Goal: Transaction & Acquisition: Subscribe to service/newsletter

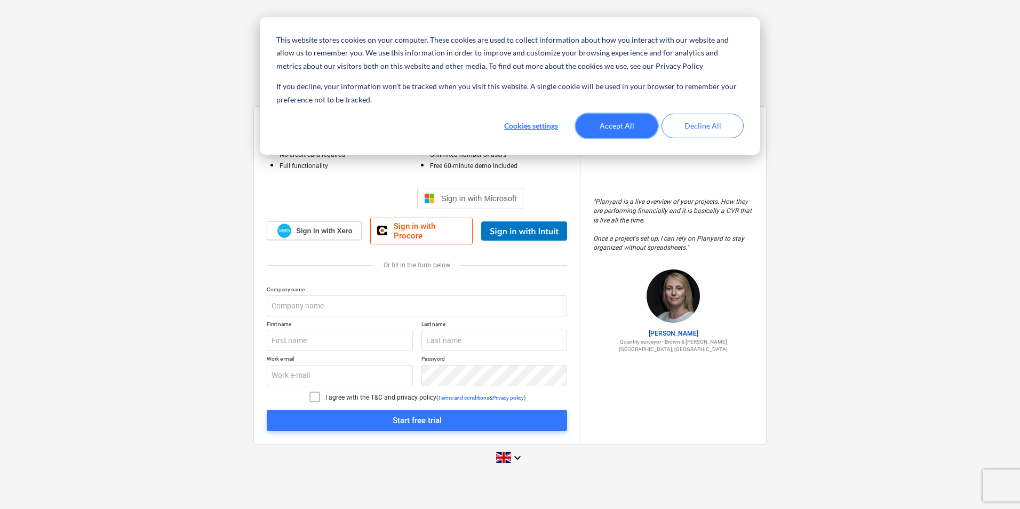
click at [621, 125] on button "Accept All" at bounding box center [617, 126] width 82 height 25
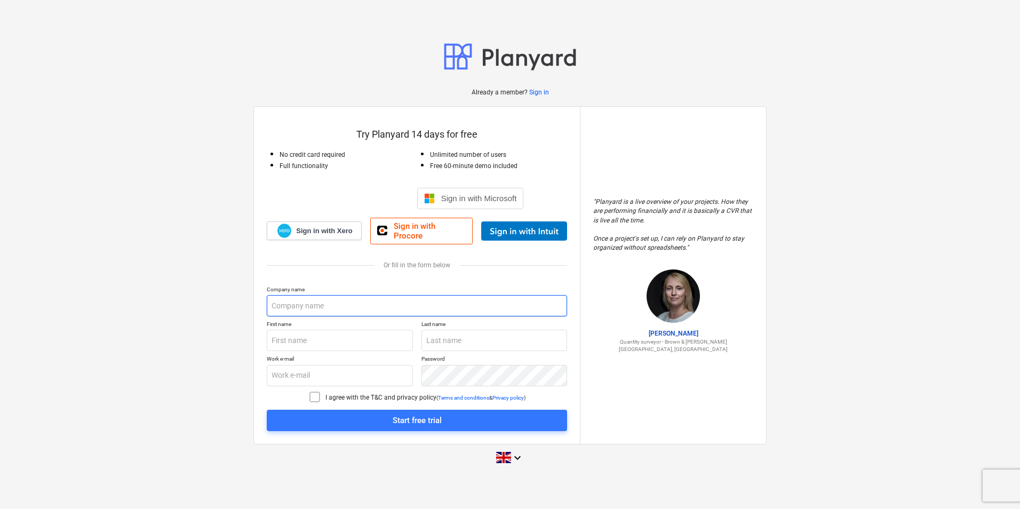
click at [369, 298] on input "text" at bounding box center [417, 305] width 300 height 21
type input "Acorn Aluminium"
type input "[PERSON_NAME]"
type input "[PERSON_NAME][EMAIL_ADDRESS][PERSON_NAME][DOMAIN_NAME]"
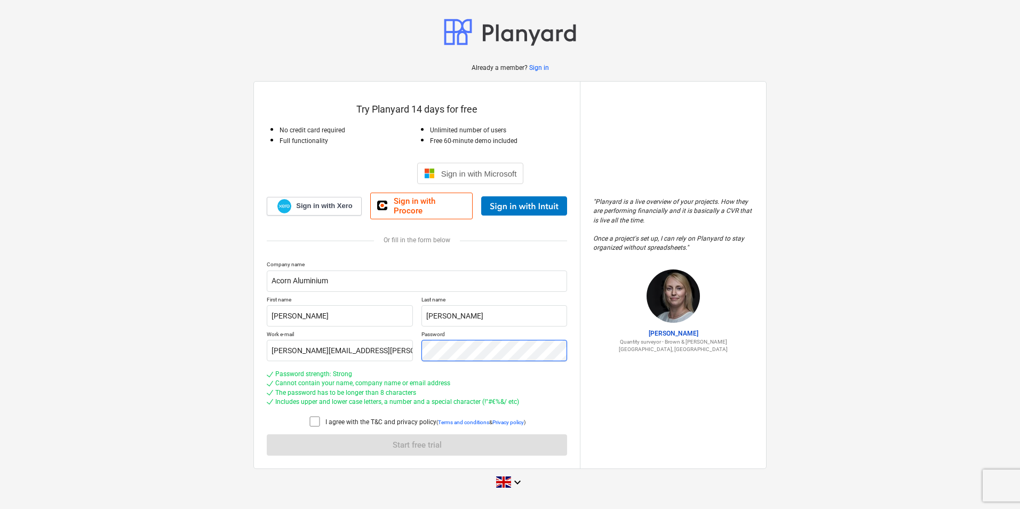
click at [357, 377] on div "Company name Acorn Aluminium First name [PERSON_NAME] Last name [PERSON_NAME] W…" at bounding box center [417, 358] width 300 height 195
click at [363, 415] on div "I agree with the T&C and privacy policy" at bounding box center [372, 422] width 128 height 15
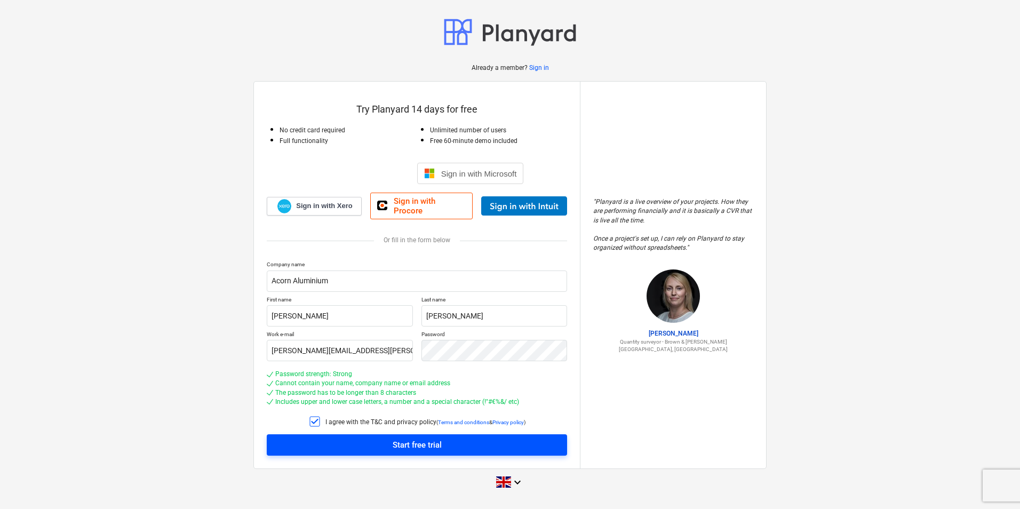
click at [366, 434] on button "Start free trial" at bounding box center [417, 444] width 300 height 21
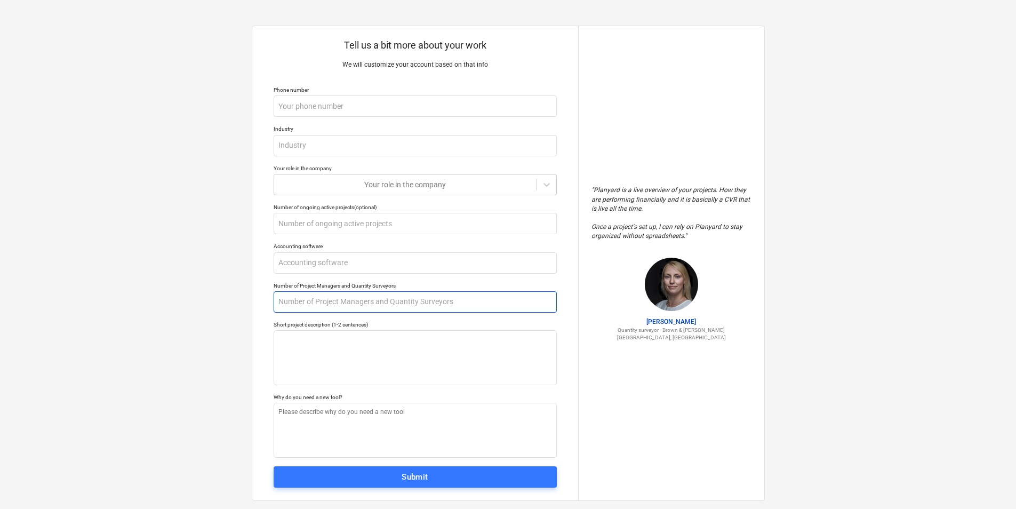
scroll to position [18, 0]
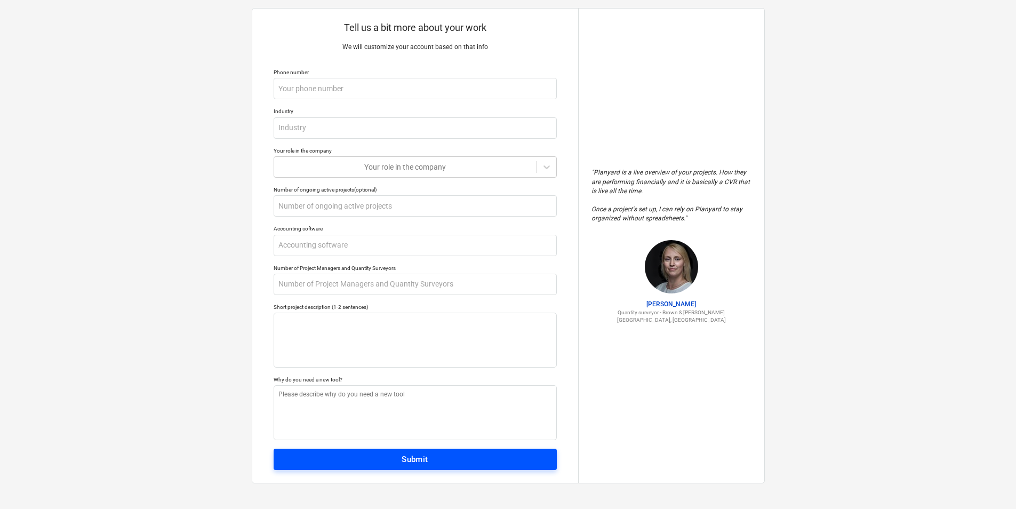
click at [419, 466] on div "Submit" at bounding box center [415, 459] width 27 height 14
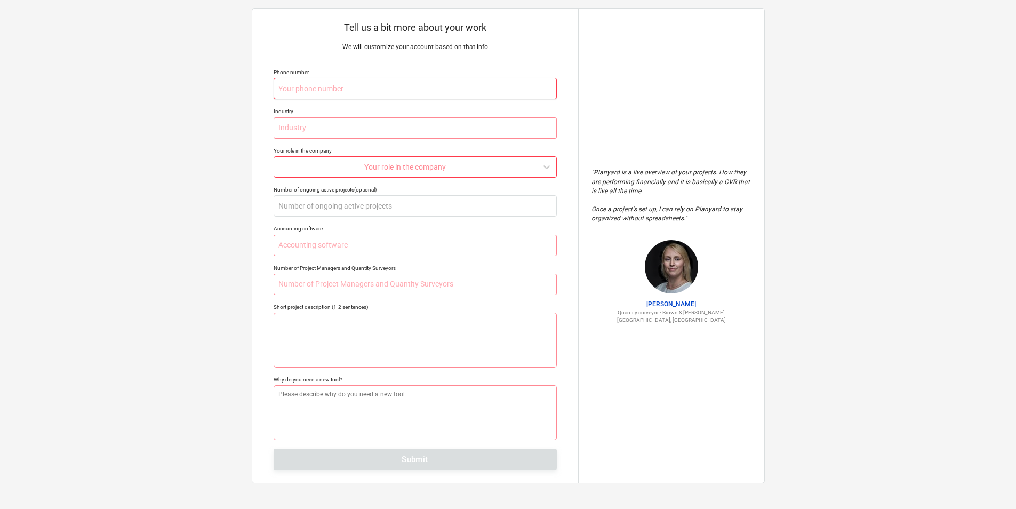
click at [360, 86] on input "text" at bounding box center [415, 88] width 283 height 21
type textarea "x"
type input "-"
click at [312, 126] on input "text" at bounding box center [415, 127] width 283 height 21
type textarea "x"
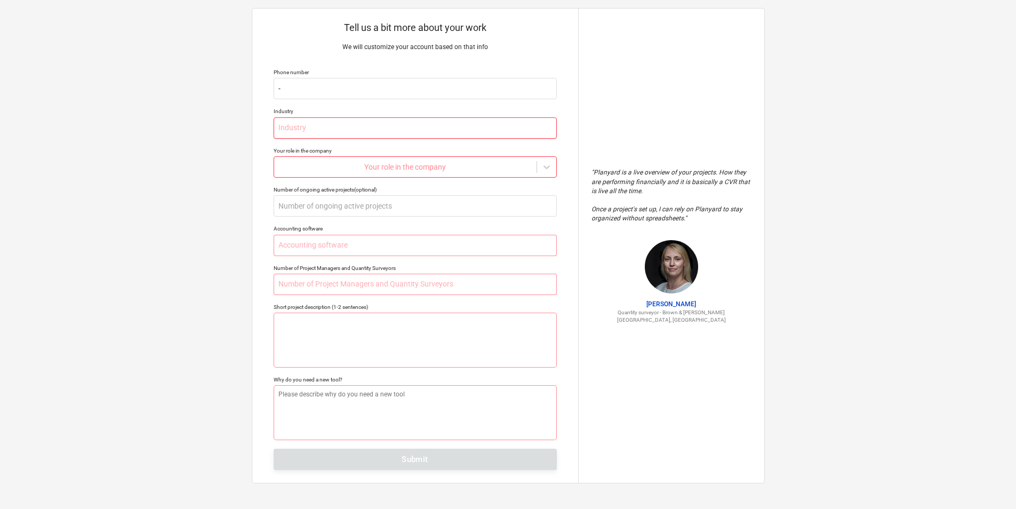
type input "C"
type textarea "x"
type input "CO"
type textarea "x"
type input "C"
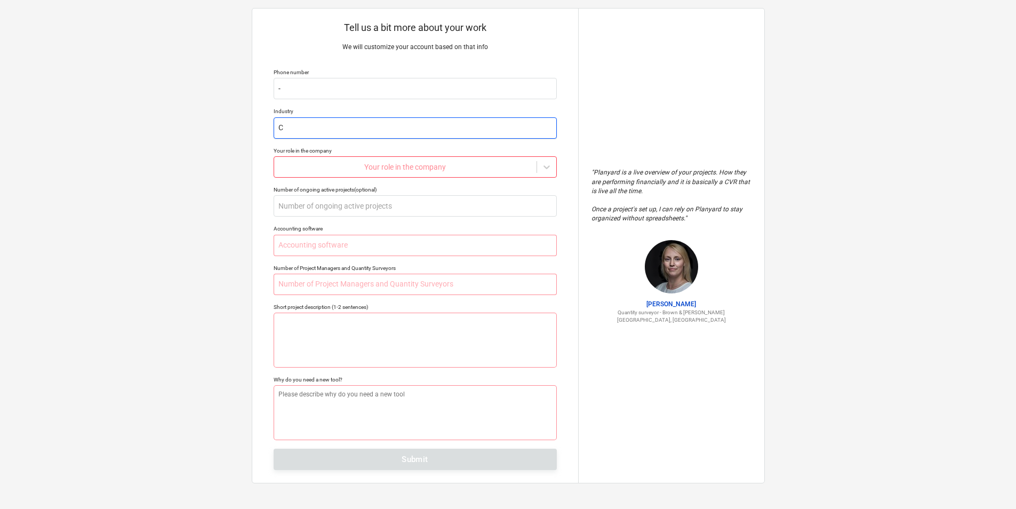
type textarea "x"
type input "Co"
type textarea "x"
type input "Con"
type textarea "x"
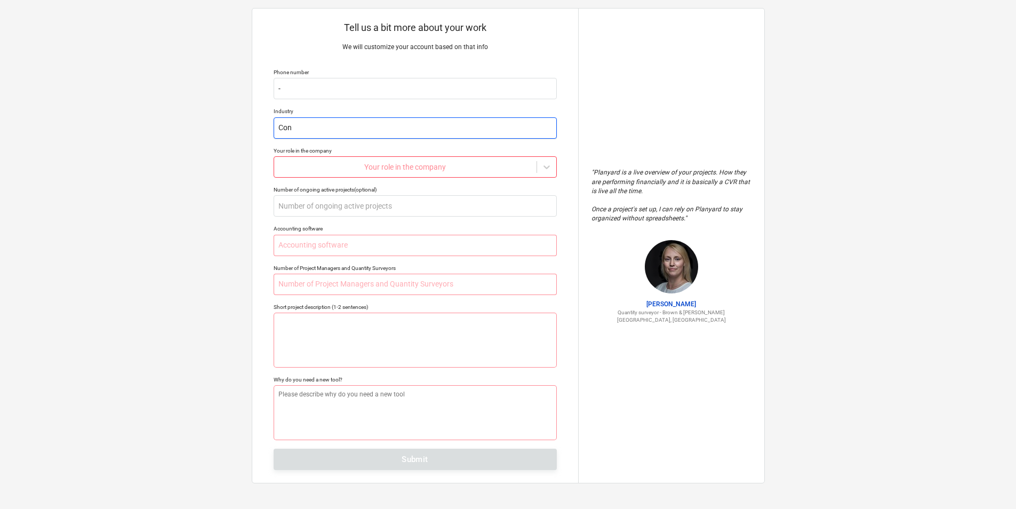
type input "Cons"
type textarea "x"
type input "Const"
type textarea "x"
type input "Constr"
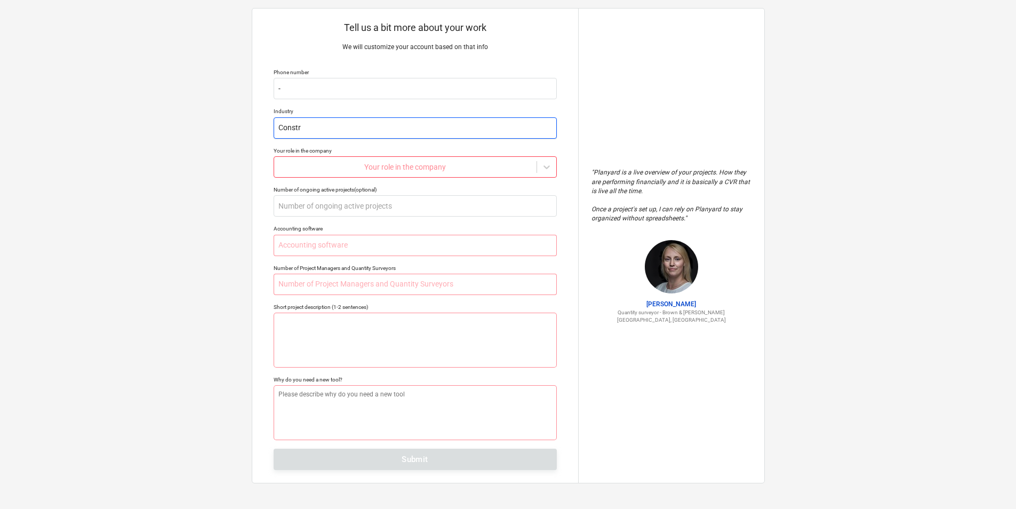
type textarea "x"
type input "Constru"
type textarea "x"
type input "Construc"
type textarea "x"
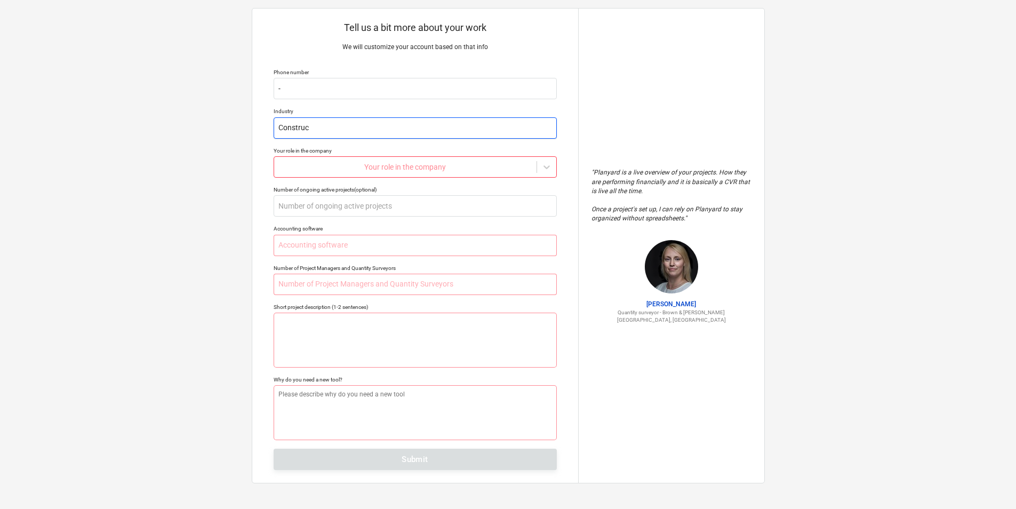
type input "Construct"
type textarea "x"
type input "Constructi"
type textarea "x"
type input "Constructio"
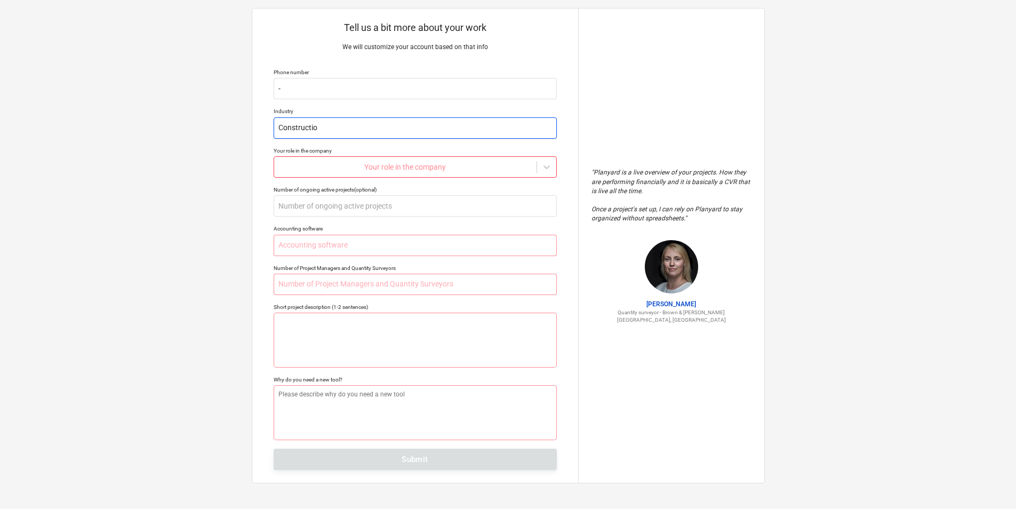
type textarea "x"
type input "Construction"
type textarea "x"
type input "Construction"
click at [484, 172] on div at bounding box center [406, 167] width 252 height 11
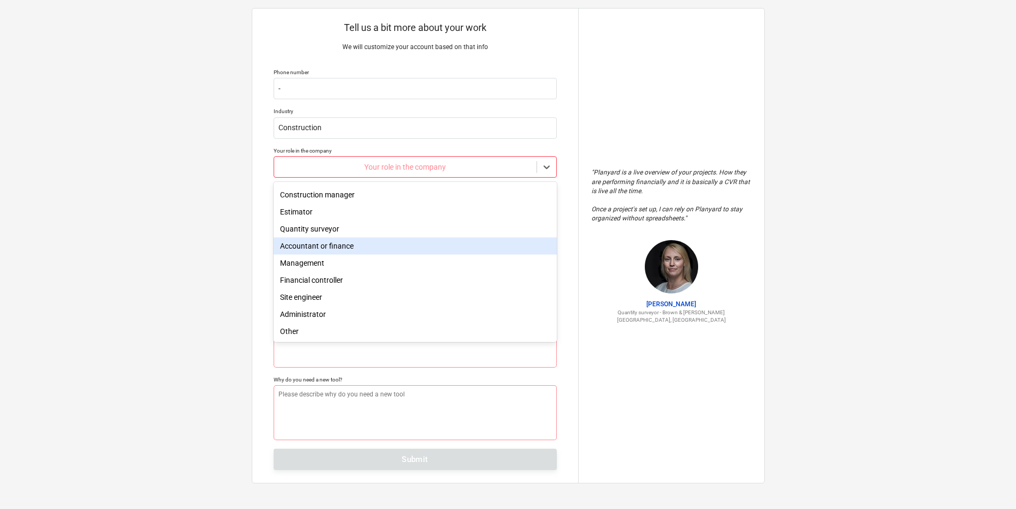
scroll to position [0, 0]
click at [334, 242] on div "Estimator" at bounding box center [415, 243] width 283 height 17
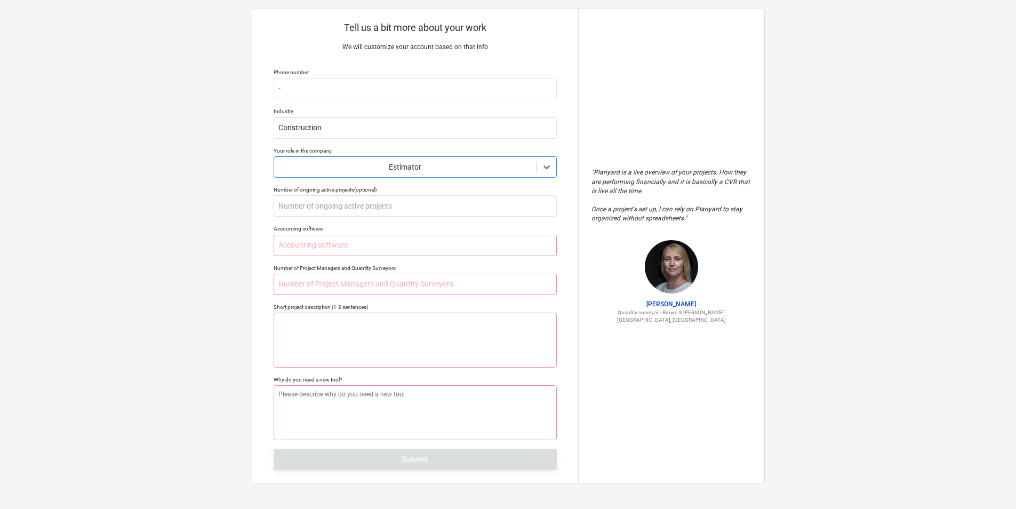
click at [404, 172] on div at bounding box center [406, 167] width 252 height 11
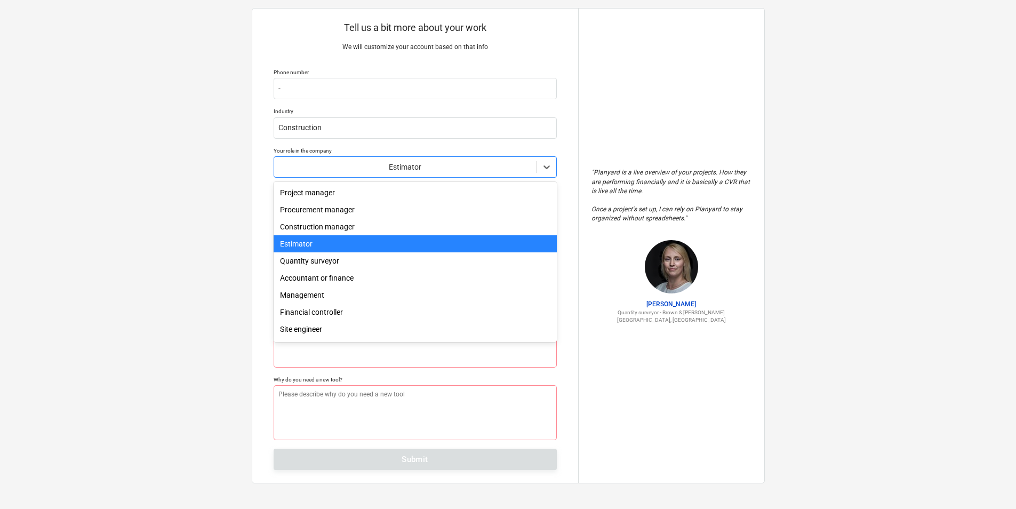
click at [339, 246] on div "Estimator" at bounding box center [415, 243] width 283 height 17
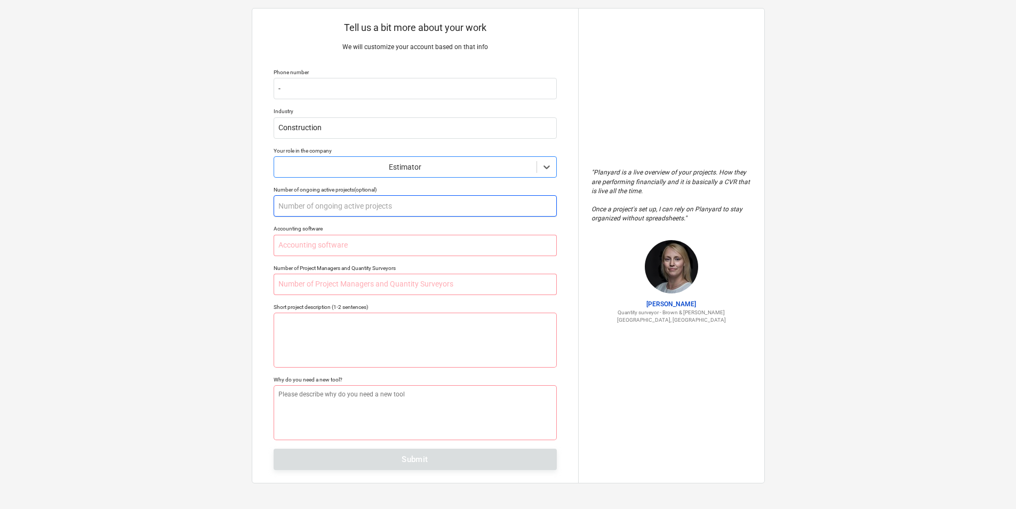
click at [338, 211] on input "text" at bounding box center [415, 205] width 283 height 21
type textarea "x"
type input "1"
type textarea "x"
type input "10"
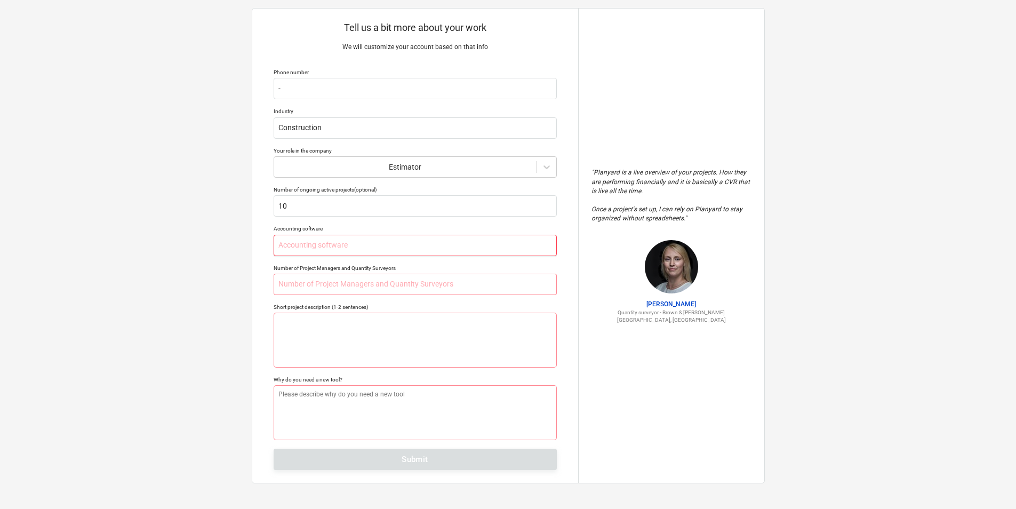
click at [340, 245] on input "text" at bounding box center [415, 245] width 283 height 21
type textarea "x"
type input "S"
type textarea "x"
type input "Sa"
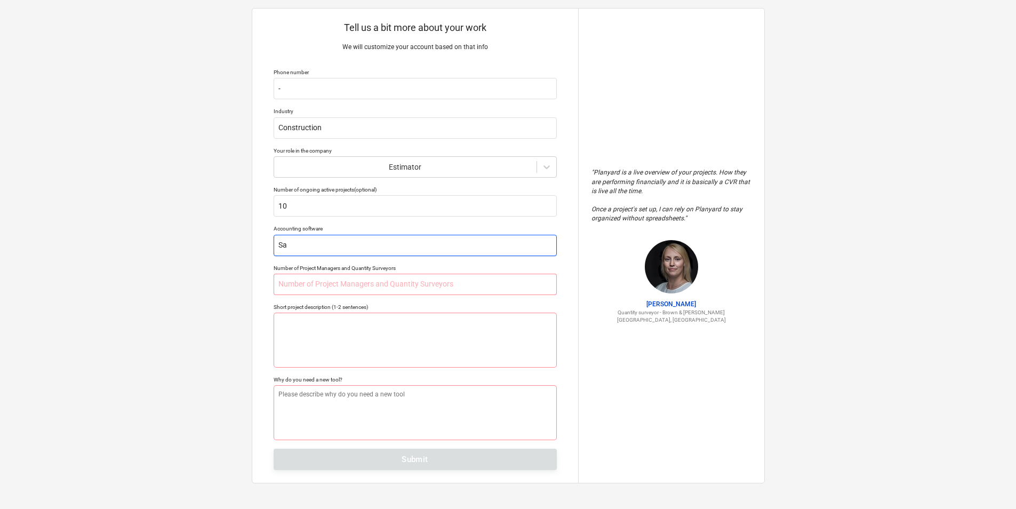
type textarea "x"
type input "Sag"
type textarea "x"
type input "Sage"
click at [372, 291] on input "text" at bounding box center [415, 284] width 283 height 21
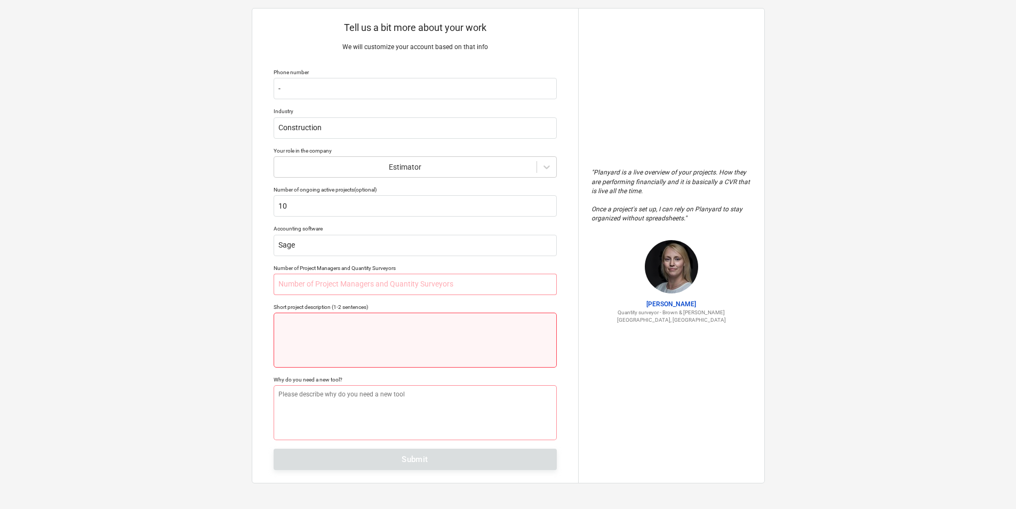
click at [386, 347] on textarea at bounding box center [415, 340] width 283 height 55
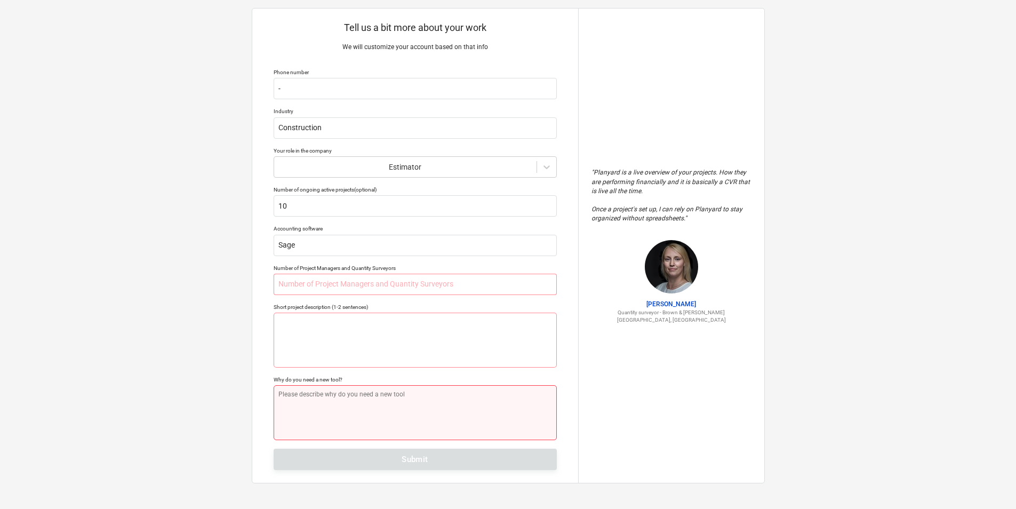
click at [410, 421] on textarea at bounding box center [415, 412] width 283 height 55
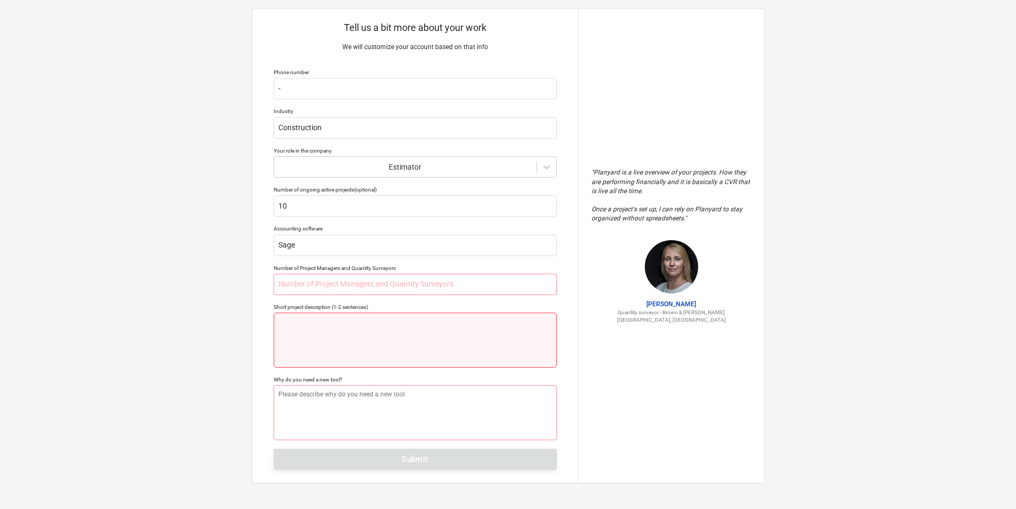
click at [411, 334] on textarea at bounding box center [415, 340] width 283 height 55
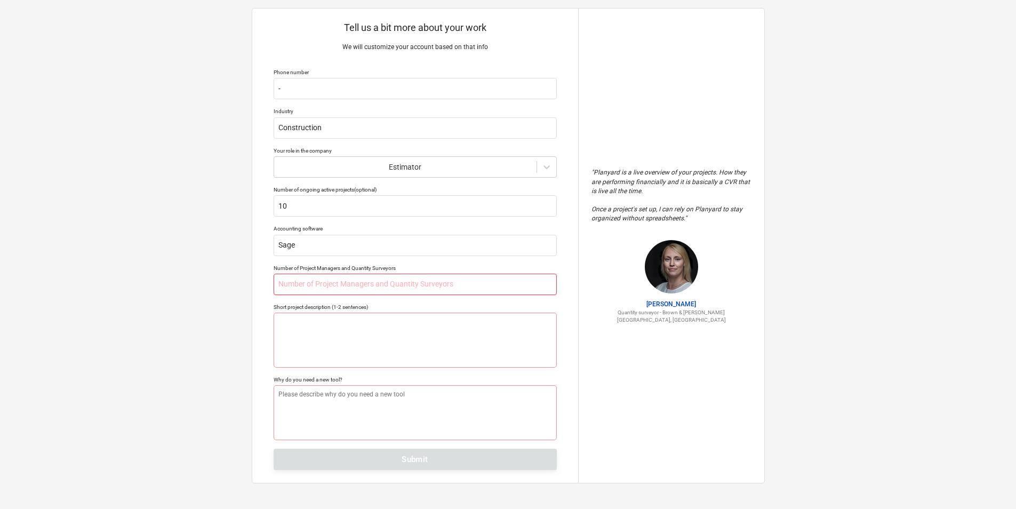
click at [416, 290] on input "text" at bounding box center [415, 284] width 283 height 21
click at [347, 286] on input "text" at bounding box center [415, 284] width 283 height 21
click at [357, 246] on input "Sage" at bounding box center [415, 245] width 283 height 21
type textarea "x"
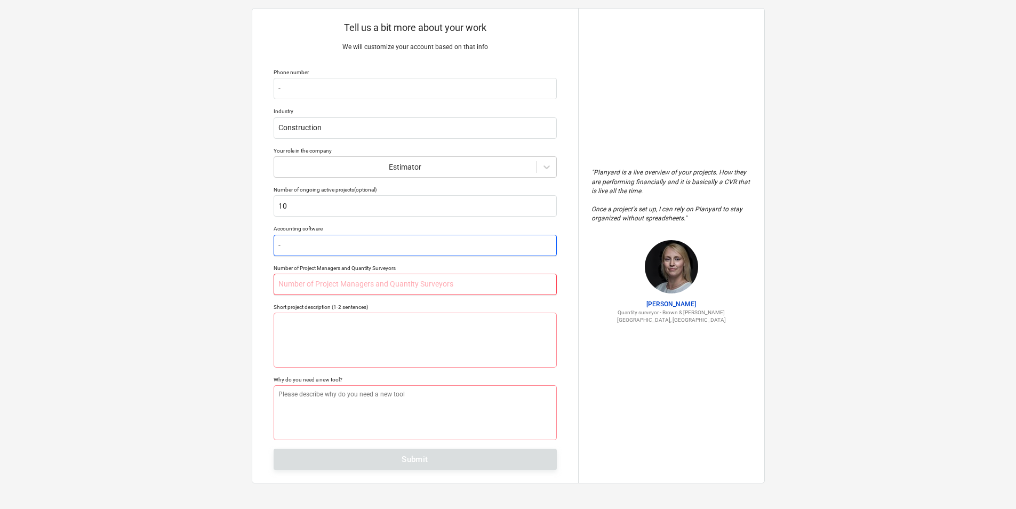
type input "-"
click at [299, 280] on input "text" at bounding box center [415, 284] width 283 height 21
click at [338, 238] on input "-" at bounding box center [415, 245] width 283 height 21
type textarea "x"
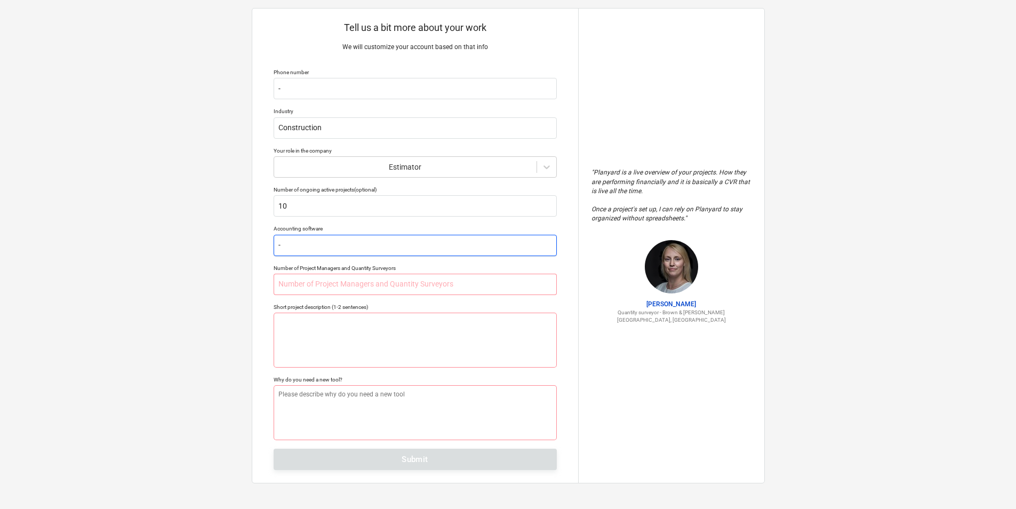
type input "S"
type textarea "x"
type input "Sa"
type textarea "x"
type input "Sag"
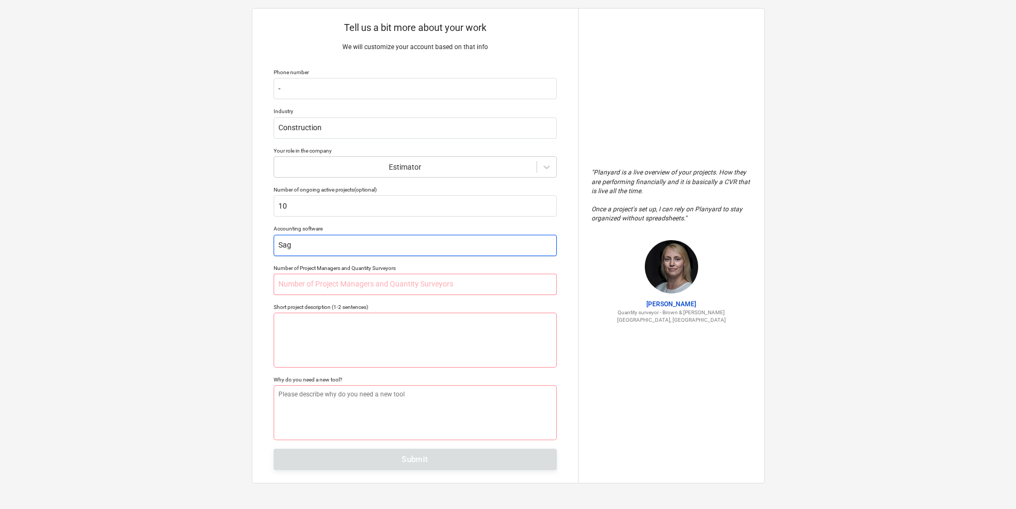
type textarea "x"
type input "Sage"
click at [336, 288] on input "text" at bounding box center [415, 284] width 283 height 21
type textarea "x"
type input "N"
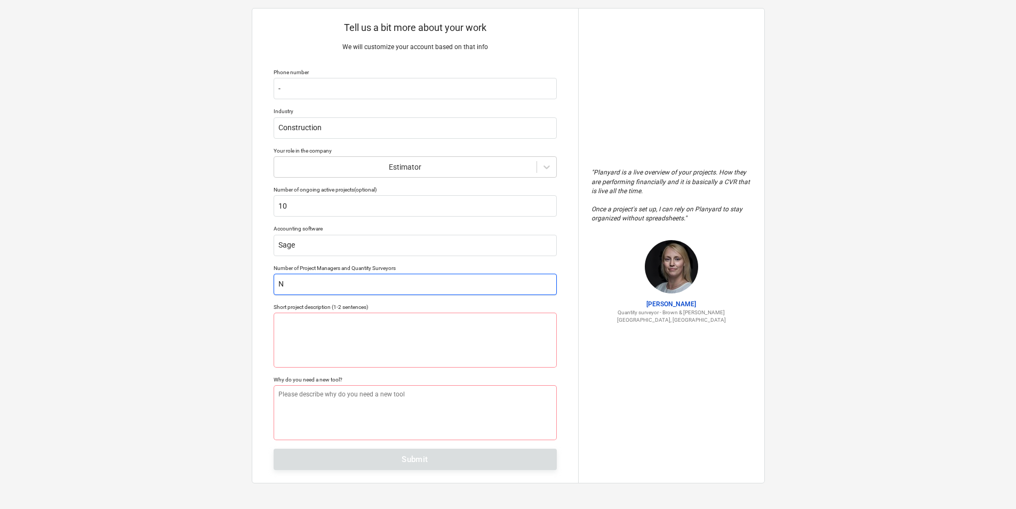
type textarea "x"
type input "N/"
type textarea "x"
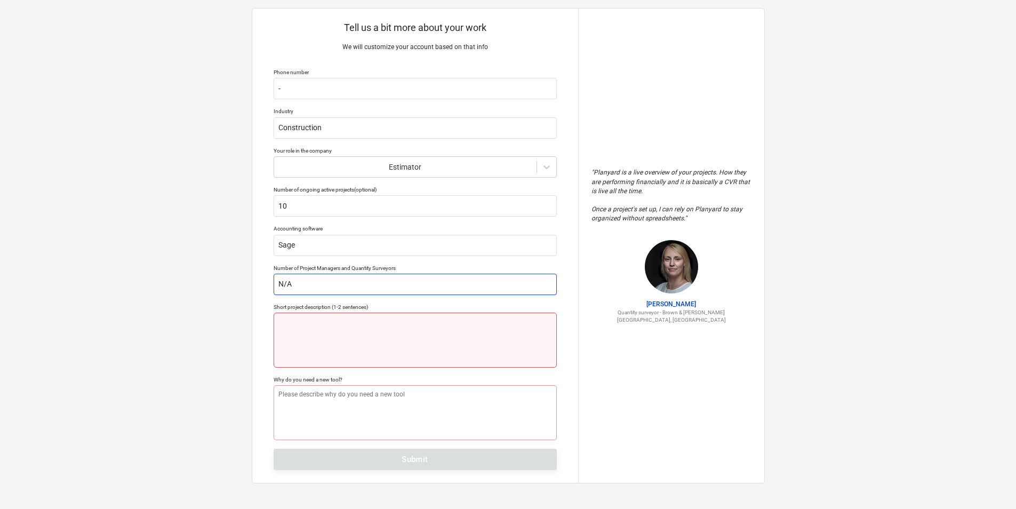
type input "N/A"
click at [354, 353] on textarea at bounding box center [415, 340] width 283 height 55
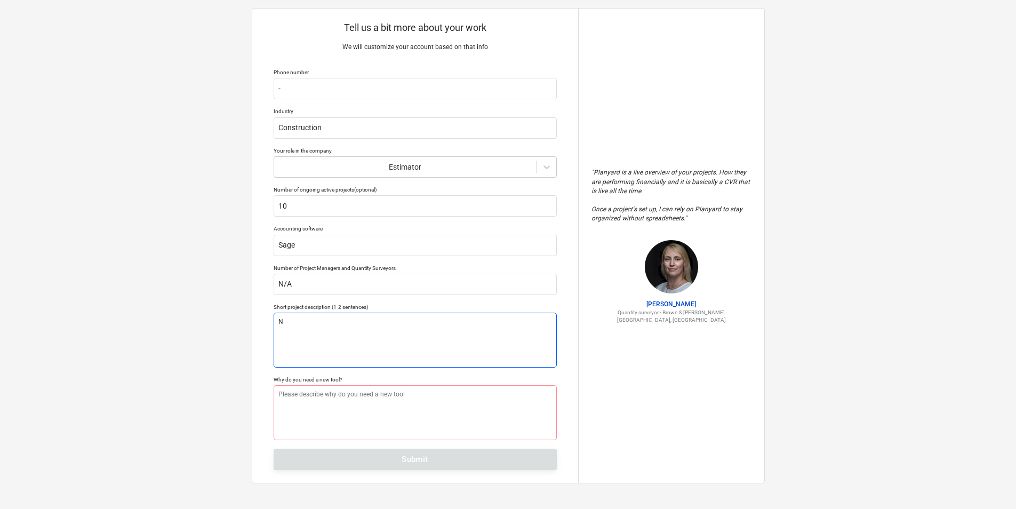
type textarea "x"
type textarea "N"
type textarea "x"
type textarea "N/"
type textarea "x"
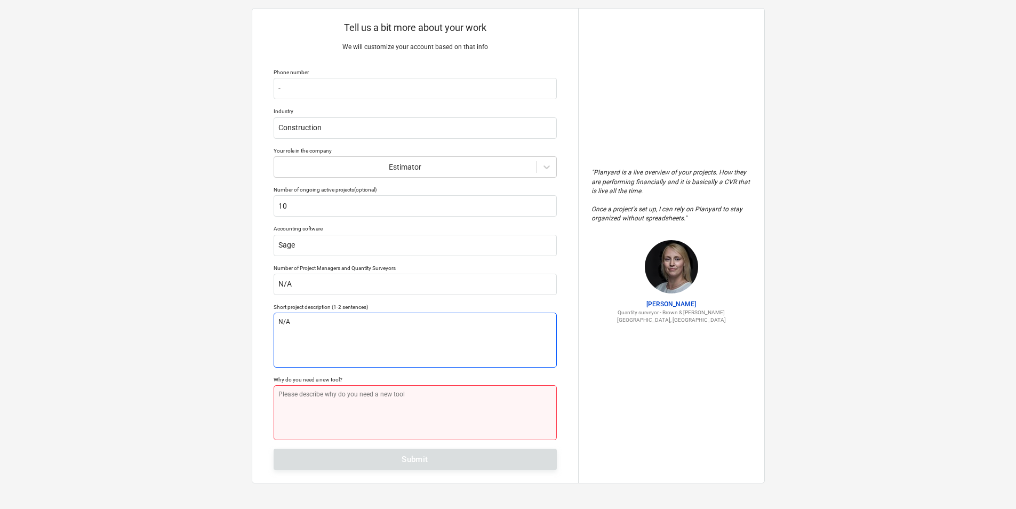
type textarea "N/A"
click at [364, 402] on textarea at bounding box center [415, 412] width 283 height 55
type textarea "x"
type textarea "N"
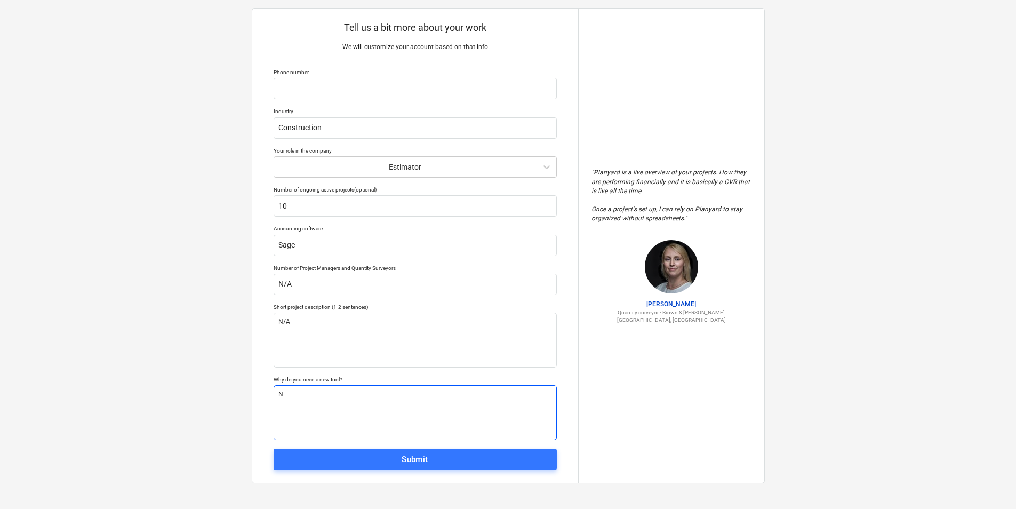
type textarea "x"
type textarea "N/"
type textarea "x"
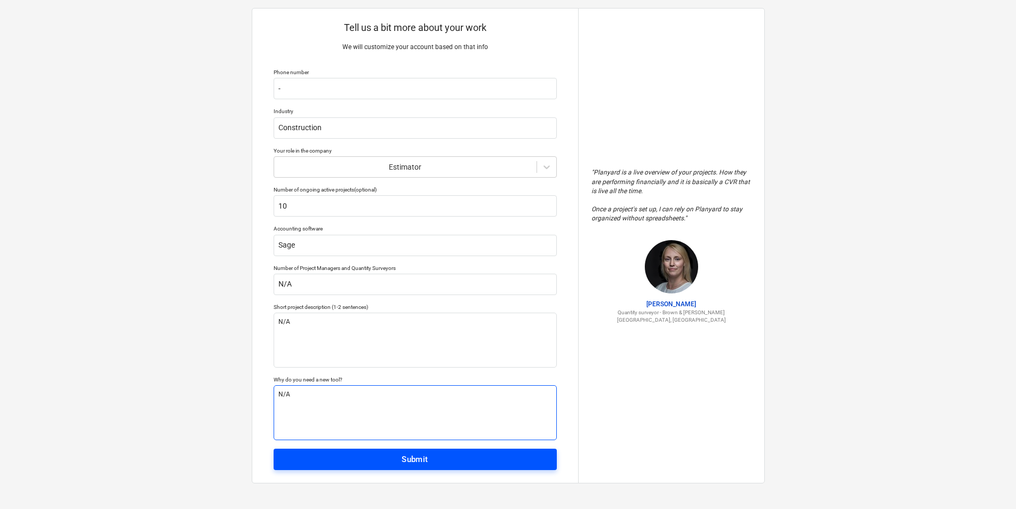
type textarea "N/A"
click at [441, 464] on span "Submit" at bounding box center [415, 459] width 260 height 14
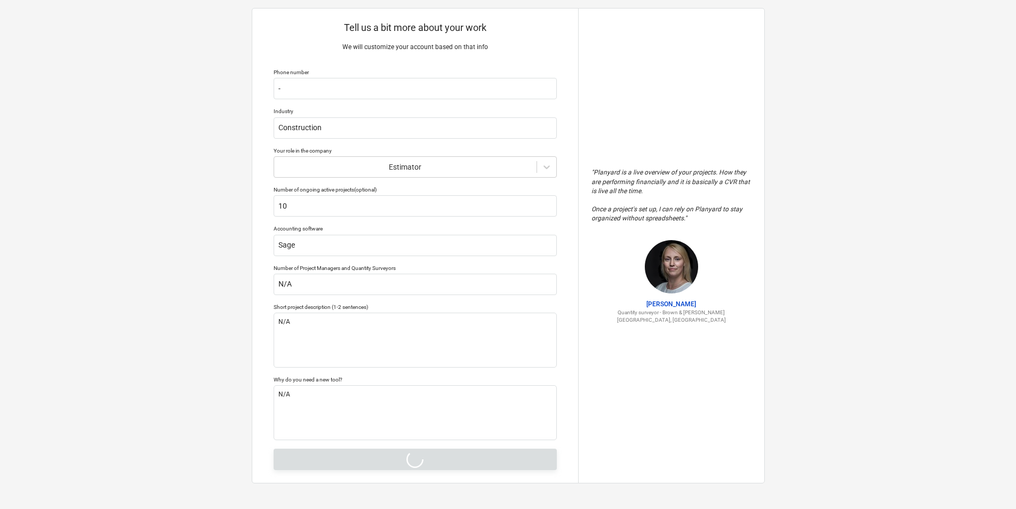
type textarea "x"
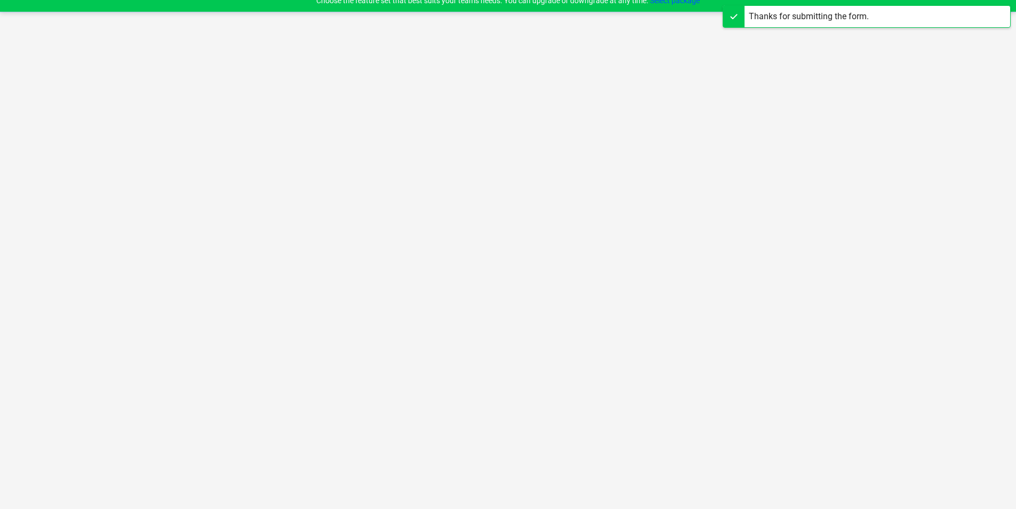
scroll to position [10, 0]
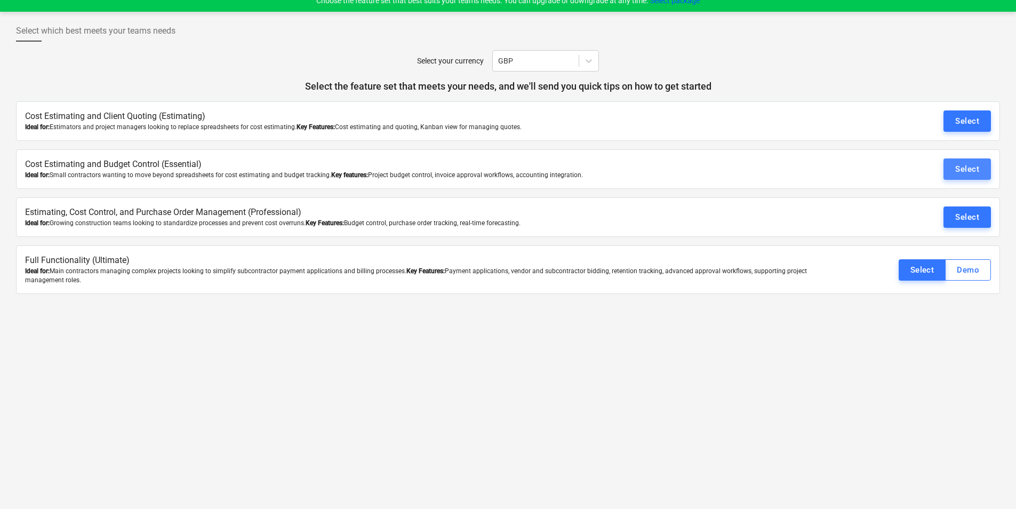
click at [978, 162] on div "Select" at bounding box center [967, 169] width 24 height 14
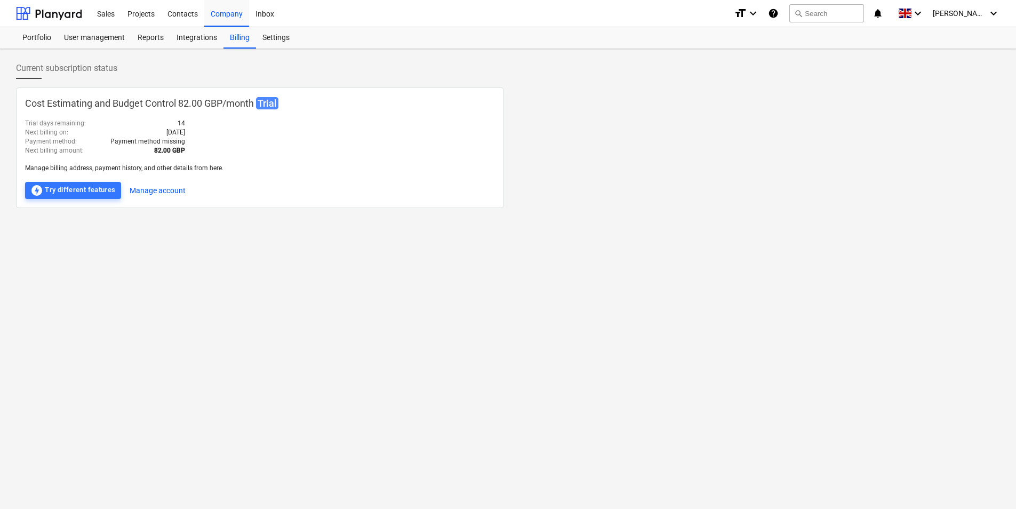
click at [87, 70] on span "Current subscription status" at bounding box center [66, 68] width 101 height 13
click at [52, 70] on span "Current subscription status" at bounding box center [66, 68] width 101 height 13
click at [159, 189] on button "Manage account" at bounding box center [158, 190] width 56 height 17
click at [706, 195] on div "Cost Estimating and Budget Control 82.00 GBP / month Trial Trial days remaining…" at bounding box center [508, 147] width 984 height 121
click at [256, 97] on p "Cost Estimating and Budget Control 82.00 GBP / month Trial" at bounding box center [260, 104] width 470 height 14
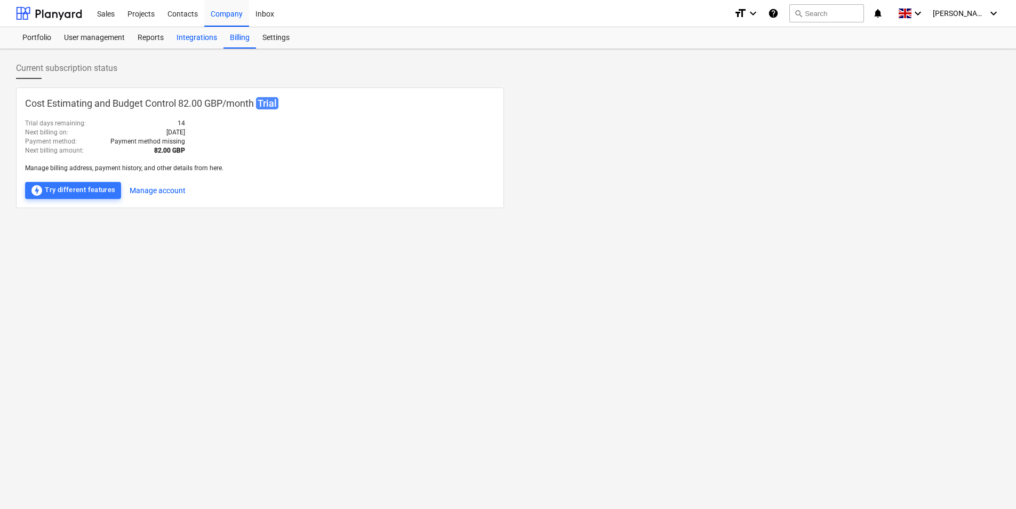
click at [198, 41] on div "Integrations" at bounding box center [196, 37] width 53 height 21
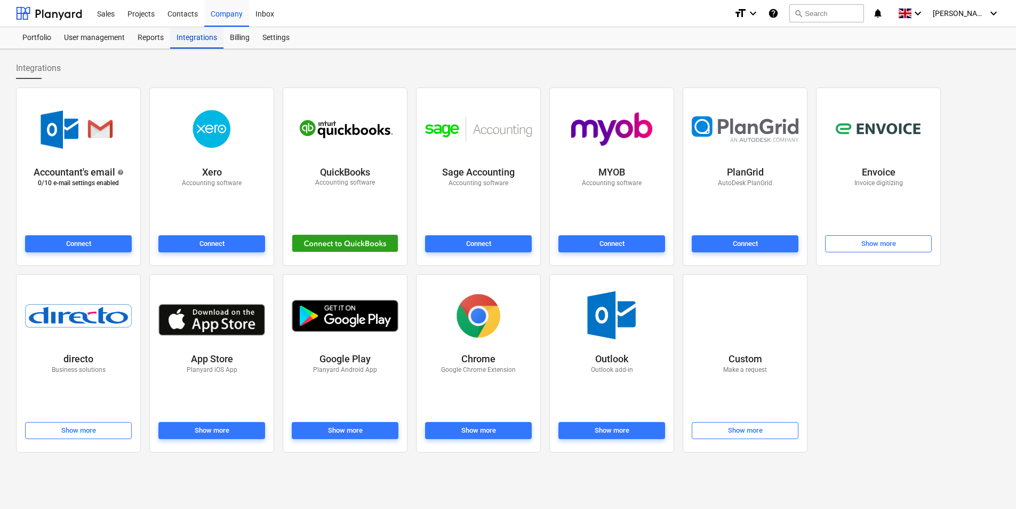
click at [171, 33] on div "Integrations" at bounding box center [196, 37] width 53 height 21
click at [155, 37] on div "Reports" at bounding box center [150, 37] width 39 height 21
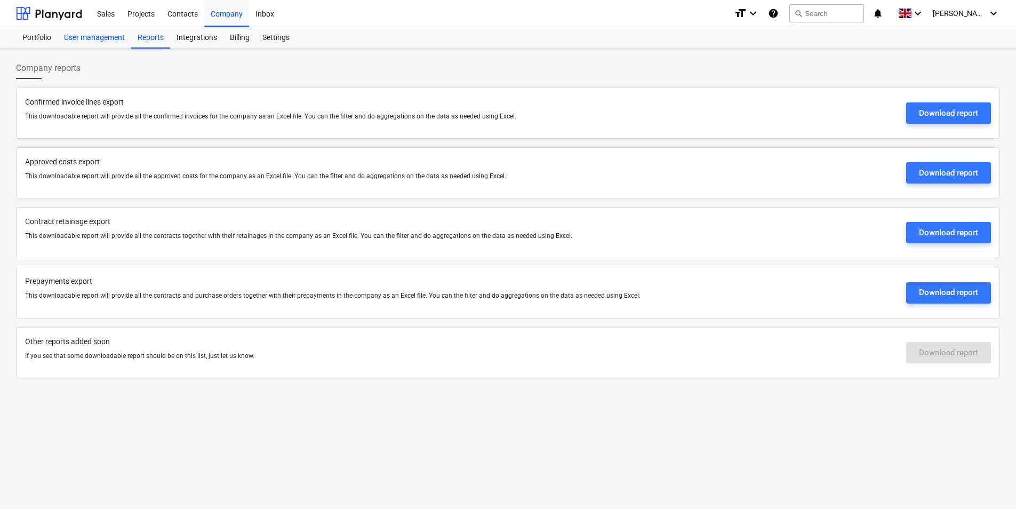
click at [109, 36] on div "User management" at bounding box center [95, 37] width 74 height 21
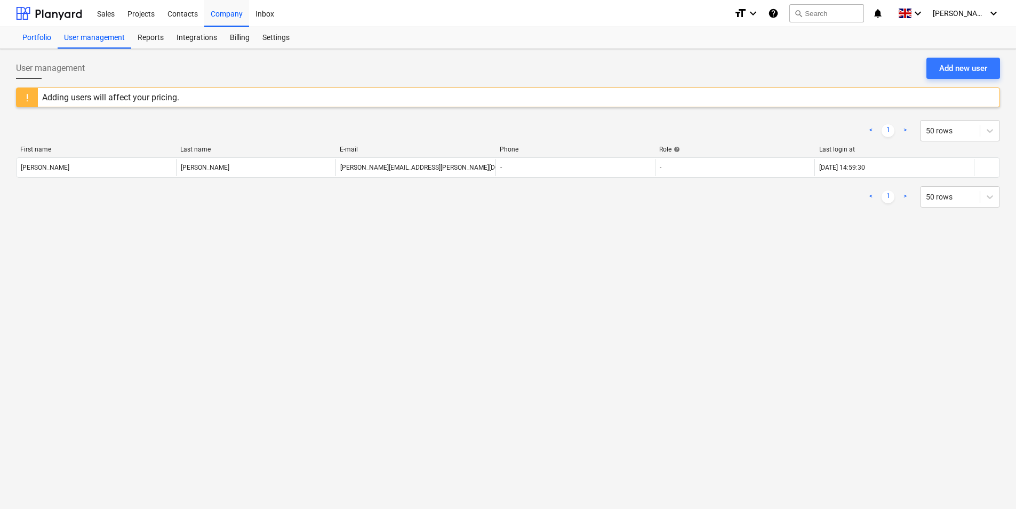
click at [33, 33] on div "Portfolio" at bounding box center [37, 37] width 42 height 21
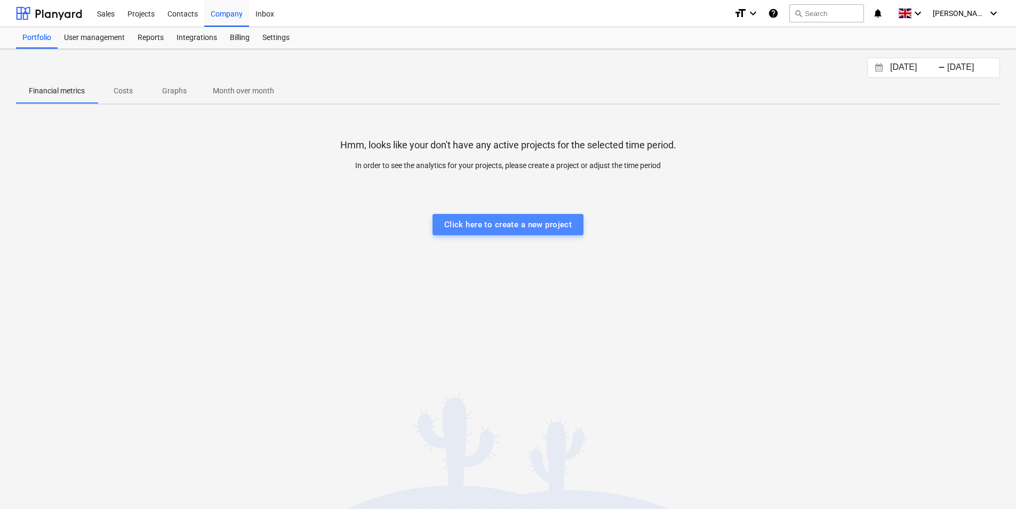
click at [523, 225] on div "Click here to create a new project" at bounding box center [508, 225] width 128 height 14
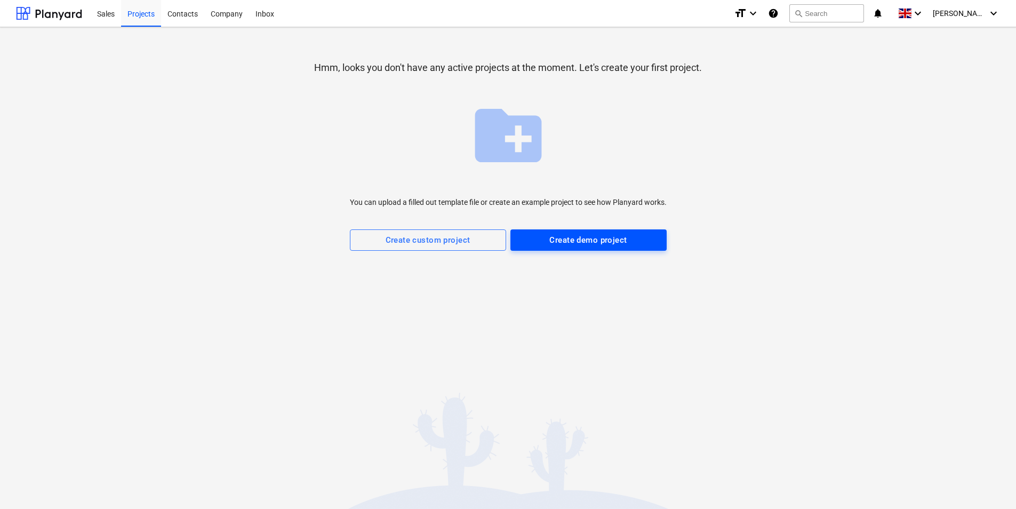
click at [602, 239] on div "Create demo project" at bounding box center [587, 240] width 77 height 14
click at [358, 103] on div "create_new_folder You can upload a filled out template file or create an exampl…" at bounding box center [508, 172] width 317 height 155
click at [310, 135] on div "Hmm, looks you don't have any active projects at the moment. Let's create your …" at bounding box center [508, 154] width 984 height 236
click at [589, 284] on div "Hmm, looks you don't have any active projects at the moment. Let's create your …" at bounding box center [508, 268] width 1016 height 482
click at [585, 244] on div "Create demo project" at bounding box center [587, 240] width 77 height 14
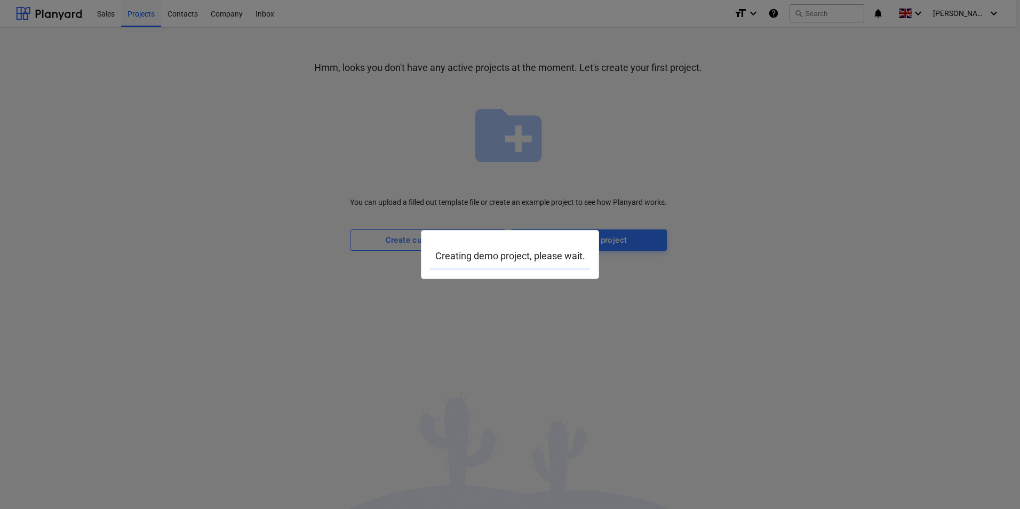
click at [118, 17] on div at bounding box center [510, 254] width 1020 height 509
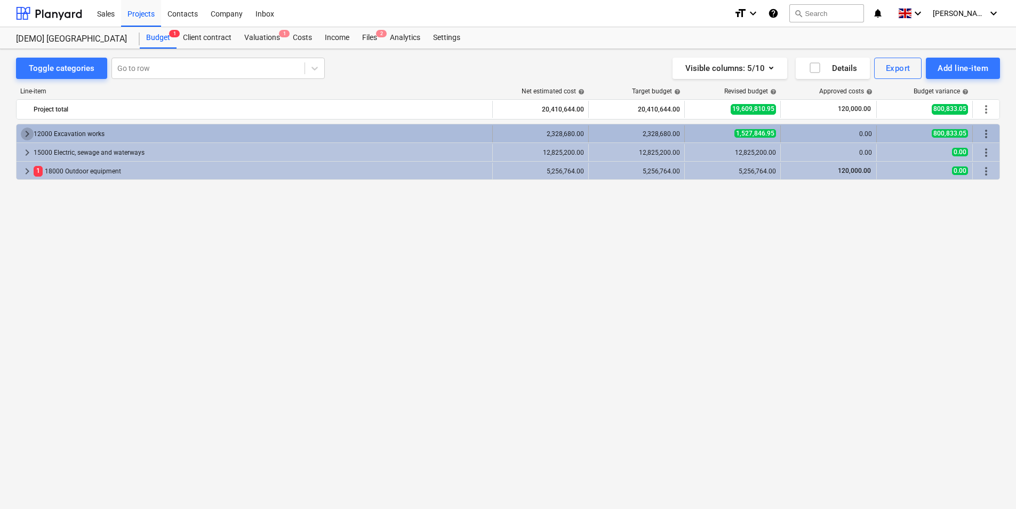
click at [28, 133] on span "keyboard_arrow_right" at bounding box center [27, 133] width 13 height 13
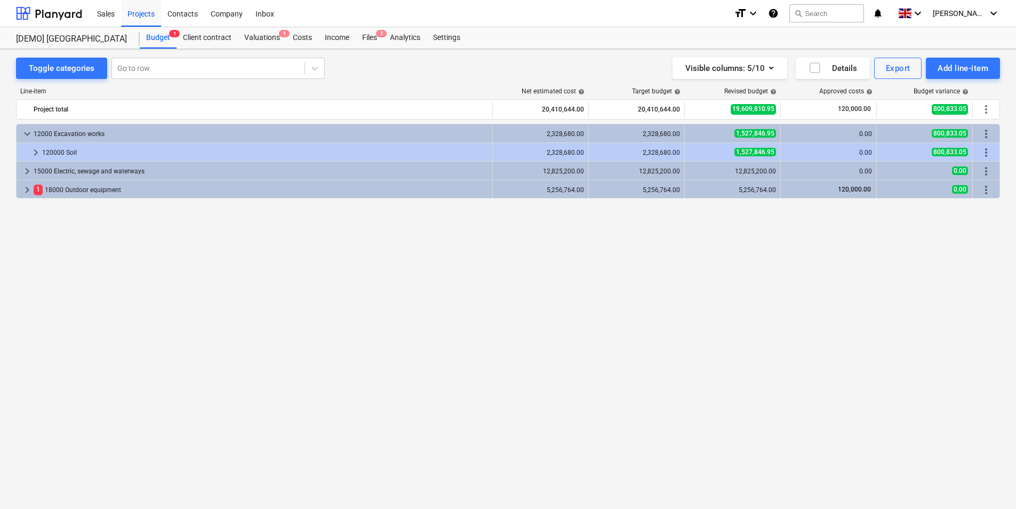
click at [28, 133] on span "keyboard_arrow_down" at bounding box center [27, 133] width 13 height 13
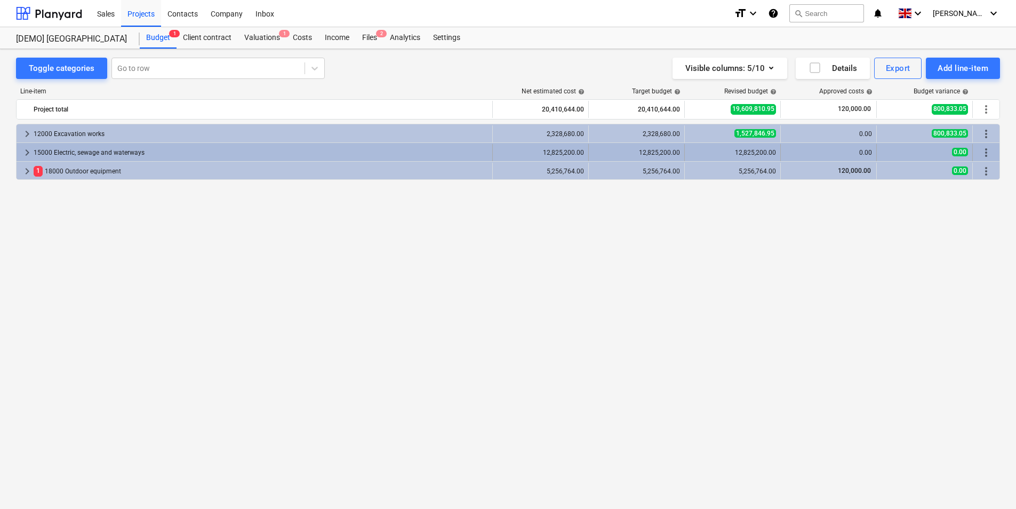
click at [29, 151] on span "keyboard_arrow_right" at bounding box center [27, 152] width 13 height 13
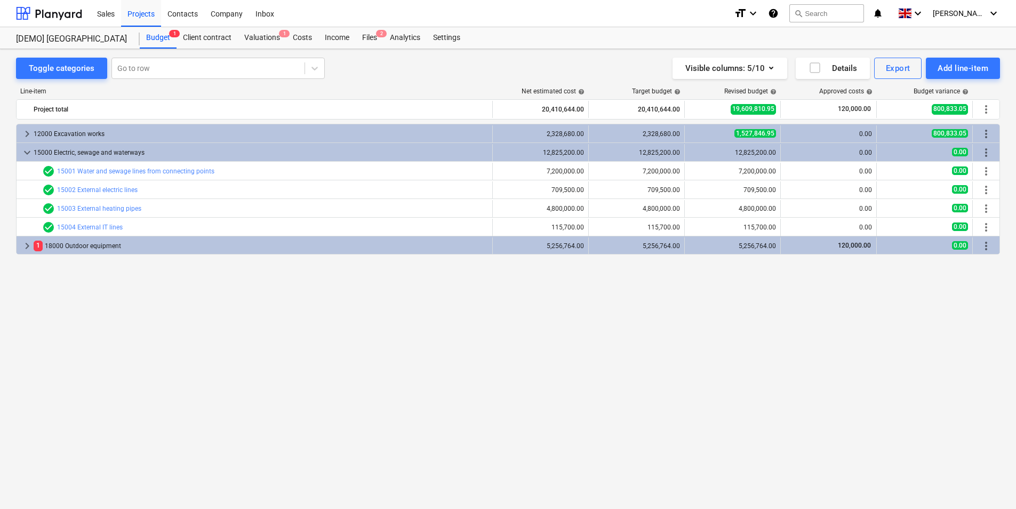
click at [29, 151] on span "keyboard_arrow_down" at bounding box center [27, 152] width 13 height 13
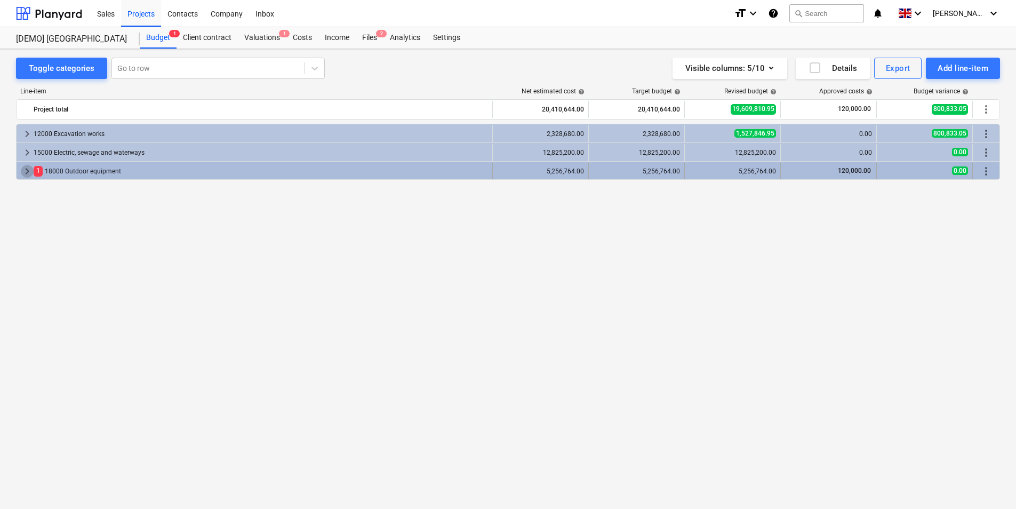
click at [27, 169] on span "keyboard_arrow_right" at bounding box center [27, 171] width 13 height 13
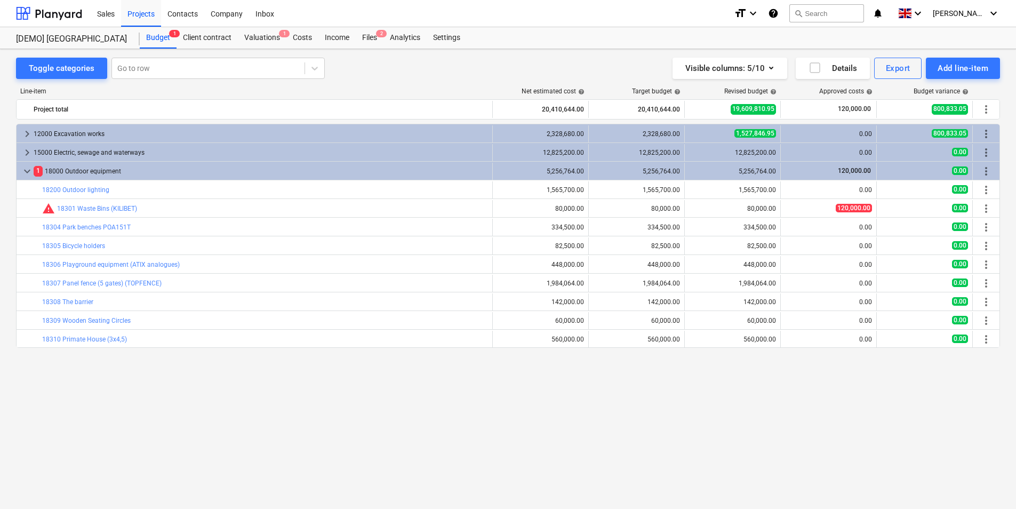
click at [27, 169] on span "keyboard_arrow_down" at bounding box center [27, 171] width 13 height 13
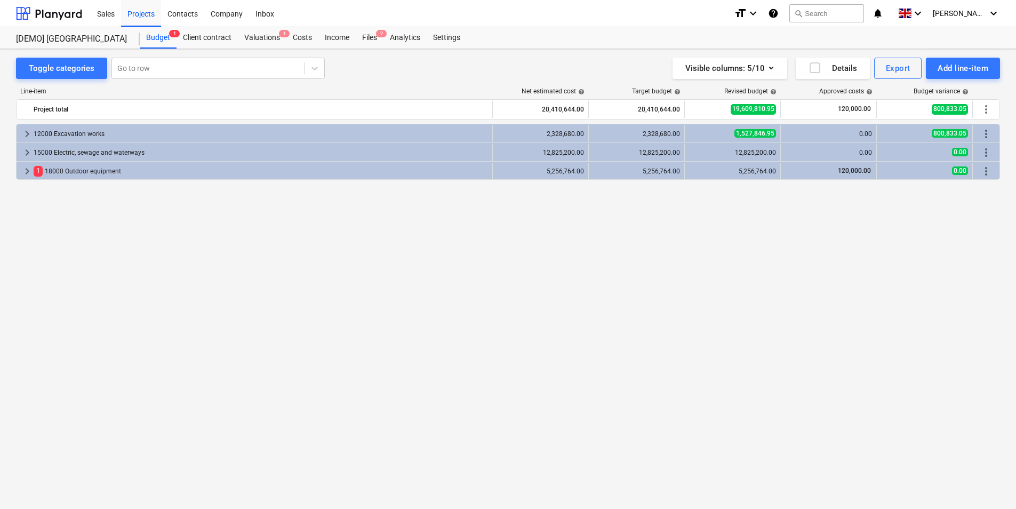
click at [636, 396] on div "keyboard_arrow_right 12000 Excavation works 2,328,680.00 2,328,680.00 1,527,846…" at bounding box center [508, 294] width 984 height 341
click at [157, 38] on div "Budget 1" at bounding box center [158, 37] width 37 height 21
click at [219, 37] on div "Client contract" at bounding box center [207, 37] width 61 height 21
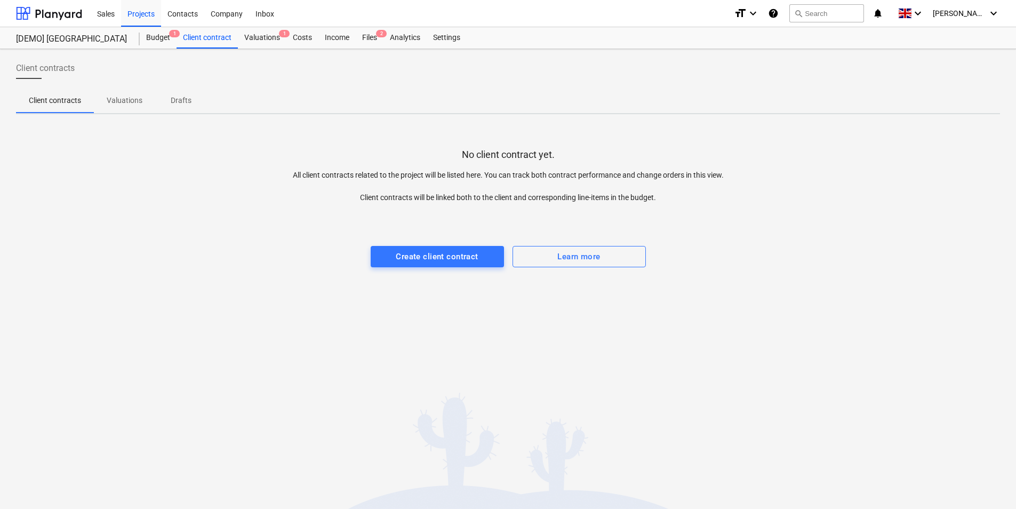
click at [126, 107] on span "Valuations" at bounding box center [124, 101] width 61 height 18
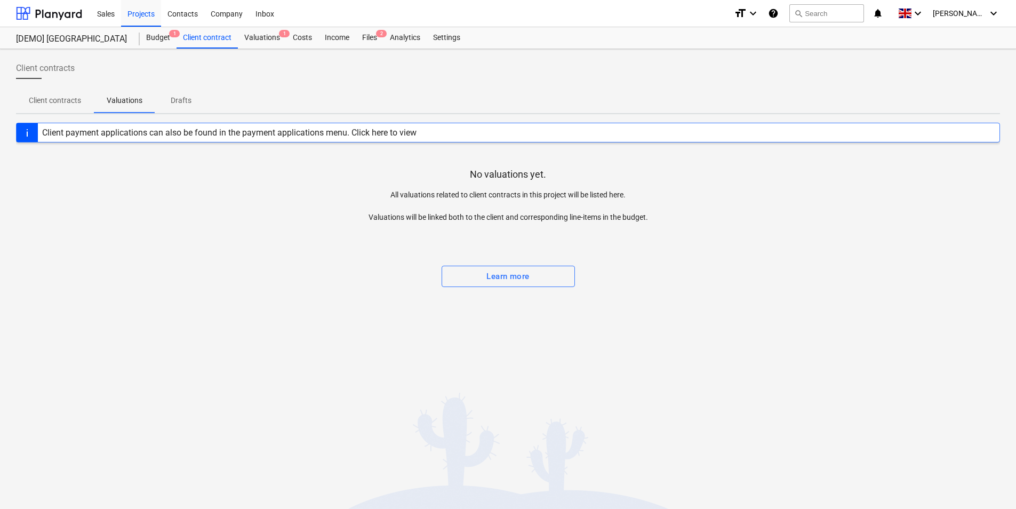
click at [173, 99] on p "Drafts" at bounding box center [181, 100] width 26 height 11
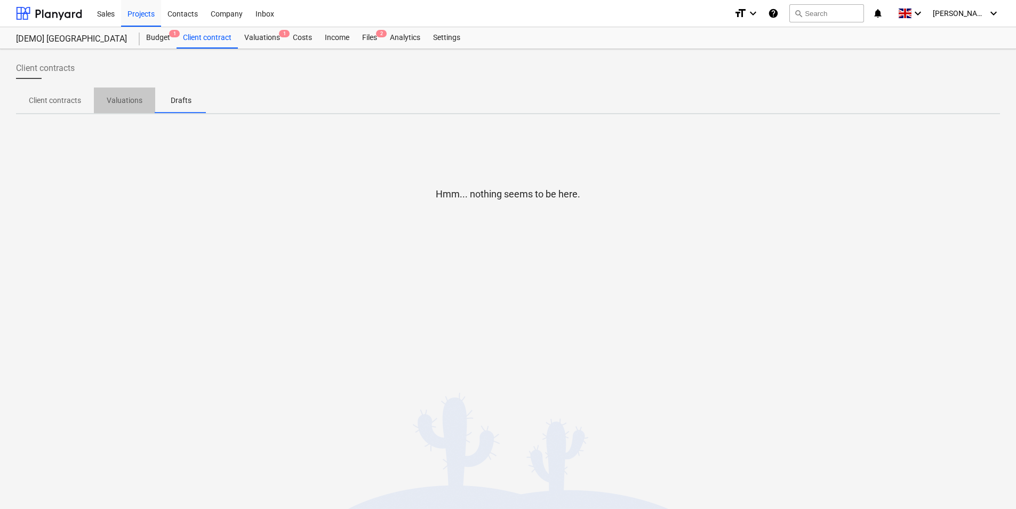
click at [122, 99] on p "Valuations" at bounding box center [125, 100] width 36 height 11
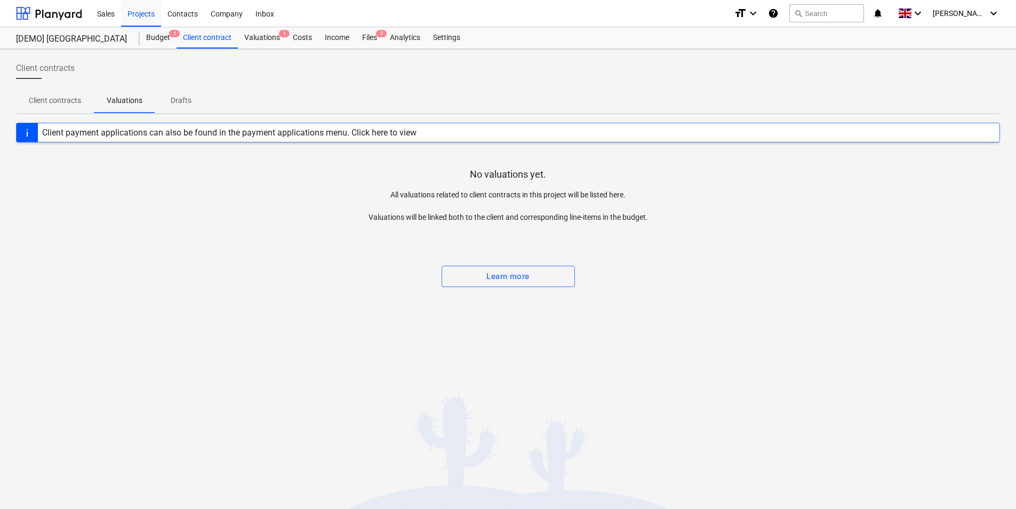
click at [39, 99] on p "Client contracts" at bounding box center [55, 100] width 52 height 11
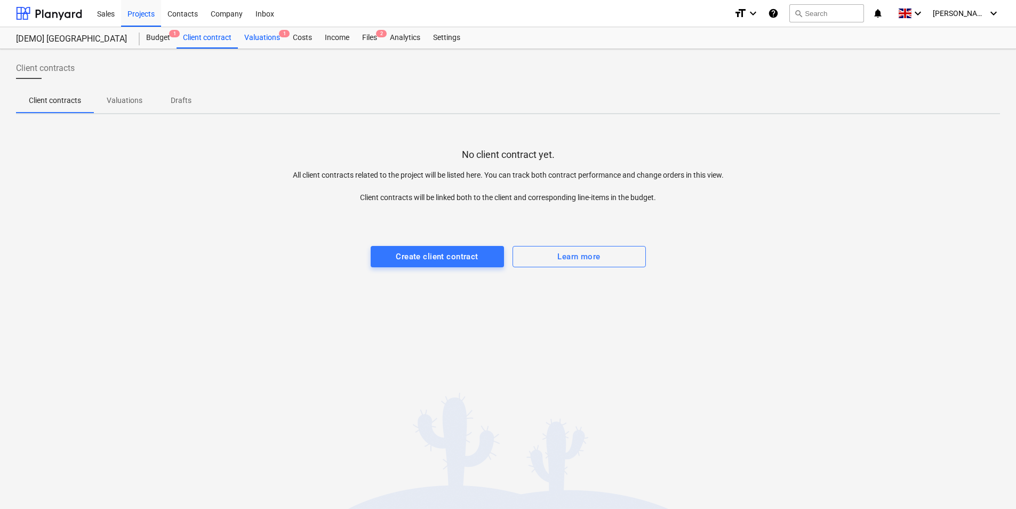
click at [269, 38] on div "Valuations 1" at bounding box center [262, 37] width 49 height 21
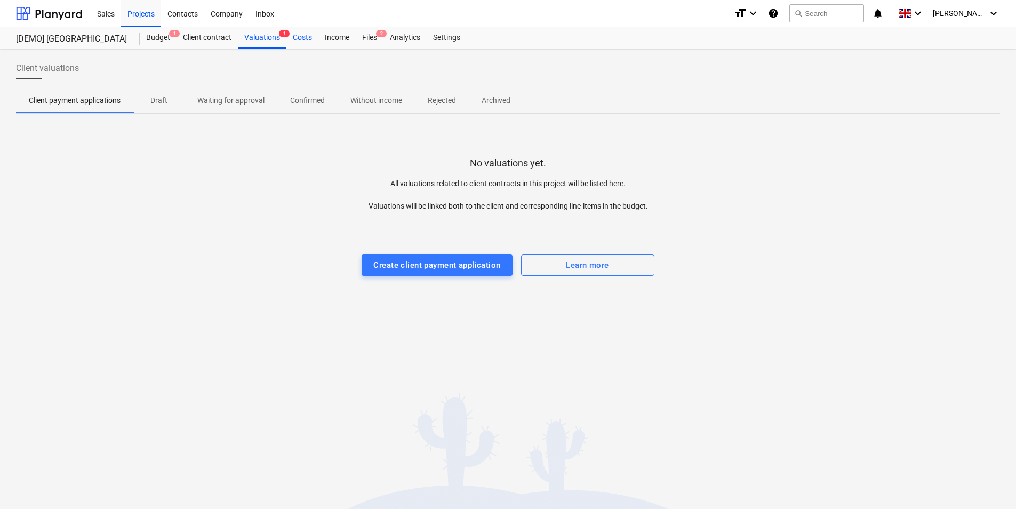
click at [304, 38] on div "Costs" at bounding box center [302, 37] width 32 height 21
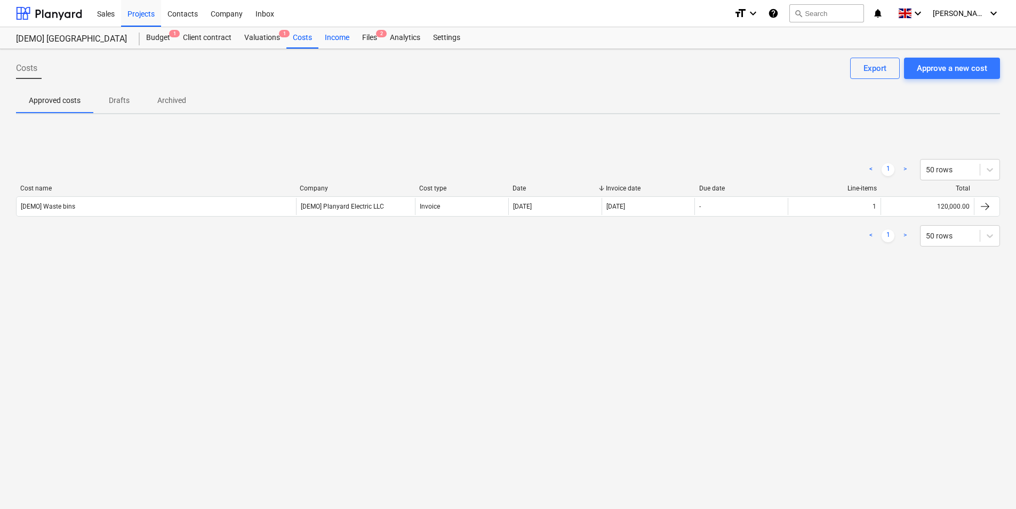
click at [339, 34] on div "Income" at bounding box center [336, 37] width 37 height 21
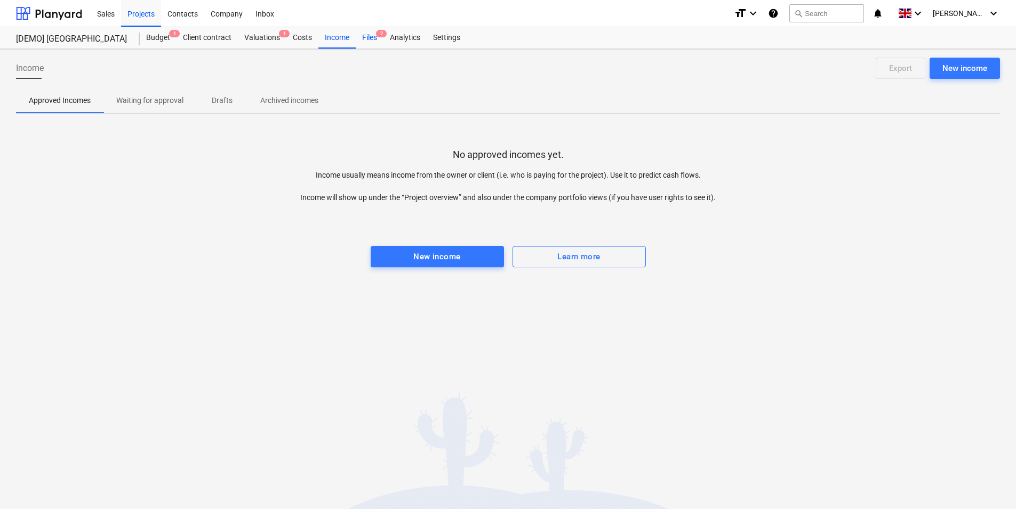
click at [361, 37] on div "Files 2" at bounding box center [370, 37] width 28 height 21
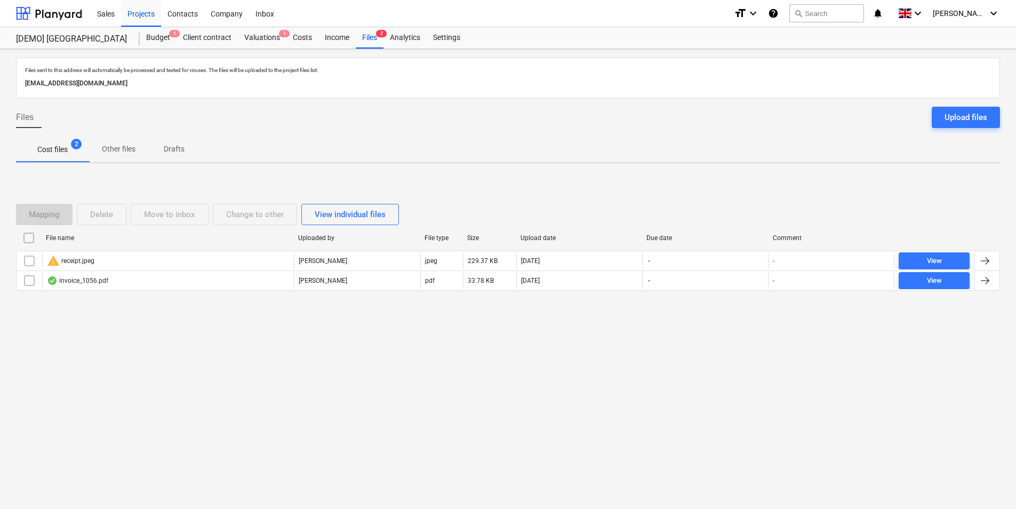
click at [118, 146] on p "Other files" at bounding box center [119, 148] width 34 height 11
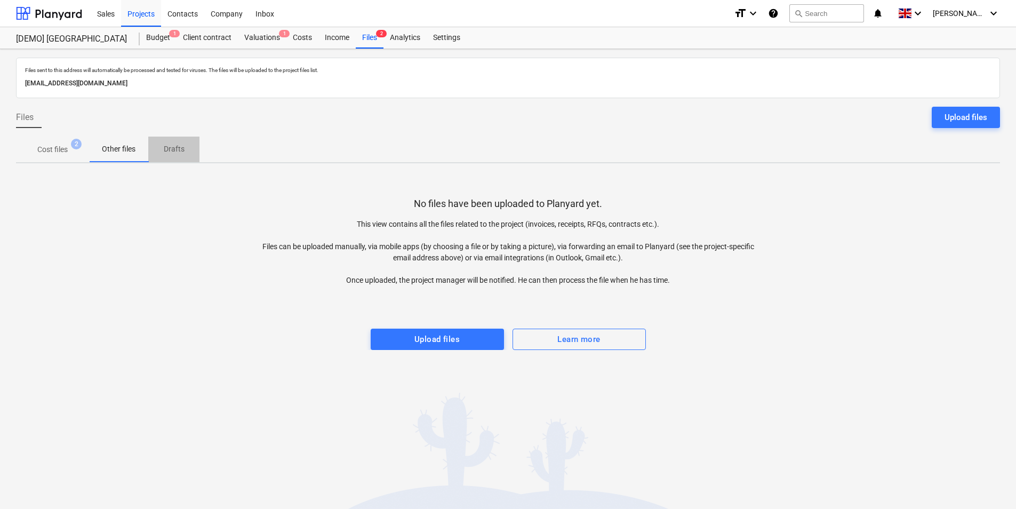
click at [181, 150] on p "Drafts" at bounding box center [174, 148] width 26 height 11
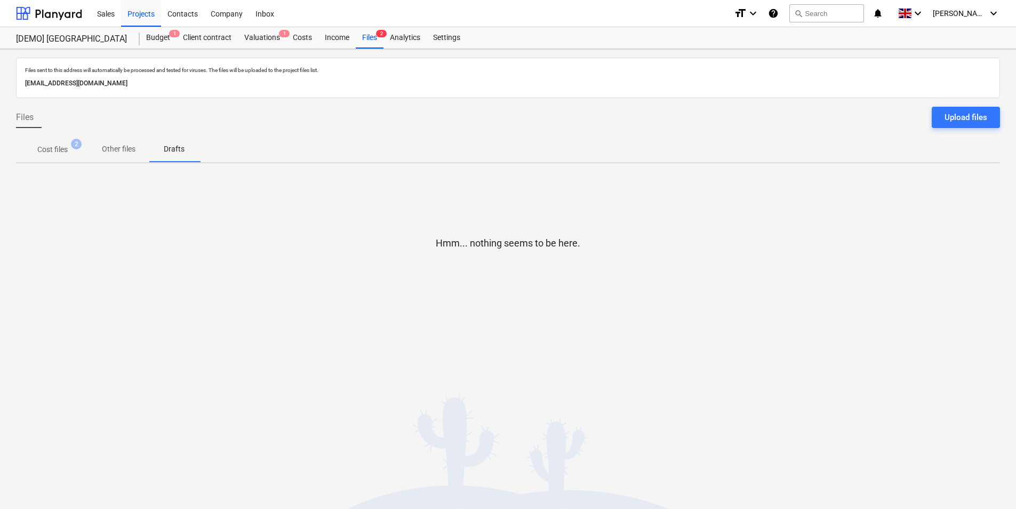
click at [133, 156] on span "Other files" at bounding box center [118, 149] width 59 height 18
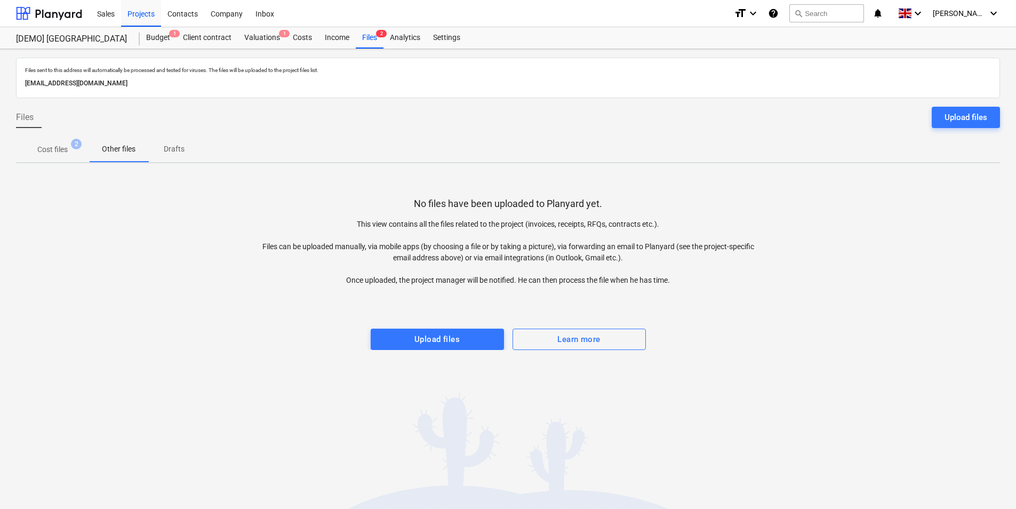
click at [55, 150] on p "Cost files" at bounding box center [52, 149] width 30 height 11
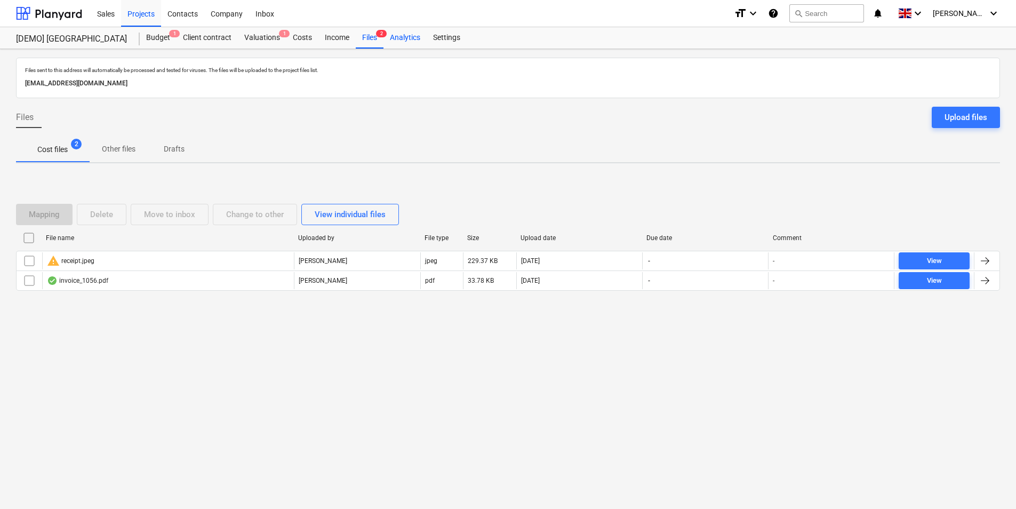
click at [409, 38] on div "Analytics" at bounding box center [405, 37] width 43 height 21
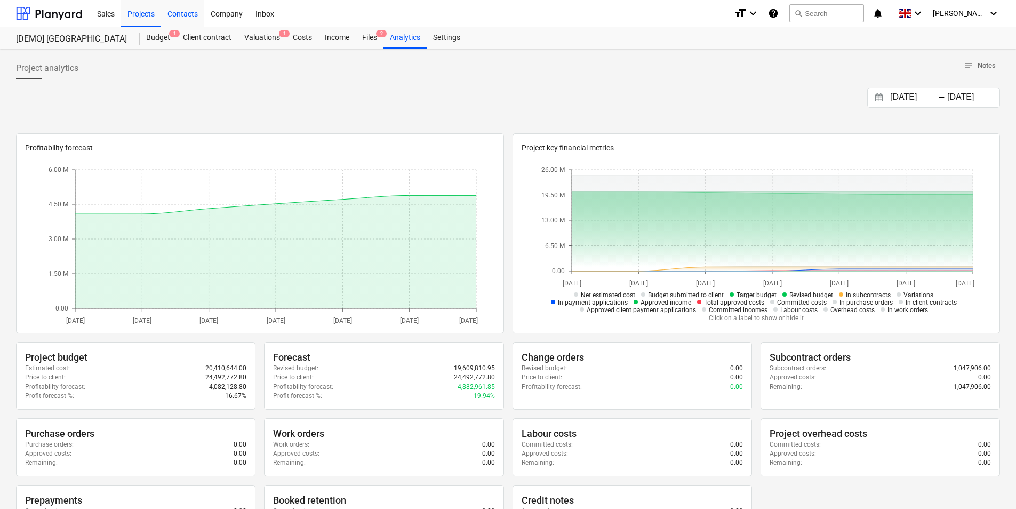
click at [196, 17] on div "Contacts" at bounding box center [182, 12] width 43 height 27
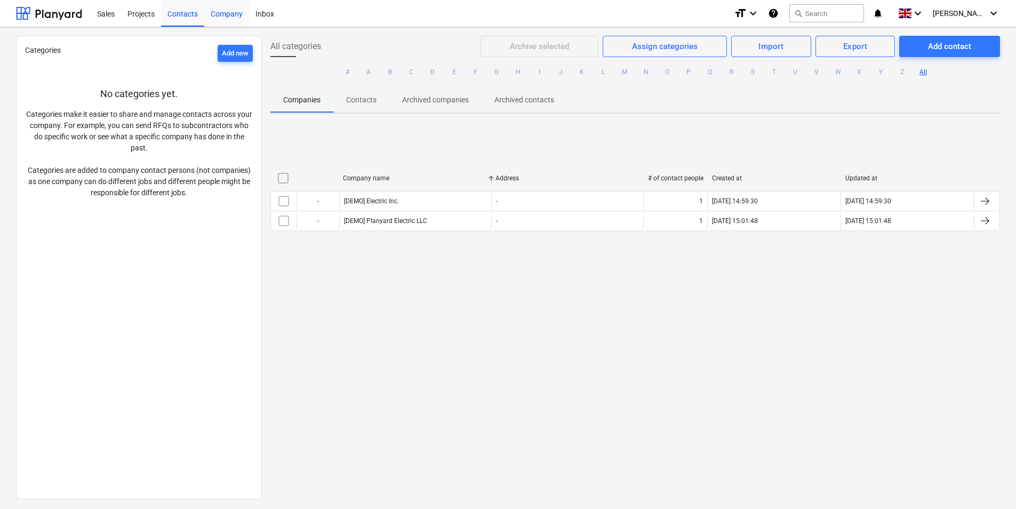
click at [221, 6] on div "Company" at bounding box center [226, 12] width 45 height 27
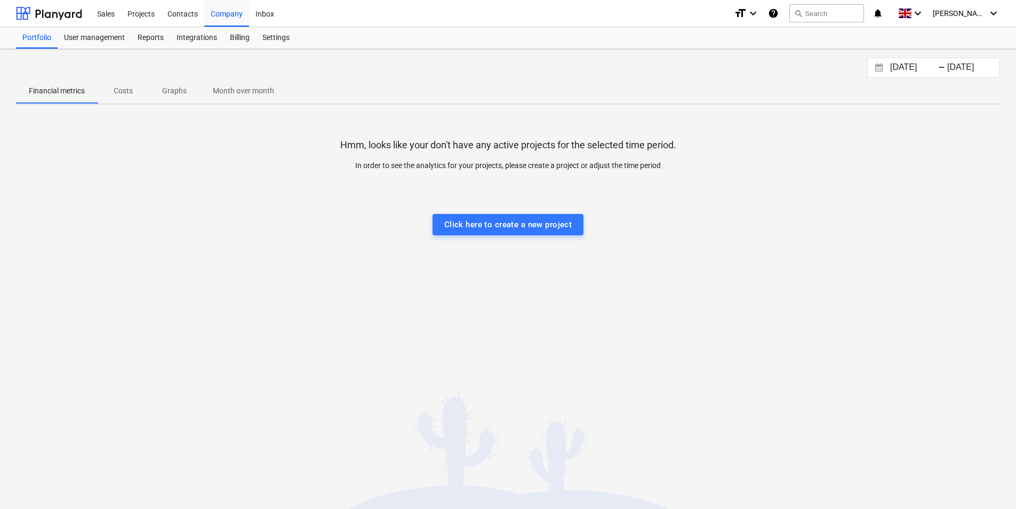
click at [220, 172] on div at bounding box center [508, 181] width 984 height 21
click at [110, 12] on div "Sales" at bounding box center [106, 12] width 30 height 27
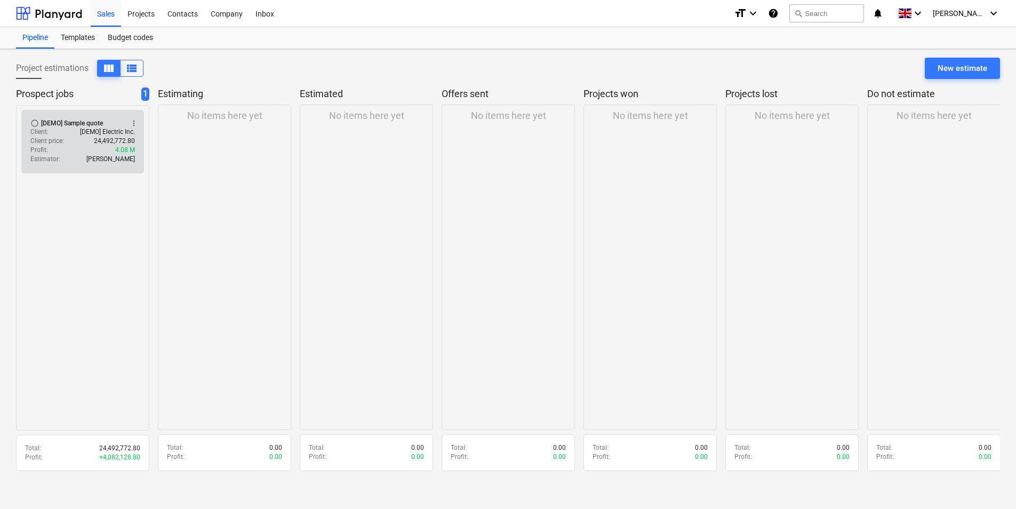
click at [133, 119] on span "more_vert" at bounding box center [134, 123] width 9 height 9
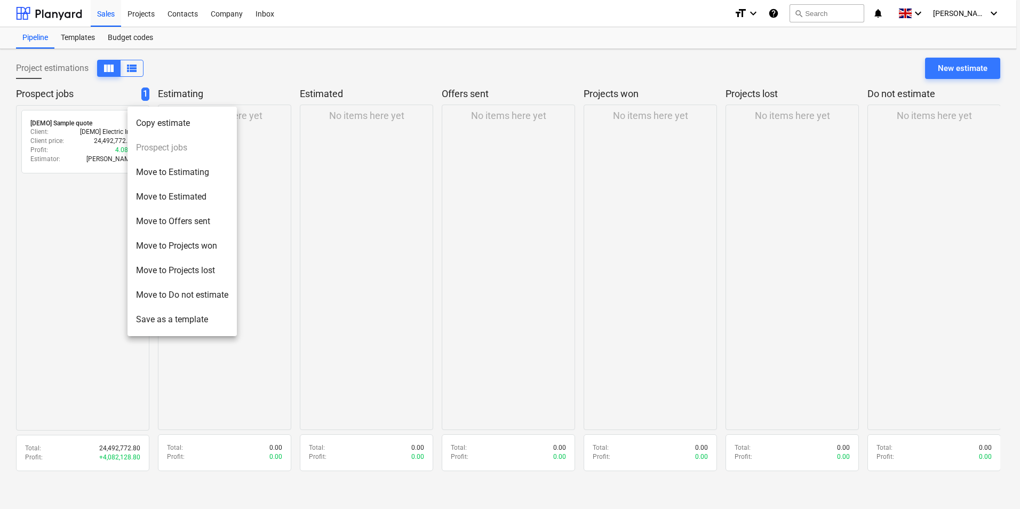
click at [337, 246] on div at bounding box center [510, 254] width 1020 height 509
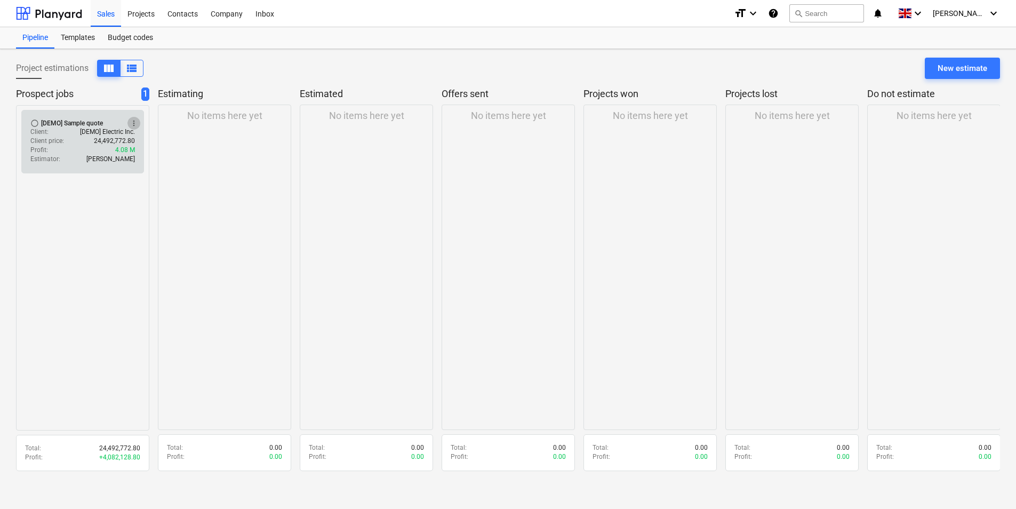
click at [136, 123] on span "more_vert" at bounding box center [134, 123] width 9 height 9
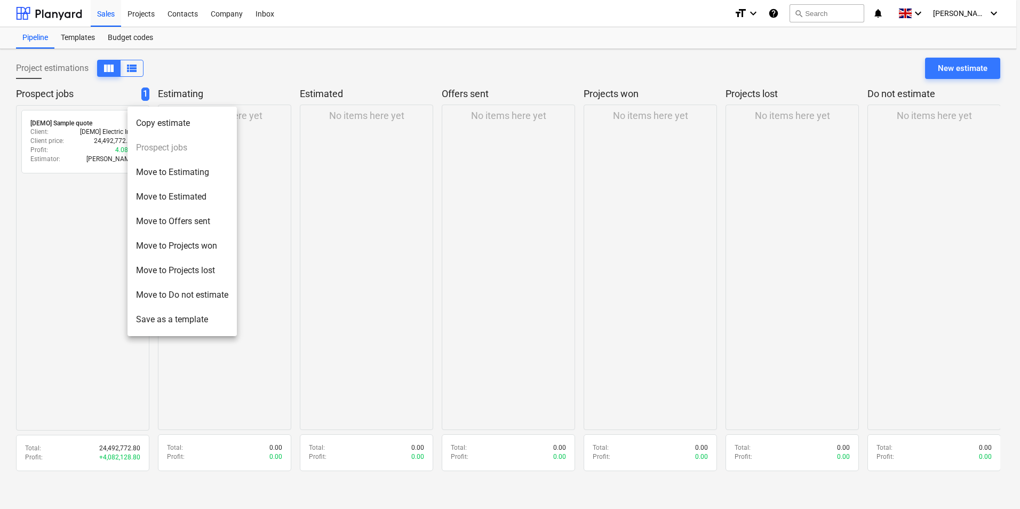
click at [299, 199] on div at bounding box center [510, 254] width 1020 height 509
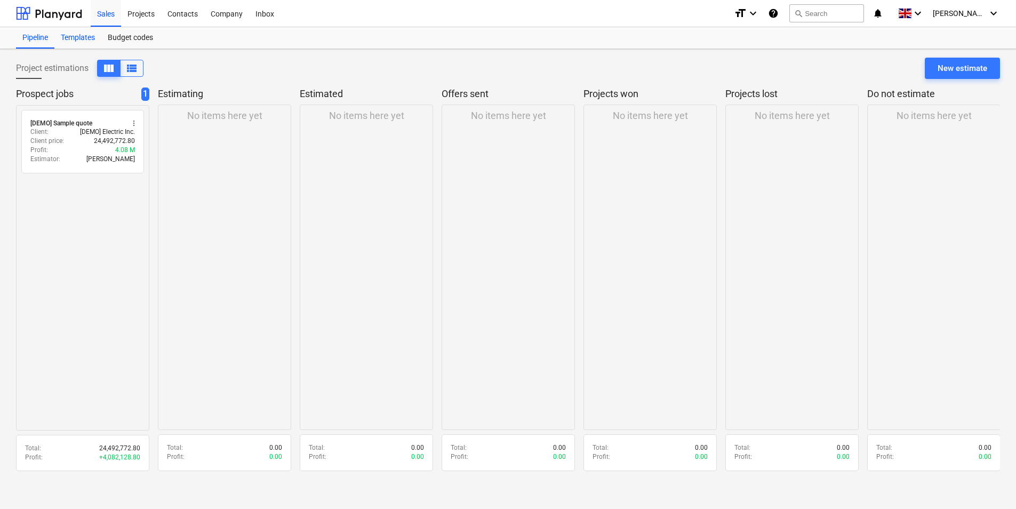
click at [84, 46] on div "Templates" at bounding box center [77, 37] width 47 height 21
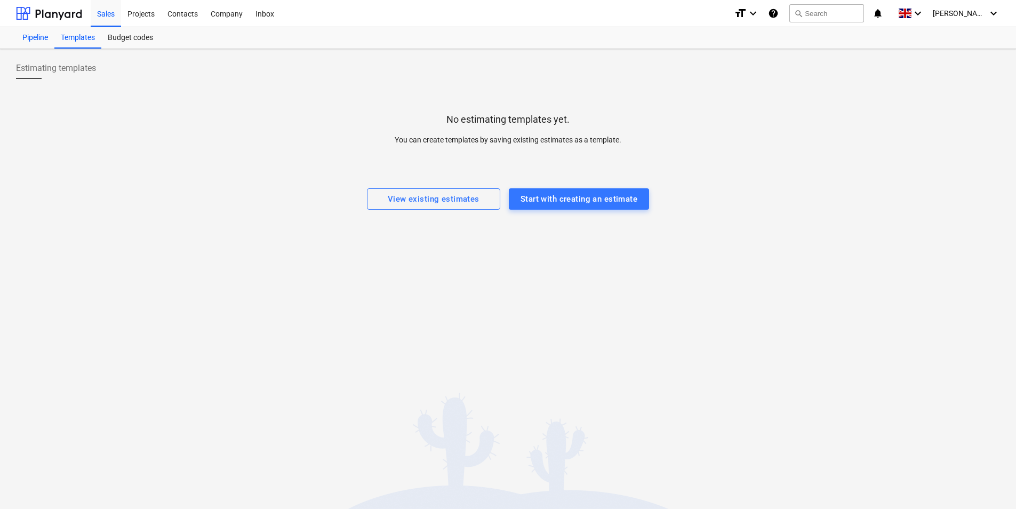
click at [36, 36] on div "Pipeline" at bounding box center [35, 37] width 38 height 21
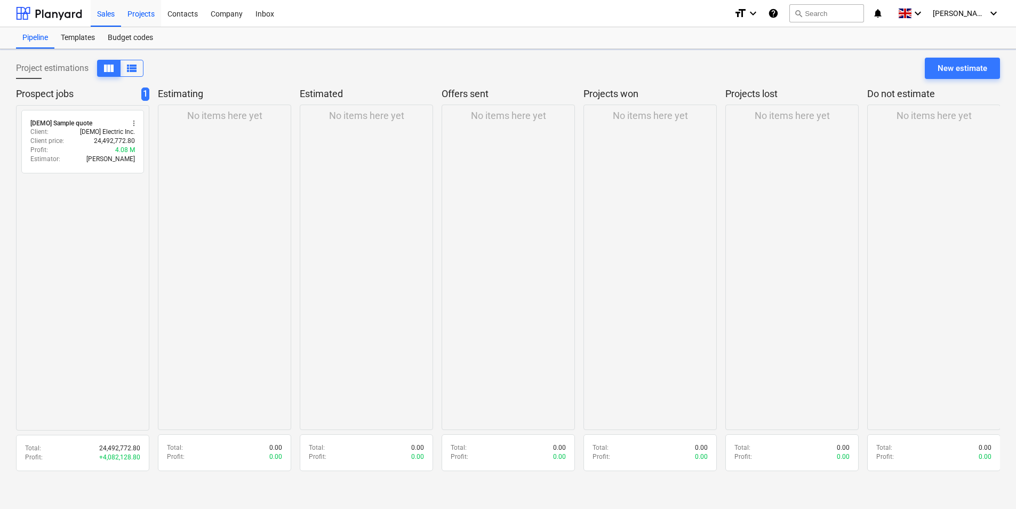
click at [148, 16] on div "Projects" at bounding box center [141, 12] width 40 height 27
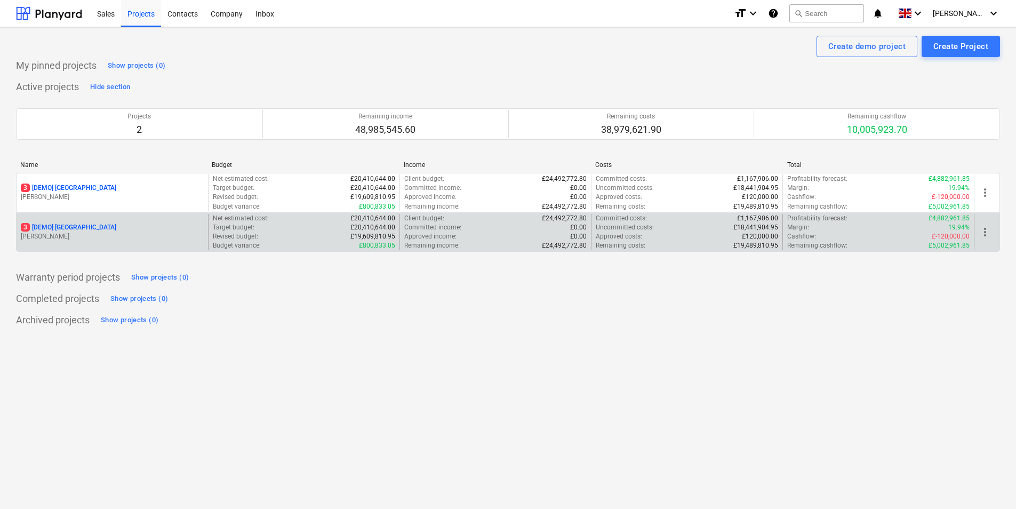
click at [993, 236] on div "more_vert" at bounding box center [987, 232] width 26 height 37
click at [988, 233] on span "more_vert" at bounding box center [985, 232] width 13 height 13
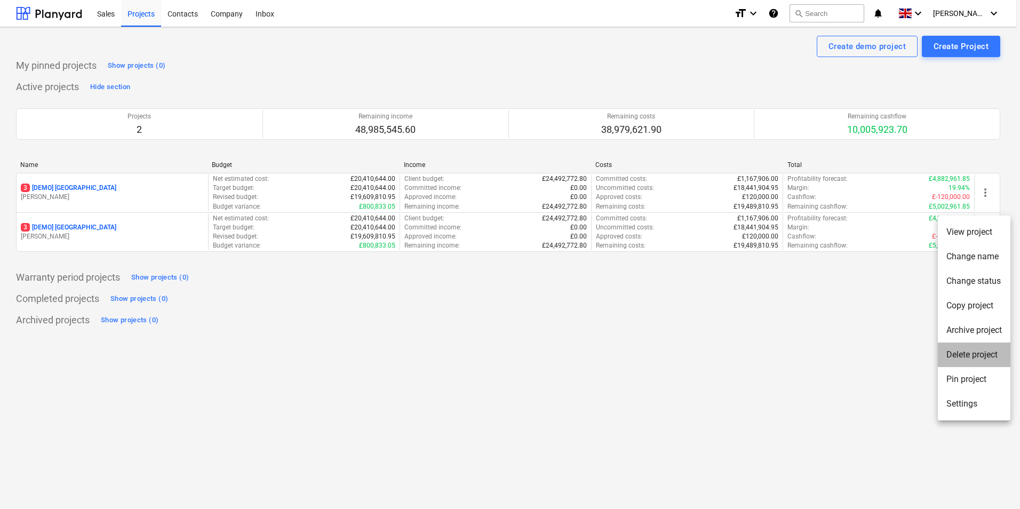
click at [984, 358] on li "Delete project" at bounding box center [974, 354] width 73 height 25
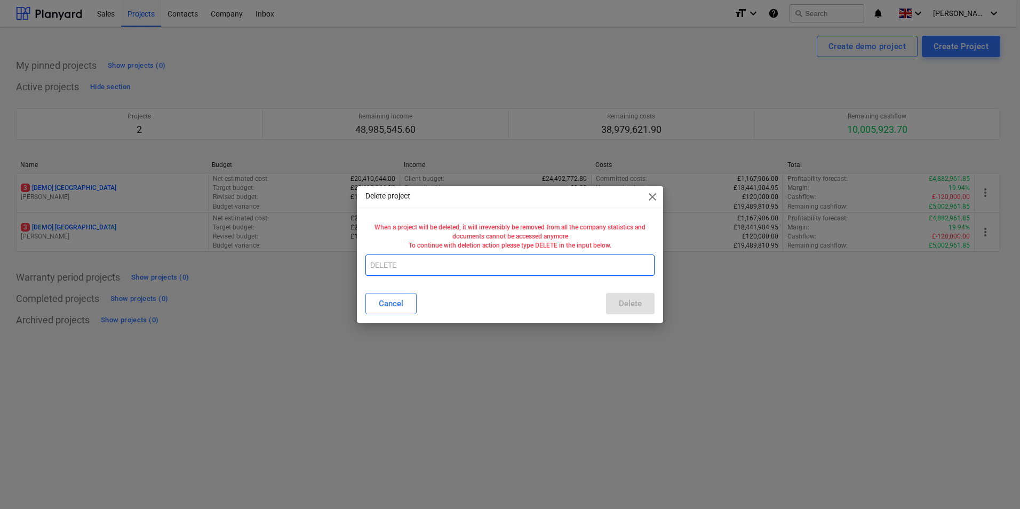
click at [440, 268] on input "text" at bounding box center [509, 264] width 289 height 21
click at [613, 298] on div "Cancel Delete" at bounding box center [509, 303] width 289 height 21
click at [517, 271] on input "text" at bounding box center [509, 264] width 289 height 21
type input "DELETE"
click at [637, 300] on div "Delete" at bounding box center [630, 304] width 23 height 14
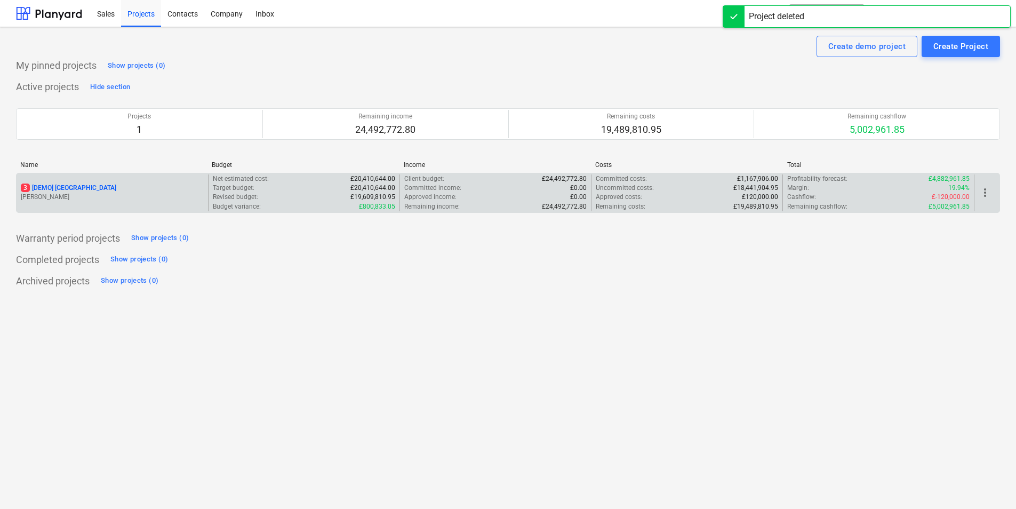
click at [996, 197] on div "more_vert" at bounding box center [987, 192] width 26 height 37
click at [988, 197] on span "more_vert" at bounding box center [985, 192] width 13 height 13
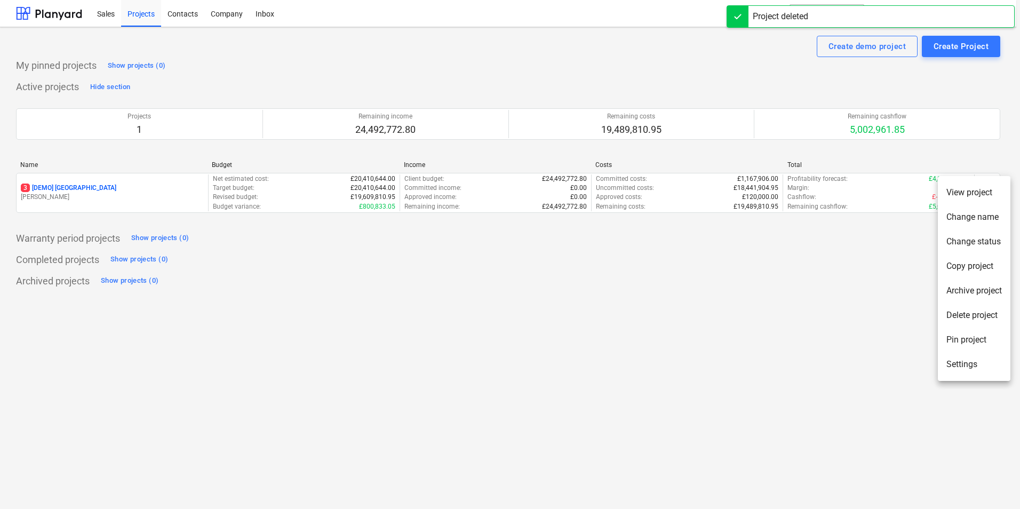
click at [977, 318] on li "Delete project" at bounding box center [974, 315] width 73 height 25
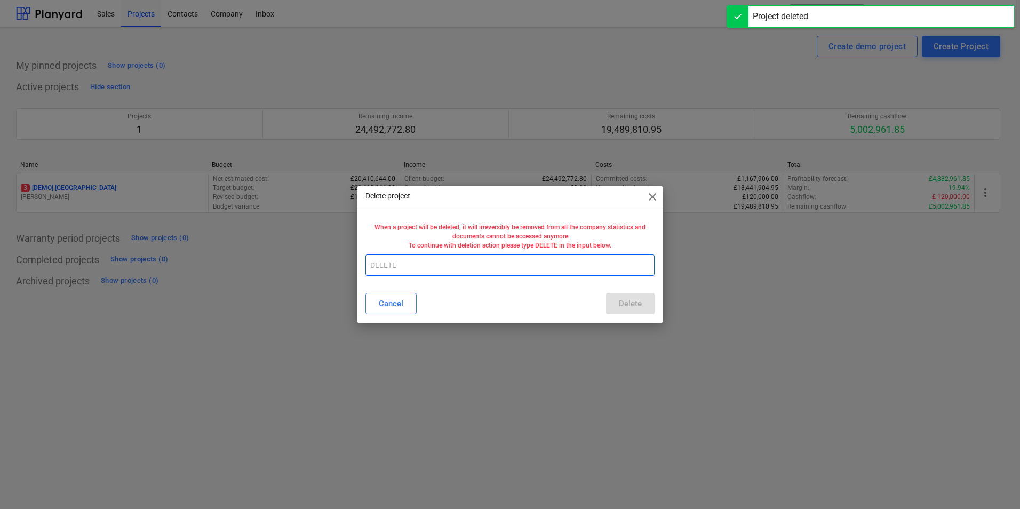
click at [480, 268] on input "text" at bounding box center [509, 264] width 289 height 21
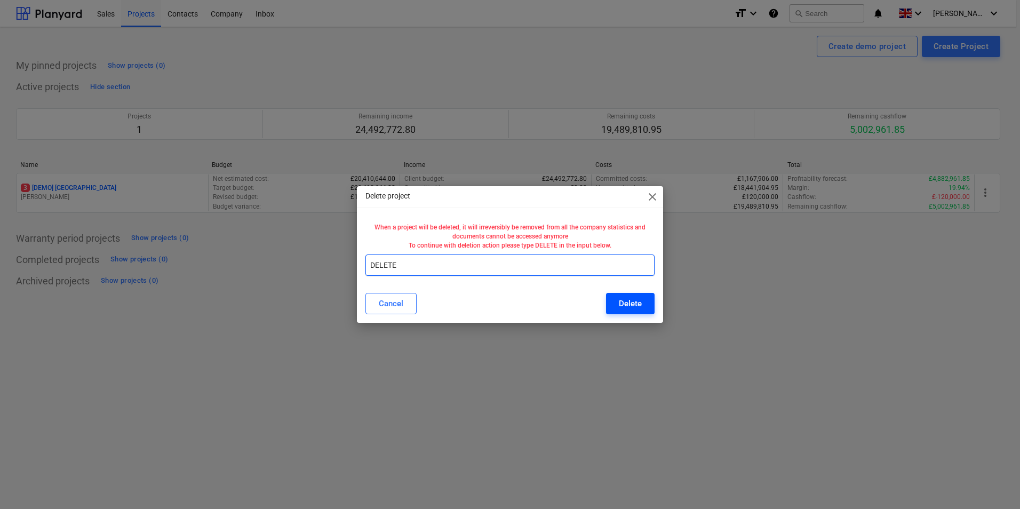
type input "DELETE"
click at [642, 301] on button "Delete" at bounding box center [630, 303] width 49 height 21
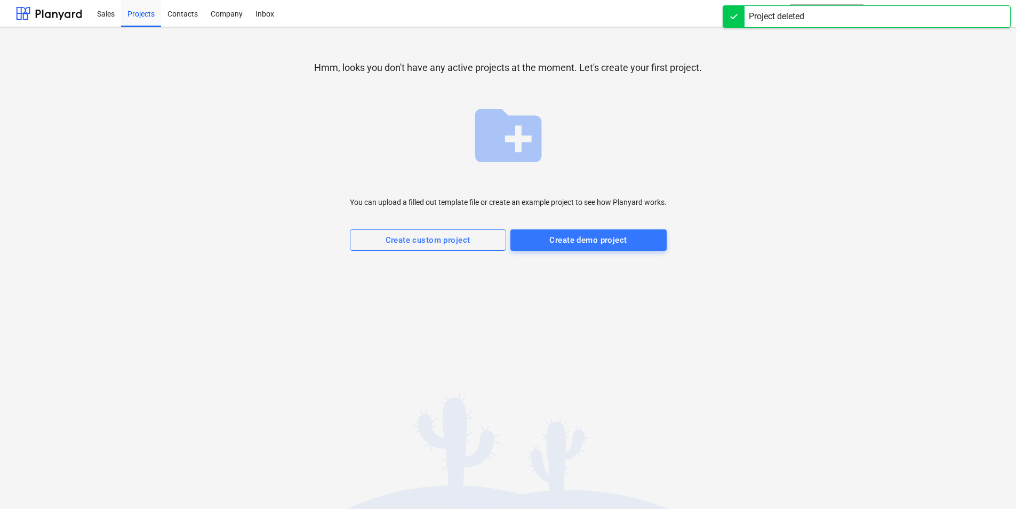
click at [346, 353] on div "Hmm, looks you don't have any active projects at the moment. Let's create your …" at bounding box center [508, 268] width 1016 height 482
click at [176, 17] on div "Contacts" at bounding box center [182, 12] width 43 height 27
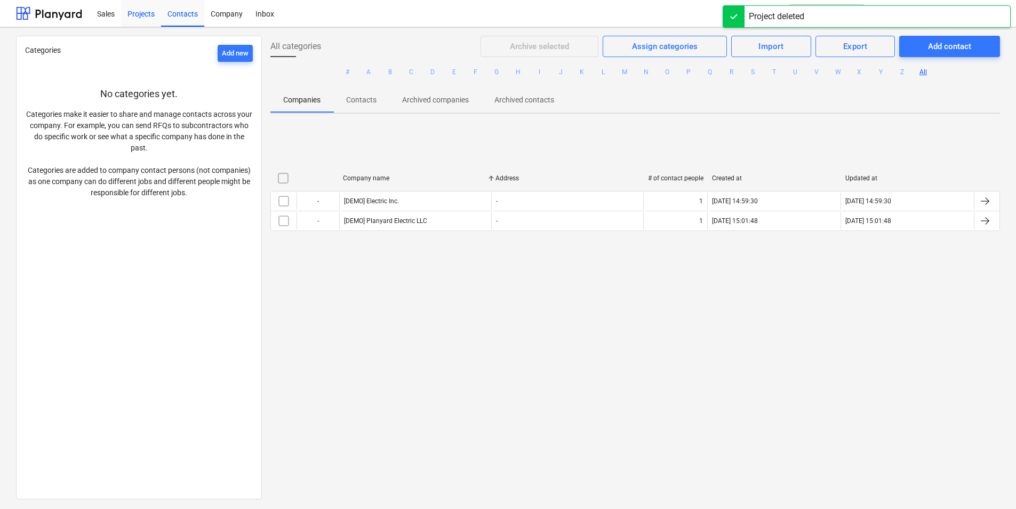
click at [146, 15] on div "Projects" at bounding box center [141, 12] width 40 height 27
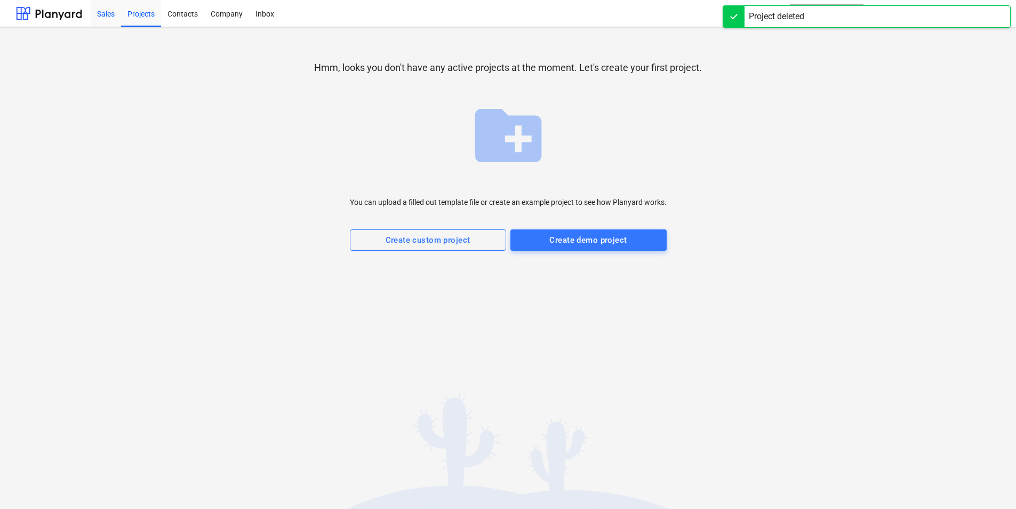
click at [104, 18] on div "Sales" at bounding box center [106, 12] width 30 height 27
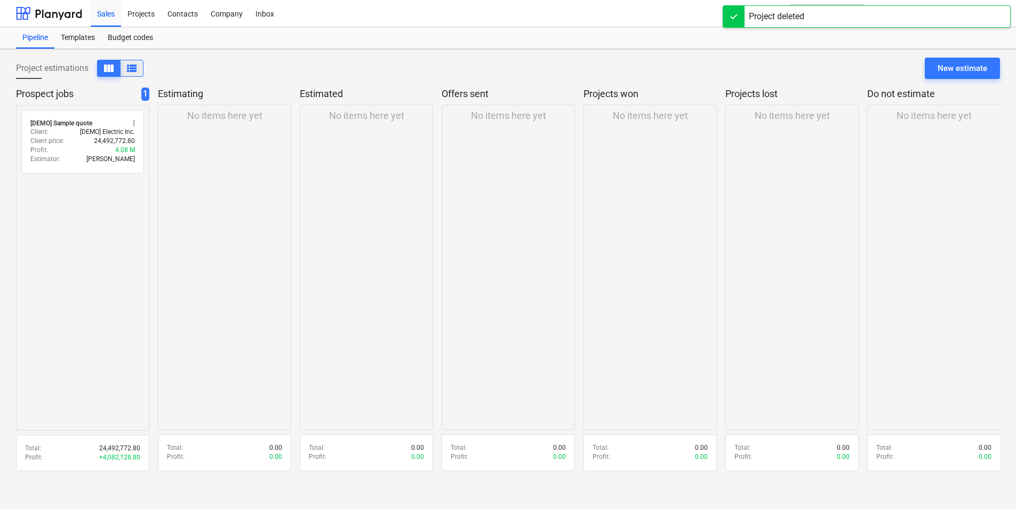
click at [138, 65] on span "view_list" at bounding box center [131, 68] width 13 height 13
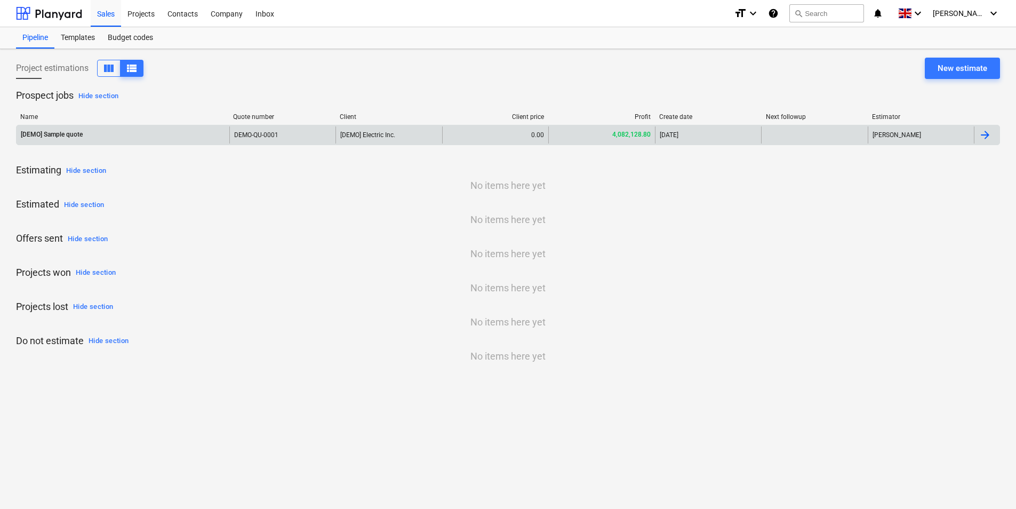
click at [990, 133] on div at bounding box center [985, 135] width 13 height 13
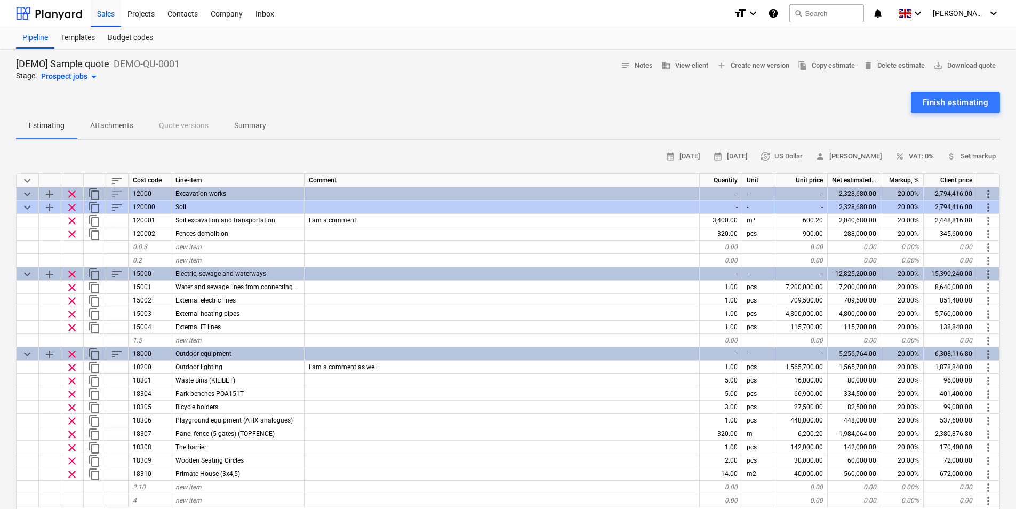
click at [148, 180] on div "Cost code" at bounding box center [150, 180] width 43 height 13
click at [799, 155] on span "currency_exchange US Dollar" at bounding box center [782, 156] width 42 height 12
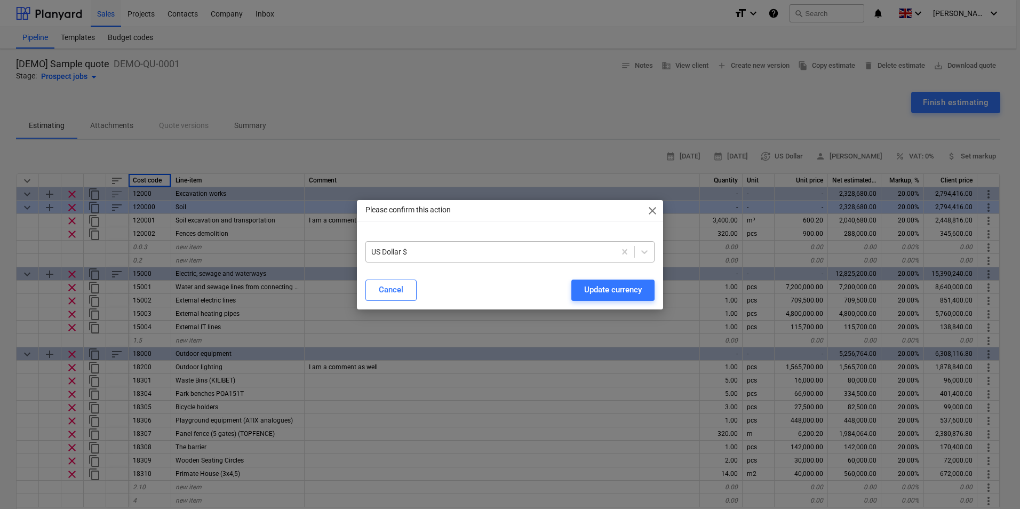
click at [517, 245] on div "US Dollar $" at bounding box center [509, 248] width 289 height 30
drag, startPoint x: 517, startPoint y: 245, endPoint x: 515, endPoint y: 257, distance: 11.9
click at [515, 257] on div at bounding box center [490, 251] width 238 height 11
drag, startPoint x: 446, startPoint y: 249, endPoint x: 329, endPoint y: 252, distance: 117.4
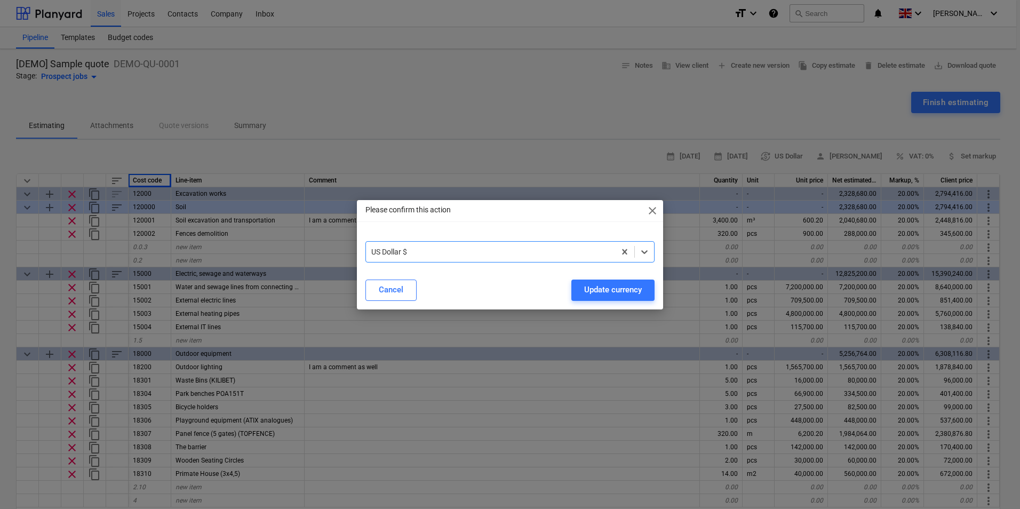
click at [329, 252] on div "Please confirm this action close Select is focused ,type to refine list, press …" at bounding box center [510, 254] width 1020 height 509
click at [420, 256] on div at bounding box center [490, 251] width 238 height 11
type input "g"
type input "E"
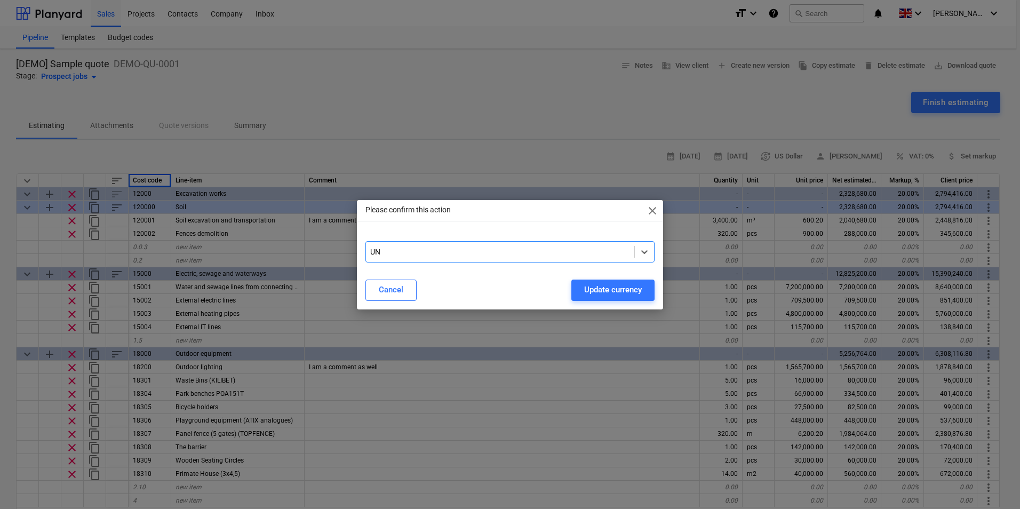
type input "U"
type input "PO"
click at [612, 292] on div "Update currency" at bounding box center [613, 290] width 58 height 14
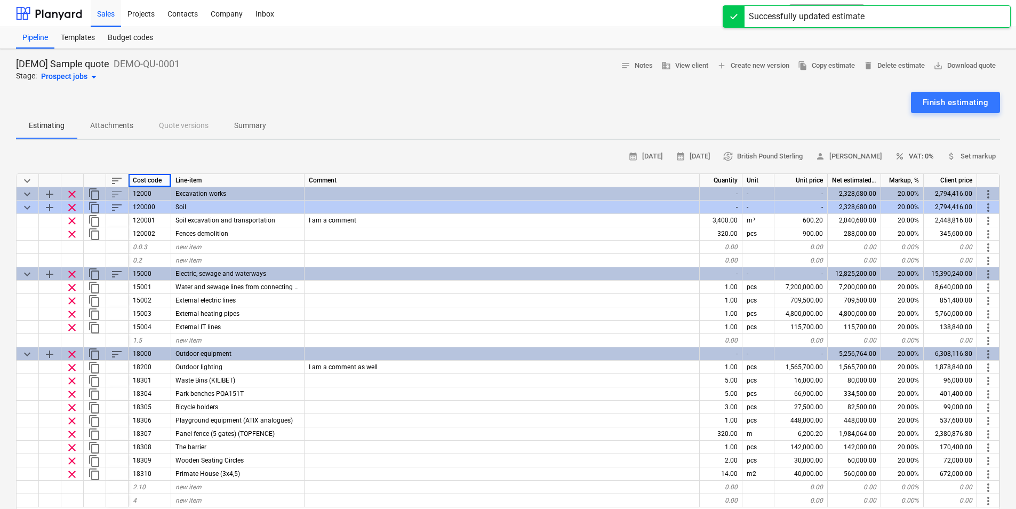
click at [903, 156] on span "percent" at bounding box center [900, 156] width 10 height 10
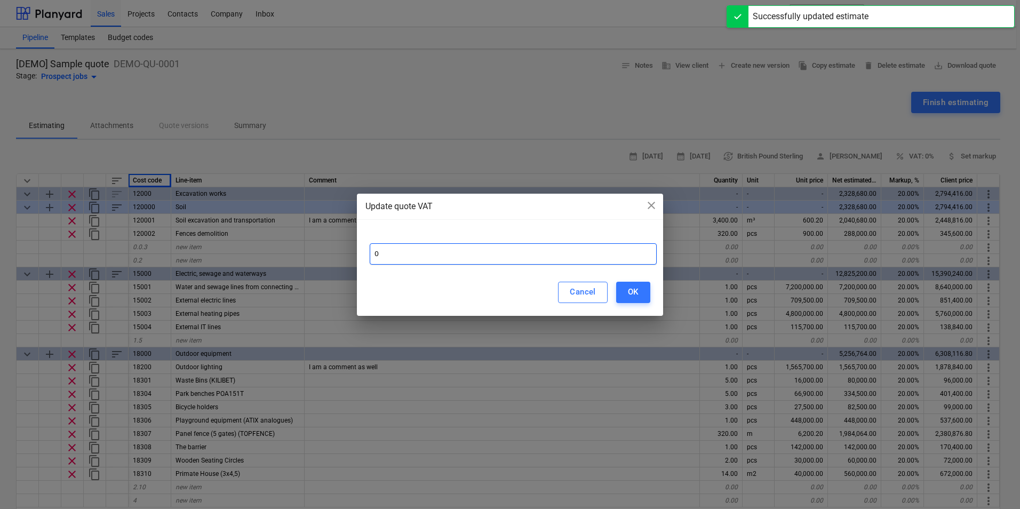
click at [466, 261] on input "0" at bounding box center [513, 253] width 287 height 21
click at [645, 206] on span "close" at bounding box center [651, 205] width 13 height 13
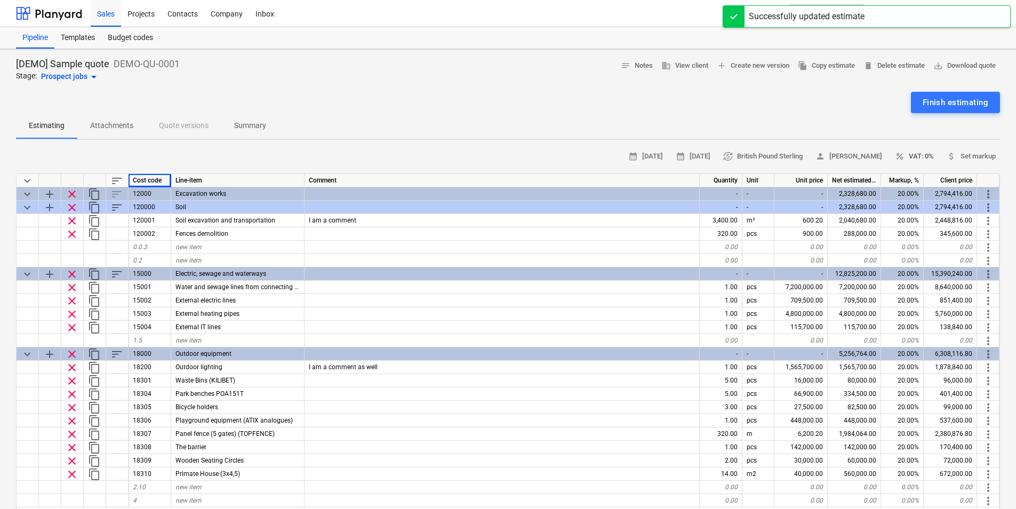
click at [908, 151] on span "percent VAT: 0%" at bounding box center [914, 156] width 39 height 12
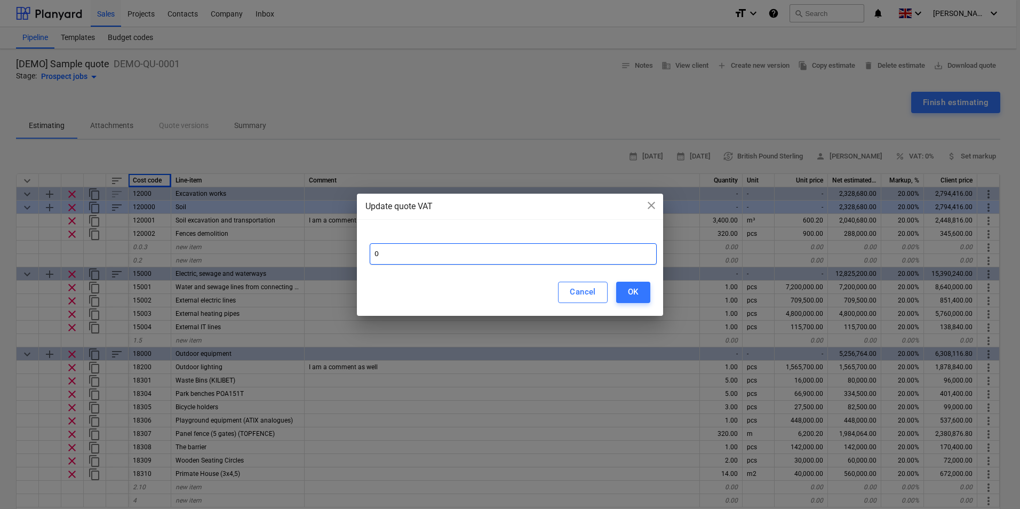
click at [482, 261] on input "0" at bounding box center [513, 253] width 287 height 21
click at [637, 295] on div "OK" at bounding box center [633, 292] width 11 height 14
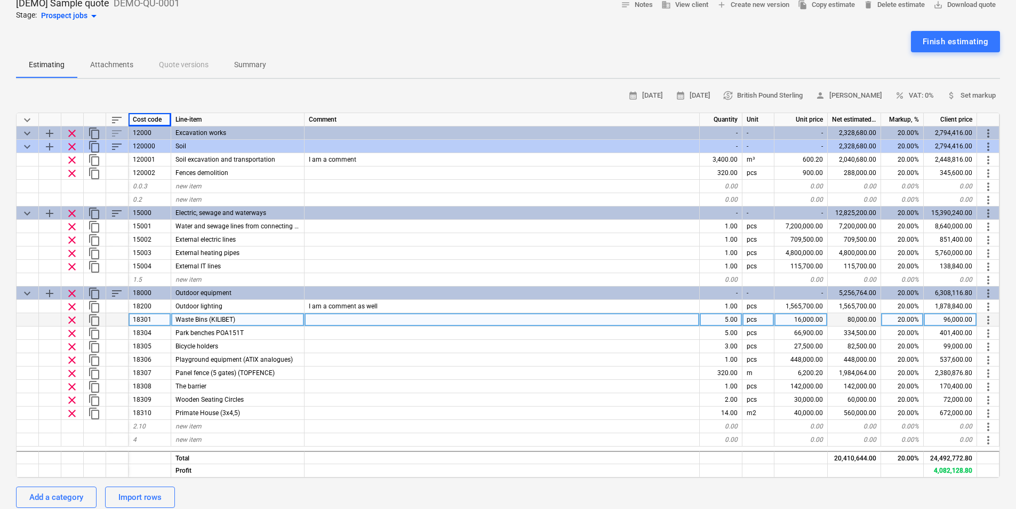
scroll to position [0, 0]
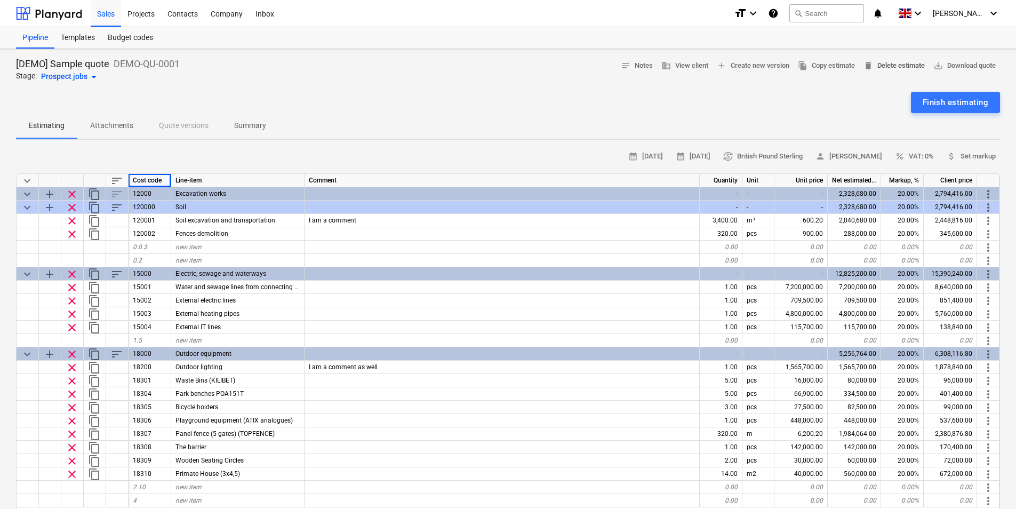
click at [888, 65] on span "delete Delete estimate" at bounding box center [894, 66] width 61 height 12
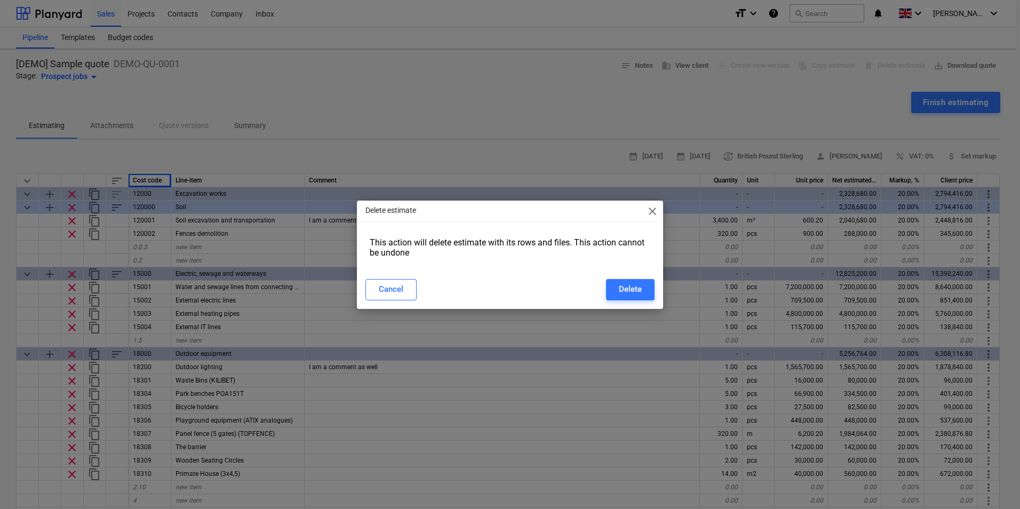
click at [649, 205] on span "close" at bounding box center [652, 211] width 13 height 13
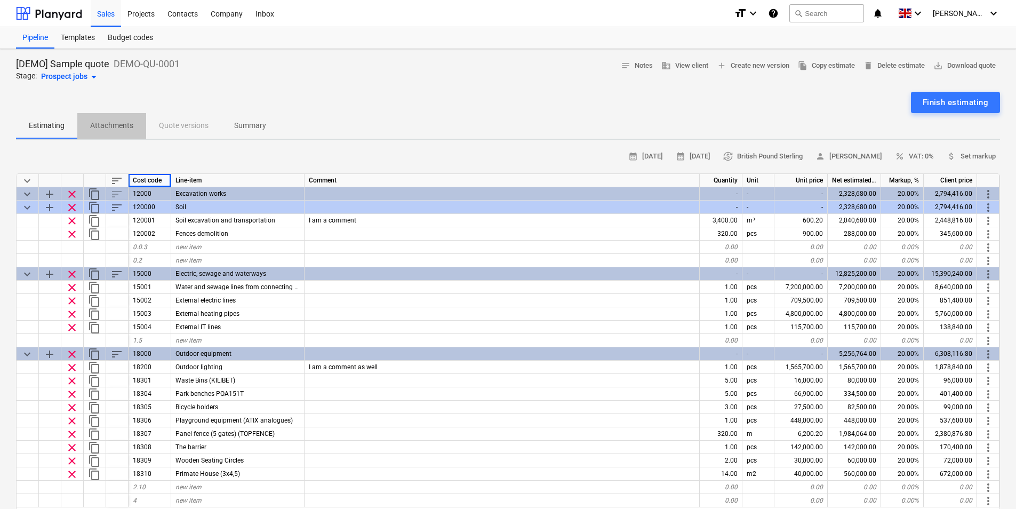
click at [127, 131] on p "Attachments" at bounding box center [111, 125] width 43 height 11
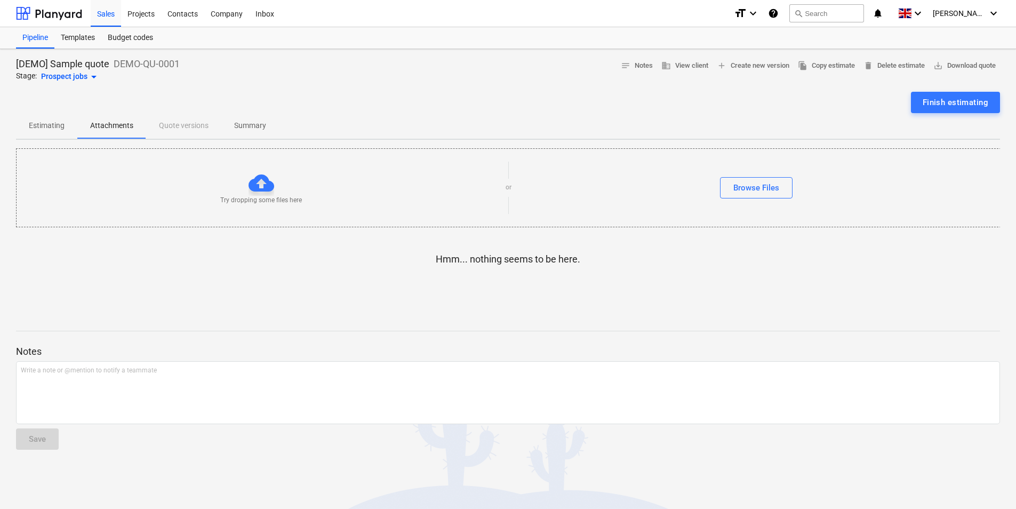
click at [174, 124] on div "Estimating Attachments Quote versions Summary" at bounding box center [508, 126] width 984 height 26
click at [25, 123] on span "Estimating" at bounding box center [46, 126] width 61 height 18
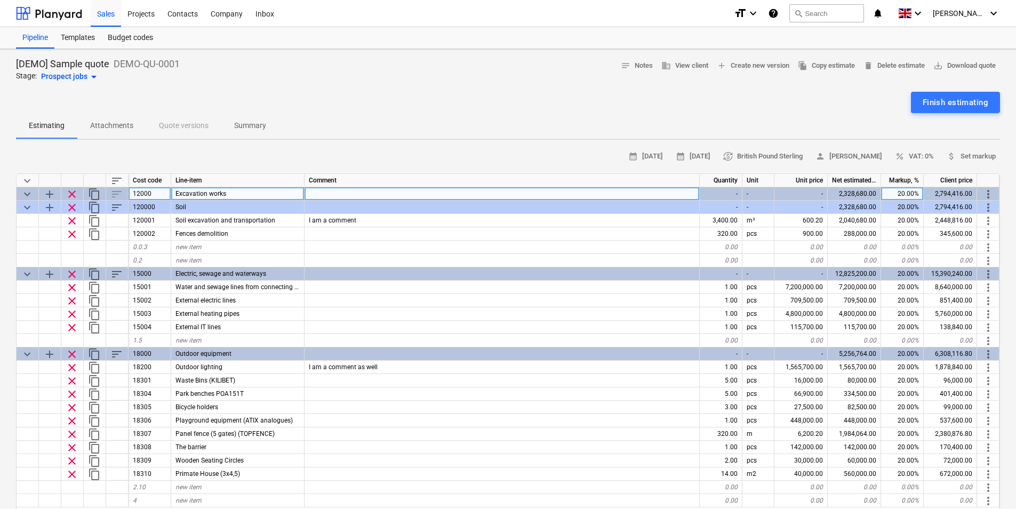
click at [73, 191] on span "clear" at bounding box center [72, 194] width 13 height 13
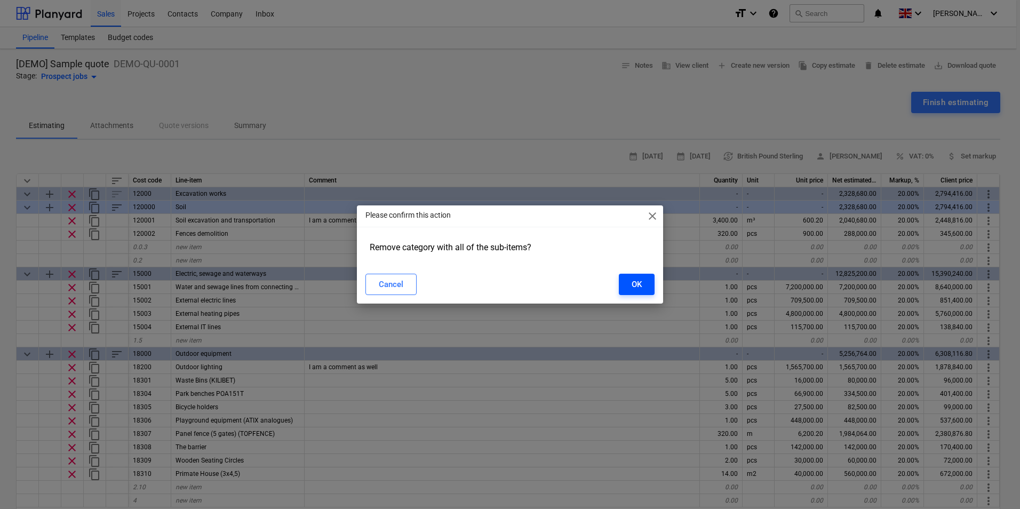
click at [629, 280] on button "OK" at bounding box center [637, 284] width 36 height 21
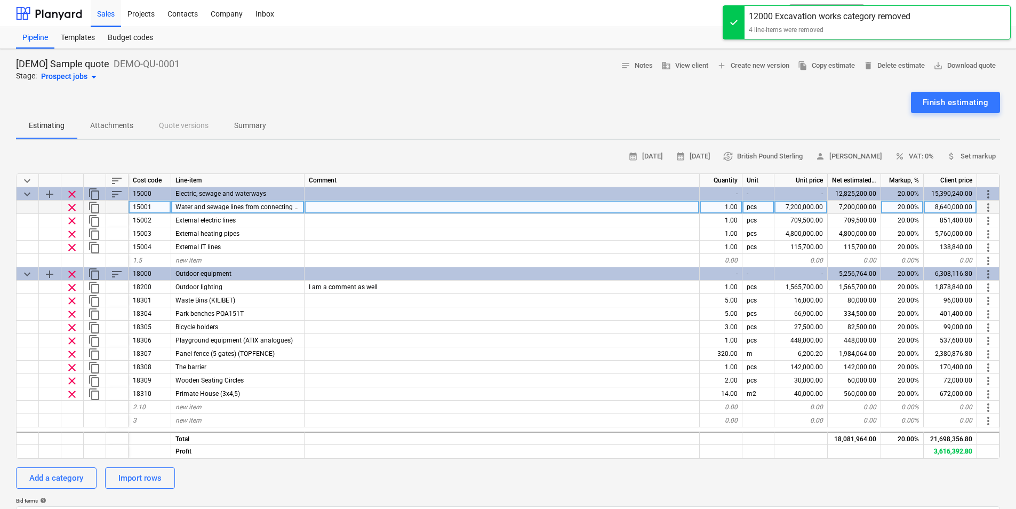
click at [74, 204] on span "clear" at bounding box center [72, 207] width 13 height 13
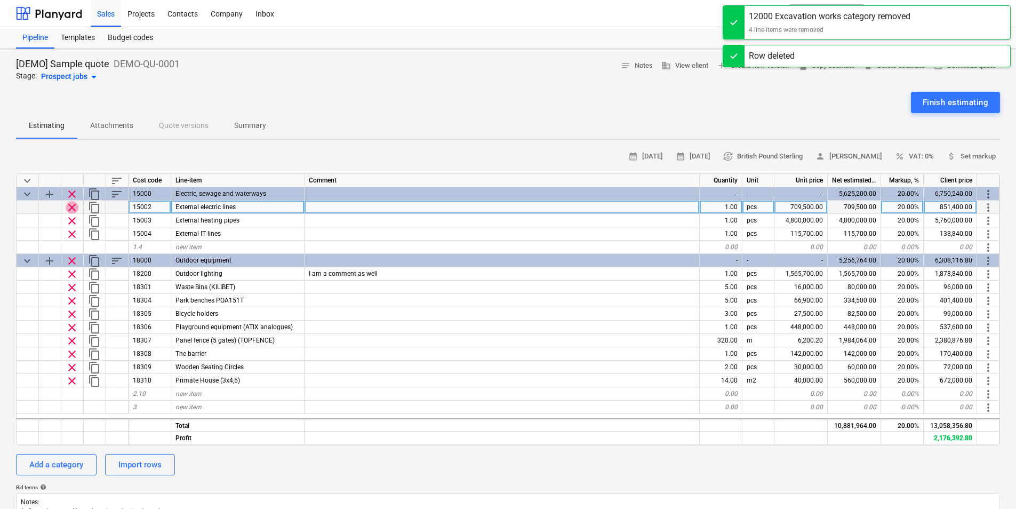
click at [72, 204] on span "clear" at bounding box center [72, 207] width 13 height 13
click at [72, 205] on span "clear" at bounding box center [72, 207] width 13 height 13
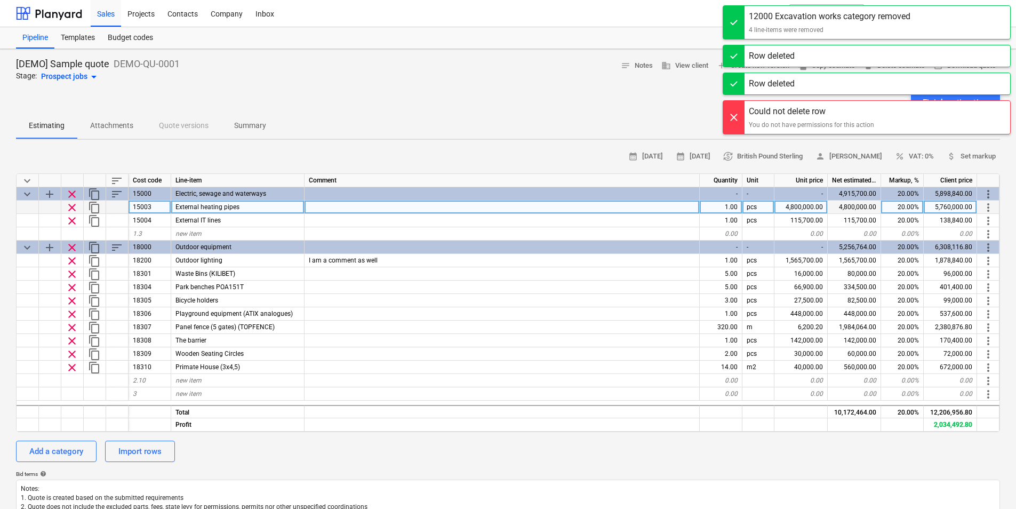
click at [72, 206] on span "clear" at bounding box center [72, 207] width 13 height 13
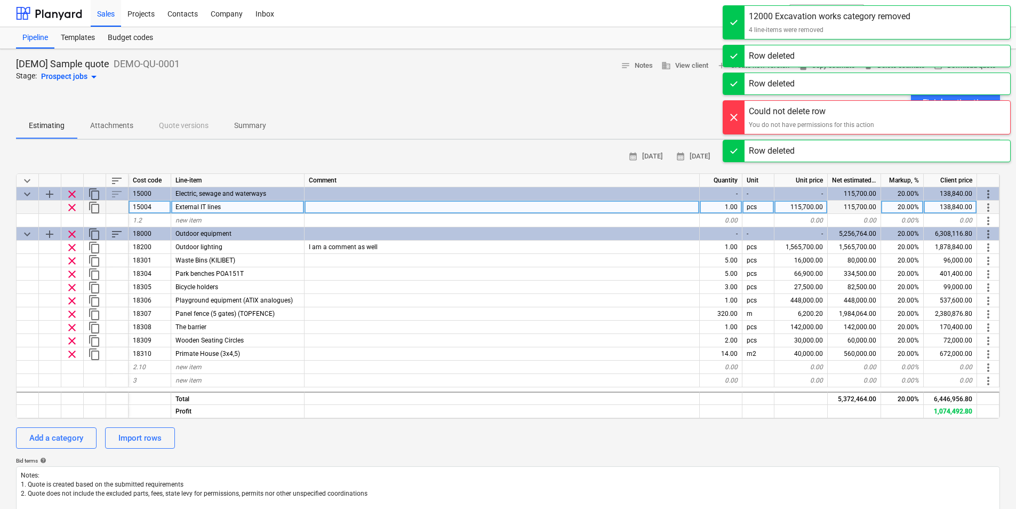
click at [72, 206] on span "clear" at bounding box center [72, 207] width 13 height 13
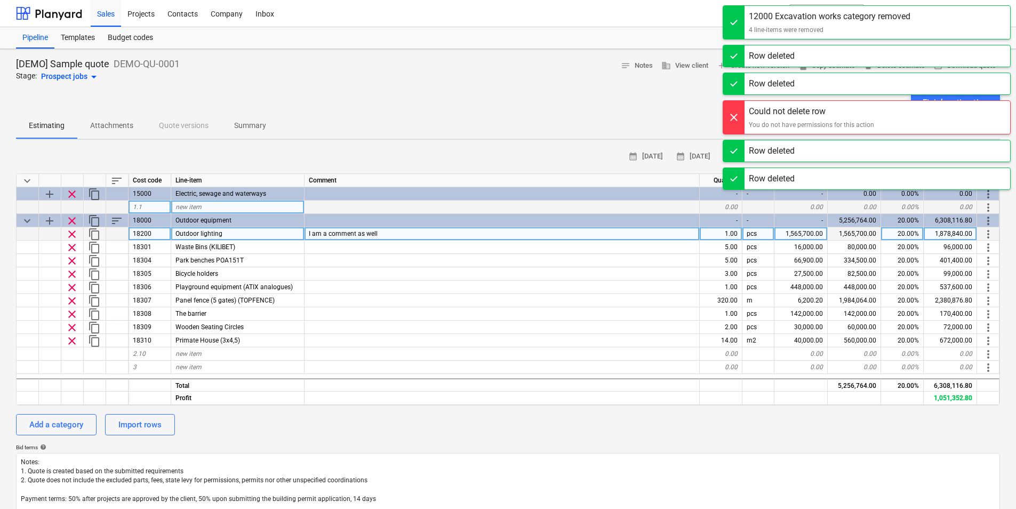
click at [71, 235] on span "clear" at bounding box center [72, 234] width 13 height 13
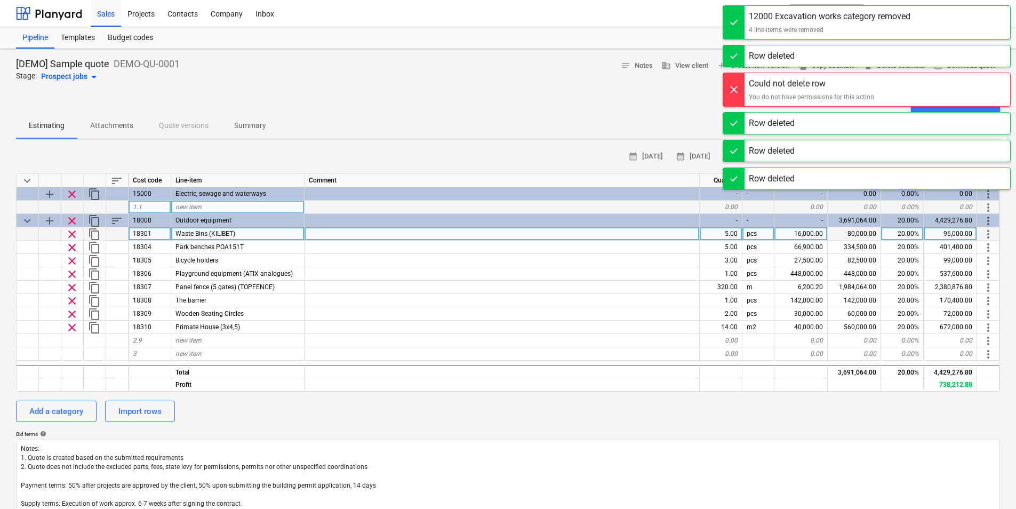
click at [74, 237] on span "clear" at bounding box center [72, 234] width 13 height 13
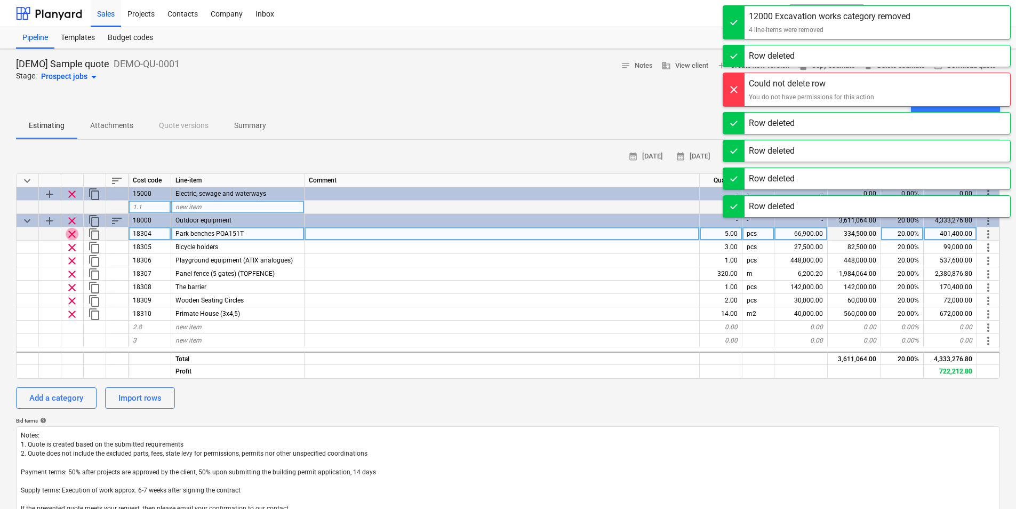
click at [74, 237] on span "clear" at bounding box center [72, 234] width 13 height 13
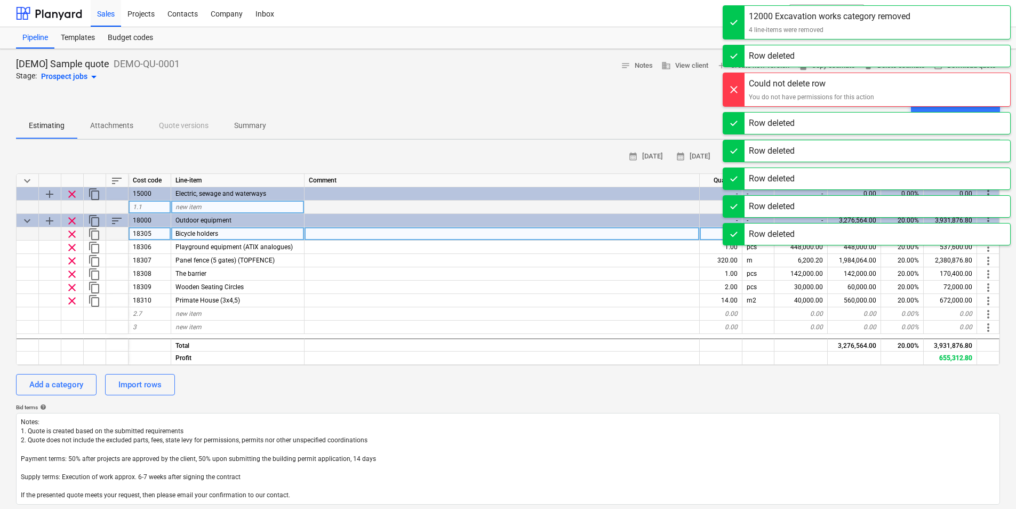
click at [74, 237] on span "clear" at bounding box center [72, 234] width 13 height 13
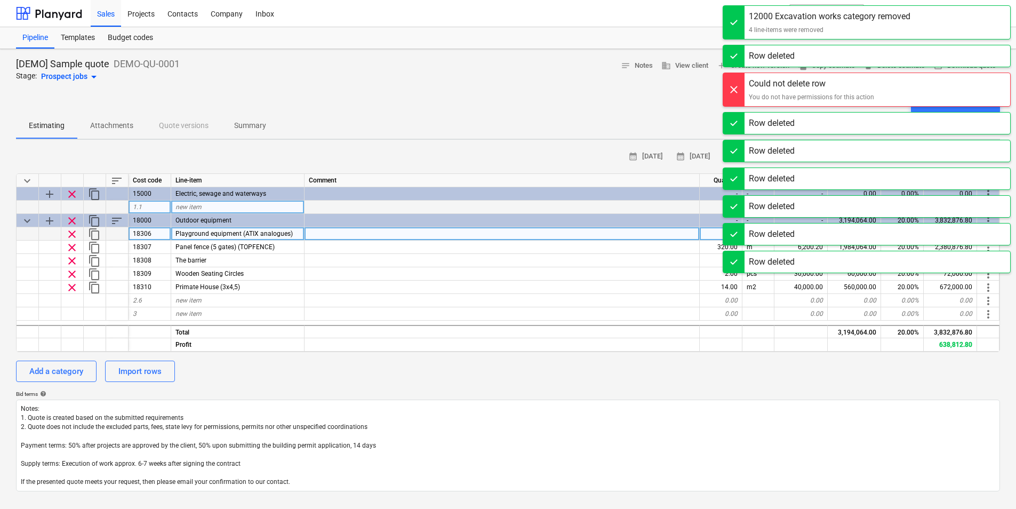
click at [74, 237] on span "clear" at bounding box center [72, 234] width 13 height 13
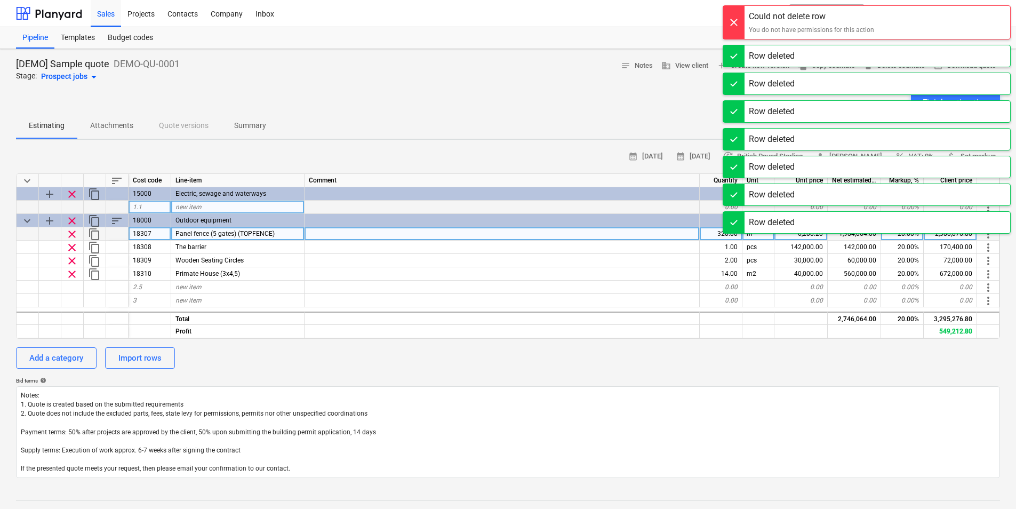
click at [74, 237] on span "clear" at bounding box center [72, 234] width 13 height 13
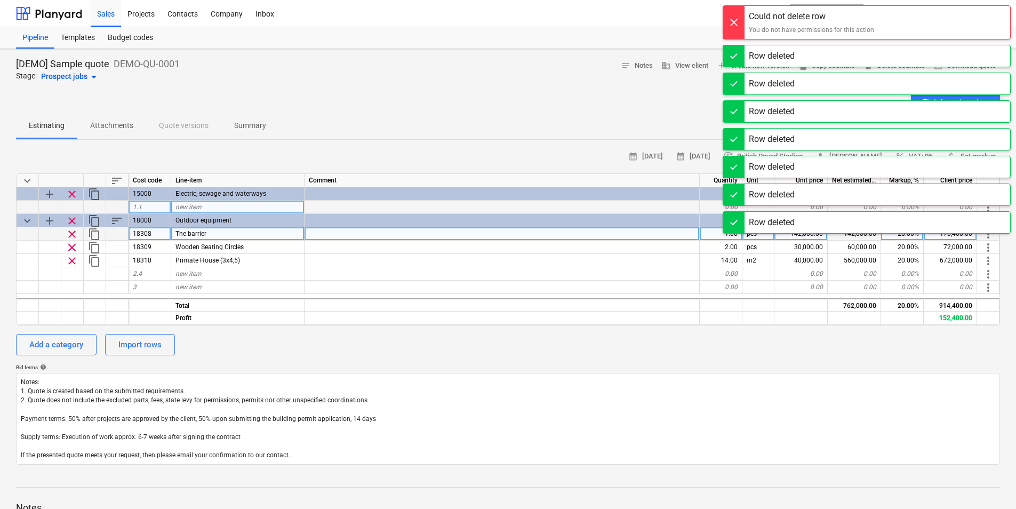
click at [74, 237] on span "clear" at bounding box center [72, 234] width 13 height 13
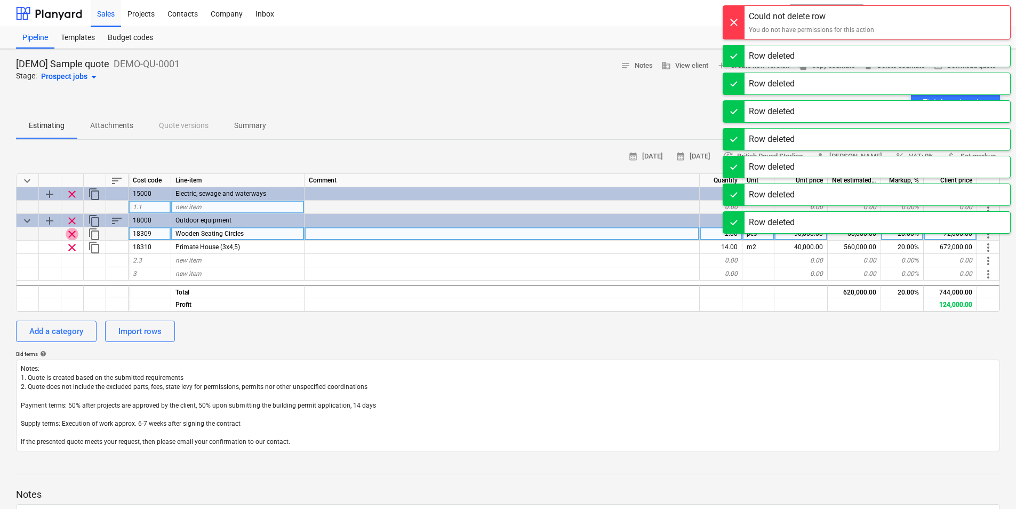
click at [74, 237] on span "clear" at bounding box center [72, 234] width 13 height 13
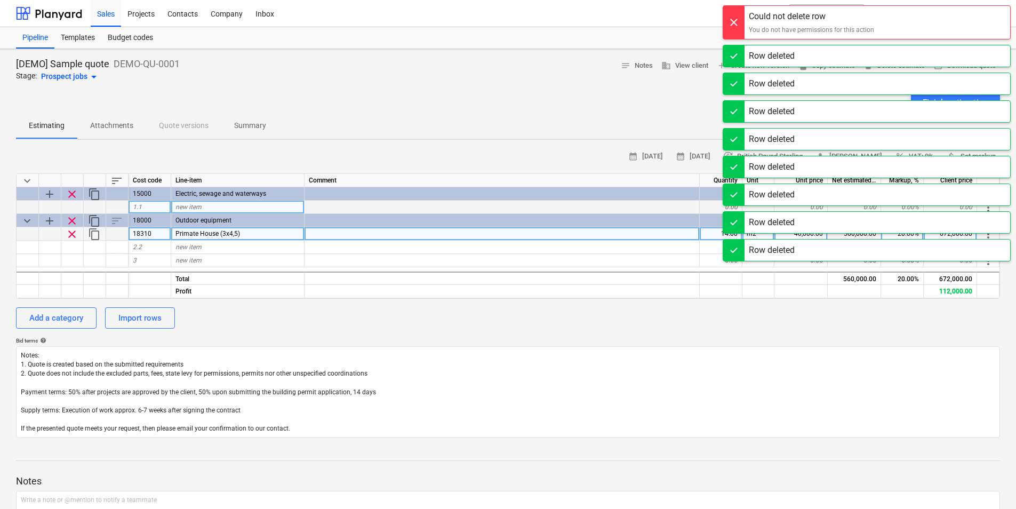
click at [74, 237] on span "clear" at bounding box center [72, 234] width 13 height 13
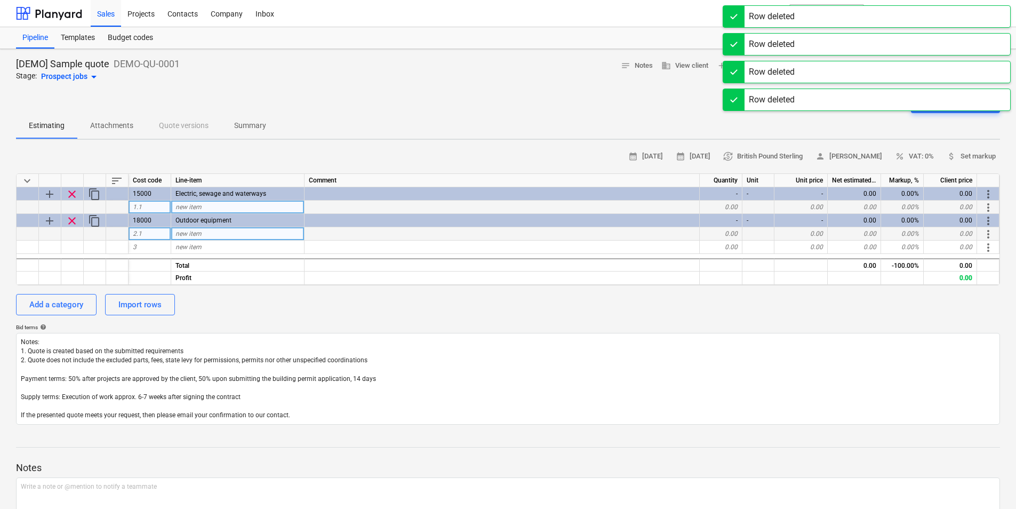
click at [254, 317] on div "calendar_month [DATE] calendar_month [DATE] currency_exchange British Pound Ste…" at bounding box center [508, 286] width 984 height 276
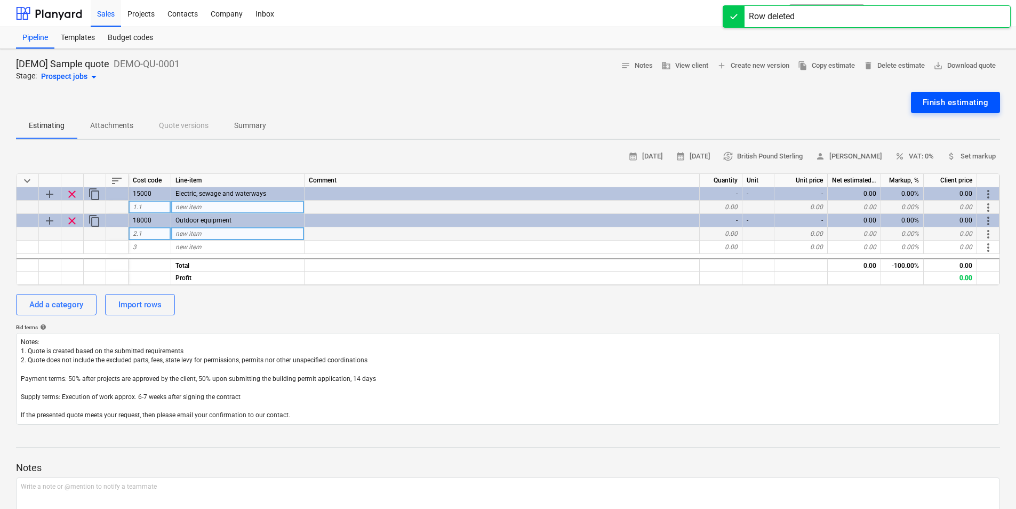
click at [946, 107] on div "Finish estimating" at bounding box center [956, 102] width 66 height 14
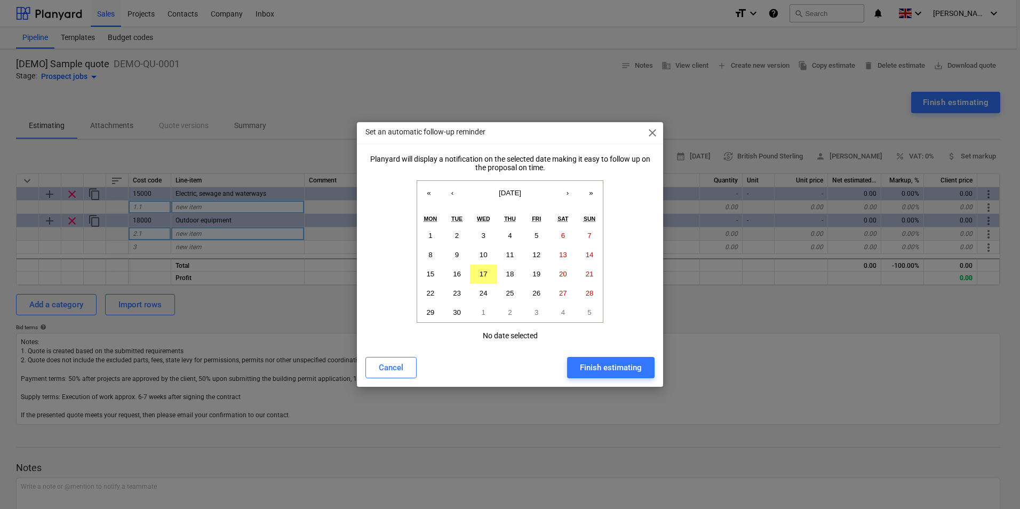
click at [649, 133] on span "close" at bounding box center [652, 132] width 13 height 13
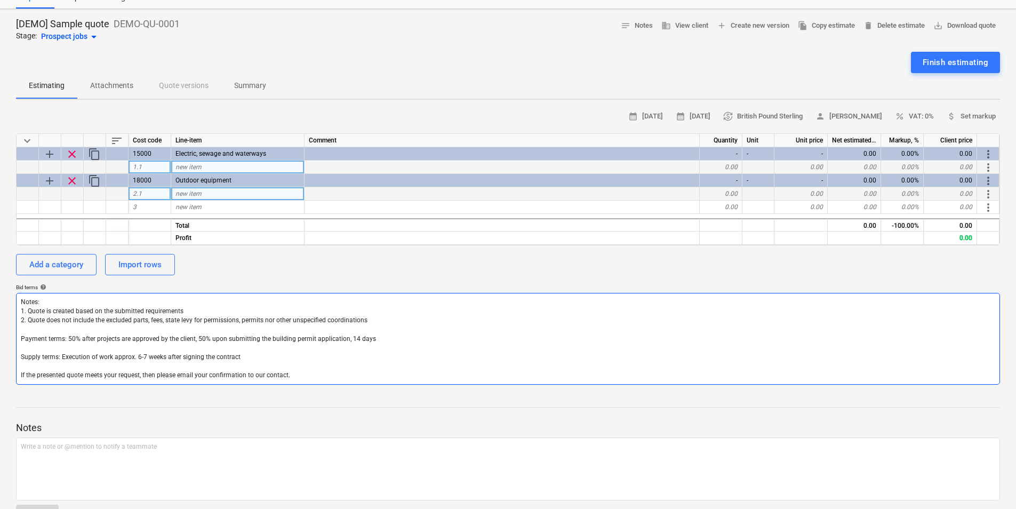
scroll to position [74, 0]
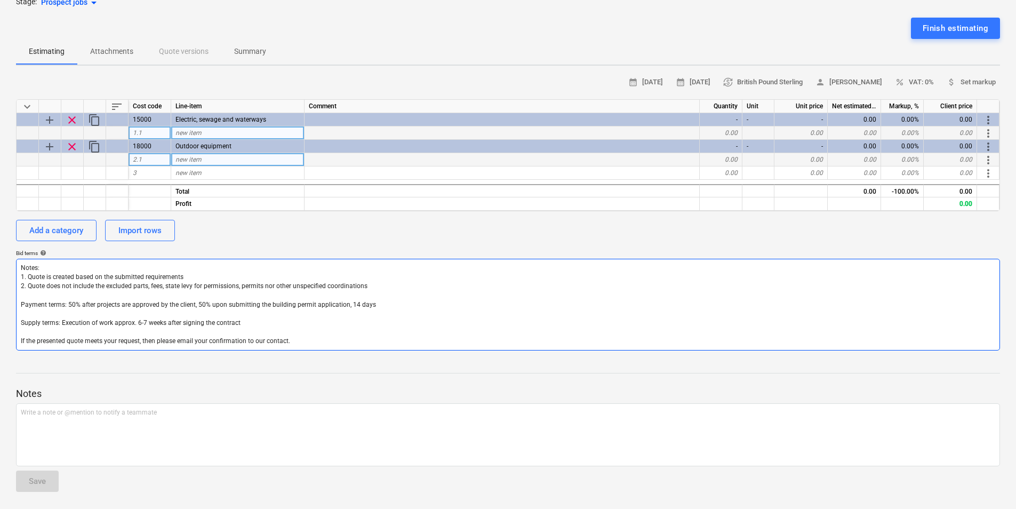
click at [141, 291] on textarea "Notes: 1. Quote is created based on the submitted requirements 2. Quote does no…" at bounding box center [508, 305] width 984 height 92
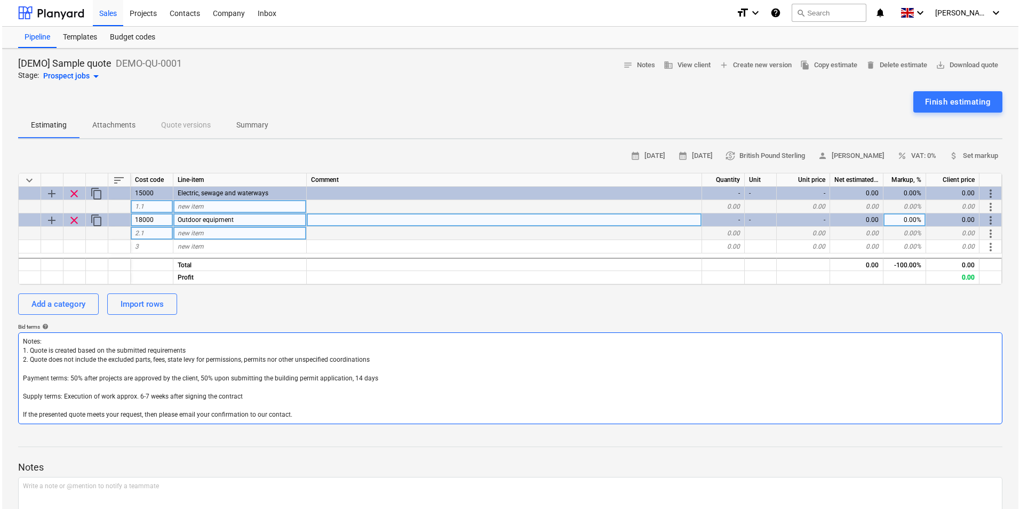
scroll to position [0, 0]
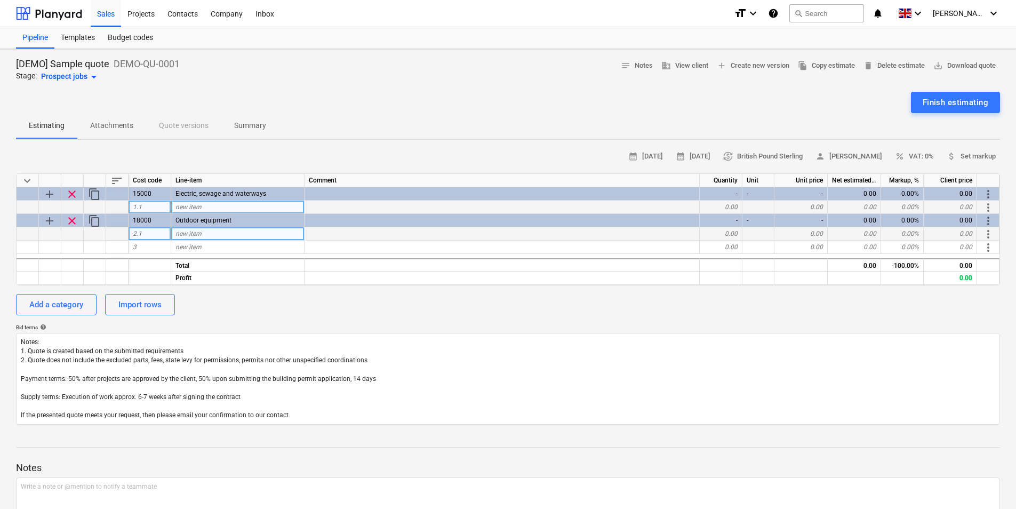
click at [101, 131] on p "Attachments" at bounding box center [111, 125] width 43 height 11
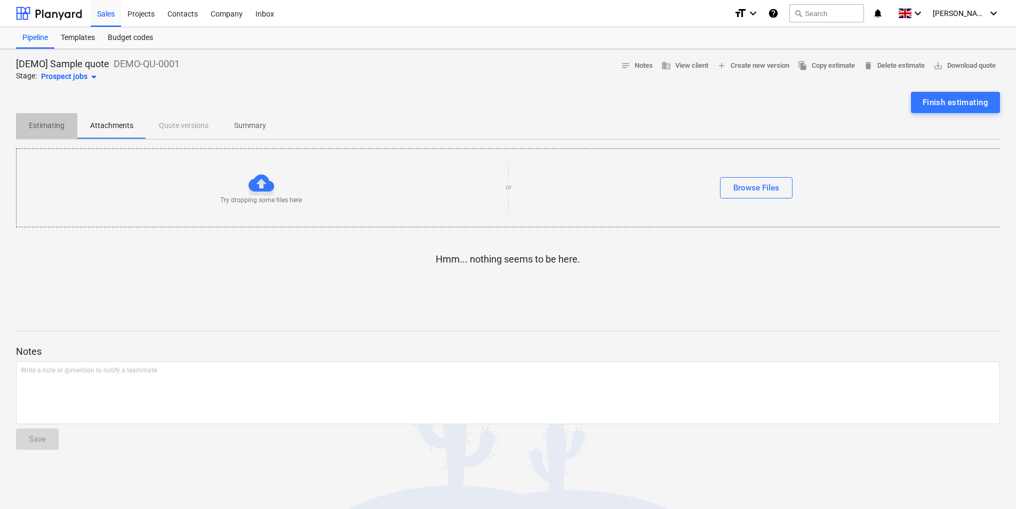
click at [37, 127] on p "Estimating" at bounding box center [47, 125] width 36 height 11
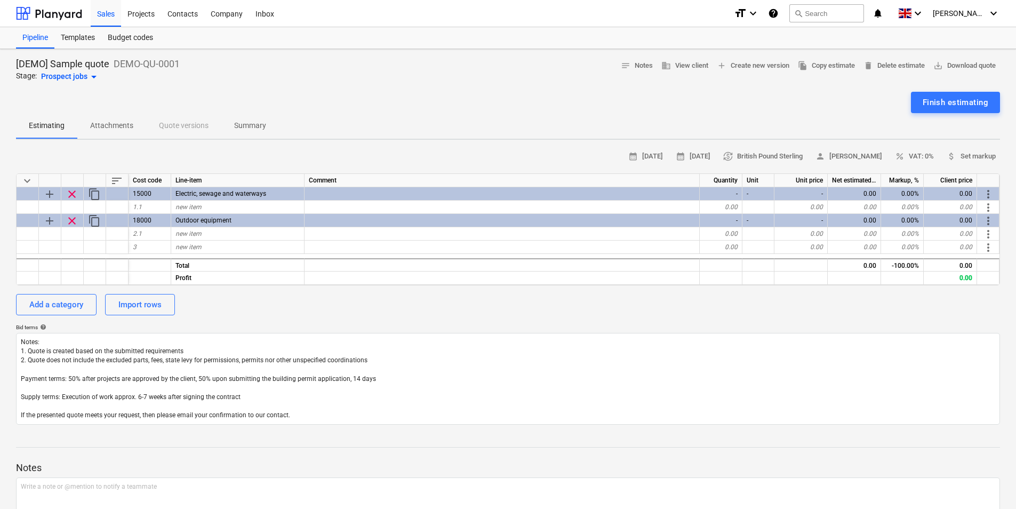
click at [80, 76] on div "Prospect jobs arrow_drop_down" at bounding box center [70, 76] width 59 height 13
click at [76, 139] on div "Estimating" at bounding box center [46, 134] width 60 height 10
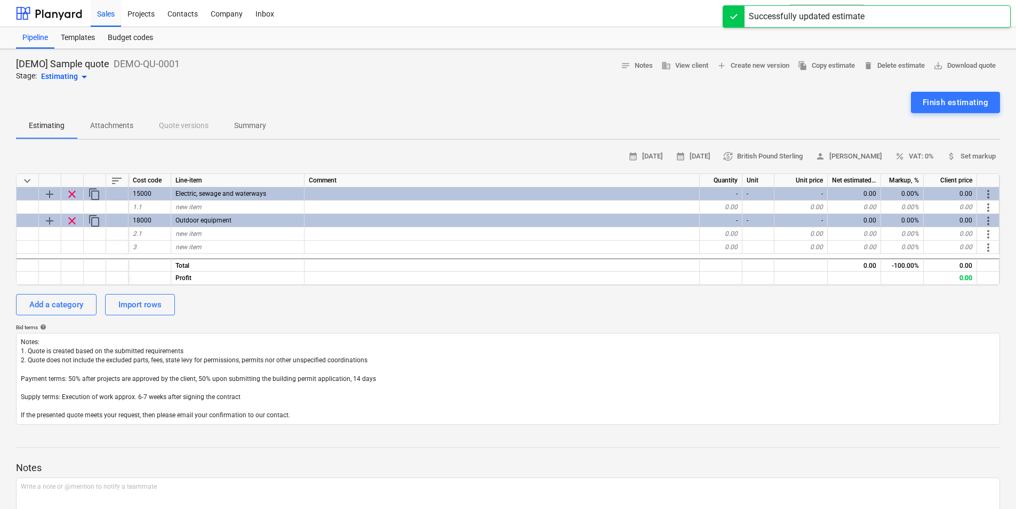
click at [60, 73] on div "Estimating arrow_drop_down" at bounding box center [66, 76] width 50 height 13
click at [76, 149] on div "Estimated" at bounding box center [46, 144] width 60 height 10
click at [69, 77] on div "Estimated arrow_drop_down" at bounding box center [64, 76] width 47 height 13
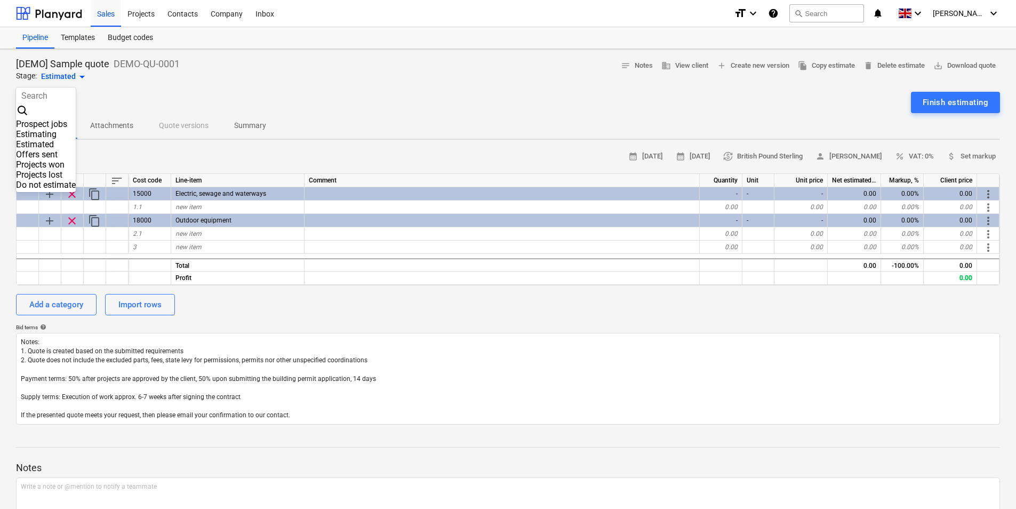
click at [71, 159] on div "Offers sent" at bounding box center [46, 154] width 60 height 10
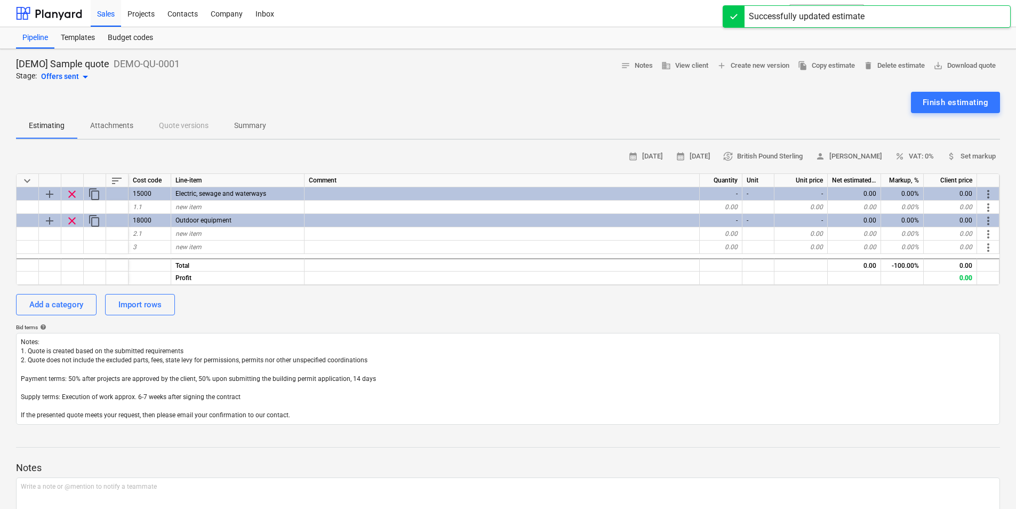
click at [76, 78] on div "Offers sent arrow_drop_down" at bounding box center [66, 76] width 51 height 13
click at [74, 129] on div "Prospect jobs" at bounding box center [46, 124] width 60 height 10
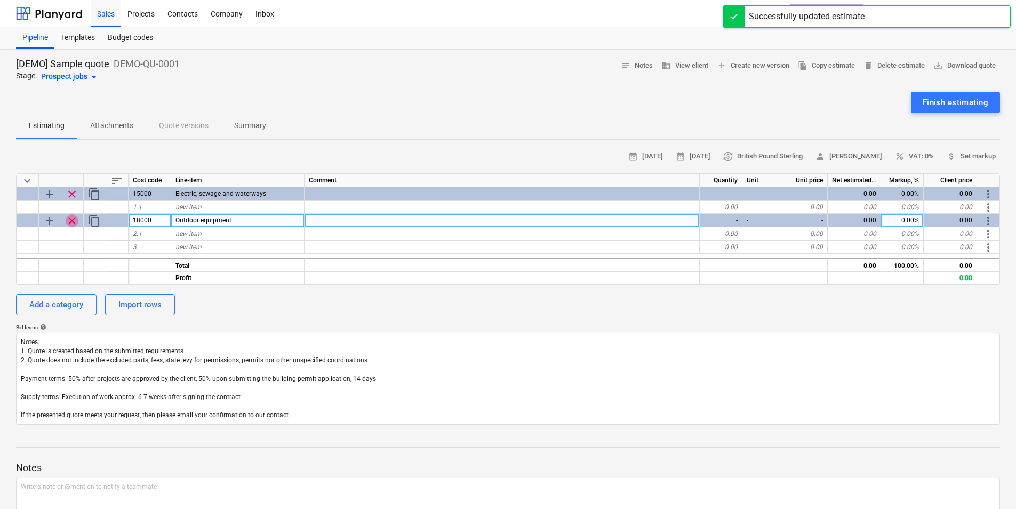
click at [68, 221] on span "clear" at bounding box center [72, 220] width 13 height 13
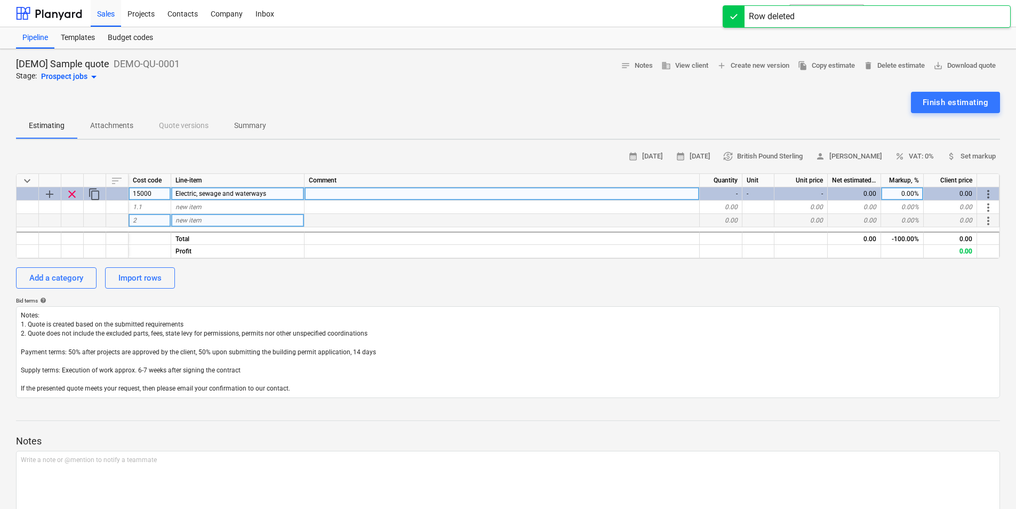
click at [73, 192] on span "clear" at bounding box center [72, 194] width 13 height 13
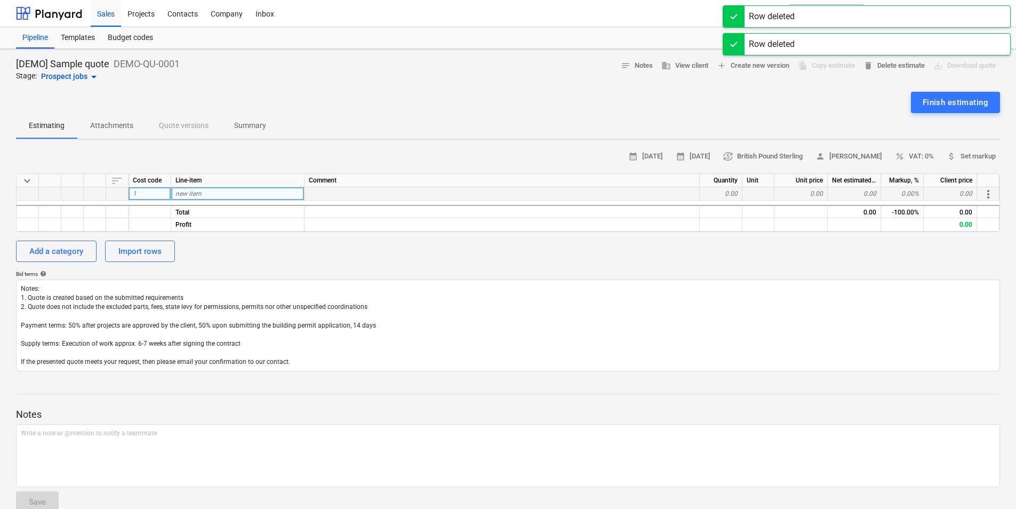
click at [312, 250] on div "Add a category Import rows" at bounding box center [508, 251] width 984 height 21
click at [142, 195] on div "1" at bounding box center [150, 193] width 43 height 13
click at [208, 259] on div "Add a category Import rows" at bounding box center [508, 251] width 984 height 21
click at [229, 260] on div "Add a category Import rows" at bounding box center [508, 251] width 984 height 21
click at [154, 186] on div "Cost code" at bounding box center [150, 180] width 43 height 13
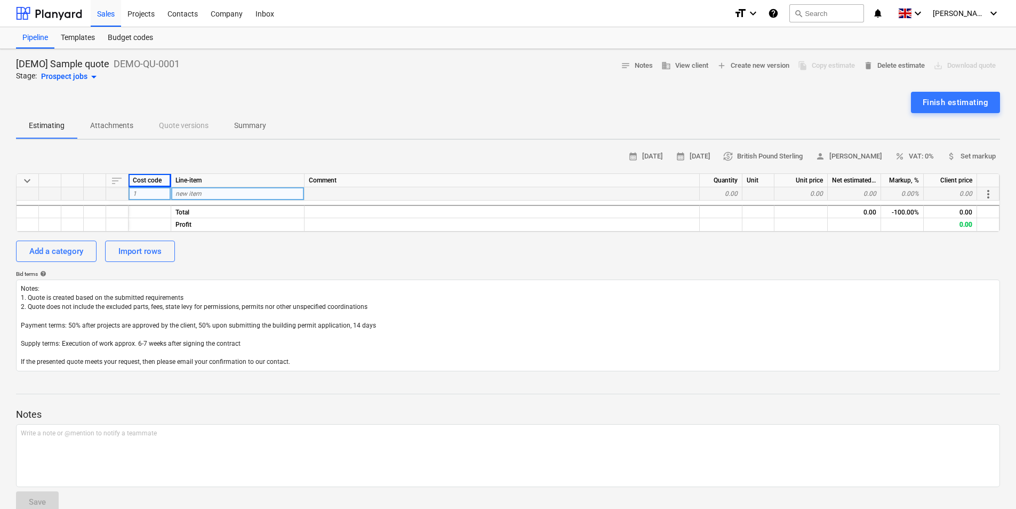
click at [177, 182] on div "Line-item" at bounding box center [237, 180] width 133 height 13
click at [204, 182] on div "Line-item" at bounding box center [237, 180] width 133 height 13
click at [206, 178] on div "Line-item" at bounding box center [237, 180] width 133 height 13
click at [209, 183] on div "Line-item" at bounding box center [237, 180] width 133 height 13
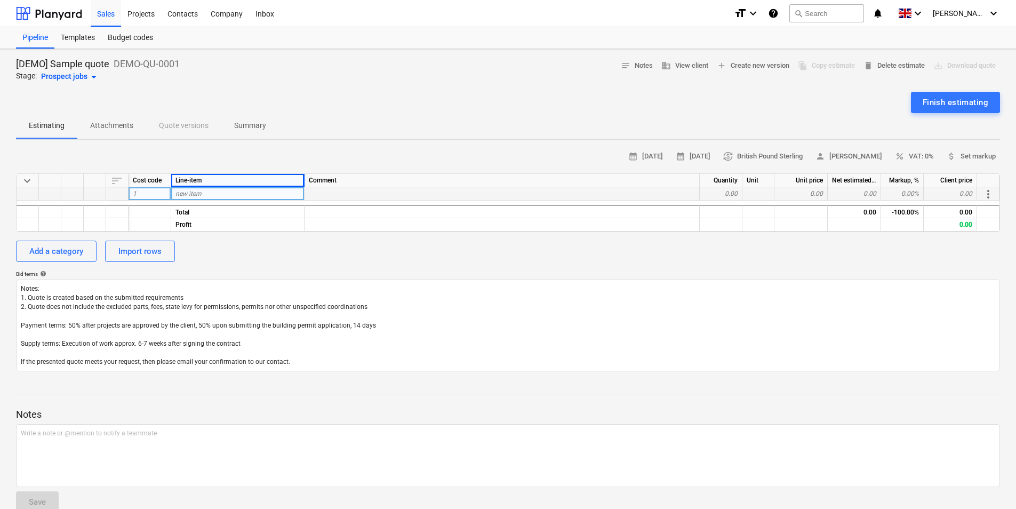
click at [209, 183] on div "Line-item" at bounding box center [237, 180] width 133 height 13
click at [835, 277] on div "Bid terms help" at bounding box center [508, 273] width 984 height 7
click at [850, 259] on div "Add a category Import rows" at bounding box center [508, 251] width 984 height 21
click at [777, 267] on div "calendar_month [DATE] calendar_month [DATE] currency_exchange British Pound Ste…" at bounding box center [508, 259] width 984 height 223
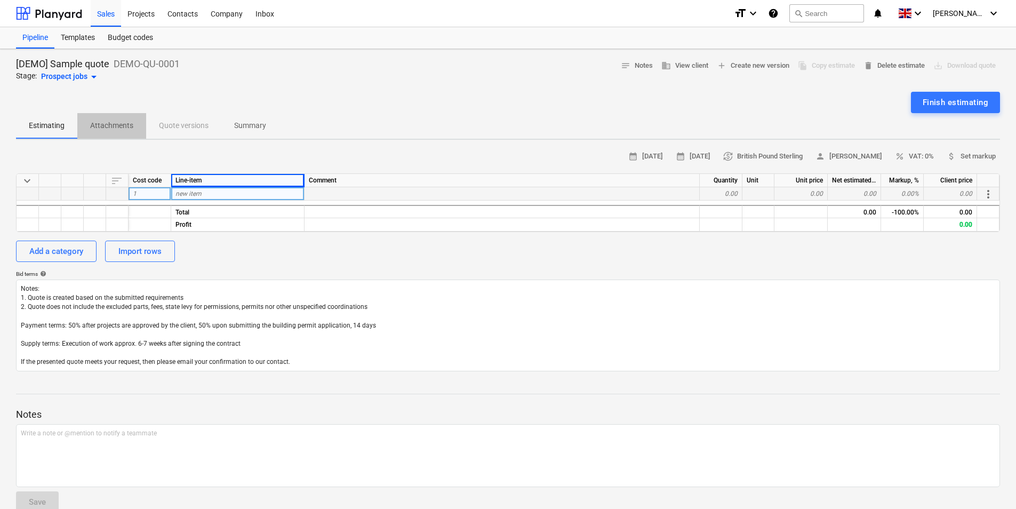
click at [123, 133] on span "Attachments" at bounding box center [111, 126] width 69 height 18
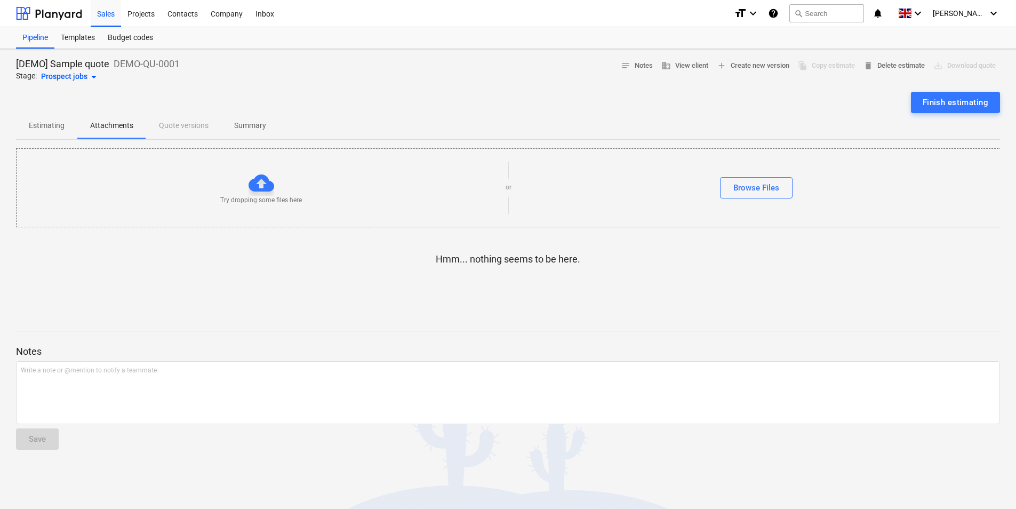
click at [33, 121] on p "Estimating" at bounding box center [47, 125] width 36 height 11
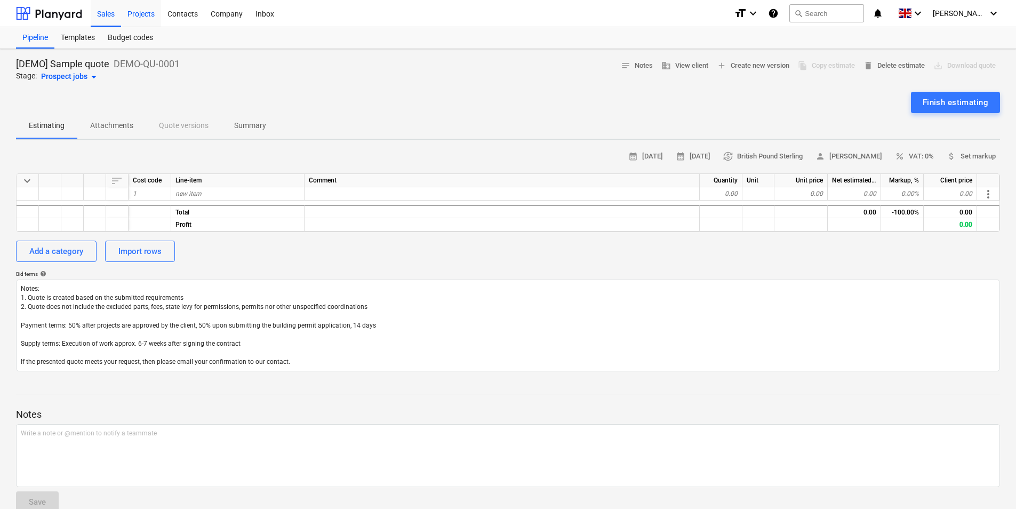
click at [142, 15] on div "Projects" at bounding box center [141, 12] width 40 height 27
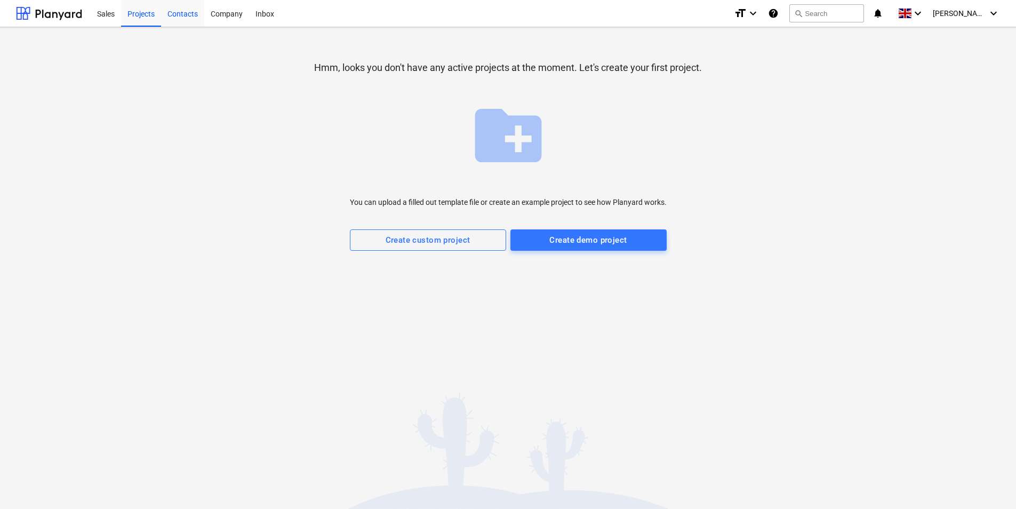
click at [192, 17] on div "Contacts" at bounding box center [182, 12] width 43 height 27
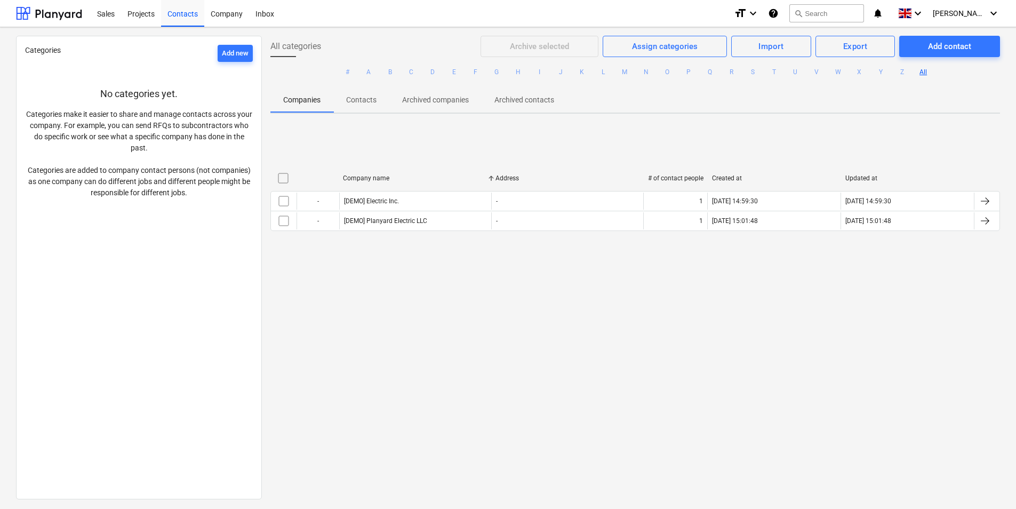
click at [303, 289] on div "All categories Archive selected Assign categories Import Export Add contact # A…" at bounding box center [635, 267] width 747 height 462
click at [227, 8] on div "Company" at bounding box center [226, 12] width 45 height 27
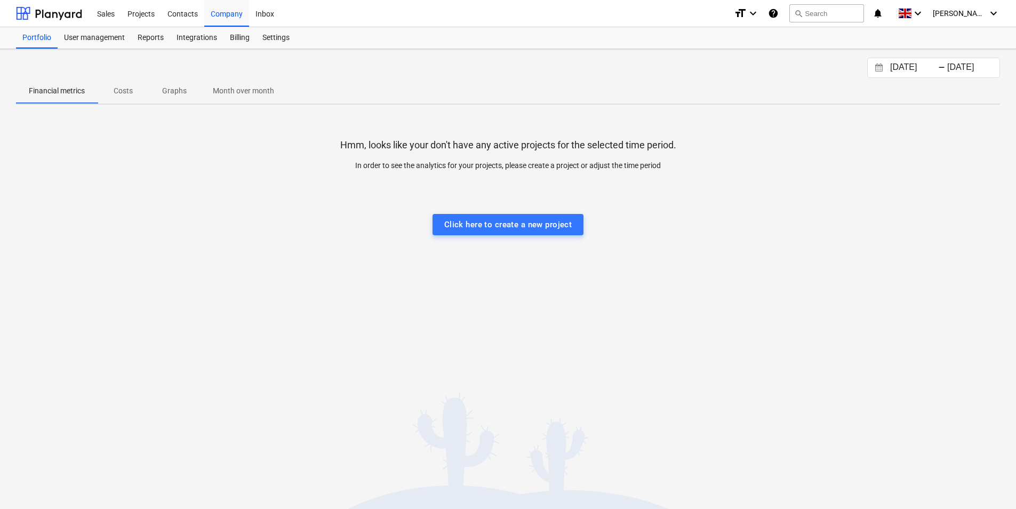
click at [193, 194] on div at bounding box center [508, 203] width 984 height 21
click at [121, 90] on p "Costs" at bounding box center [123, 90] width 26 height 11
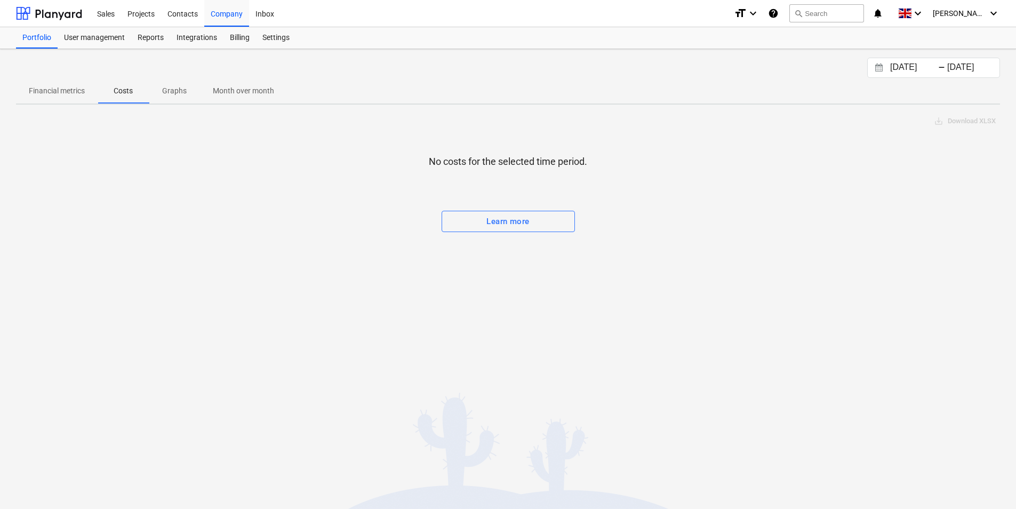
click at [181, 91] on p "Graphs" at bounding box center [175, 90] width 26 height 11
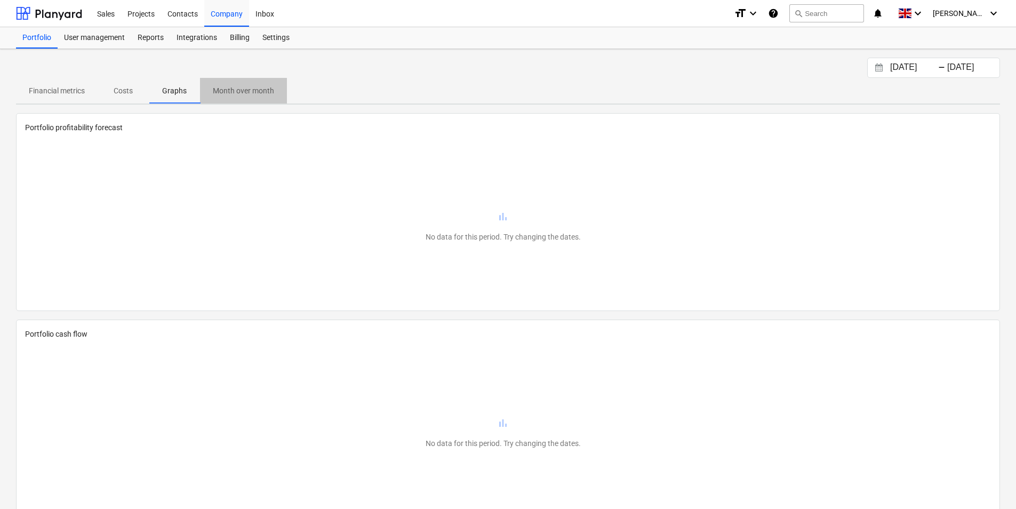
click at [252, 94] on p "Month over month" at bounding box center [243, 90] width 61 height 11
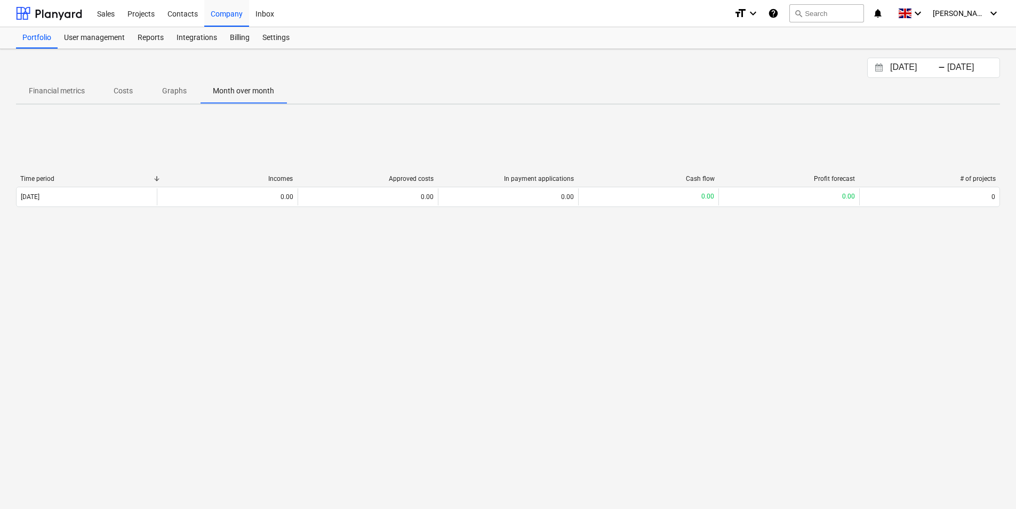
click at [191, 91] on span "Graphs" at bounding box center [174, 91] width 51 height 18
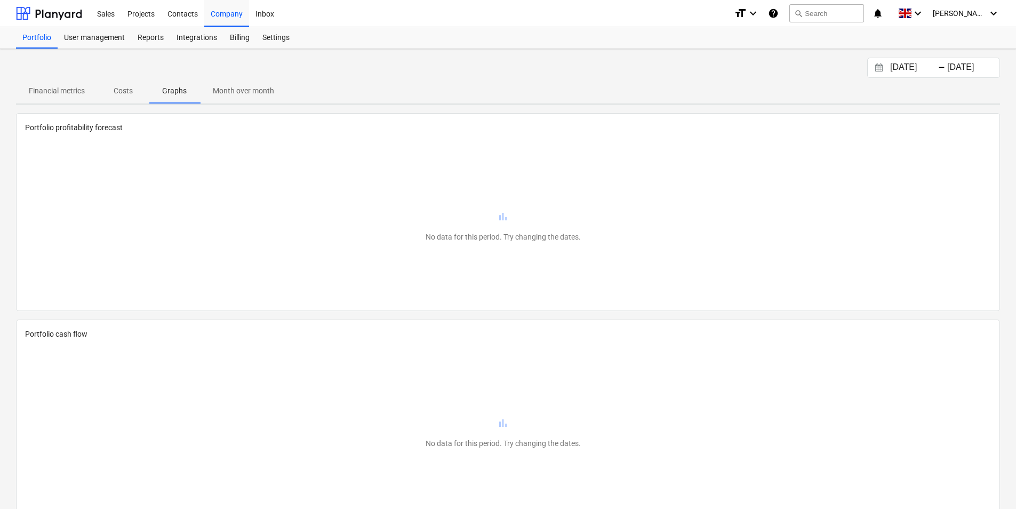
click at [135, 96] on p "Costs" at bounding box center [123, 90] width 26 height 11
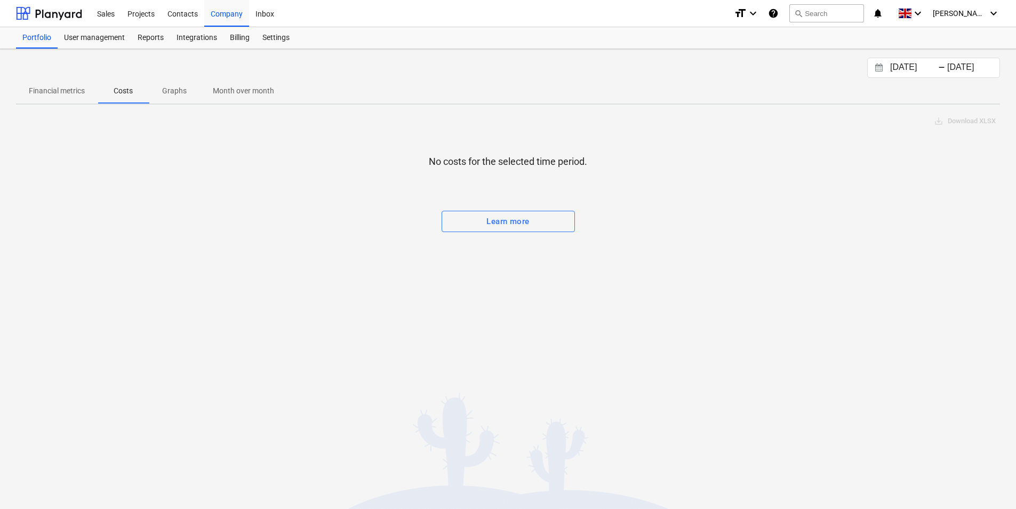
click at [66, 93] on p "Financial metrics" at bounding box center [57, 90] width 56 height 11
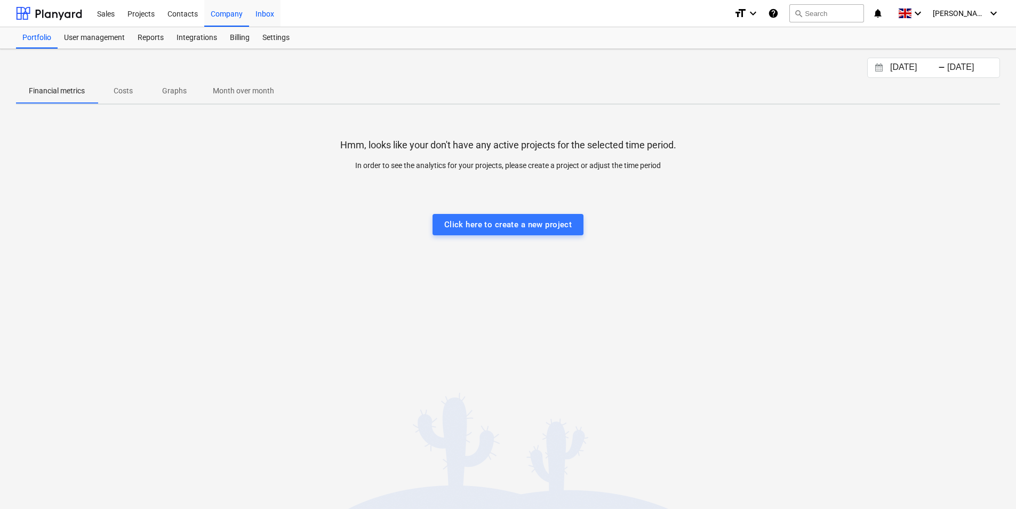
click at [267, 18] on div "Inbox" at bounding box center [264, 12] width 31 height 27
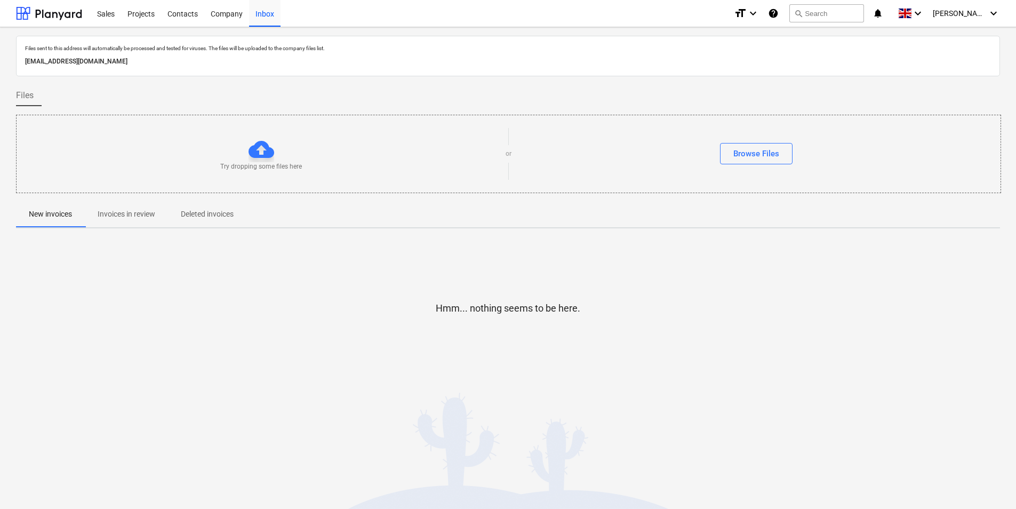
click at [124, 216] on p "Invoices in review" at bounding box center [127, 214] width 58 height 11
click at [209, 215] on p "Deleted invoices" at bounding box center [207, 214] width 53 height 11
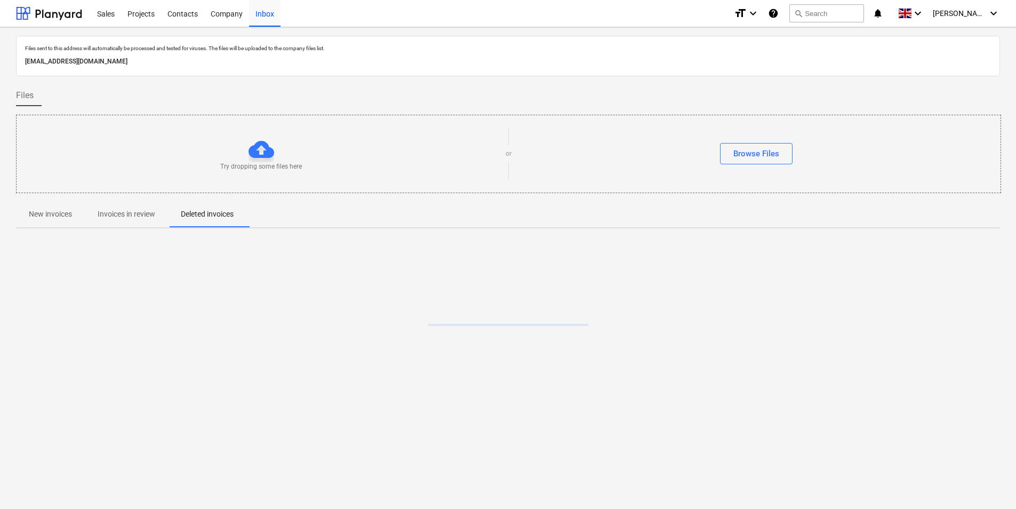
click at [130, 218] on p "Invoices in review" at bounding box center [127, 214] width 58 height 11
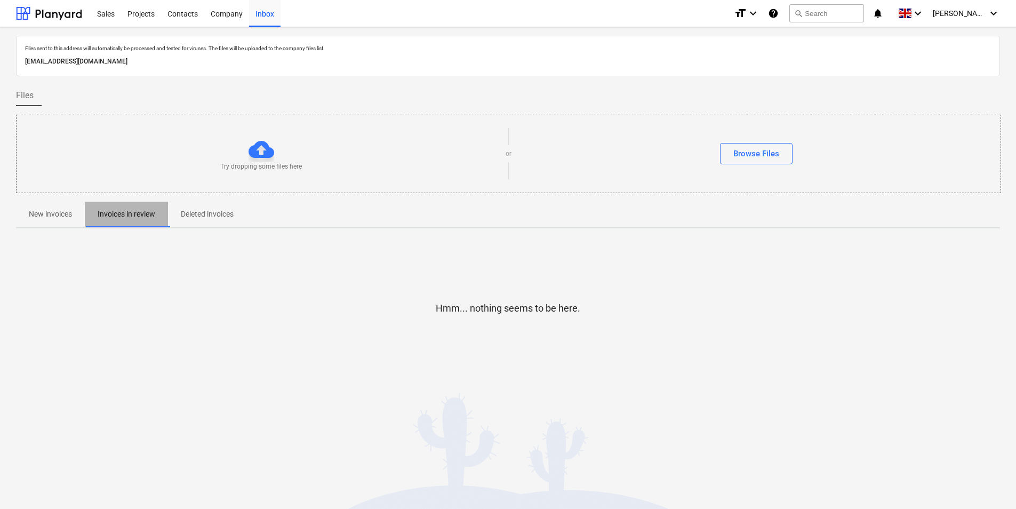
click at [89, 218] on span "Invoices in review" at bounding box center [126, 214] width 83 height 18
click at [110, 12] on div "Sales" at bounding box center [106, 12] width 30 height 27
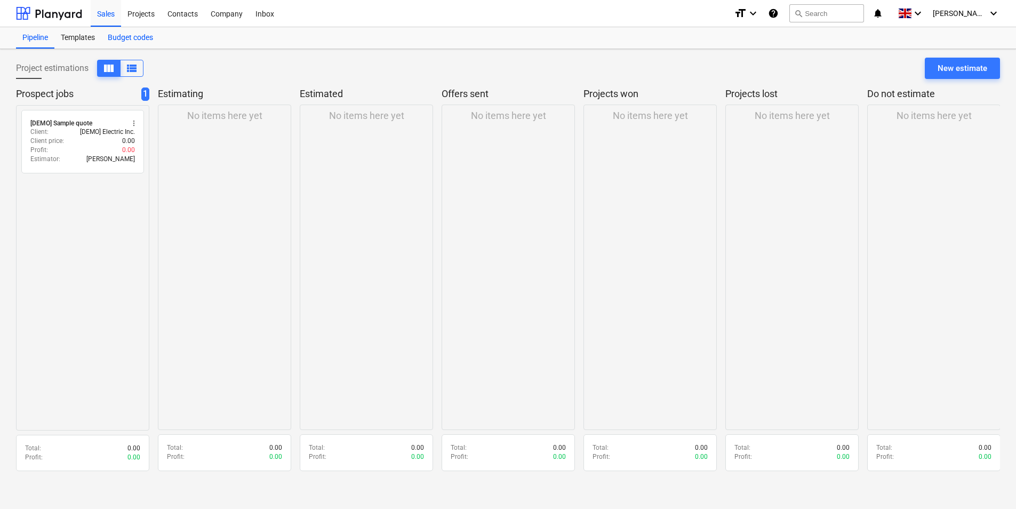
click at [121, 40] on div "Budget codes" at bounding box center [130, 37] width 58 height 21
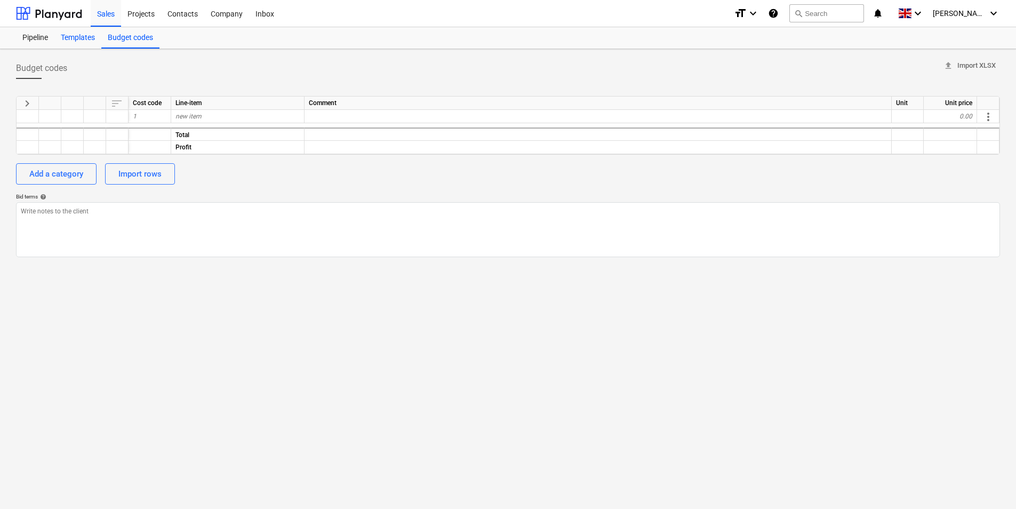
click at [88, 39] on div "Templates" at bounding box center [77, 37] width 47 height 21
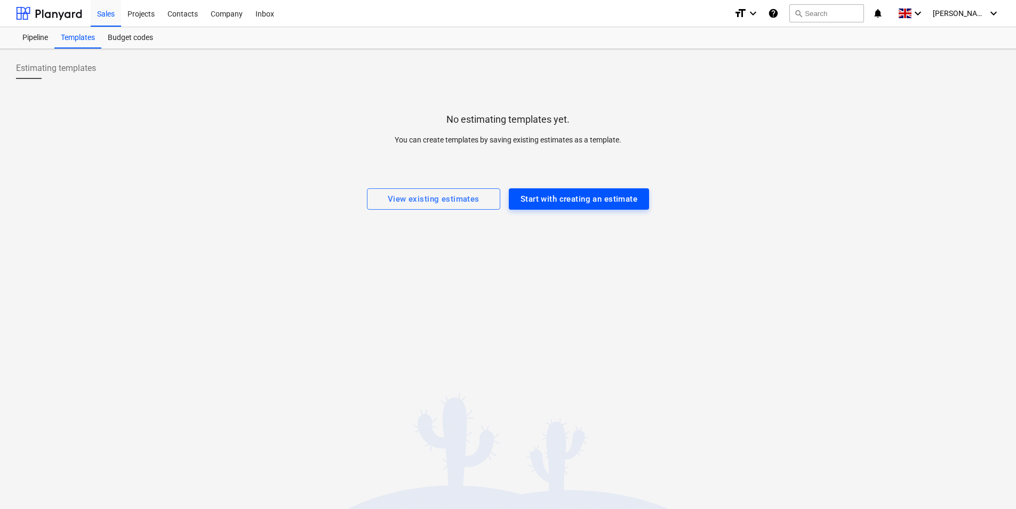
click at [584, 198] on div "Start with creating an estimate" at bounding box center [579, 199] width 117 height 14
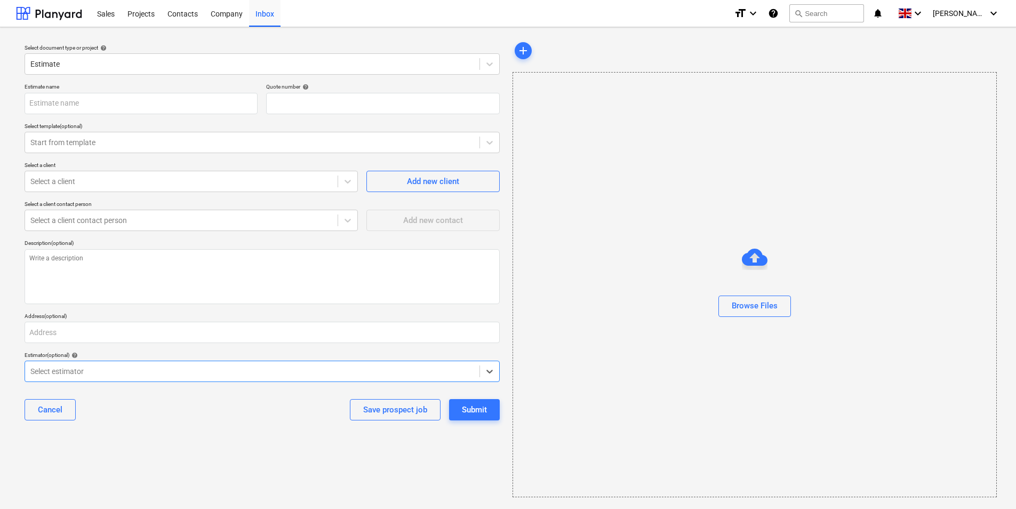
type input "QU-0001"
click at [116, 67] on div at bounding box center [252, 64] width 444 height 11
click at [91, 110] on input "text" at bounding box center [141, 103] width 233 height 21
click at [305, 86] on span "help" at bounding box center [304, 87] width 9 height 6
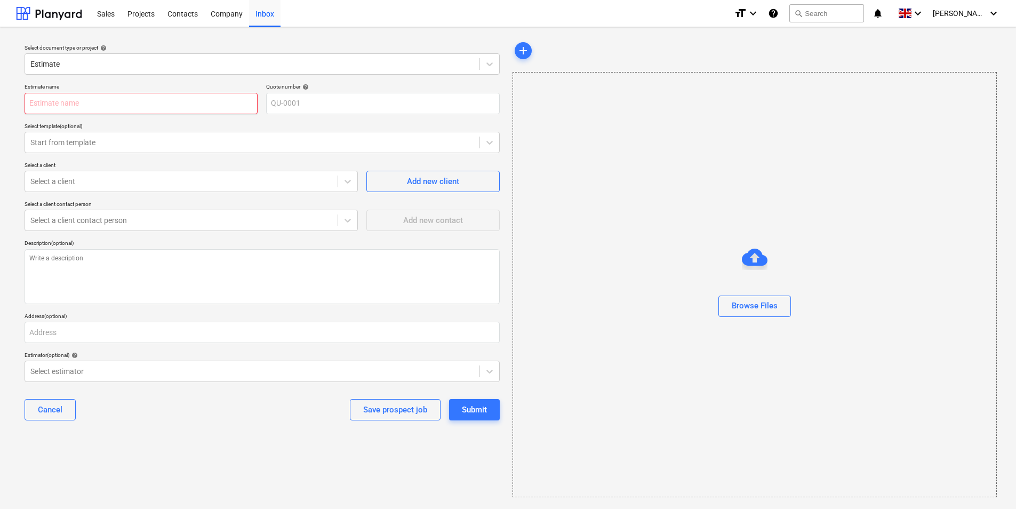
click at [126, 109] on input "text" at bounding box center [141, 103] width 233 height 21
click at [156, 97] on input "text" at bounding box center [141, 103] width 233 height 21
click at [294, 69] on div at bounding box center [252, 64] width 444 height 11
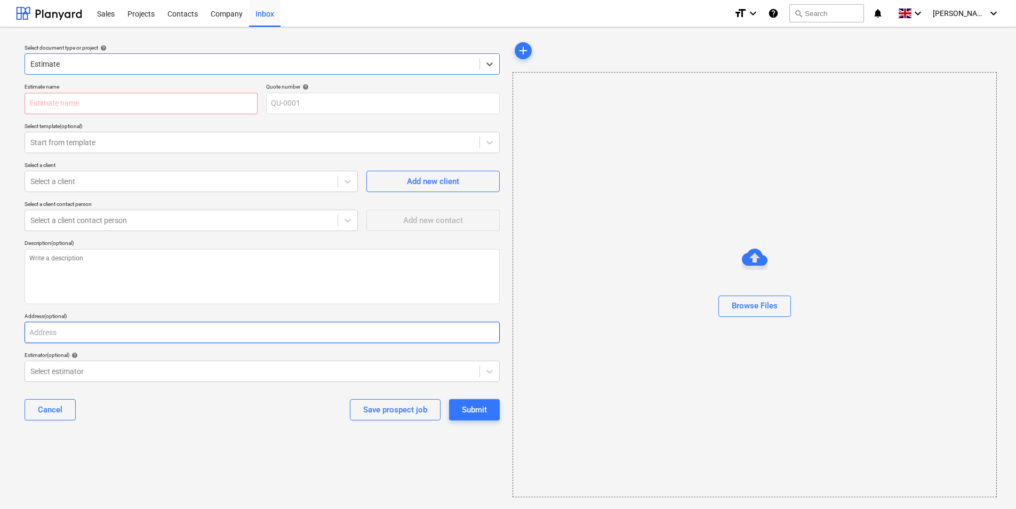
click at [116, 341] on input "text" at bounding box center [262, 332] width 475 height 21
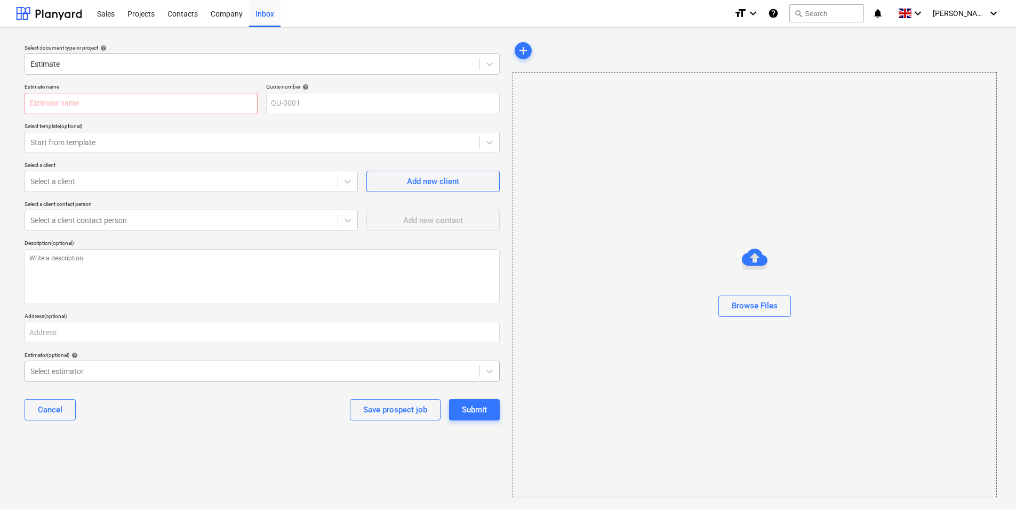
click at [94, 373] on div at bounding box center [252, 371] width 444 height 11
click at [123, 443] on div "Select document type or project help Estimate Estimate name Quote number help Q…" at bounding box center [262, 269] width 492 height 466
click at [131, 366] on div at bounding box center [252, 371] width 444 height 11
click at [141, 413] on div "Cancel Save prospect job Submit" at bounding box center [262, 409] width 475 height 38
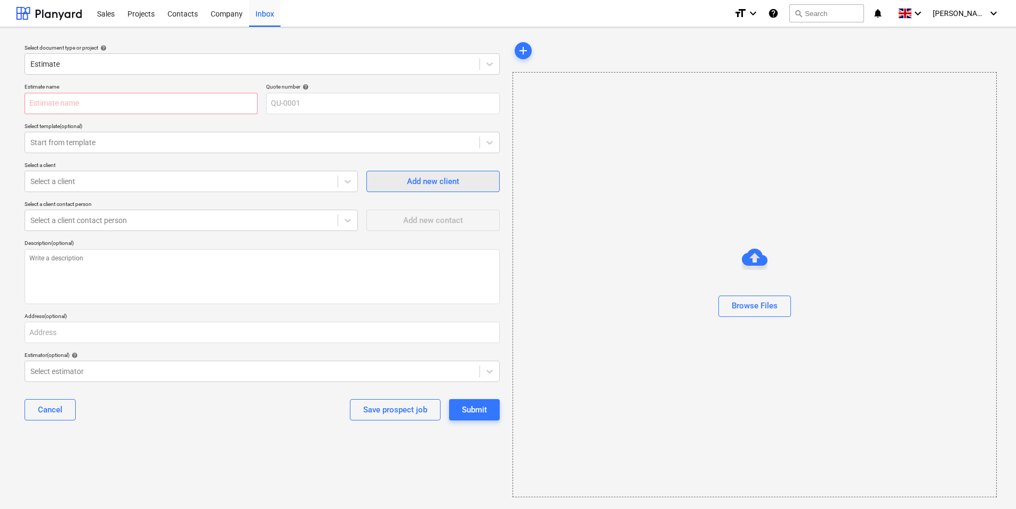
click at [436, 180] on div "Add new client" at bounding box center [433, 181] width 52 height 14
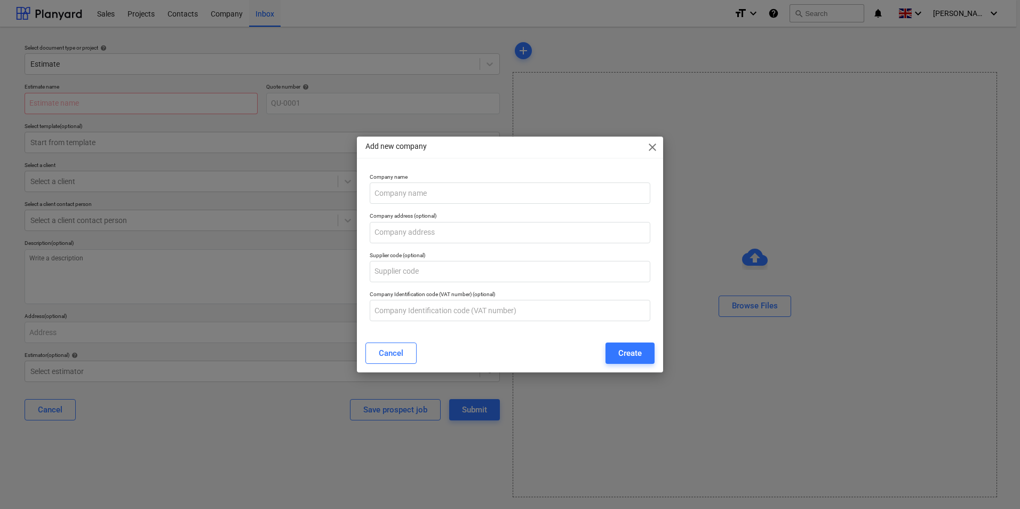
click at [656, 145] on span "close" at bounding box center [652, 147] width 13 height 13
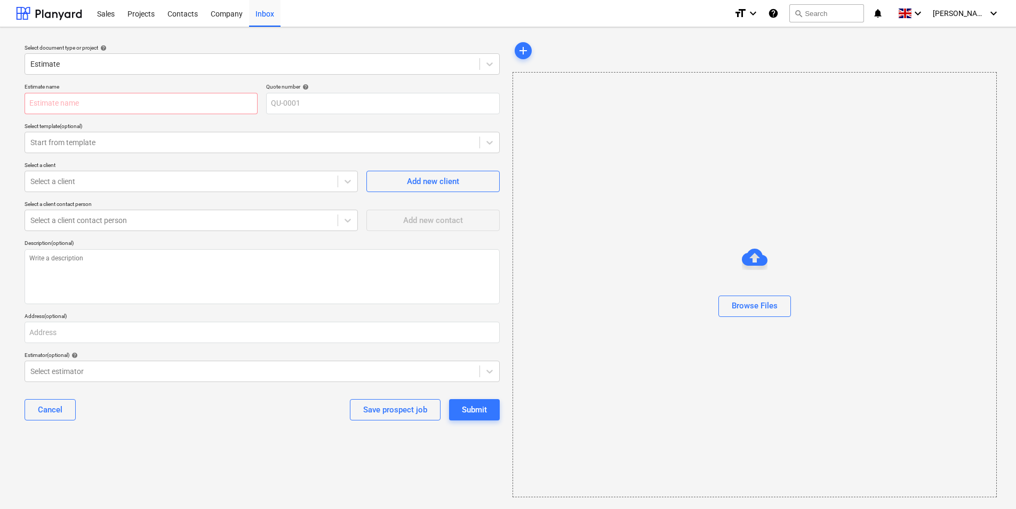
click at [656, 145] on div "Browse Files" at bounding box center [755, 284] width 485 height 425
click at [147, 14] on div "Projects" at bounding box center [141, 12] width 40 height 27
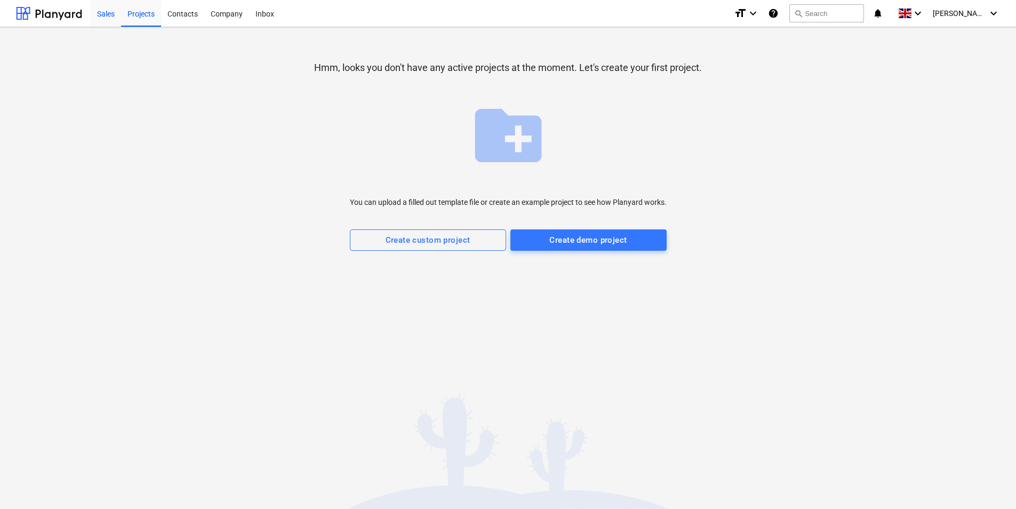
click at [116, 18] on div "Sales" at bounding box center [106, 12] width 30 height 27
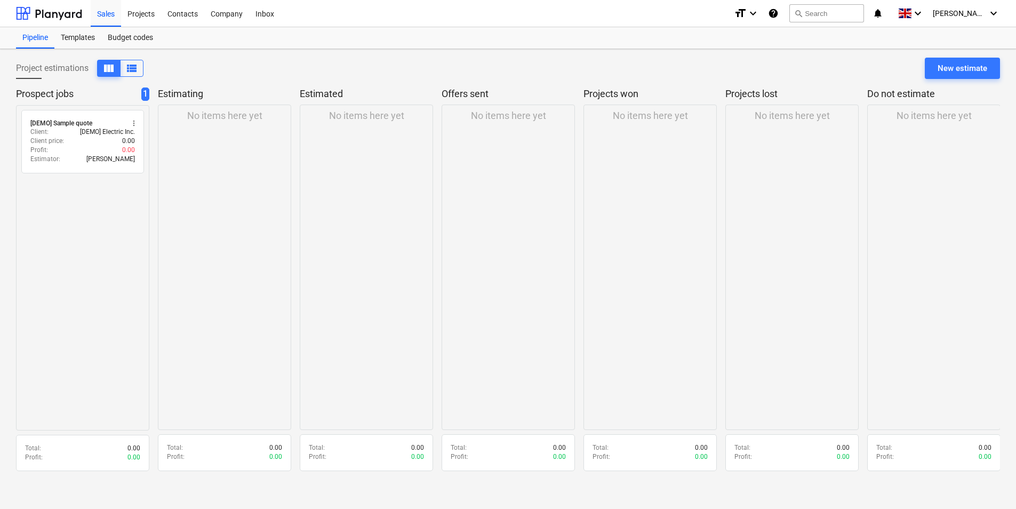
click at [149, 92] on span "1" at bounding box center [145, 93] width 8 height 13
click at [142, 99] on span "1" at bounding box center [145, 93] width 8 height 13
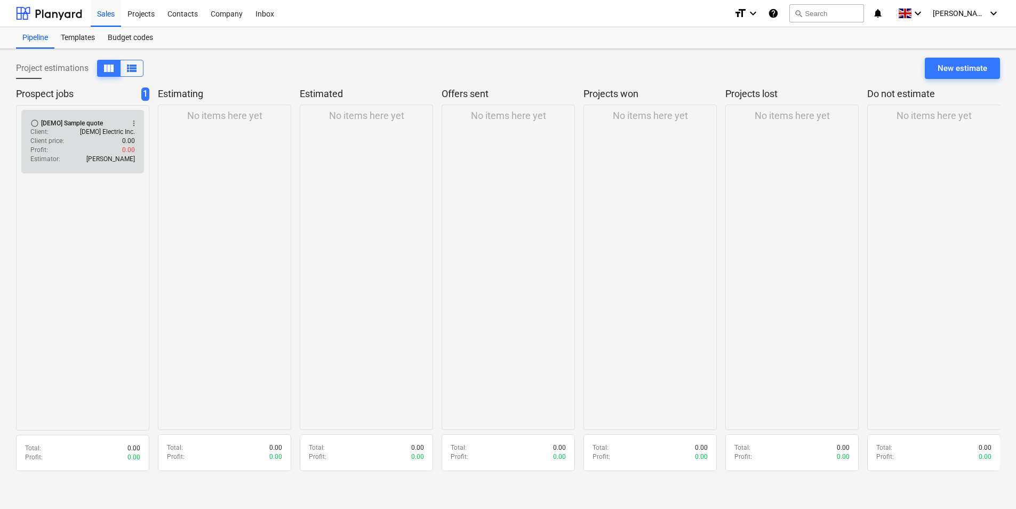
click at [135, 123] on span "more_vert" at bounding box center [134, 123] width 9 height 9
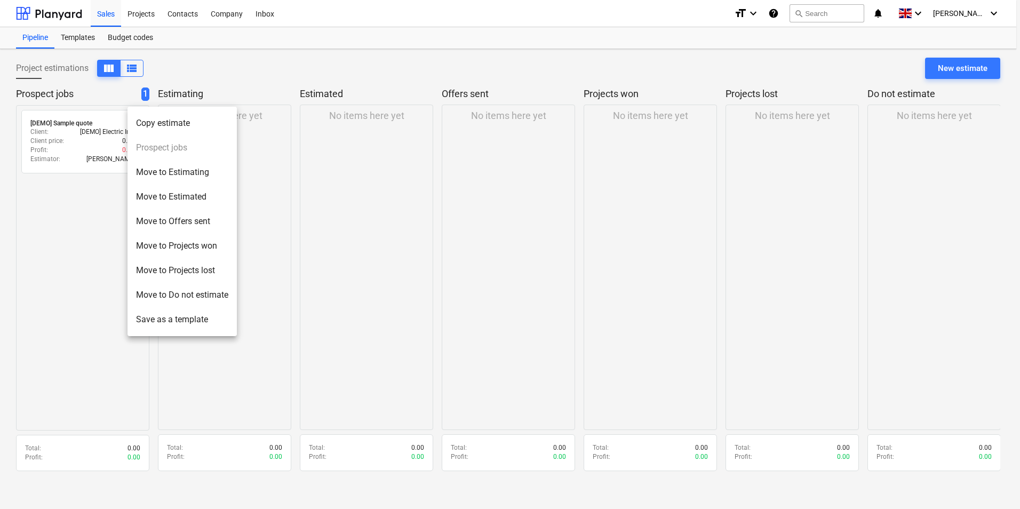
click at [54, 142] on div at bounding box center [510, 254] width 1020 height 509
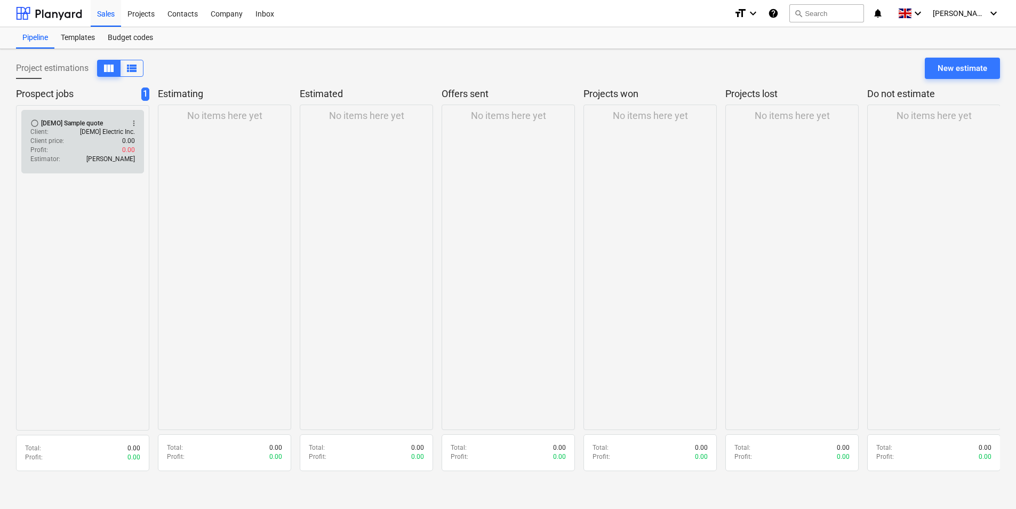
click at [79, 155] on div "Estimator : [PERSON_NAME]" at bounding box center [82, 159] width 105 height 9
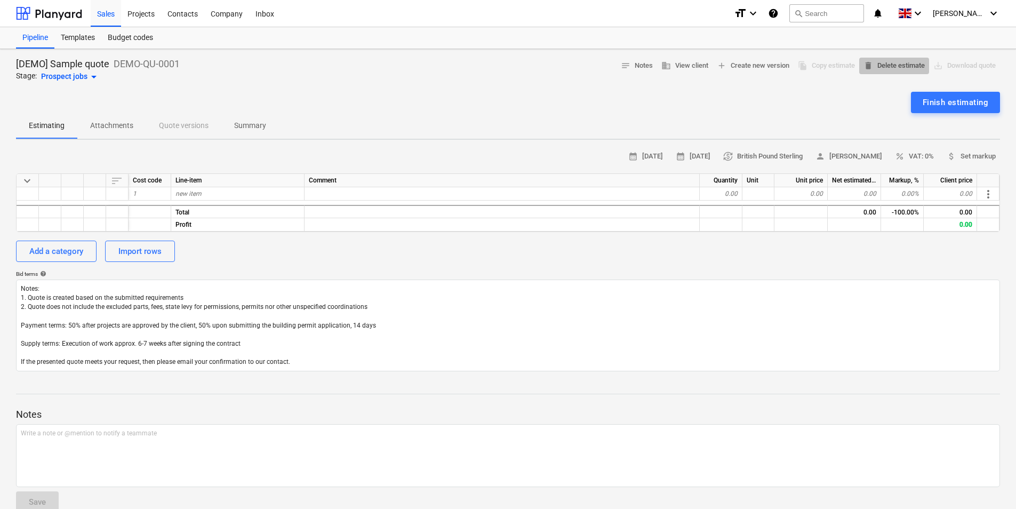
click at [895, 66] on span "delete Delete estimate" at bounding box center [894, 66] width 61 height 12
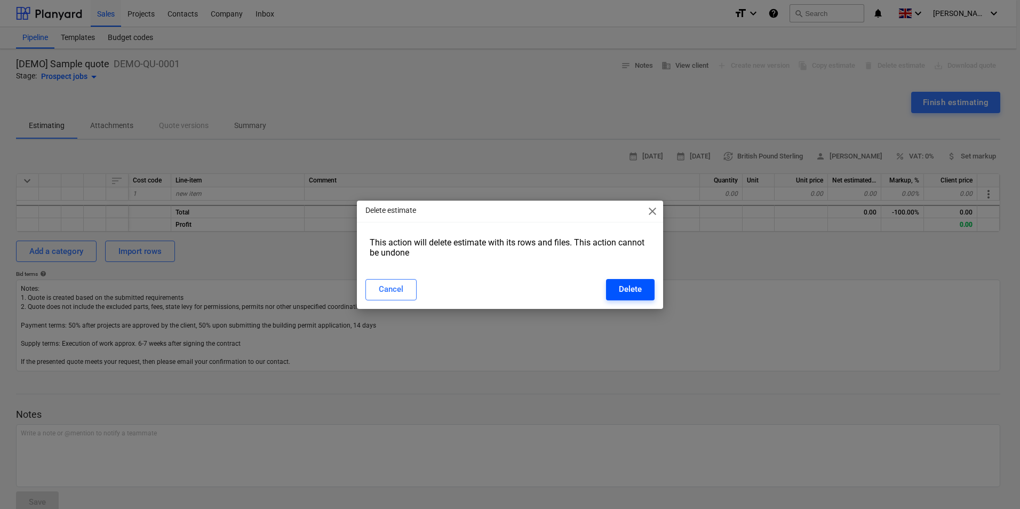
click at [633, 282] on div "Delete" at bounding box center [630, 289] width 23 height 14
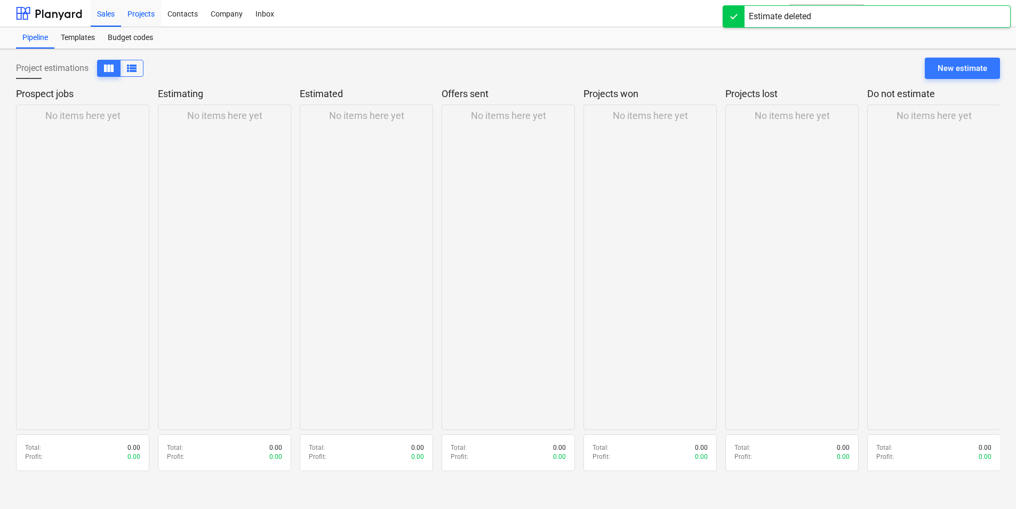
click at [140, 17] on div "Projects" at bounding box center [141, 12] width 40 height 27
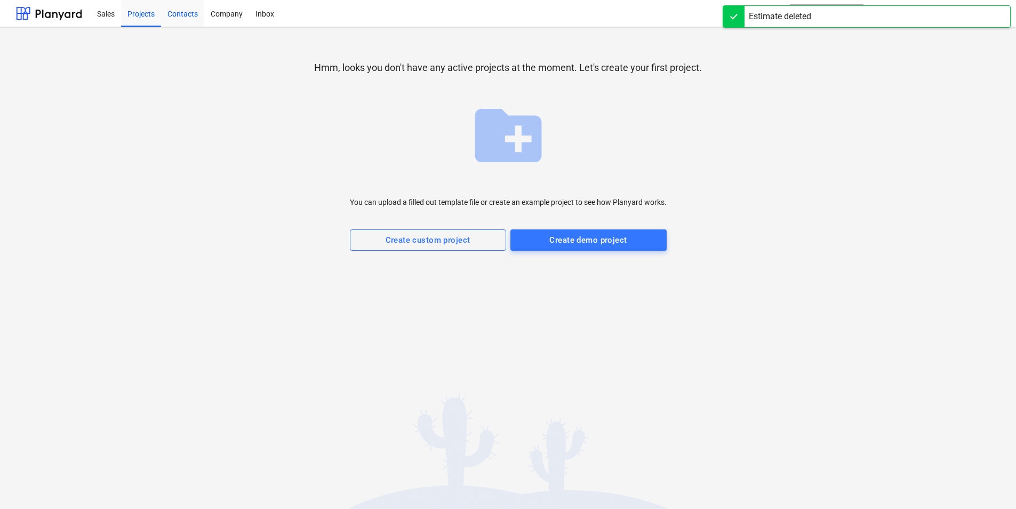
click at [183, 15] on div "Contacts" at bounding box center [182, 12] width 43 height 27
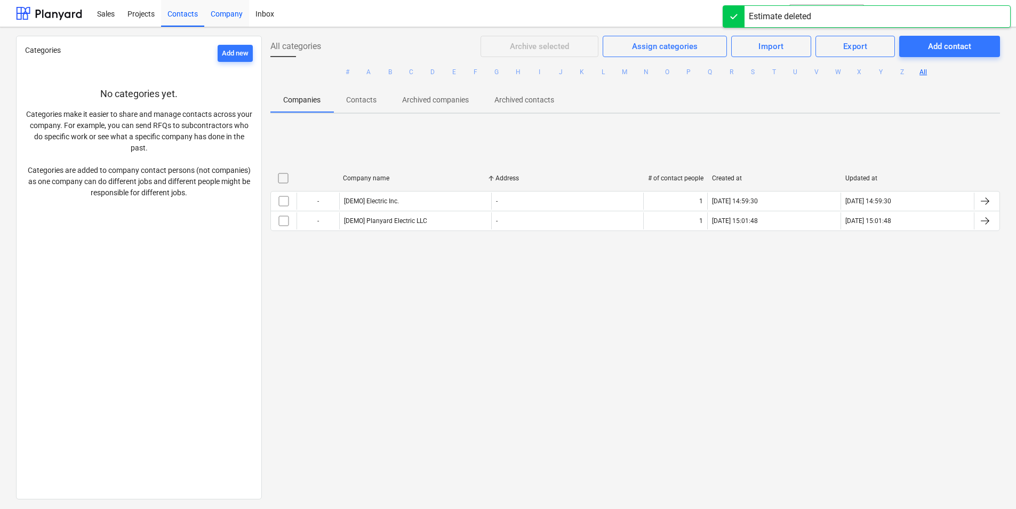
click at [244, 19] on div "Company" at bounding box center [226, 12] width 45 height 27
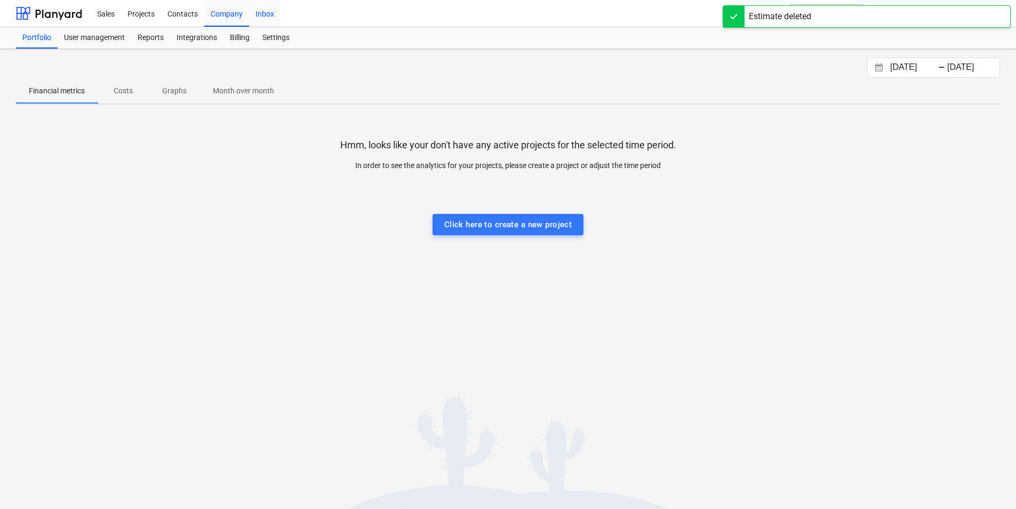
click at [258, 14] on div "Inbox" at bounding box center [264, 12] width 31 height 27
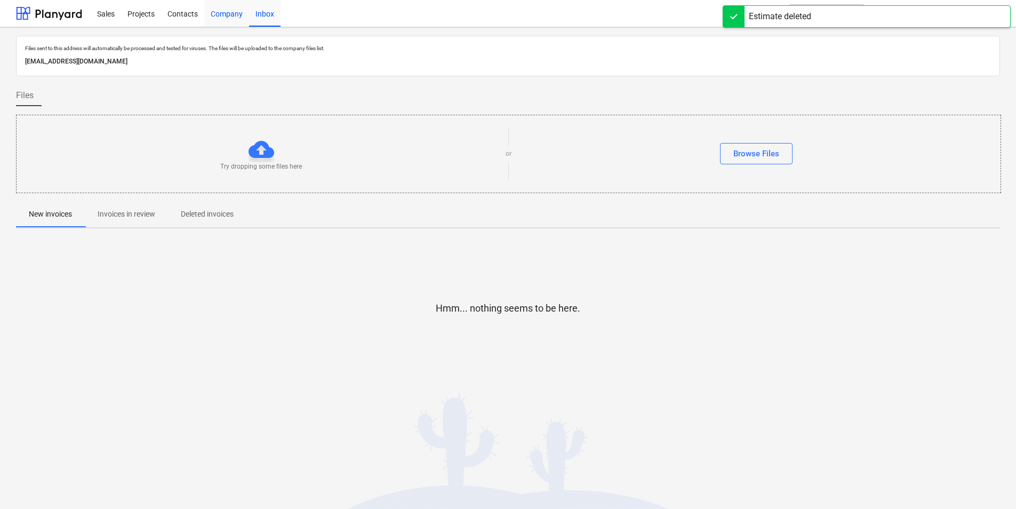
click at [216, 18] on div "Company" at bounding box center [226, 12] width 45 height 27
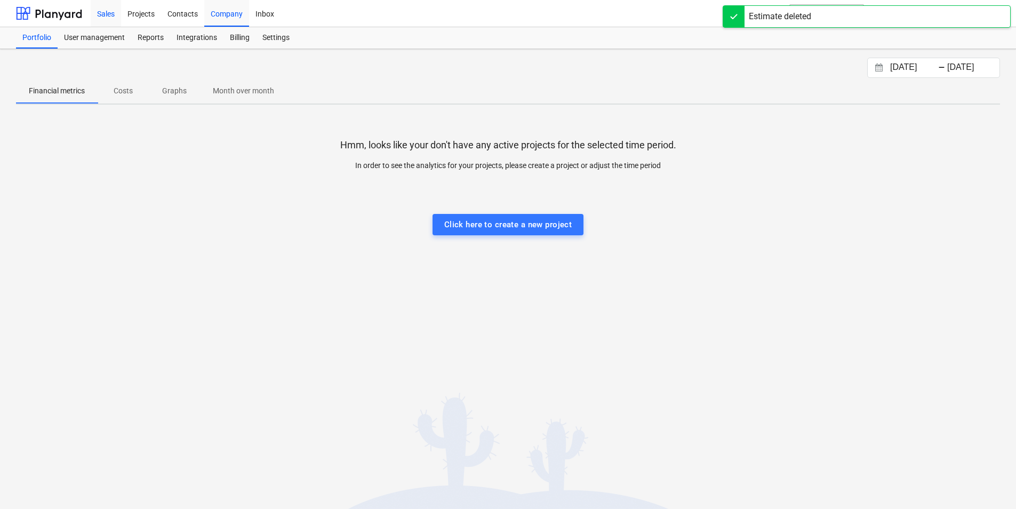
click at [108, 18] on div "Sales" at bounding box center [106, 12] width 30 height 27
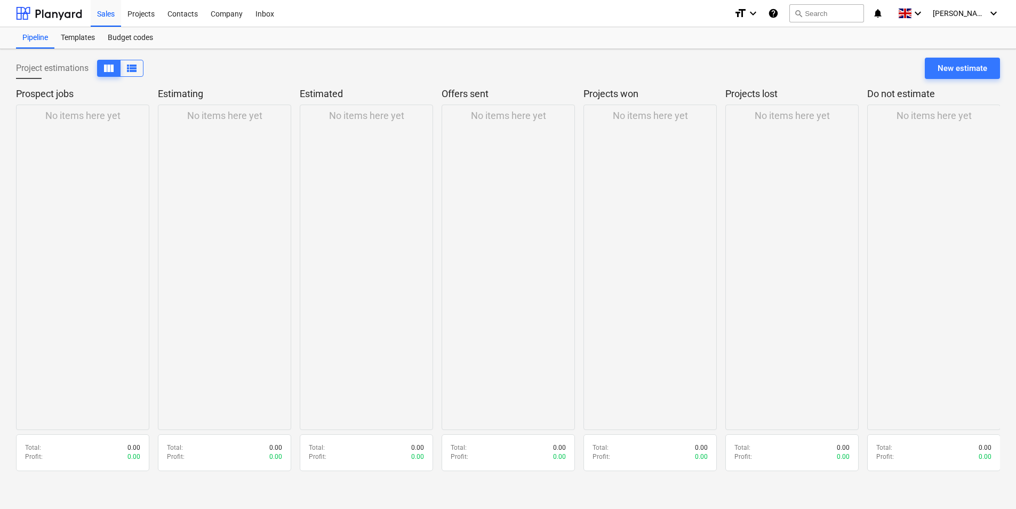
click at [85, 161] on div "No items here yet" at bounding box center [82, 267] width 133 height 325
click at [137, 67] on span "view_list" at bounding box center [131, 68] width 13 height 13
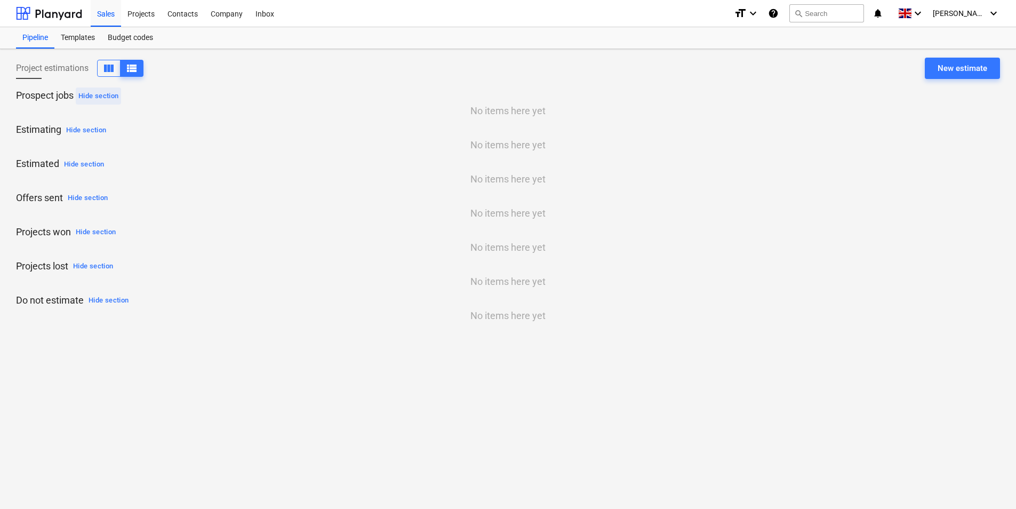
click at [104, 96] on div "Hide section" at bounding box center [98, 96] width 40 height 12
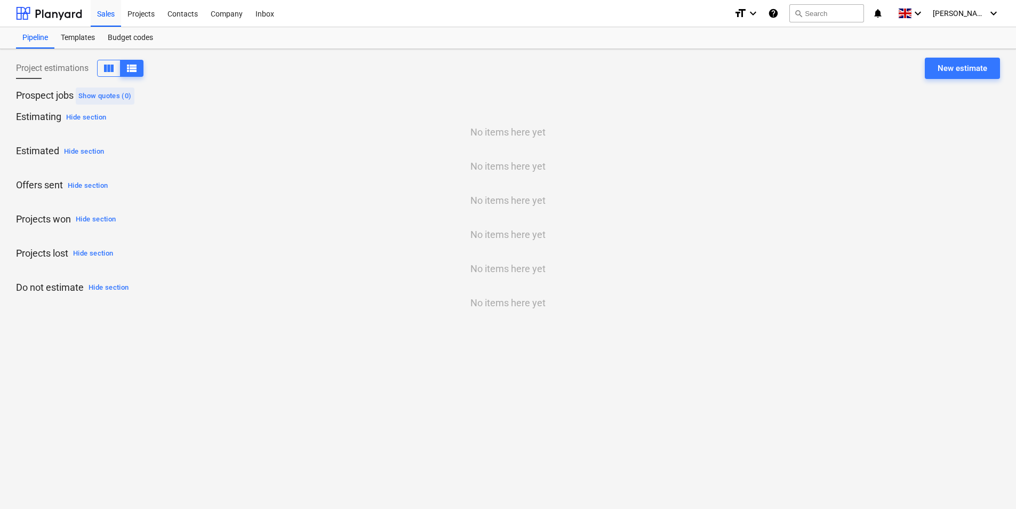
click at [105, 97] on div "Show quotes (0)" at bounding box center [104, 96] width 53 height 12
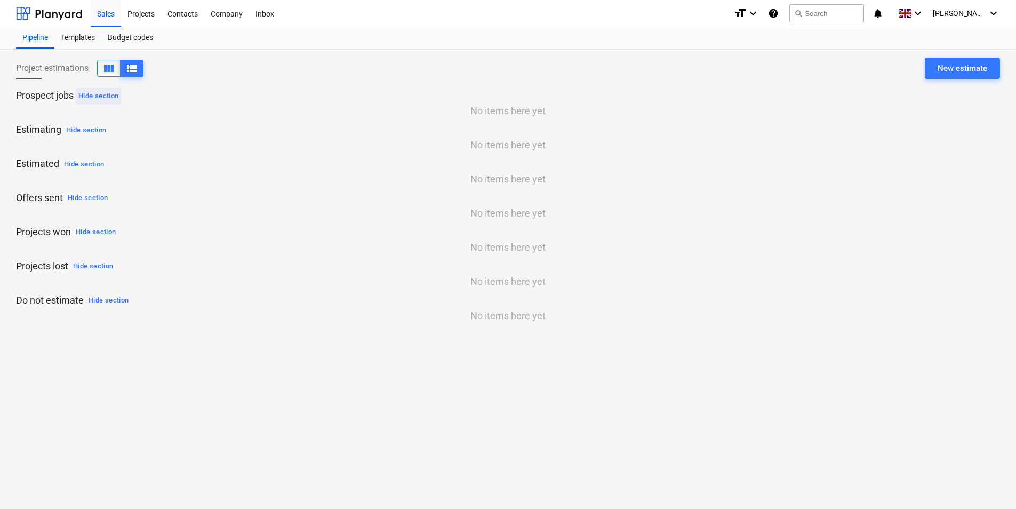
click at [105, 97] on div "Hide section" at bounding box center [98, 96] width 40 height 12
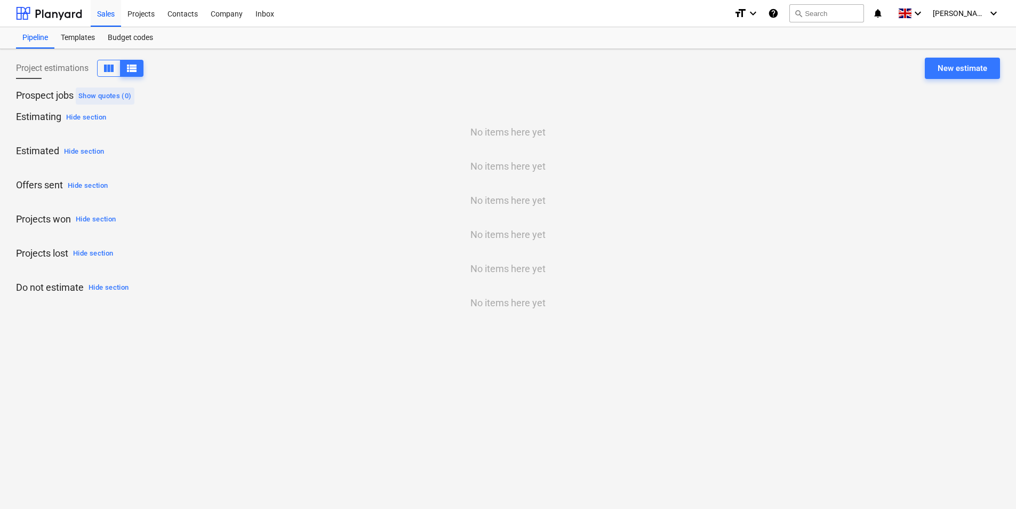
click at [105, 97] on div "Show quotes (0)" at bounding box center [104, 96] width 53 height 12
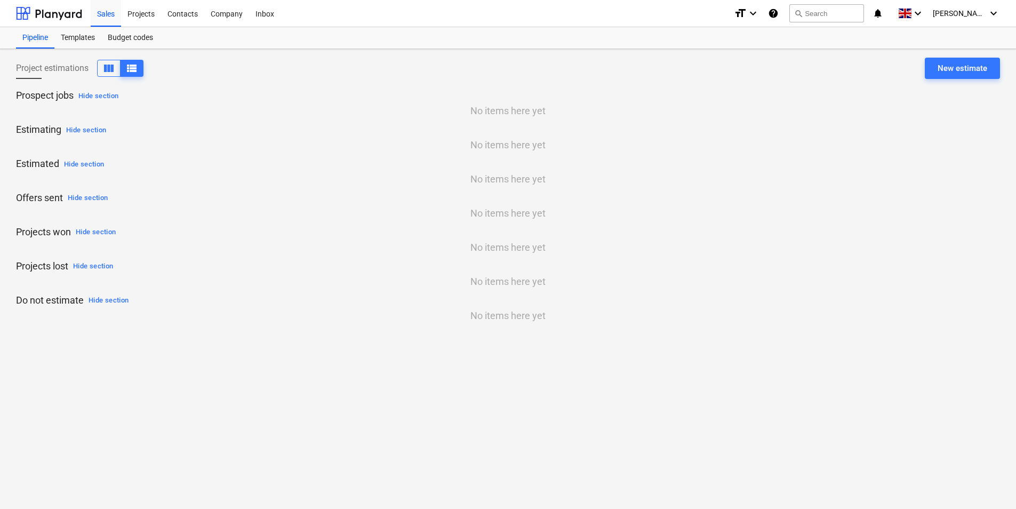
click at [59, 96] on p "Prospect jobs Hide section" at bounding box center [508, 95] width 984 height 17
click at [51, 196] on p "Offers sent Hide section" at bounding box center [508, 198] width 984 height 17
drag, startPoint x: 51, startPoint y: 196, endPoint x: 23, endPoint y: 201, distance: 28.2
click at [23, 201] on p "Offers sent Hide section" at bounding box center [508, 198] width 984 height 17
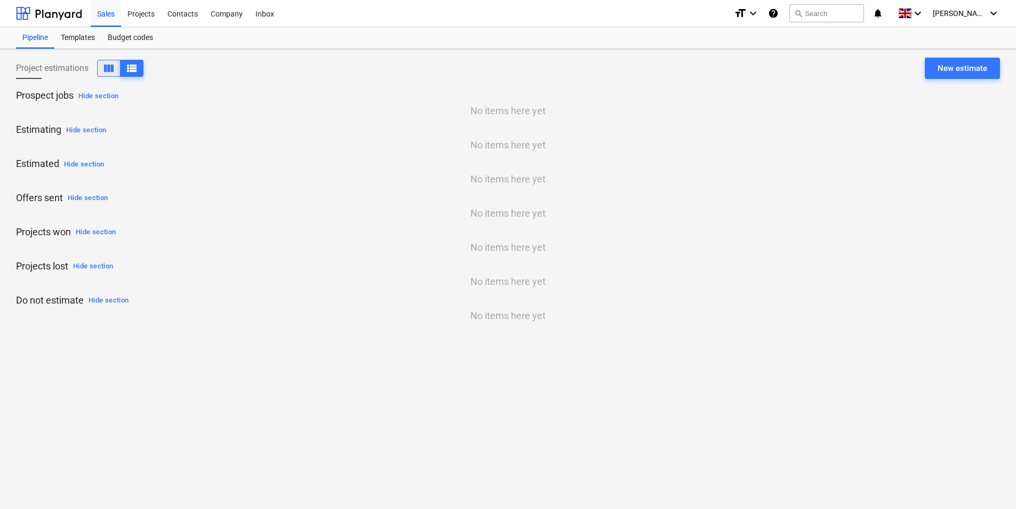
click at [103, 66] on span "view_column" at bounding box center [108, 68] width 13 height 13
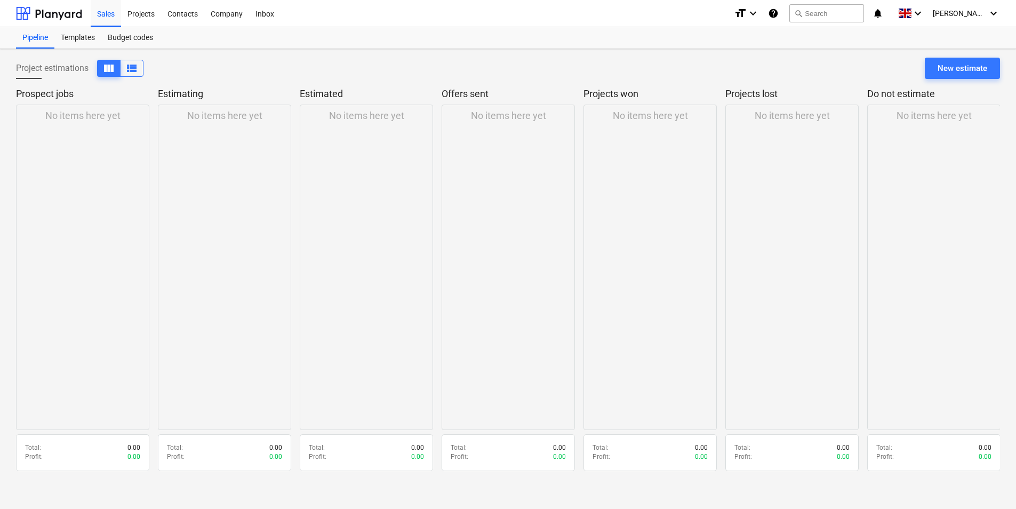
click at [74, 450] on div "Total : 0.00" at bounding box center [82, 447] width 115 height 9
click at [97, 149] on div "No items here yet" at bounding box center [82, 267] width 133 height 325
click at [95, 35] on div "Templates" at bounding box center [77, 37] width 47 height 21
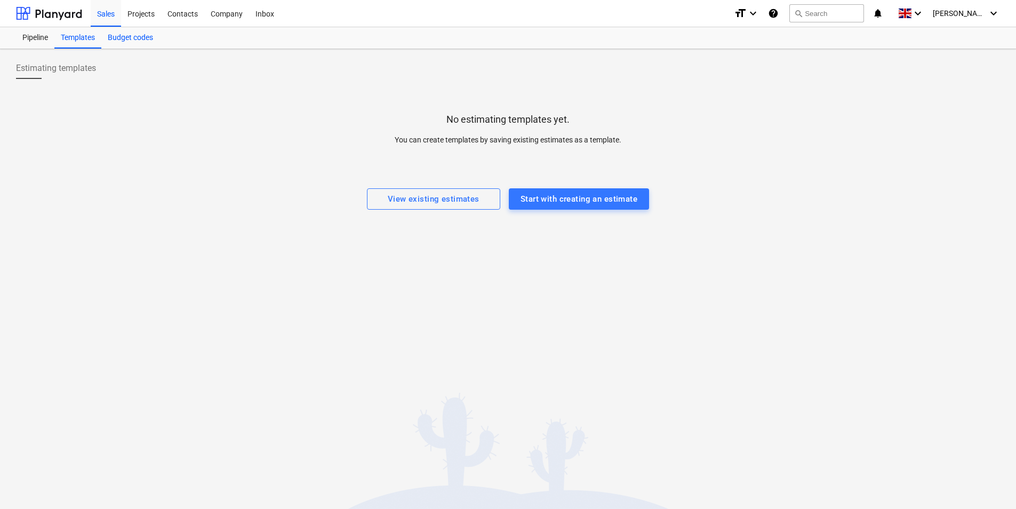
click at [143, 36] on div "Budget codes" at bounding box center [130, 37] width 58 height 21
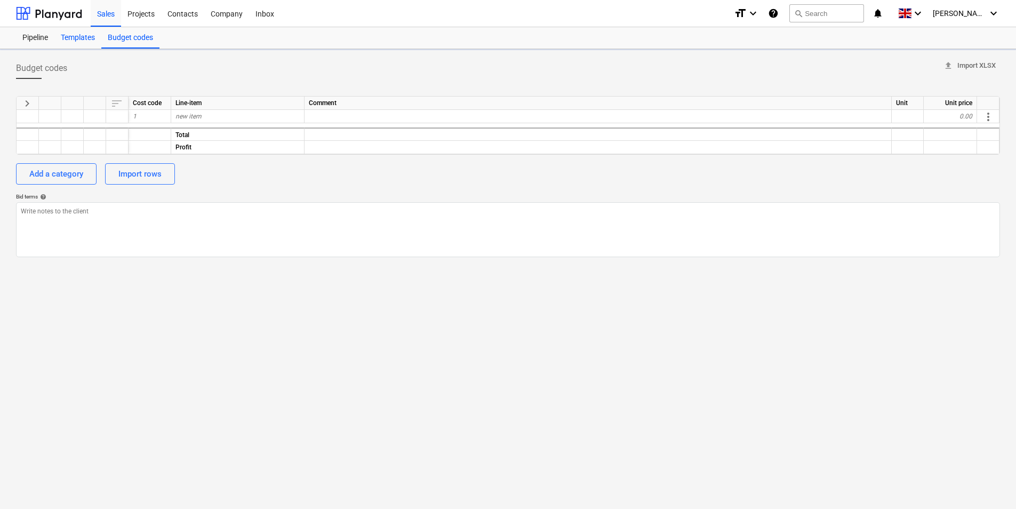
click at [85, 39] on div "Templates" at bounding box center [77, 37] width 47 height 21
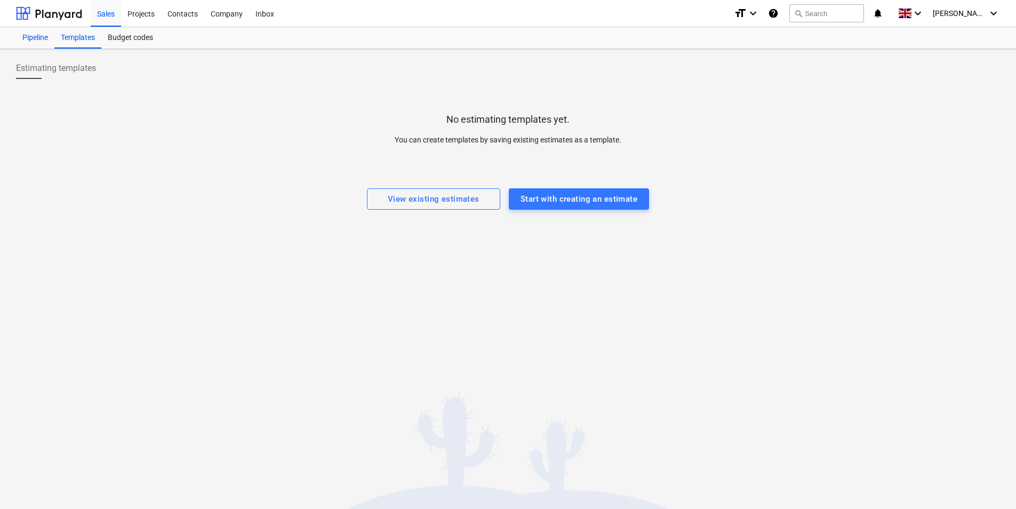
click at [46, 43] on div "Pipeline" at bounding box center [35, 37] width 38 height 21
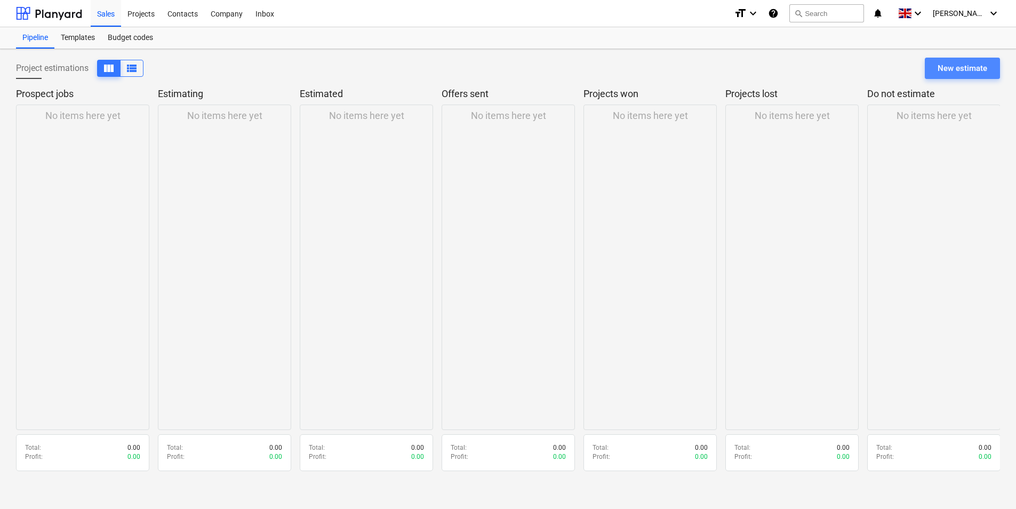
click at [957, 78] on button "New estimate" at bounding box center [962, 68] width 75 height 21
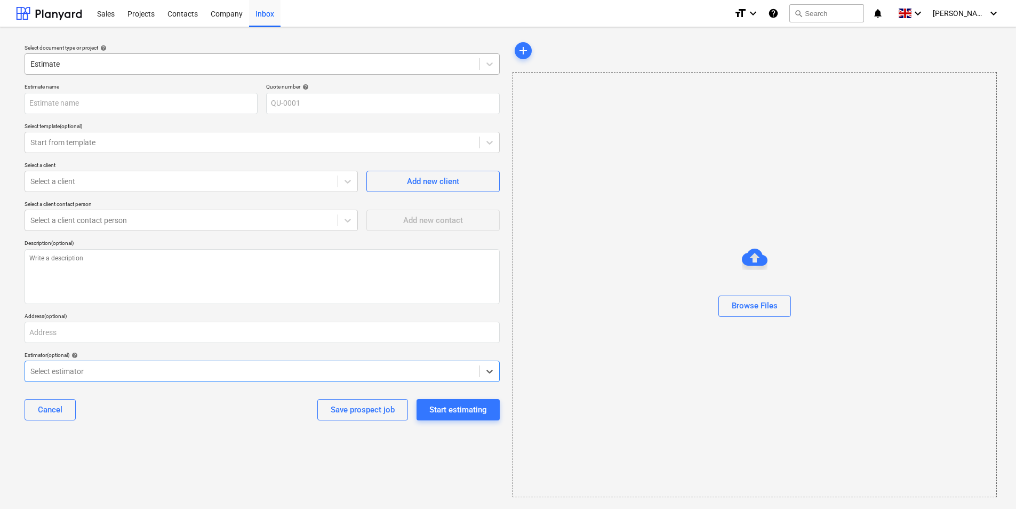
click at [91, 66] on div at bounding box center [252, 64] width 444 height 11
click at [82, 106] on input "text" at bounding box center [141, 103] width 233 height 21
click at [126, 116] on div "Estimate name Quote number help QU-0001 Select template (optional) Start from t…" at bounding box center [262, 256] width 484 height 354
click at [120, 111] on input "text" at bounding box center [141, 103] width 233 height 21
type input "c"
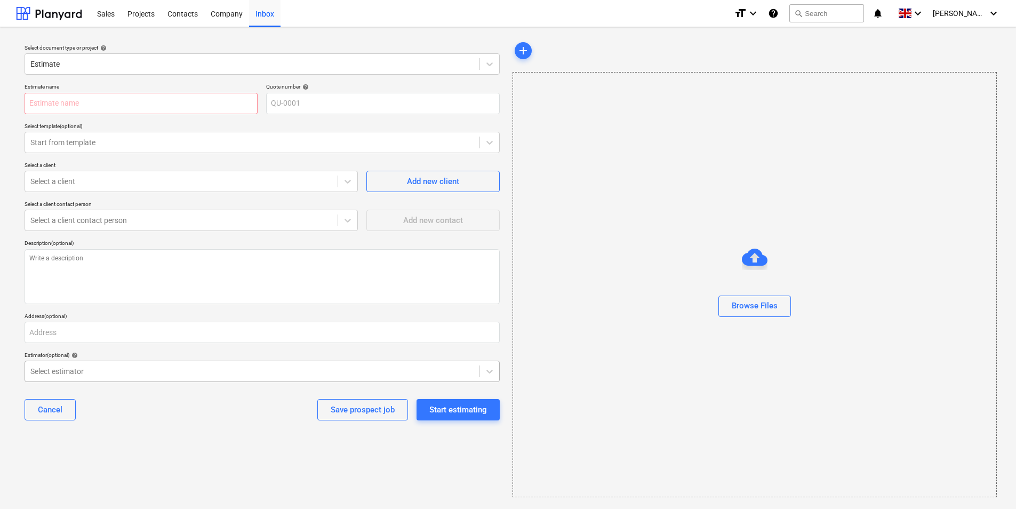
click at [100, 373] on div at bounding box center [252, 371] width 444 height 11
click at [68, 181] on div at bounding box center [181, 181] width 302 height 11
drag, startPoint x: 89, startPoint y: 223, endPoint x: 57, endPoint y: 444, distance: 223.7
click at [52, 469] on div "Select document type or project help Estimate Estimate name Quote number help Q…" at bounding box center [262, 269] width 492 height 466
click at [134, 219] on div at bounding box center [181, 220] width 302 height 11
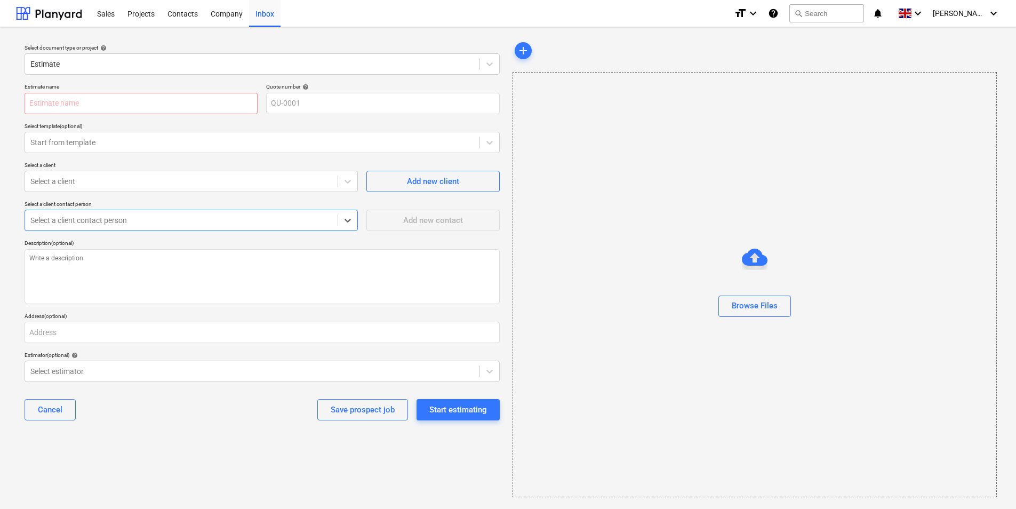
click at [134, 219] on div at bounding box center [181, 220] width 302 height 11
click at [122, 264] on textarea at bounding box center [262, 276] width 475 height 55
click at [166, 437] on div "Select document type or project help Estimate Estimate name Quote number help Q…" at bounding box center [262, 269] width 492 height 466
click at [348, 184] on icon at bounding box center [347, 181] width 11 height 11
click at [272, 447] on div "Select document type or project help Estimate Estimate name Quote number help Q…" at bounding box center [262, 269] width 492 height 466
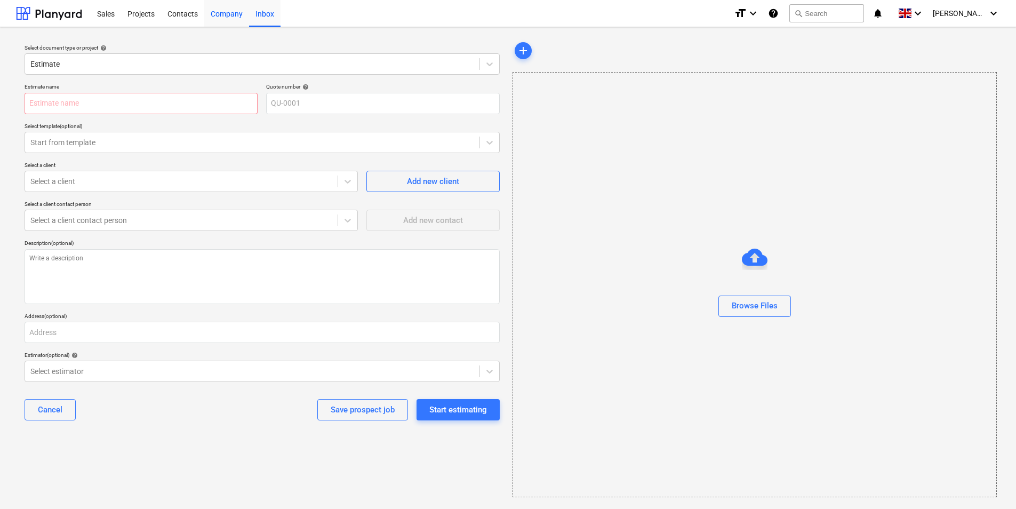
click at [230, 20] on div "Company" at bounding box center [226, 12] width 45 height 27
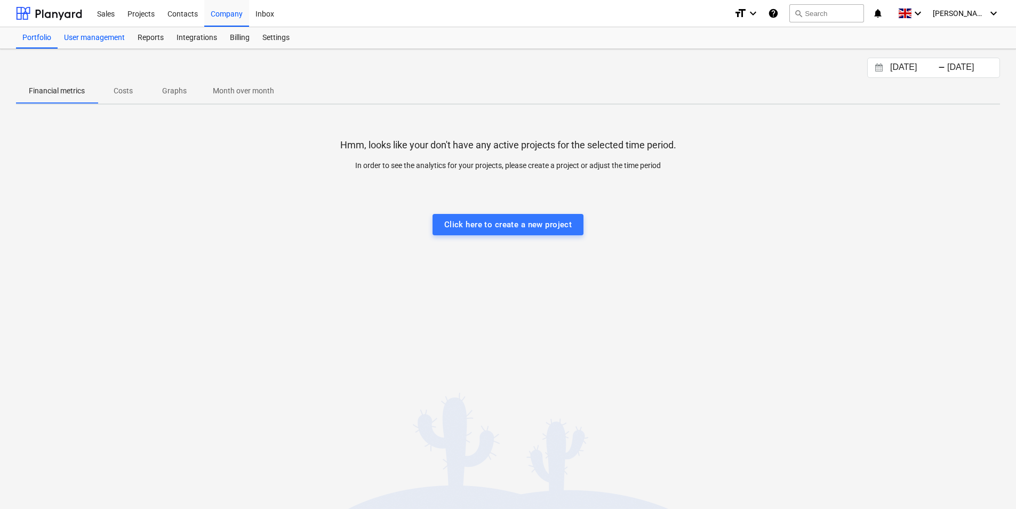
click at [85, 39] on div "User management" at bounding box center [95, 37] width 74 height 21
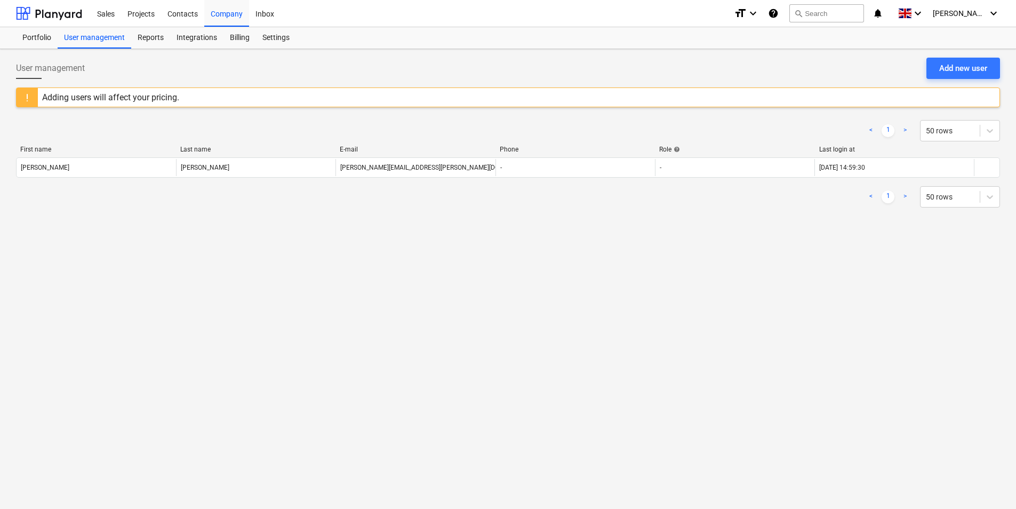
click at [229, 233] on div "User management Add new user Adding users will affect your pricing. < 1 > 50 ro…" at bounding box center [508, 279] width 1016 height 460
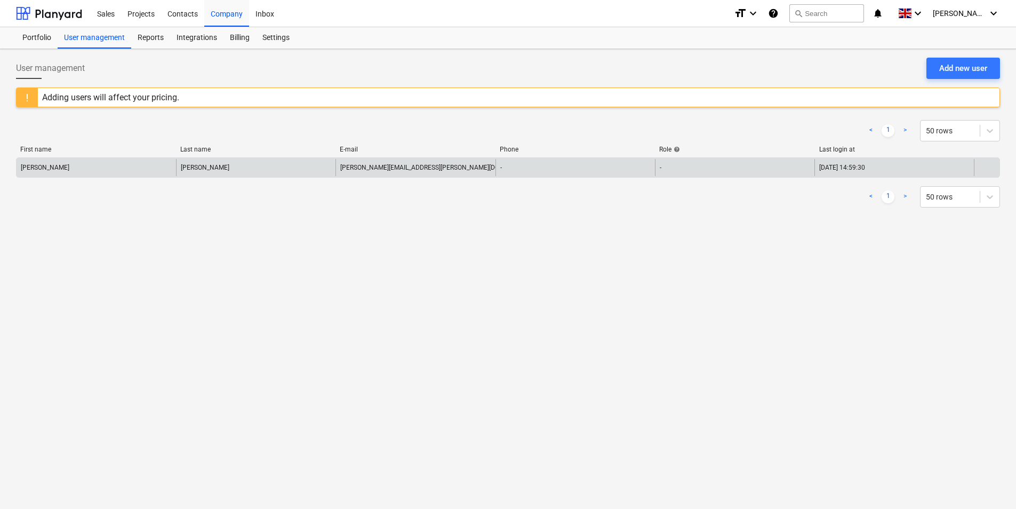
click at [86, 169] on div "[PERSON_NAME]" at bounding box center [96, 167] width 159 height 17
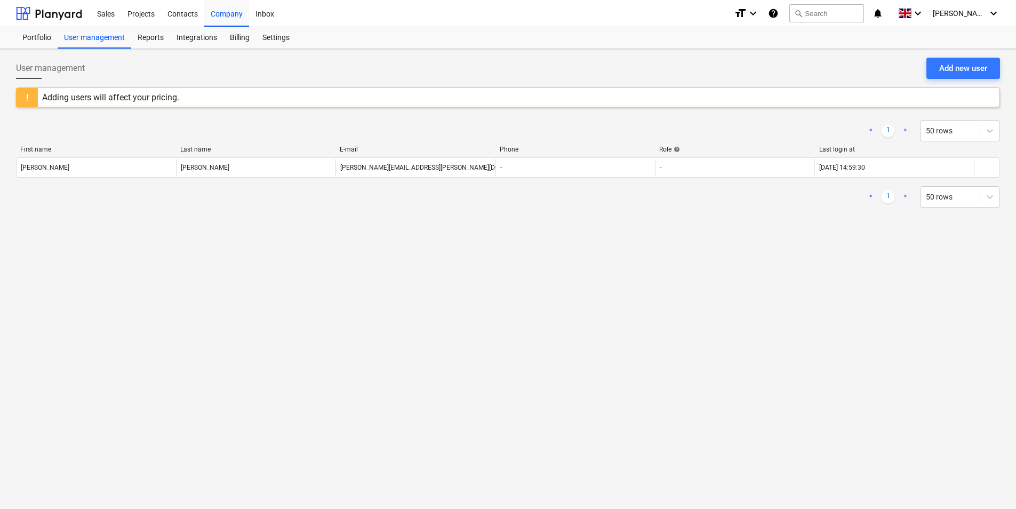
click at [194, 246] on div "User management Add new user Adding users will affect your pricing. < 1 > 50 ro…" at bounding box center [508, 279] width 1016 height 460
click at [774, 273] on div "User management Add new user Adding users will affect your pricing. < 1 > 50 ro…" at bounding box center [508, 279] width 1016 height 460
click at [41, 34] on div "Portfolio" at bounding box center [37, 37] width 42 height 21
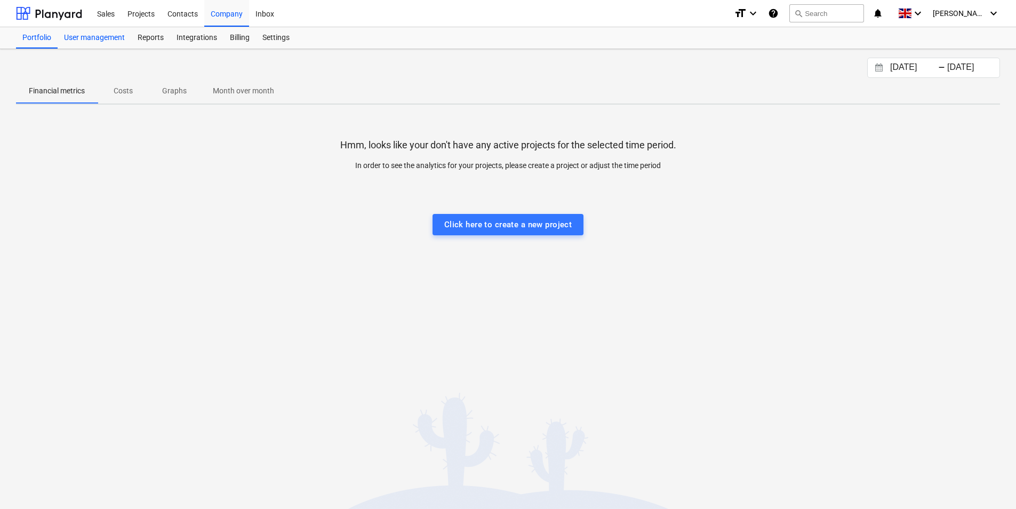
click at [92, 36] on div "User management" at bounding box center [95, 37] width 74 height 21
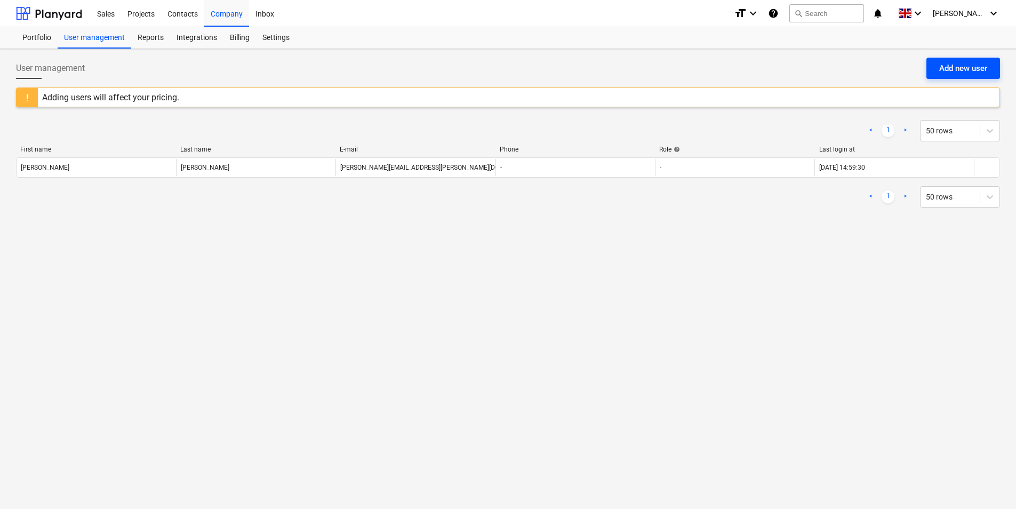
click at [951, 73] on div "Add new user" at bounding box center [963, 68] width 48 height 14
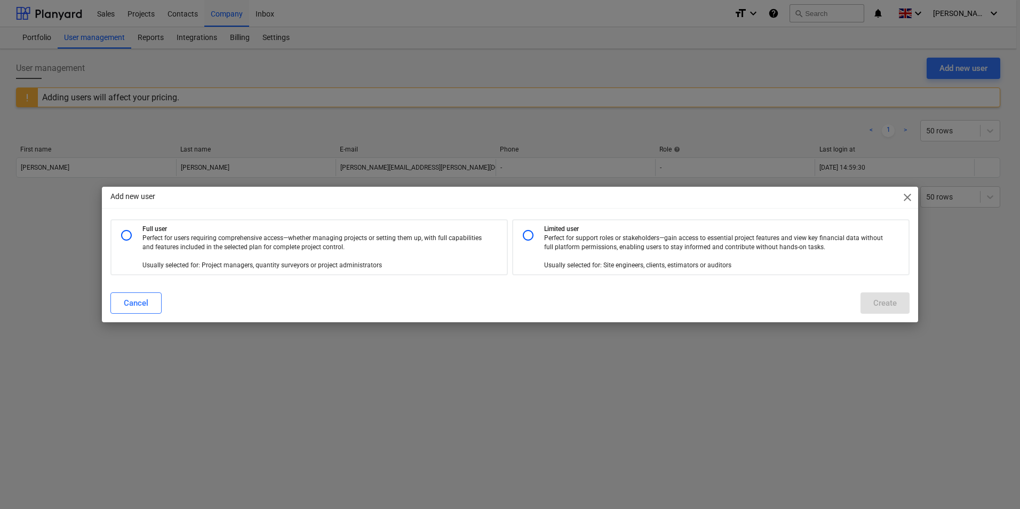
click at [274, 256] on p "Perfect for users requiring comprehensive access—whether managing projects or s…" at bounding box center [313, 252] width 343 height 37
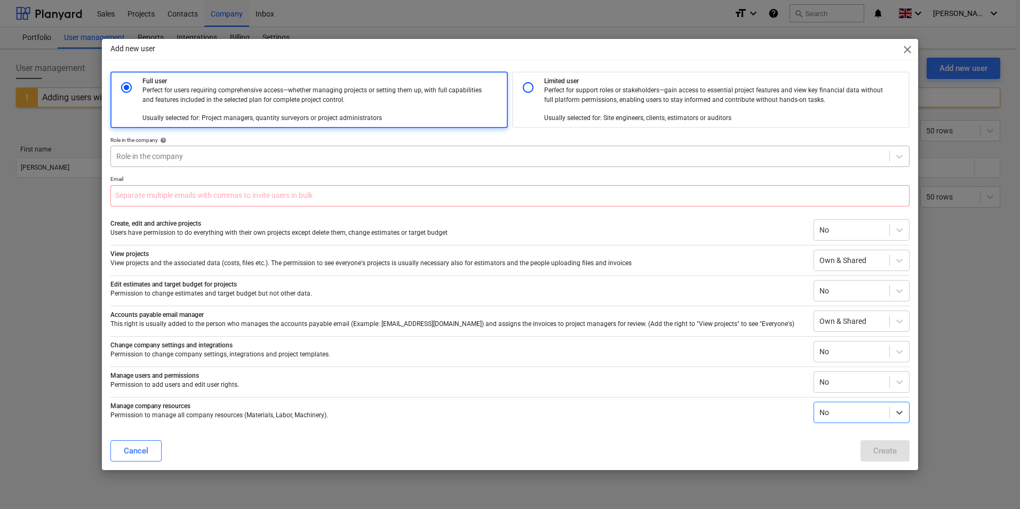
click at [185, 156] on div at bounding box center [500, 156] width 768 height 11
click at [172, 202] on input "text" at bounding box center [509, 195] width 799 height 21
click at [180, 169] on div "Full user Perfect for users requiring comprehensive access—whether managing pro…" at bounding box center [509, 246] width 799 height 351
click at [154, 185] on input "text" at bounding box center [509, 195] width 799 height 21
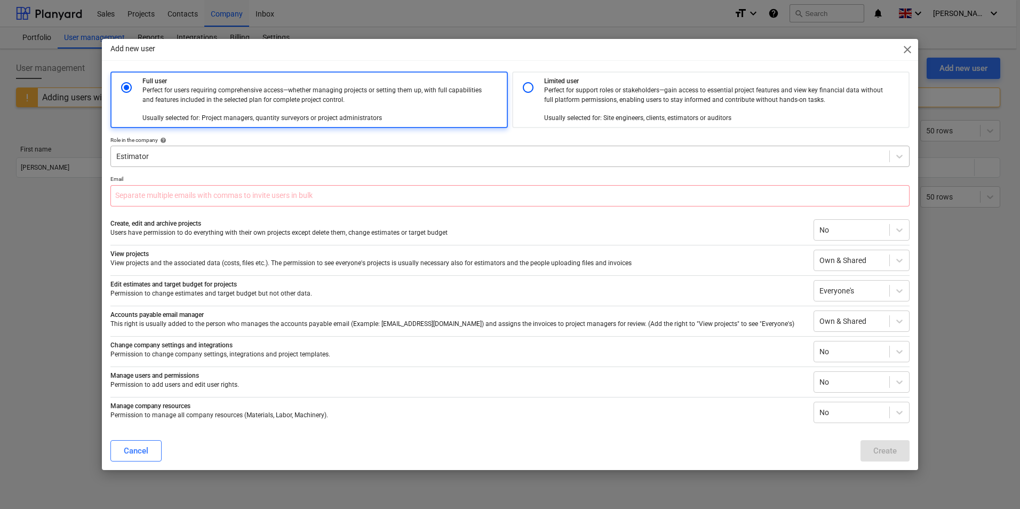
click at [191, 148] on div "Estimator" at bounding box center [509, 156] width 799 height 21
click at [545, 109] on p "Perfect for support roles or stakeholders—gain access to essential project feat…" at bounding box center [715, 104] width 343 height 37
radio input "false"
radio input "true"
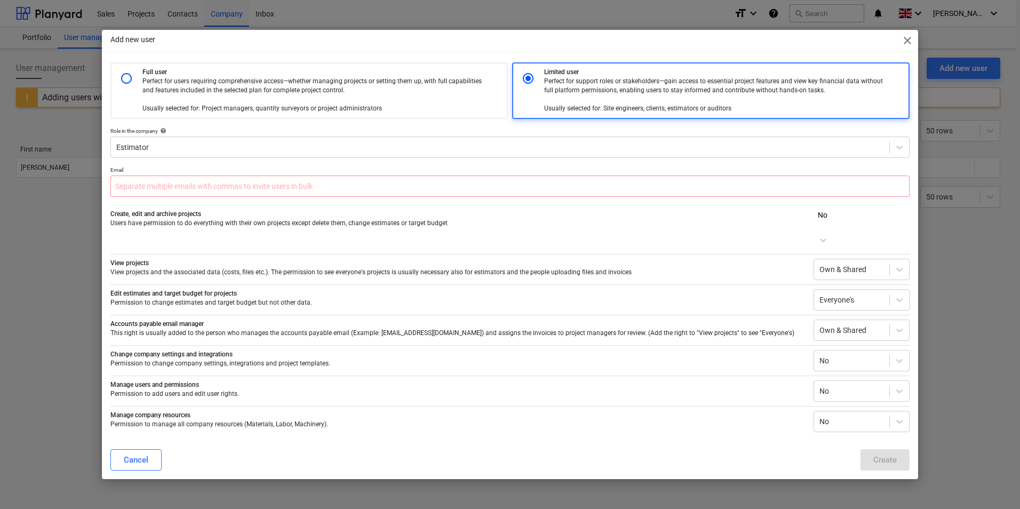
click at [339, 77] on p "Full user" at bounding box center [322, 72] width 360 height 9
radio input "true"
radio input "false"
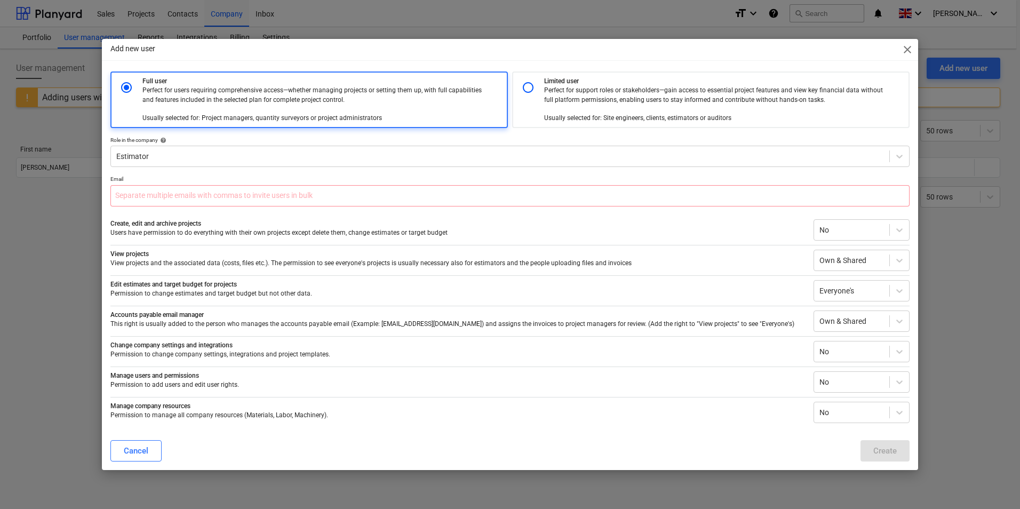
click at [581, 116] on p "Perfect for support roles or stakeholders—gain access to essential project feat…" at bounding box center [715, 104] width 343 height 37
radio input "false"
radio input "true"
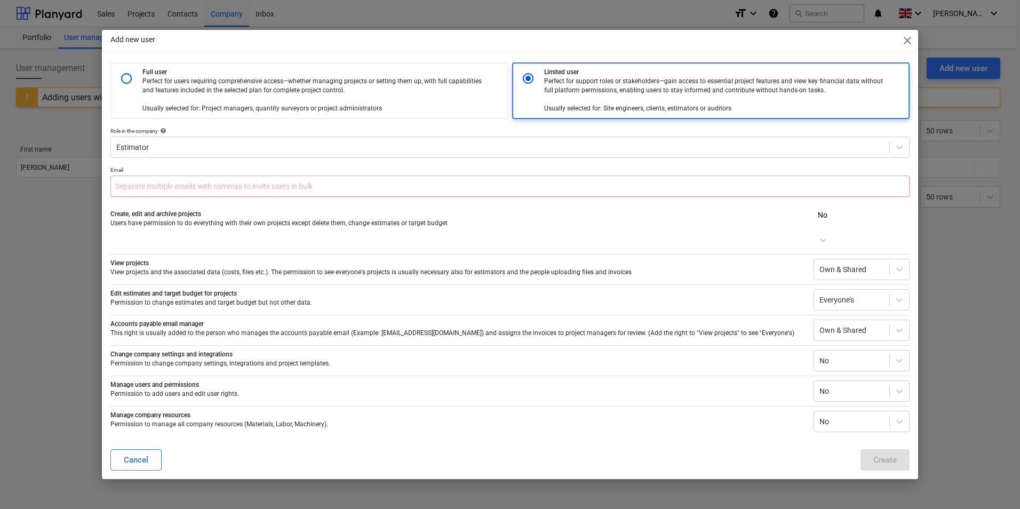
click at [308, 110] on p "Perfect for users requiring comprehensive access—whether managing projects or s…" at bounding box center [313, 95] width 343 height 37
radio input "true"
radio input "false"
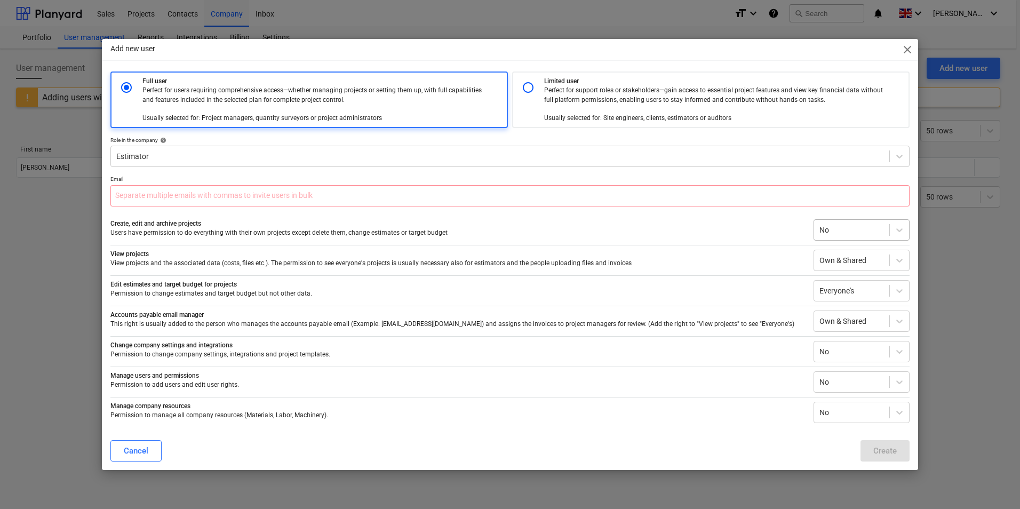
click at [827, 231] on div at bounding box center [851, 230] width 65 height 11
click at [143, 444] on div "Cancel" at bounding box center [136, 451] width 25 height 14
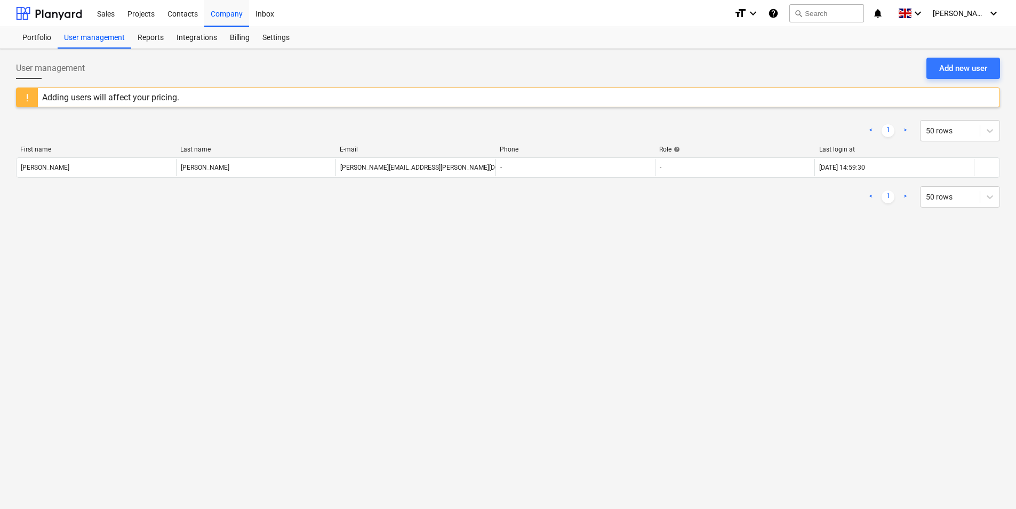
click at [234, 312] on div "User management Add new user Adding users will affect your pricing. < 1 > 50 ro…" at bounding box center [508, 279] width 1016 height 460
click at [154, 38] on div "Reports" at bounding box center [150, 37] width 39 height 21
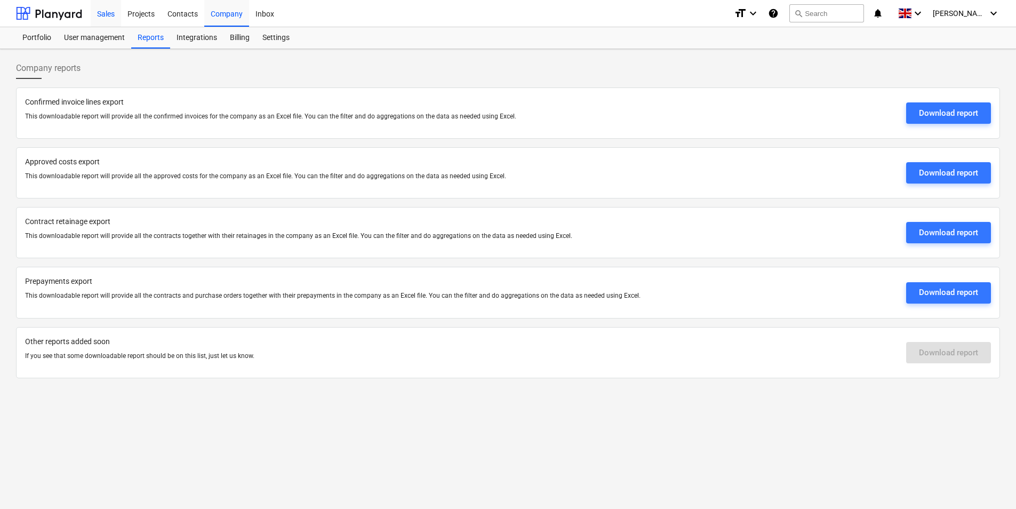
click at [117, 17] on div "Sales" at bounding box center [106, 12] width 30 height 27
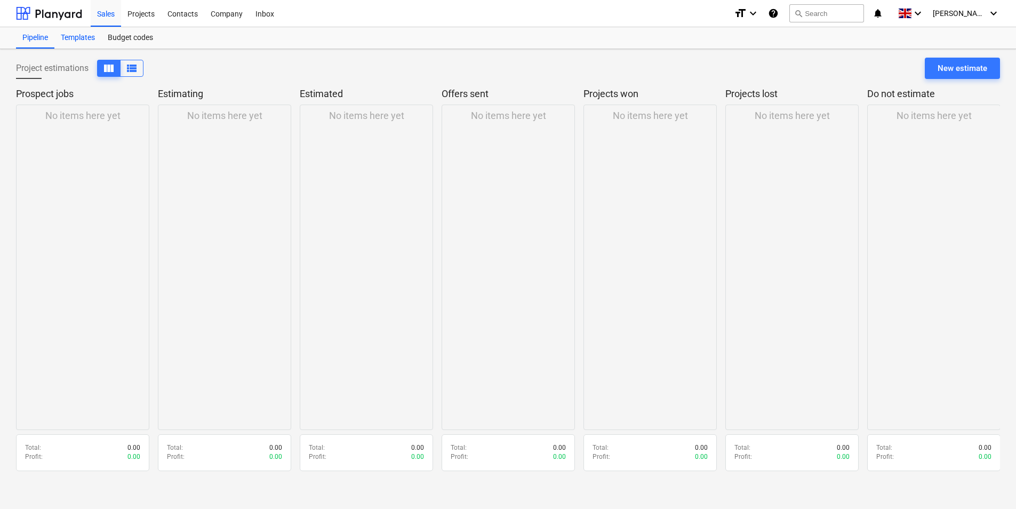
click at [79, 45] on div "Templates" at bounding box center [77, 37] width 47 height 21
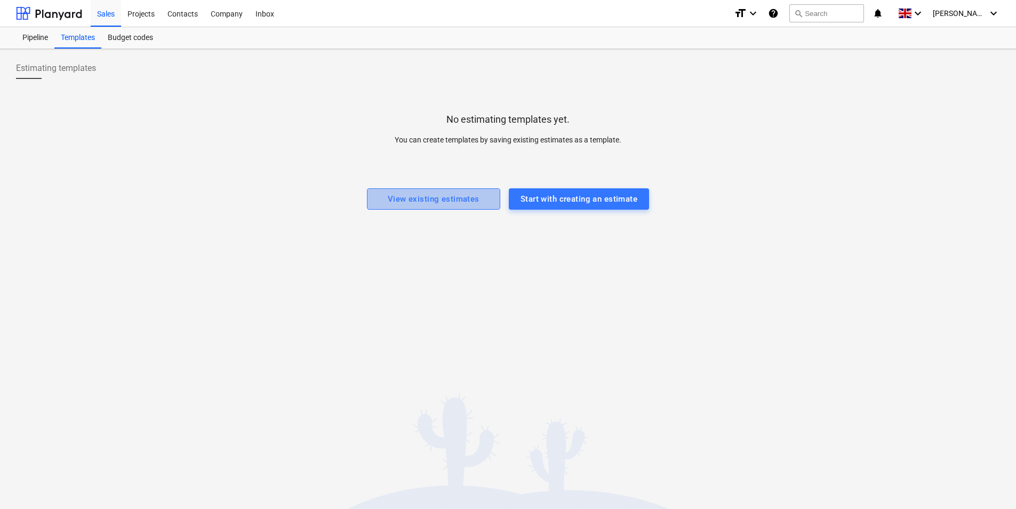
click at [420, 198] on div "View existing estimates" at bounding box center [434, 199] width 92 height 14
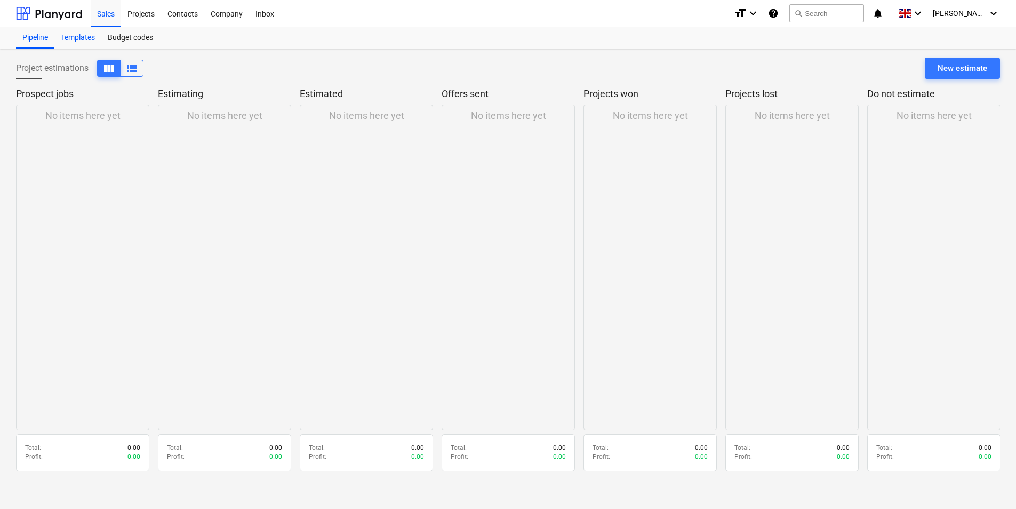
click at [92, 32] on div "Templates" at bounding box center [77, 37] width 47 height 21
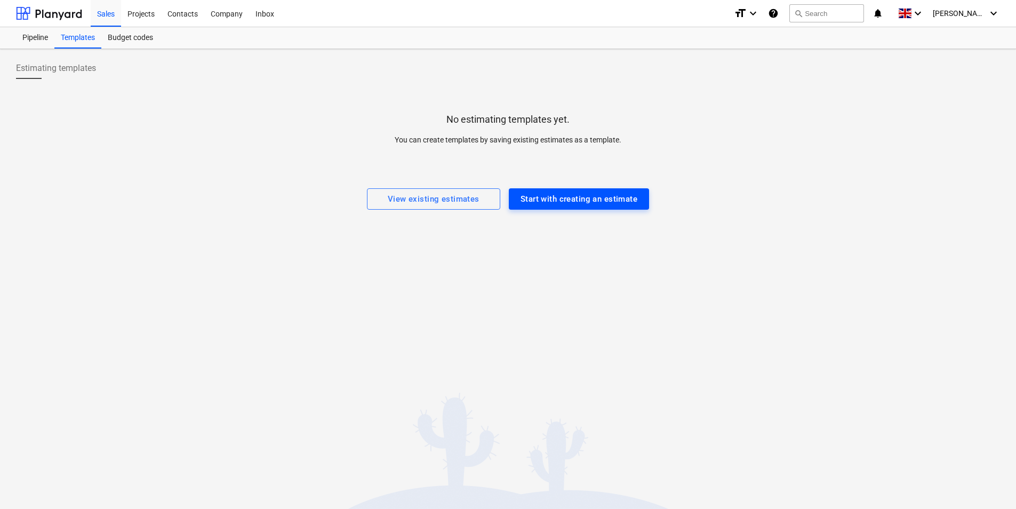
click at [575, 205] on div "Start with creating an estimate" at bounding box center [579, 199] width 117 height 14
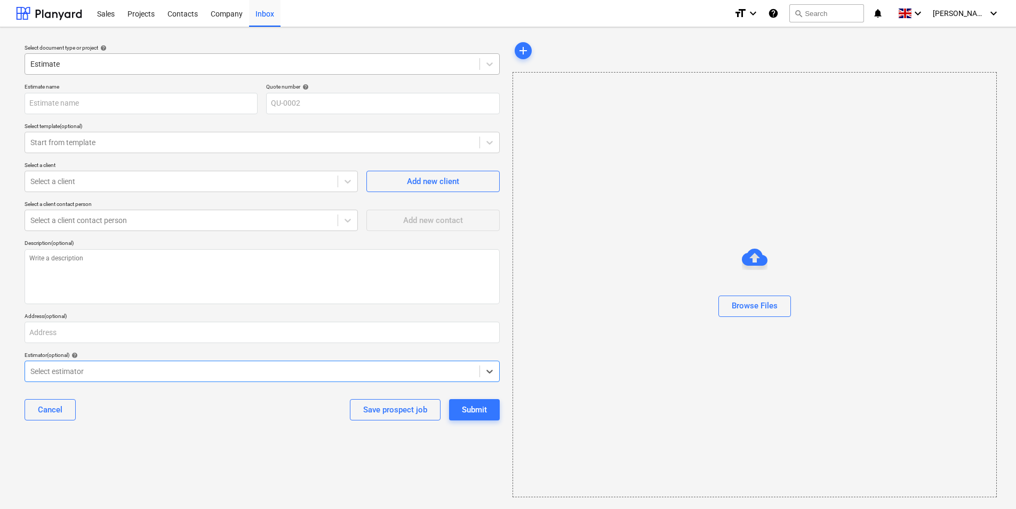
click at [109, 64] on div at bounding box center [252, 64] width 444 height 11
click at [103, 108] on input "text" at bounding box center [141, 103] width 233 height 21
type input "a"
click at [303, 87] on span "help" at bounding box center [304, 87] width 9 height 6
drag, startPoint x: 302, startPoint y: 87, endPoint x: 288, endPoint y: 86, distance: 14.4
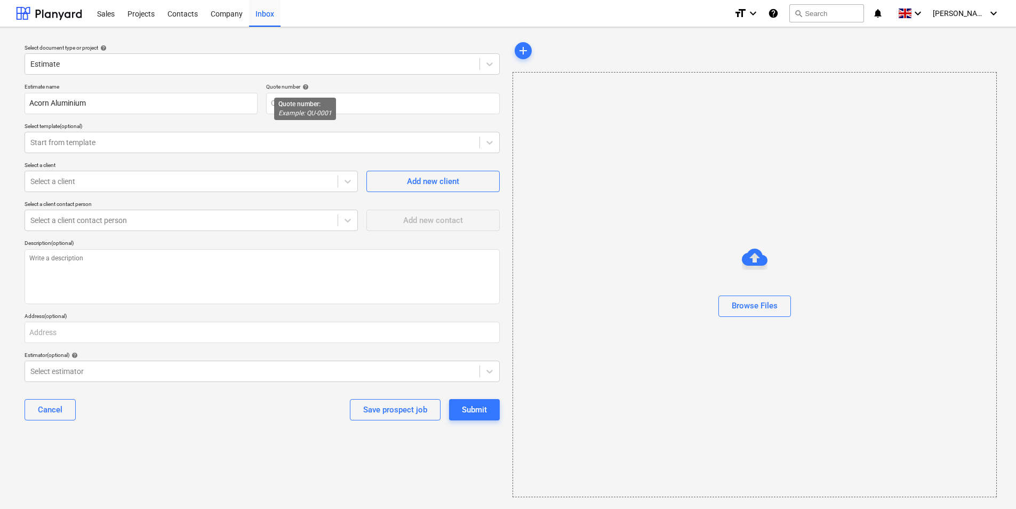
click at [289, 86] on div "Quote number help" at bounding box center [382, 86] width 233 height 7
click at [298, 86] on div "Quote number help" at bounding box center [382, 86] width 233 height 7
click at [103, 150] on div "Start from template" at bounding box center [262, 142] width 475 height 21
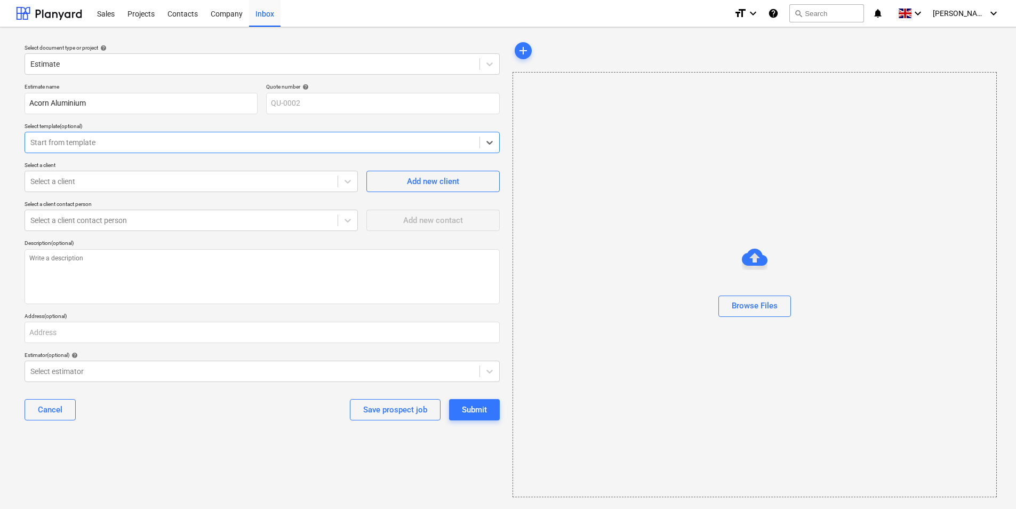
click at [127, 141] on div at bounding box center [252, 142] width 444 height 11
click at [101, 140] on div at bounding box center [252, 142] width 444 height 11
click at [272, 240] on div "Description (optional)" at bounding box center [262, 243] width 475 height 7
click at [100, 183] on div at bounding box center [181, 181] width 302 height 11
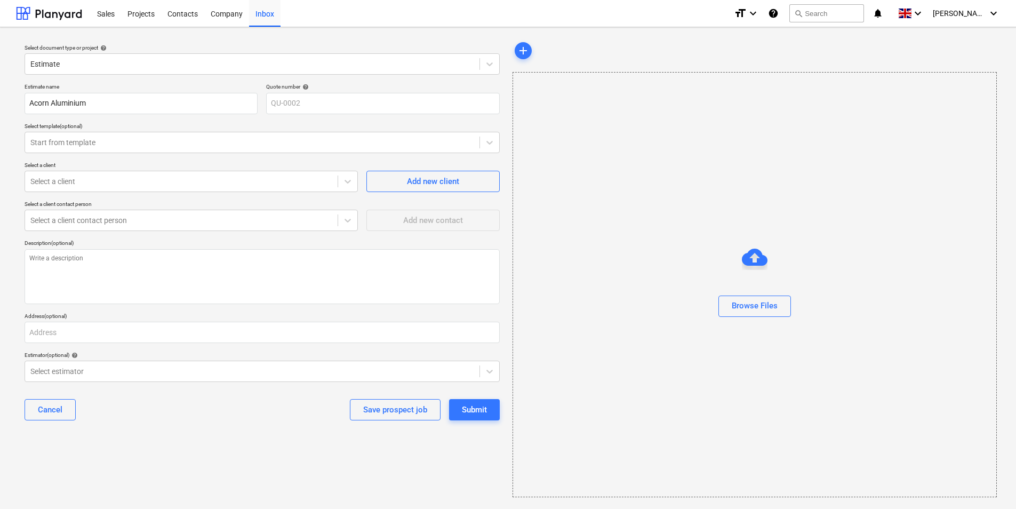
click at [144, 165] on div "Select a client" at bounding box center [191, 165] width 333 height 7
click at [88, 182] on div at bounding box center [181, 181] width 302 height 11
click at [111, 103] on input "Acorn Aluminium" at bounding box center [141, 103] width 233 height 21
drag, startPoint x: 123, startPoint y: 110, endPoint x: -40, endPoint y: 138, distance: 165.0
click at [0, 138] on html "This website stores cookies on your computer. These cookies are used to collect…" at bounding box center [508, 259] width 1016 height 519
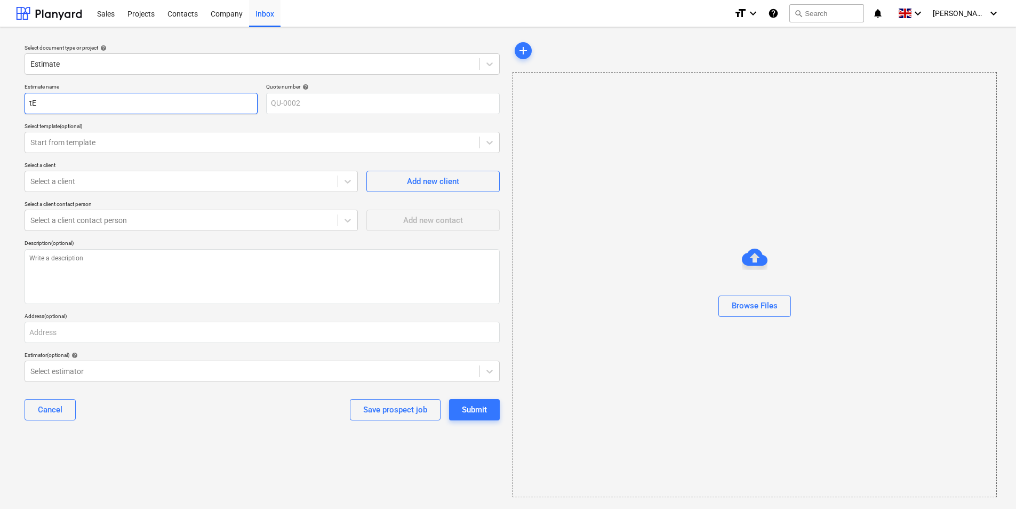
type input "t"
type input "Testing123"
click at [212, 185] on div at bounding box center [181, 181] width 302 height 11
type input "Acorn Aluminium"
click at [417, 182] on div "Add new client" at bounding box center [433, 181] width 52 height 14
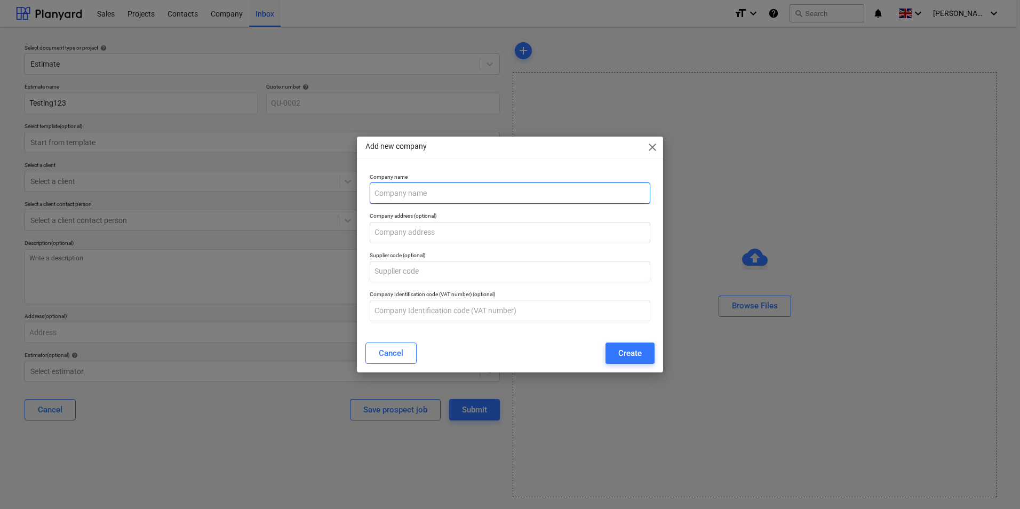
click at [440, 195] on input "text" at bounding box center [510, 192] width 281 height 21
click at [624, 210] on div "Company name Company address (optional) Supplier code (optional) Company Identi…" at bounding box center [509, 247] width 289 height 156
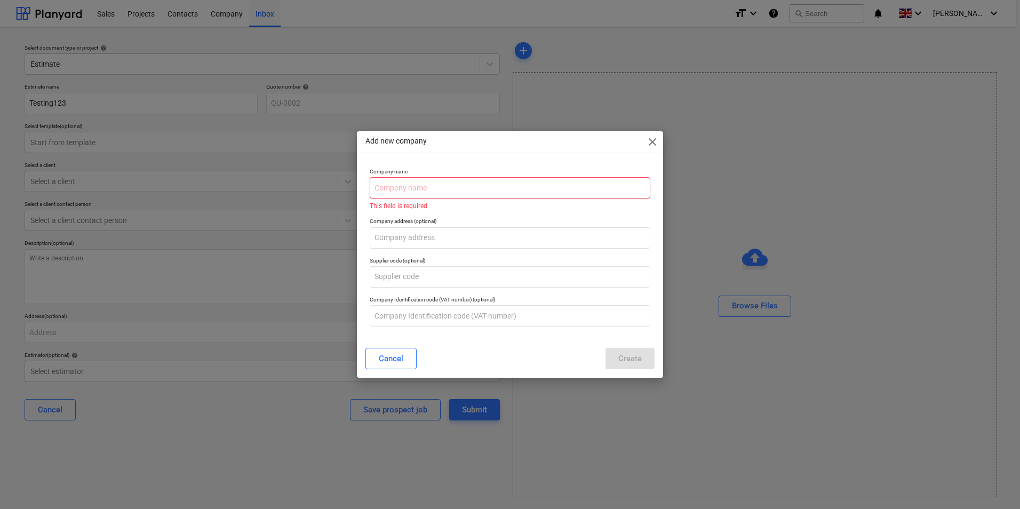
click at [449, 187] on input "text" at bounding box center [510, 187] width 281 height 21
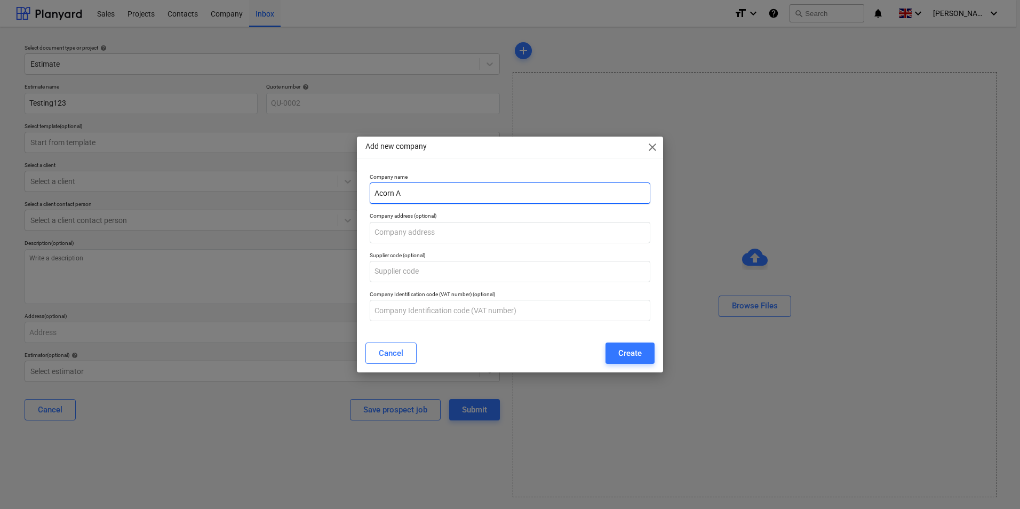
type input "Acorn Aluminium"
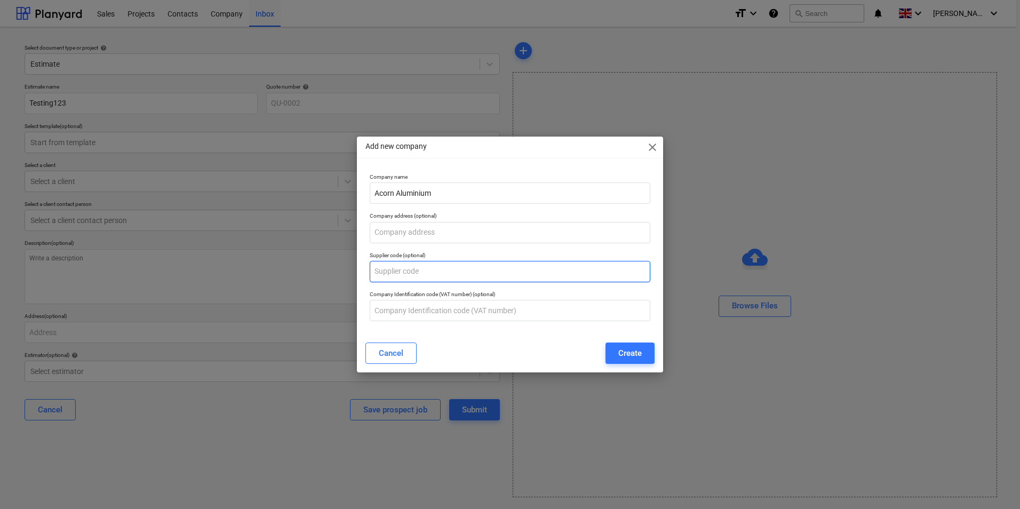
click at [429, 265] on input "text" at bounding box center [510, 271] width 281 height 21
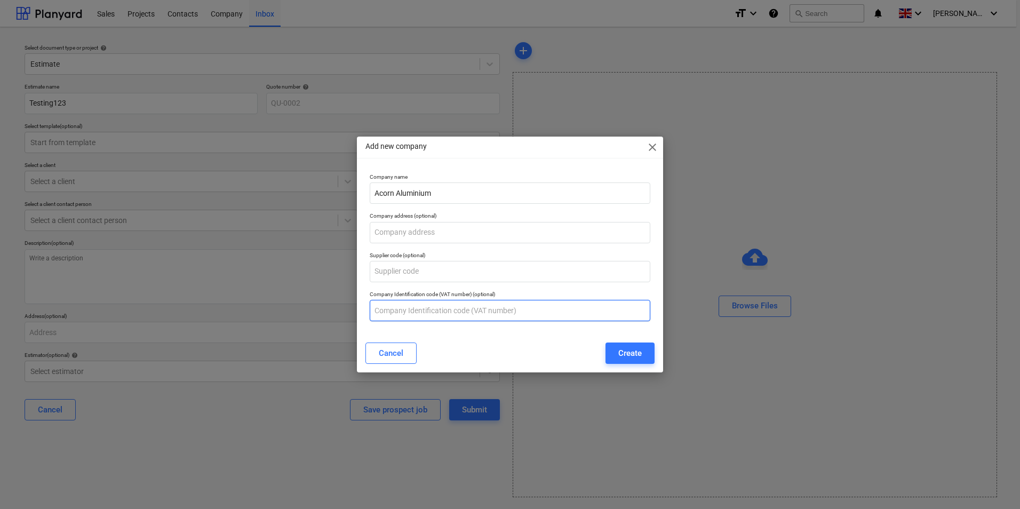
click at [443, 314] on input "text" at bounding box center [510, 310] width 281 height 21
click at [595, 326] on div "Company name Acorn Aluminium Company address (optional) Supplier code (optional…" at bounding box center [510, 251] width 306 height 165
click at [628, 352] on div "Create" at bounding box center [629, 353] width 23 height 14
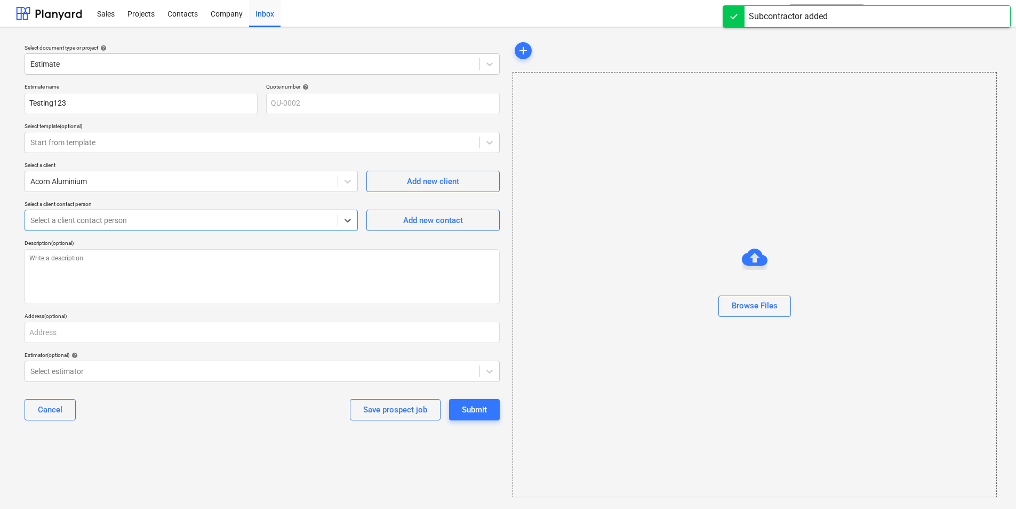
click at [107, 218] on div at bounding box center [181, 220] width 302 height 11
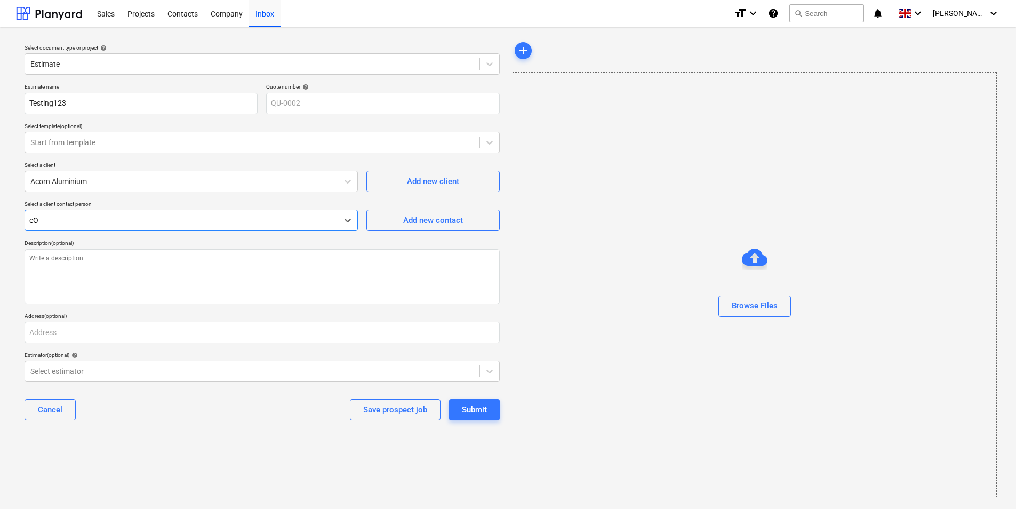
type input "c"
type input "[PERSON_NAME]"
click at [438, 227] on div "Add new contact" at bounding box center [433, 220] width 60 height 14
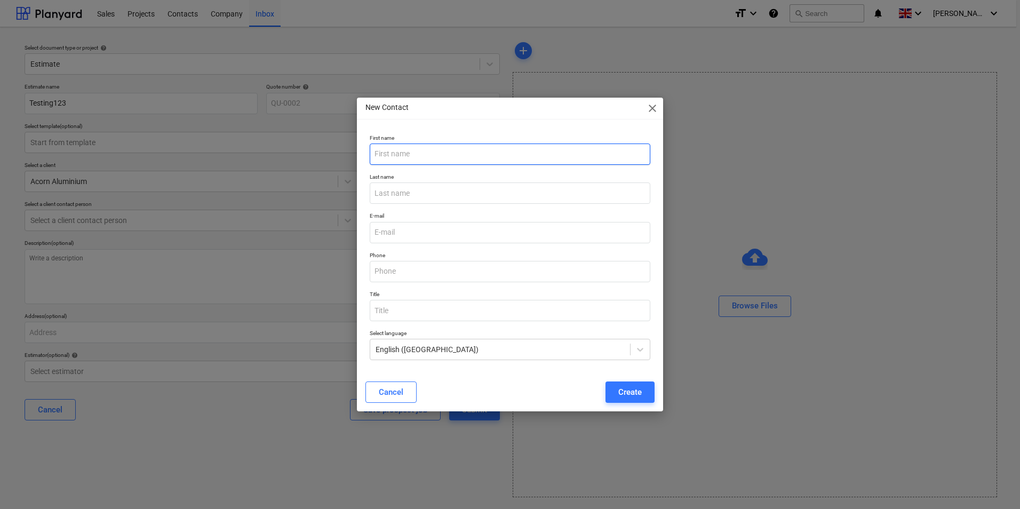
click at [424, 159] on input "text" at bounding box center [510, 153] width 281 height 21
click at [424, 155] on input "text" at bounding box center [510, 153] width 281 height 21
type input "s"
type input "[PERSON_NAME]"
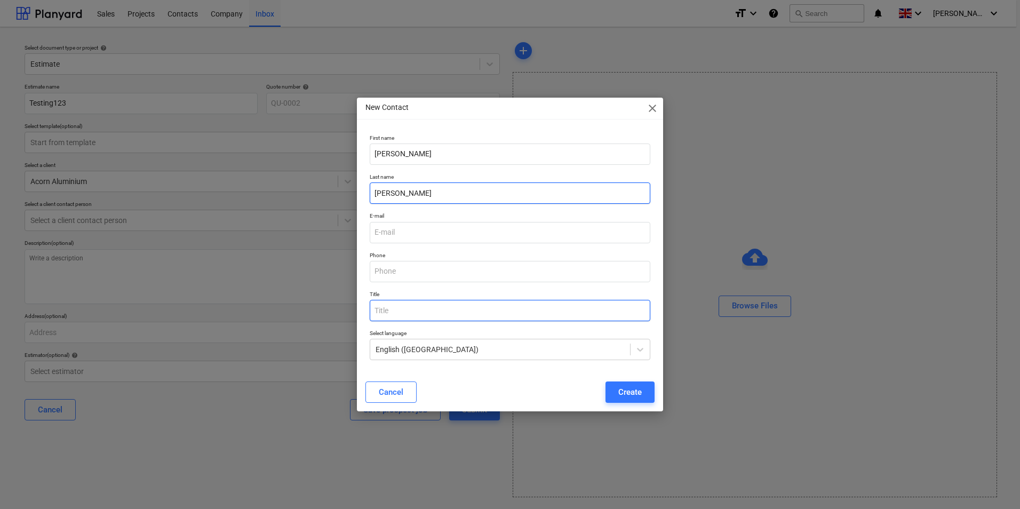
type input "[PERSON_NAME]"
click at [416, 305] on input "text" at bounding box center [510, 310] width 281 height 21
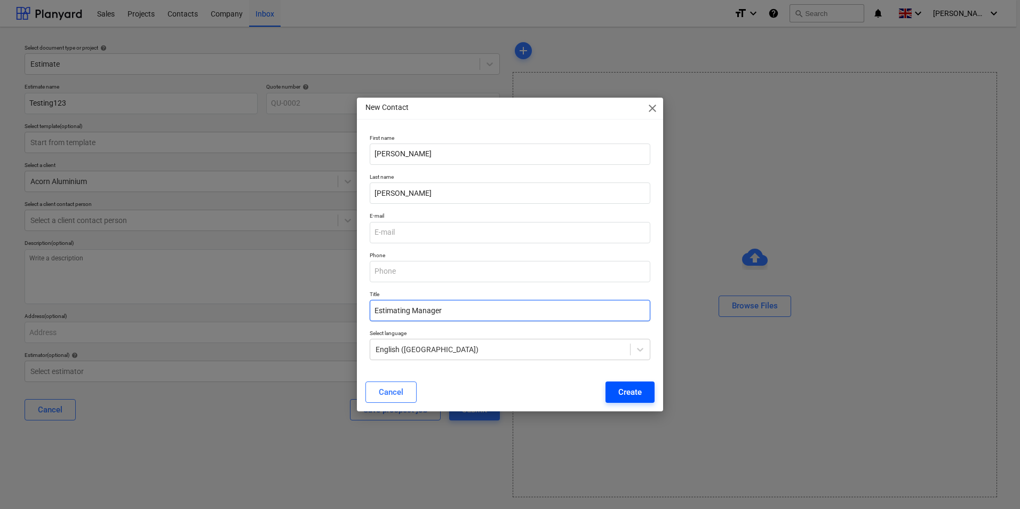
type input "Estimating Manager"
click at [649, 388] on button "Create" at bounding box center [629, 391] width 49 height 21
click at [424, 240] on input "email" at bounding box center [510, 232] width 281 height 21
type input "-"
click at [464, 383] on div "Cancel Create" at bounding box center [509, 391] width 289 height 21
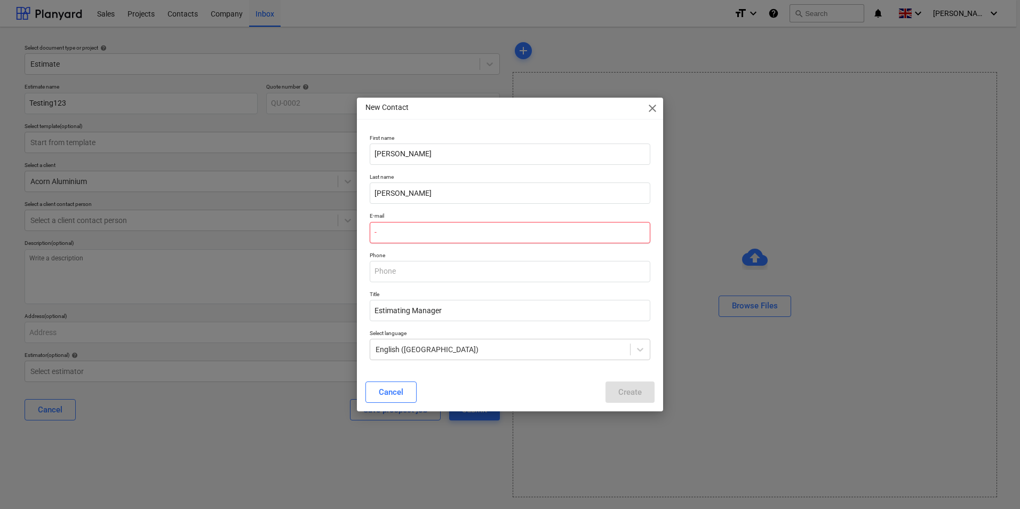
click at [397, 230] on input "-" at bounding box center [510, 232] width 281 height 21
drag, startPoint x: 421, startPoint y: 231, endPoint x: 328, endPoint y: 245, distance: 93.9
click at [328, 245] on div "New Contact close First name [PERSON_NAME] Last name [PERSON_NAME] E-mail - Pho…" at bounding box center [510, 254] width 1020 height 509
type input "[DOMAIN_NAME][EMAIL_ADDRESS][DOMAIN_NAME]"
click at [642, 389] on button "Create" at bounding box center [629, 391] width 49 height 21
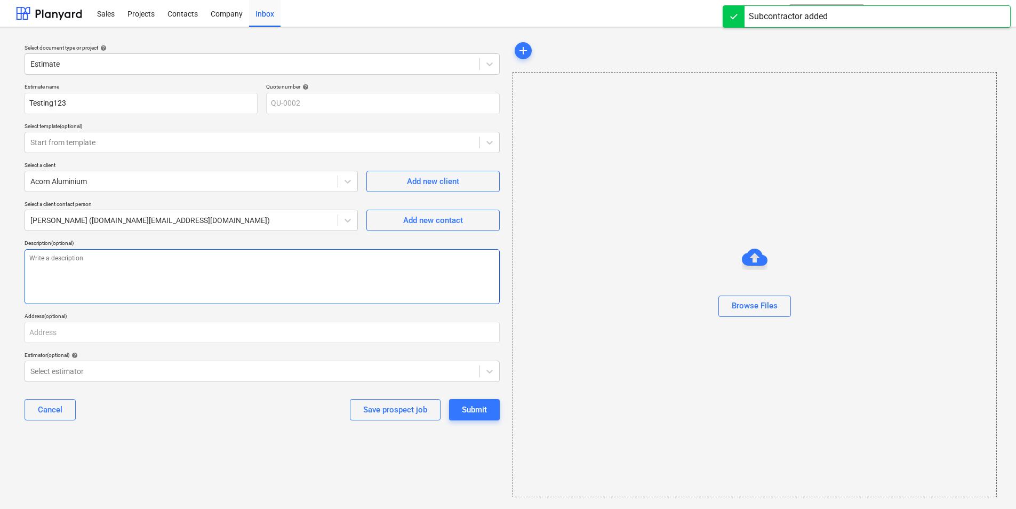
click at [148, 283] on textarea at bounding box center [262, 276] width 475 height 55
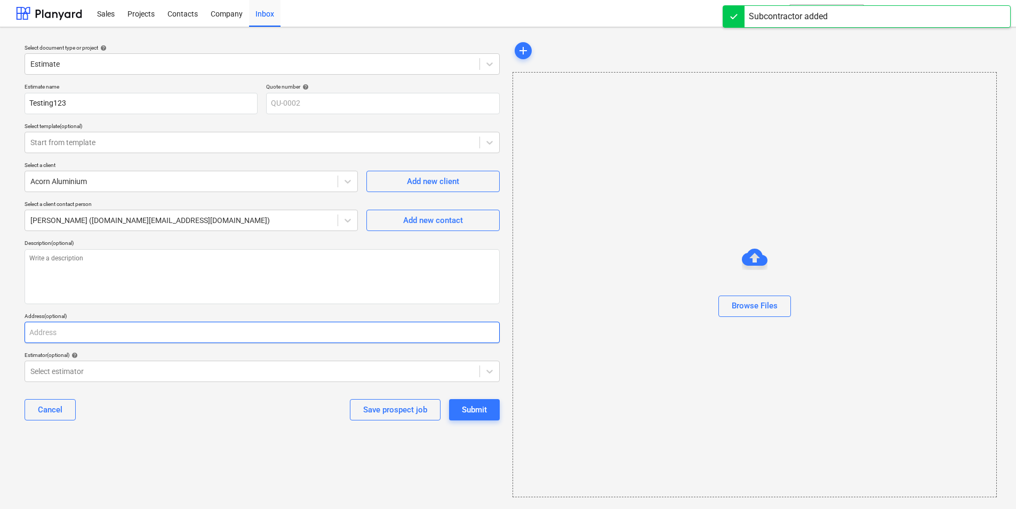
click at [118, 330] on input "text" at bounding box center [262, 332] width 475 height 21
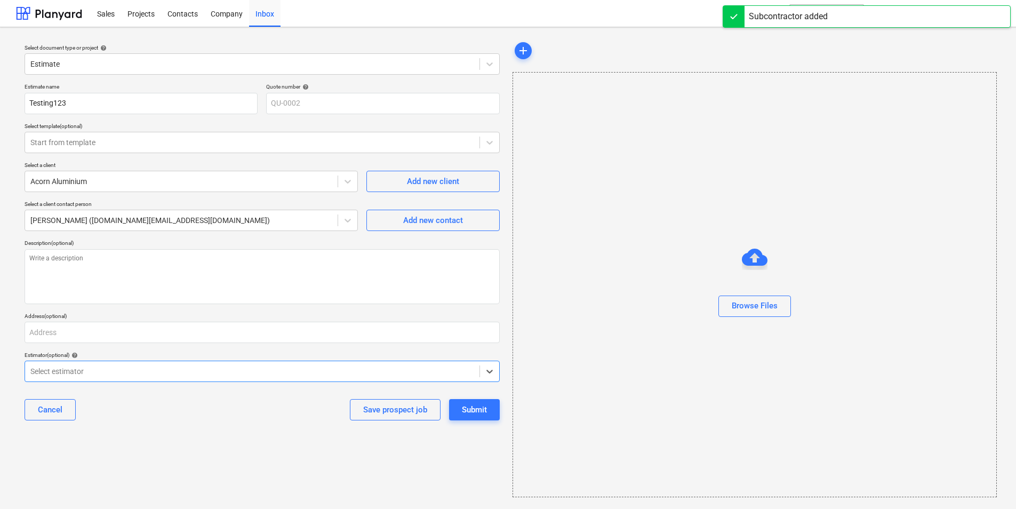
click at [116, 366] on div at bounding box center [252, 371] width 444 height 11
click at [190, 434] on div "Select document type or project help Estimate Estimate name Testing123 Quote nu…" at bounding box center [262, 269] width 492 height 466
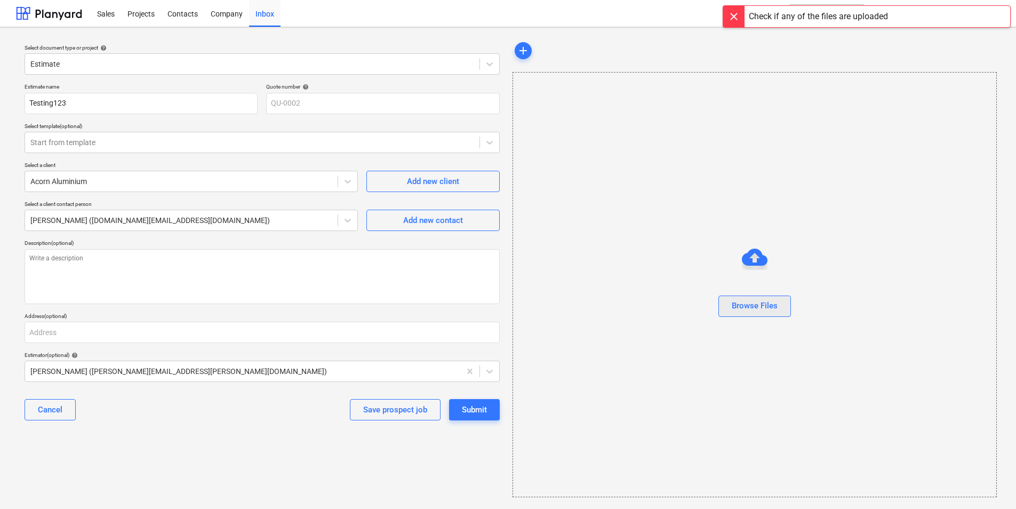
click at [772, 297] on button "Browse Files" at bounding box center [755, 306] width 73 height 21
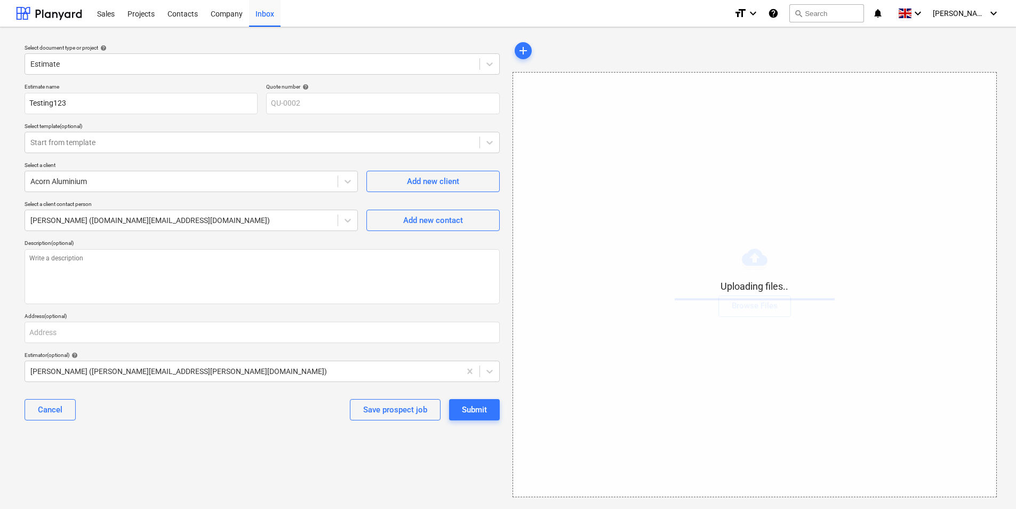
click at [815, 296] on div "Uploading files.." at bounding box center [755, 284] width 160 height 31
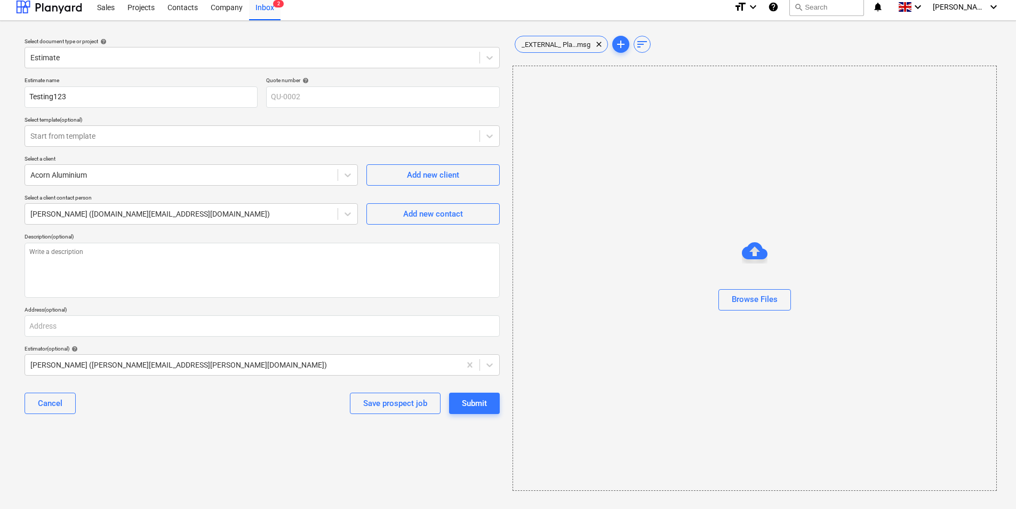
scroll to position [10, 0]
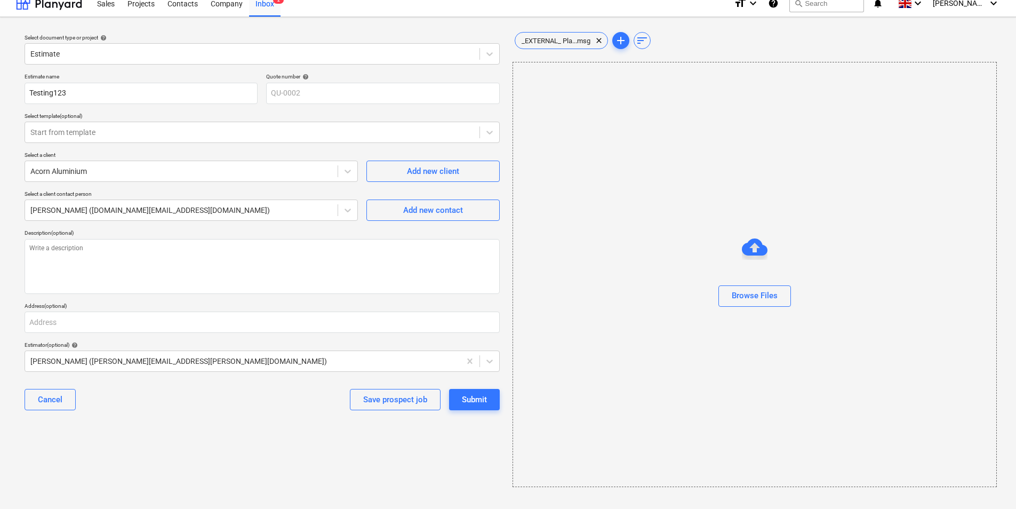
drag, startPoint x: 717, startPoint y: 194, endPoint x: 620, endPoint y: 115, distance: 124.7
click at [715, 191] on div "Browse Files" at bounding box center [755, 274] width 485 height 425
click at [621, 42] on span "add" at bounding box center [621, 40] width 13 height 13
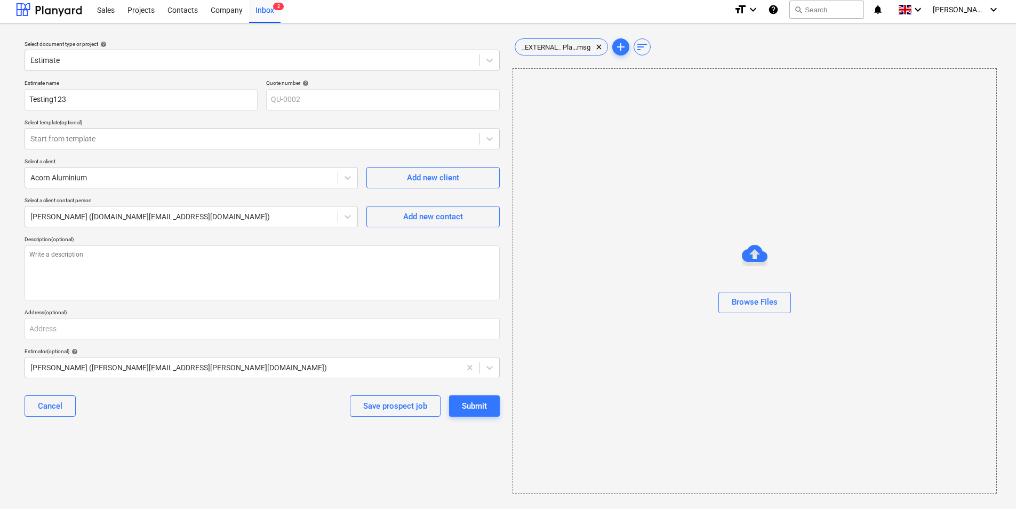
scroll to position [0, 0]
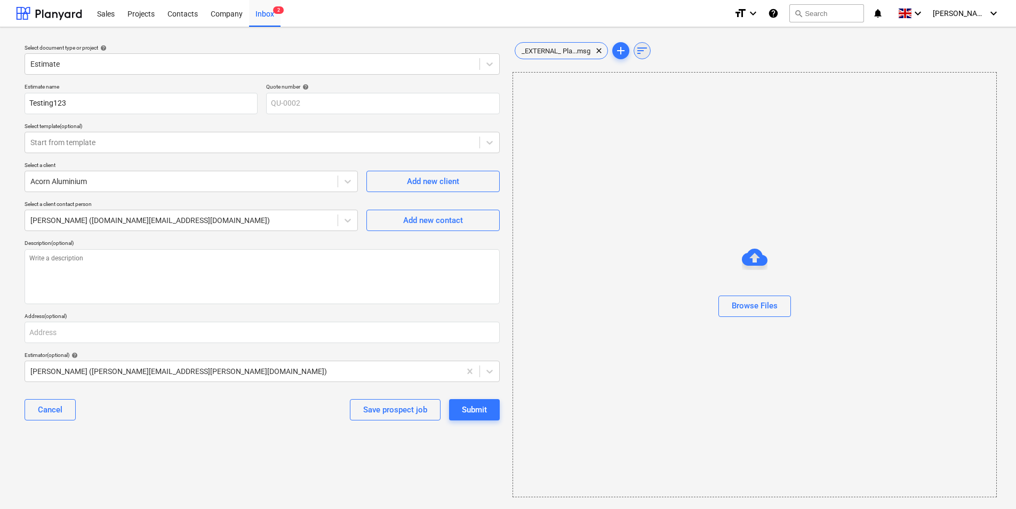
click at [649, 52] on span "sort" at bounding box center [642, 50] width 13 height 13
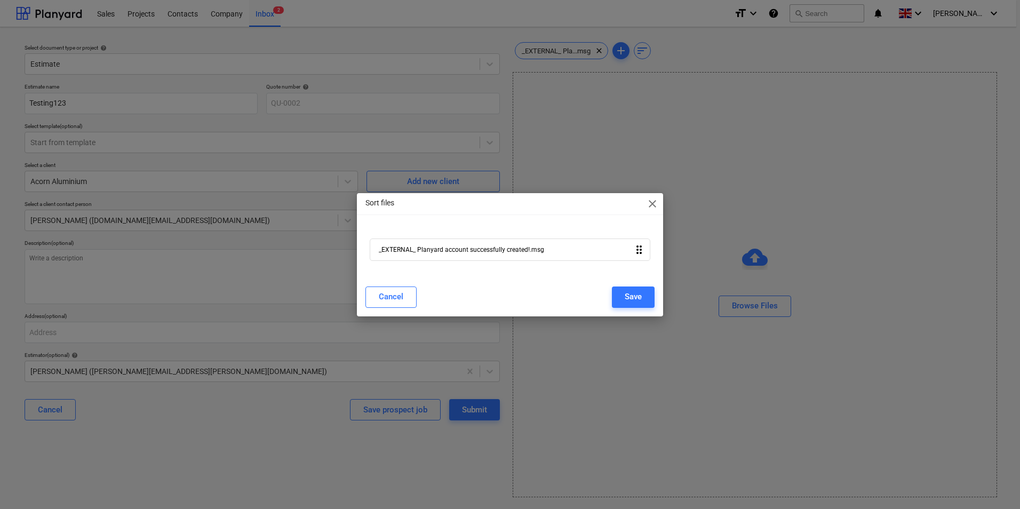
click at [507, 257] on div "_EXTERNAL_ Planyard account successfully created!.msg drag_indicator" at bounding box center [510, 249] width 281 height 22
click at [520, 244] on div "_EXTERNAL_ Planyard account successfully created!.msg drag_indicator" at bounding box center [510, 249] width 281 height 22
click at [522, 252] on div "_EXTERNAL_ Planyard account successfully created!.msg" at bounding box center [461, 249] width 165 height 7
click at [637, 253] on icon "drag_indicator" at bounding box center [639, 249] width 13 height 13
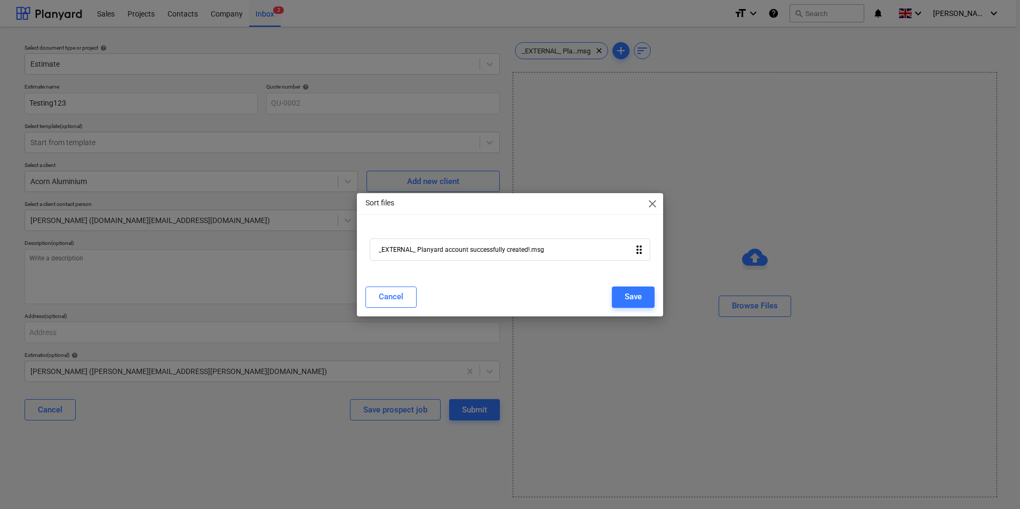
click at [642, 255] on icon "drag_indicator" at bounding box center [639, 249] width 13 height 13
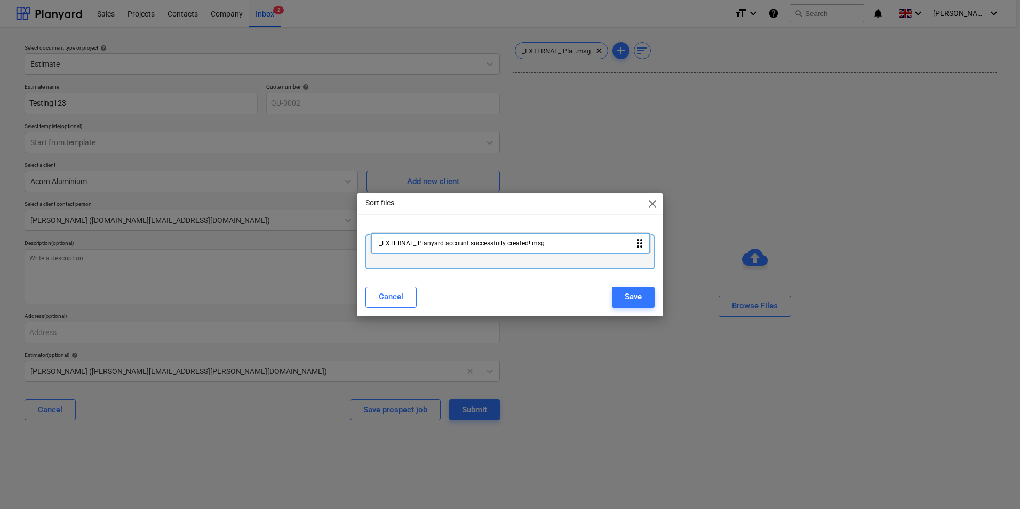
click at [521, 243] on div "_EXTERNAL_ Planyard account successfully created!.msg drag_indicator" at bounding box center [509, 251] width 289 height 35
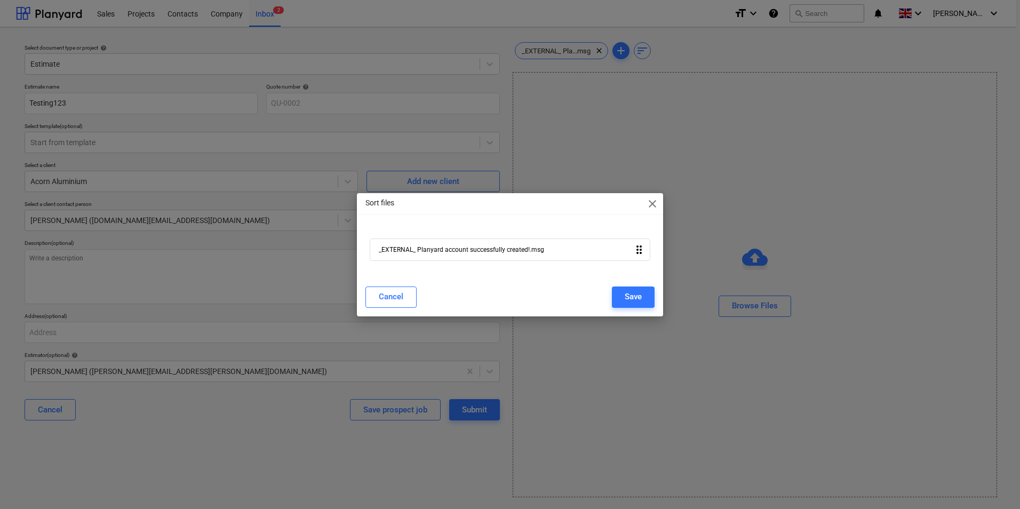
click at [651, 209] on span "close" at bounding box center [652, 203] width 13 height 13
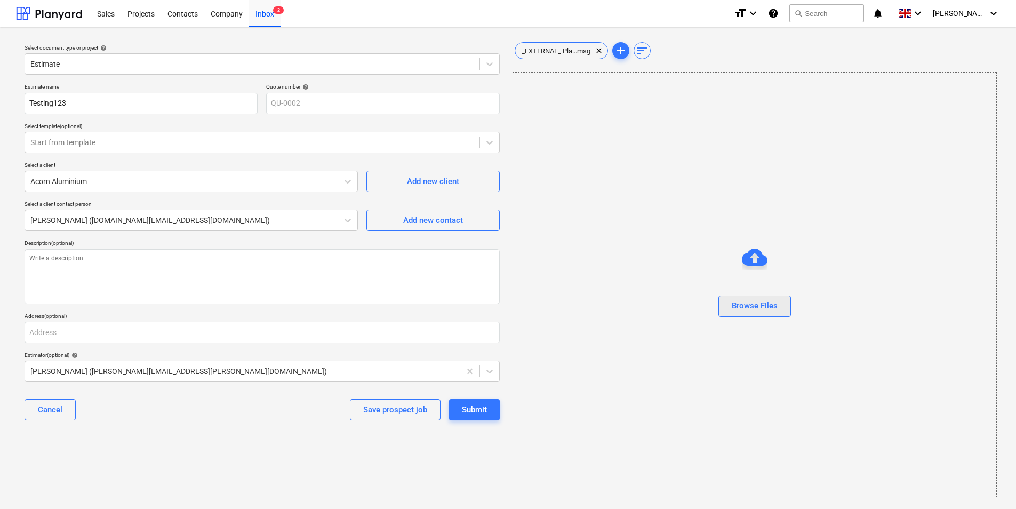
click at [741, 314] on button "Browse Files" at bounding box center [755, 306] width 73 height 21
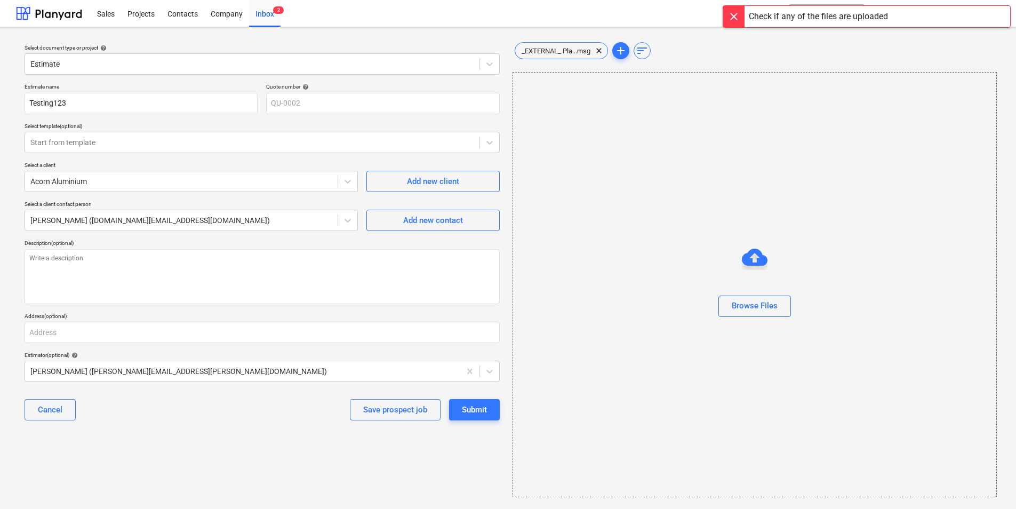
click at [737, 19] on div at bounding box center [733, 16] width 21 height 21
drag, startPoint x: 802, startPoint y: 104, endPoint x: 792, endPoint y: 101, distance: 10.5
click at [803, 104] on div "Browse Files" at bounding box center [755, 284] width 485 height 425
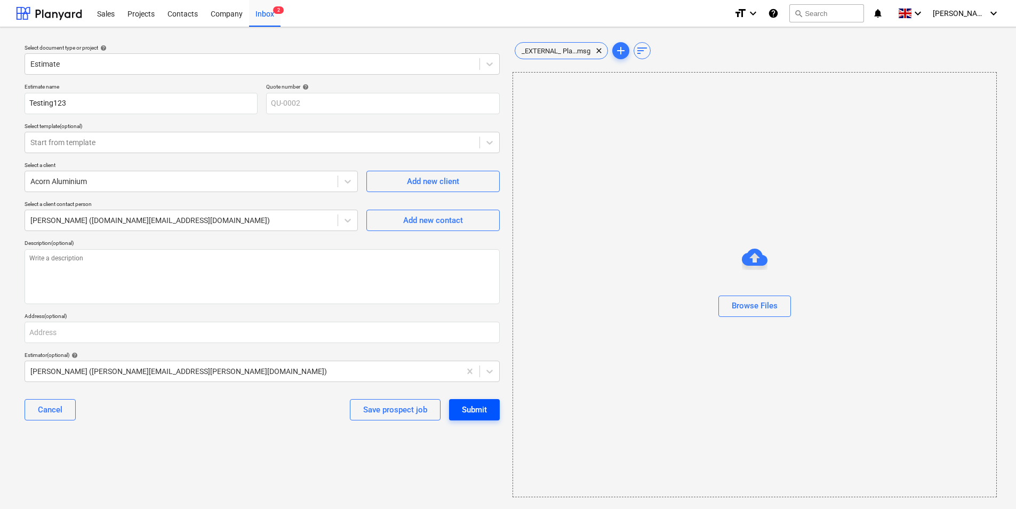
click at [463, 413] on div "Submit" at bounding box center [474, 410] width 25 height 14
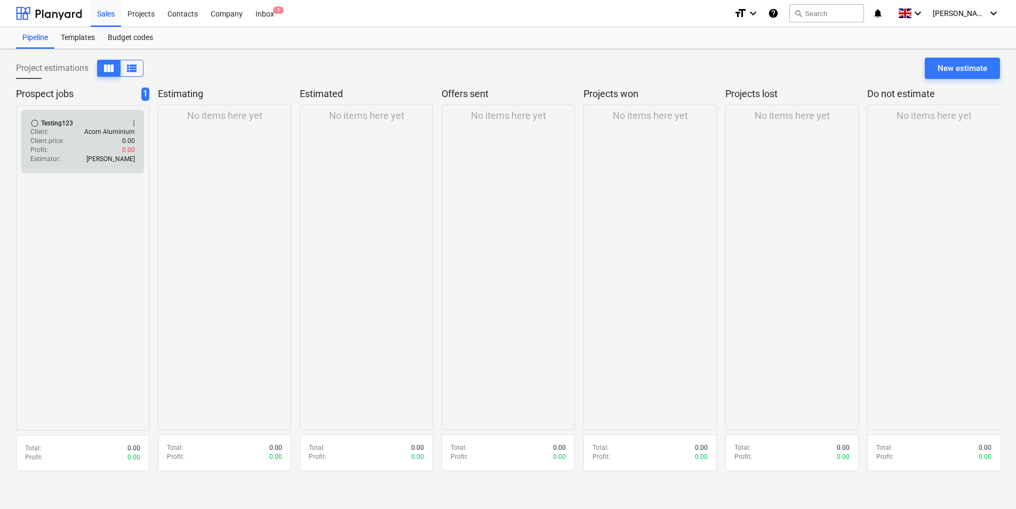
drag, startPoint x: 89, startPoint y: 157, endPoint x: 94, endPoint y: 146, distance: 12.4
click at [94, 146] on div "Profit : 0.00" at bounding box center [82, 150] width 105 height 9
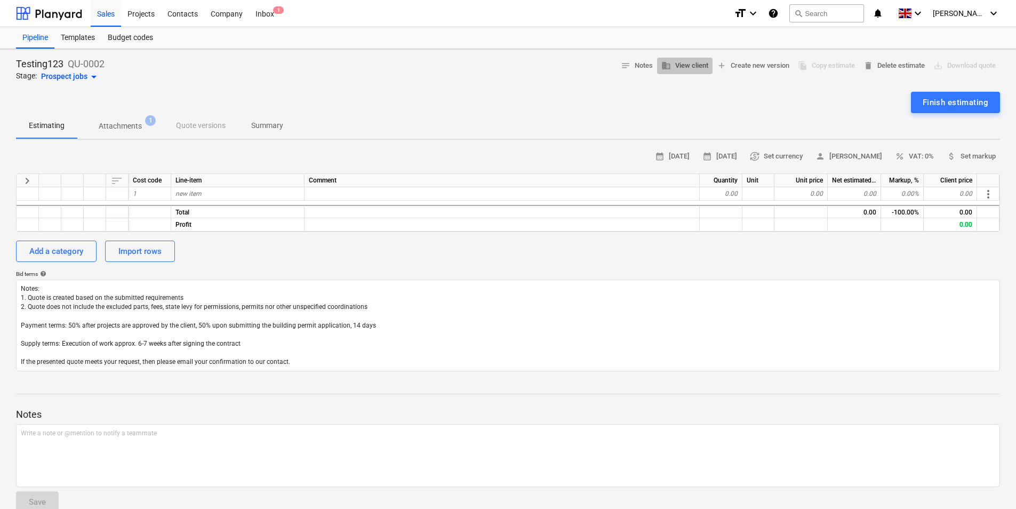
click at [689, 70] on span "business View client" at bounding box center [684, 66] width 47 height 12
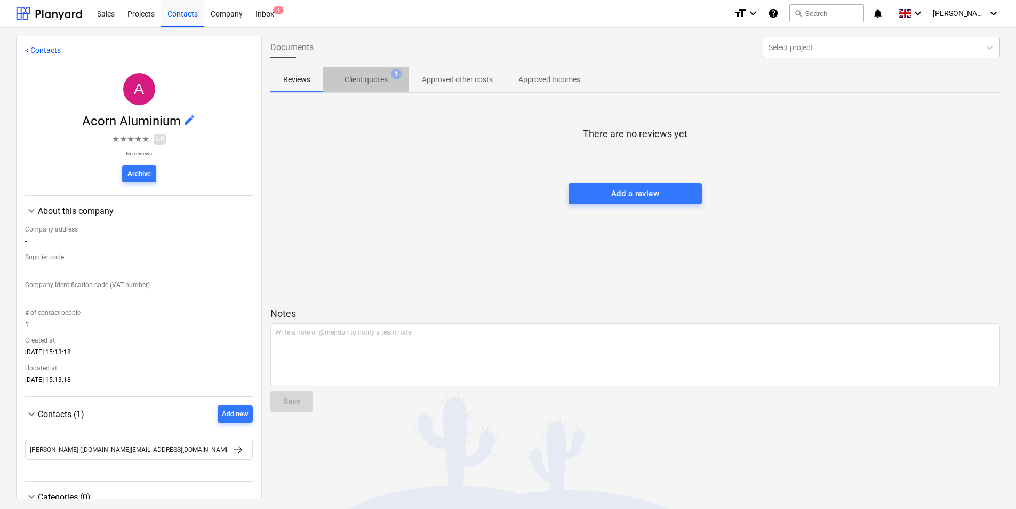
click at [362, 76] on p "Client quotes" at bounding box center [366, 79] width 43 height 11
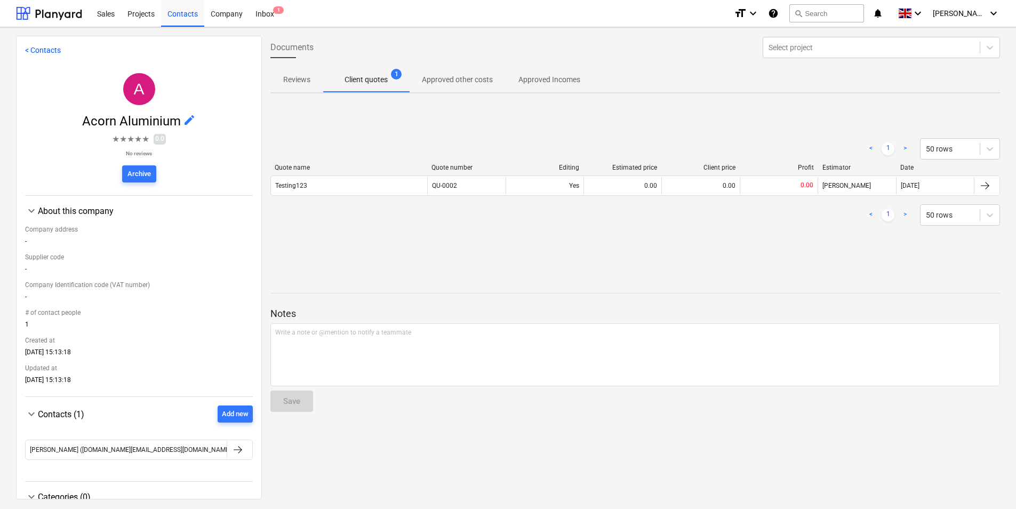
click at [472, 76] on p "Approved other costs" at bounding box center [457, 79] width 71 height 11
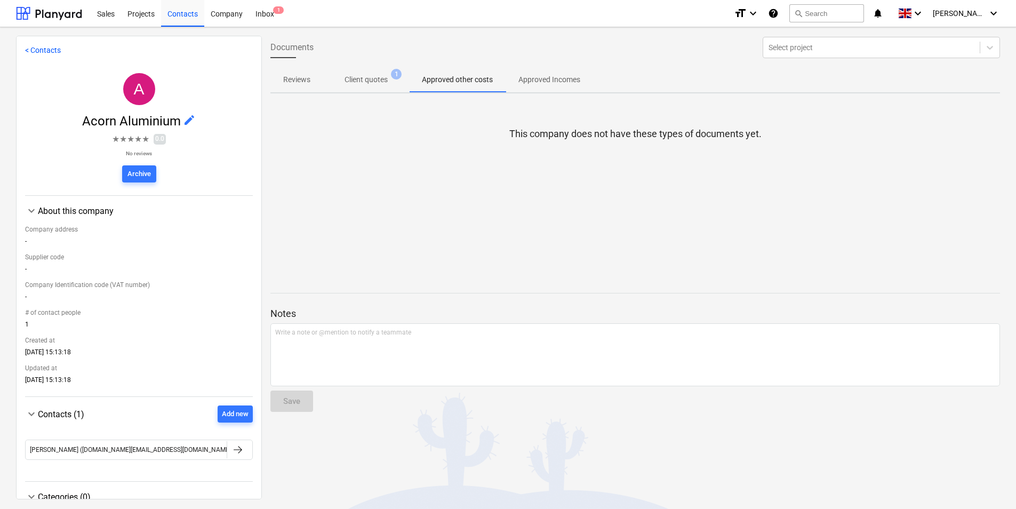
click at [549, 79] on p "Approved Incomes" at bounding box center [549, 79] width 62 height 11
click at [469, 79] on p "Approved other costs" at bounding box center [457, 79] width 71 height 11
click at [389, 79] on span "Client quotes 1" at bounding box center [366, 79] width 60 height 11
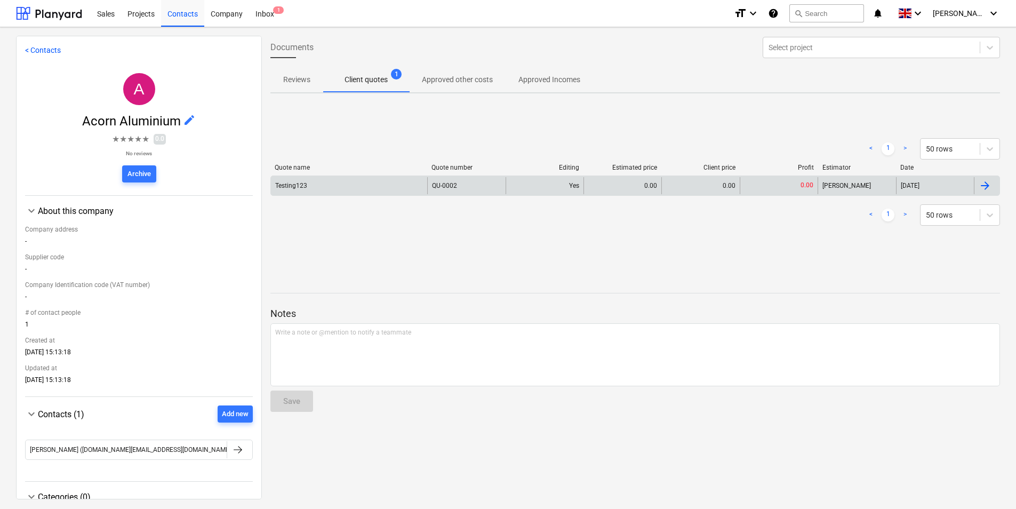
click at [794, 188] on div "0.00" at bounding box center [779, 185] width 78 height 17
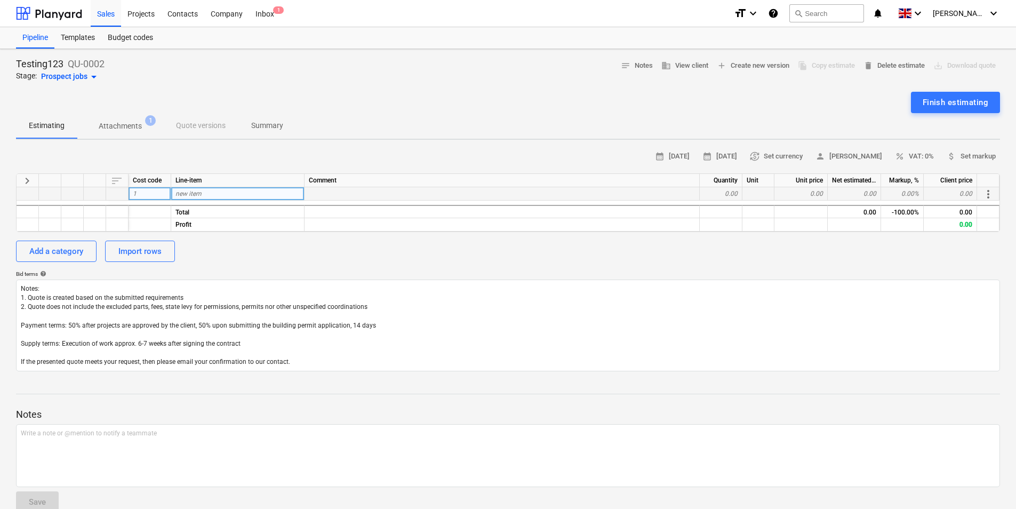
click at [141, 198] on div "1" at bounding box center [150, 193] width 43 height 13
click at [191, 196] on span "new item" at bounding box center [188, 193] width 26 height 7
click at [373, 195] on div at bounding box center [502, 193] width 395 height 13
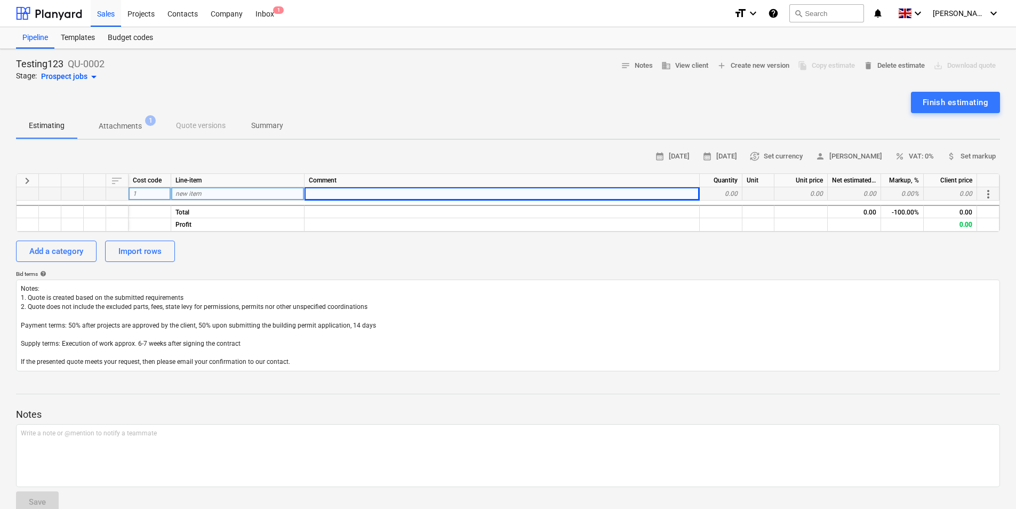
click at [719, 193] on div "0.00" at bounding box center [721, 193] width 43 height 13
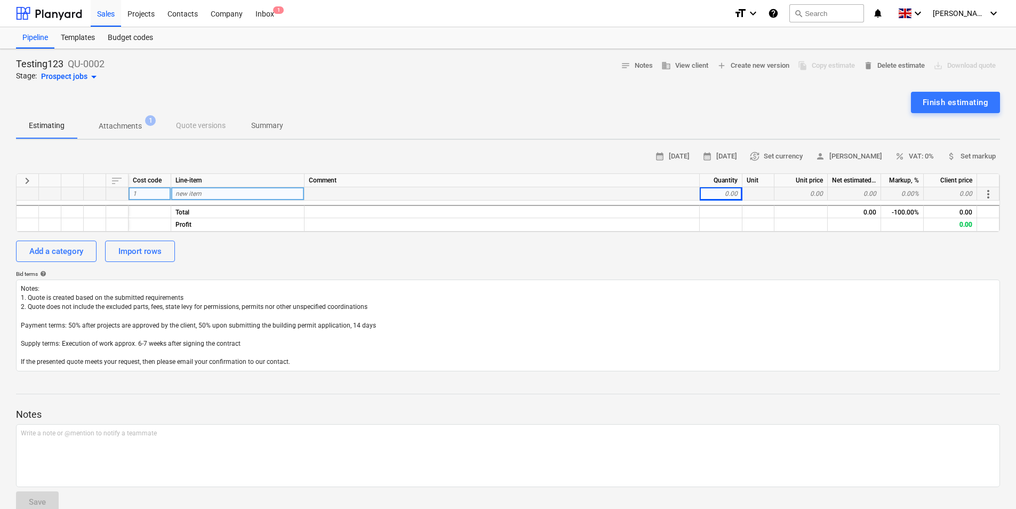
click at [760, 191] on div at bounding box center [759, 193] width 32 height 13
click at [787, 193] on div "0.00" at bounding box center [801, 193] width 53 height 13
click at [847, 193] on div "0.00" at bounding box center [854, 193] width 53 height 13
click at [900, 200] on div "0.00%" at bounding box center [902, 193] width 43 height 13
click at [939, 196] on div "0.00" at bounding box center [950, 193] width 53 height 13
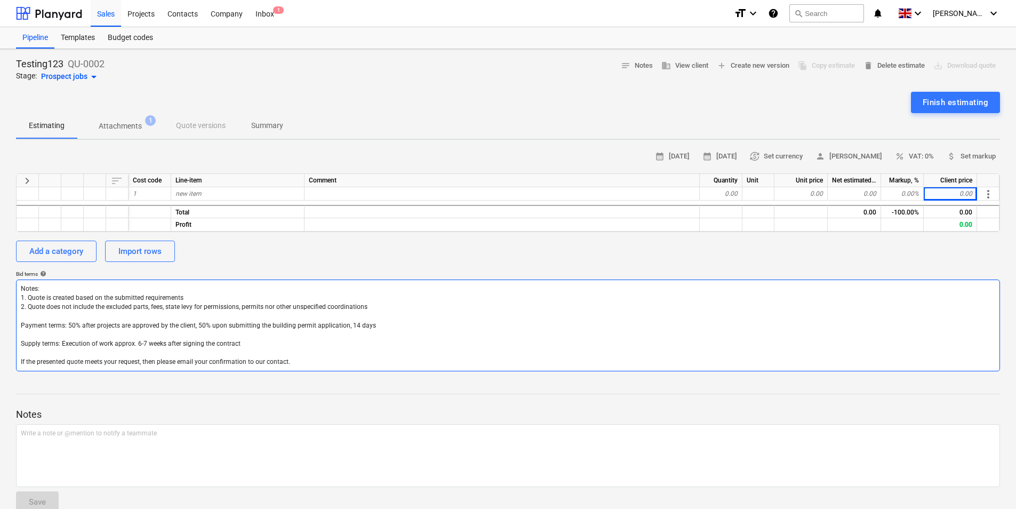
click at [744, 325] on textarea "Notes: 1. Quote is created based on the submitted requirements 2. Quote does no…" at bounding box center [508, 326] width 984 height 92
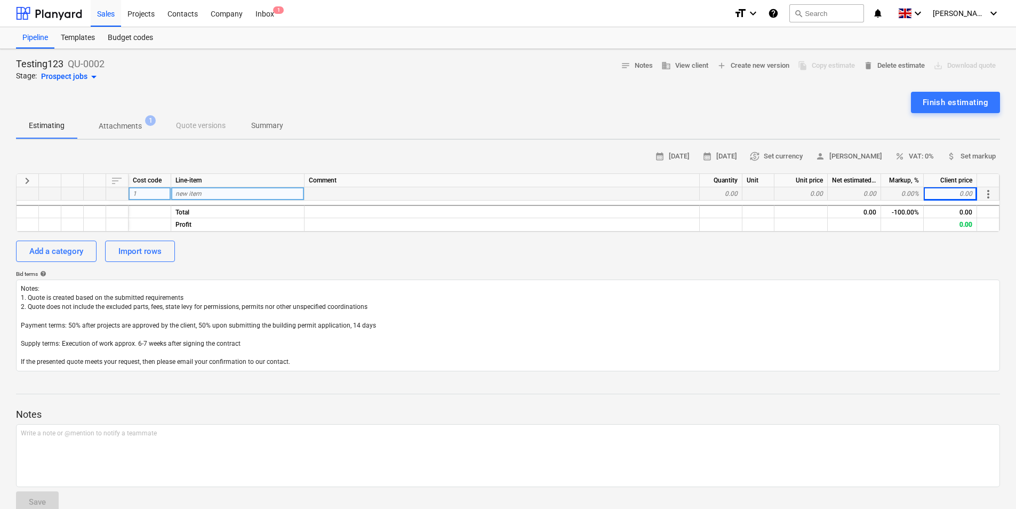
click at [729, 195] on div "0.00" at bounding box center [721, 193] width 43 height 13
click at [151, 188] on div "1" at bounding box center [150, 193] width 43 height 13
click at [198, 189] on div "new item" at bounding box center [237, 193] width 133 height 13
click at [169, 190] on div "1" at bounding box center [150, 193] width 43 height 13
click at [982, 191] on span "more_vert" at bounding box center [988, 194] width 13 height 13
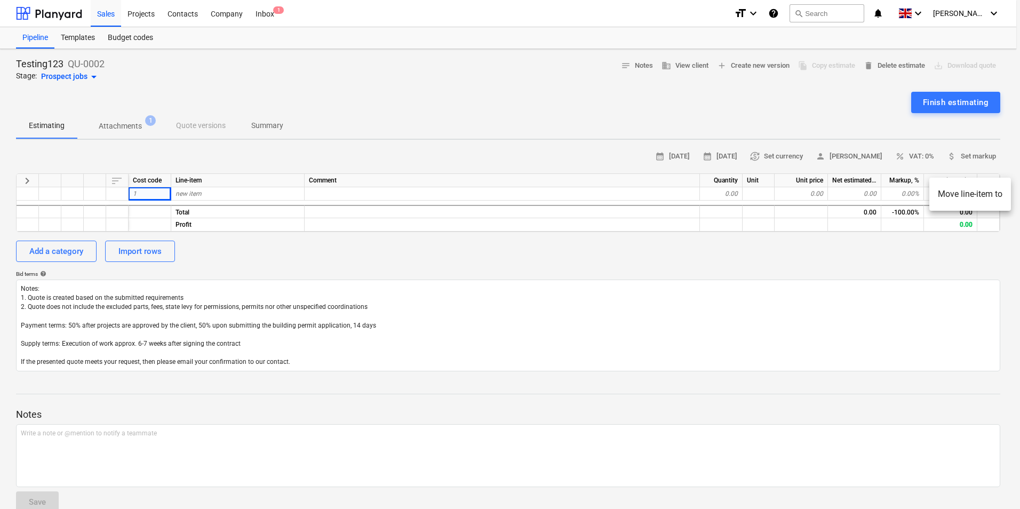
click at [982, 198] on li "Move line-item to" at bounding box center [970, 194] width 82 height 25
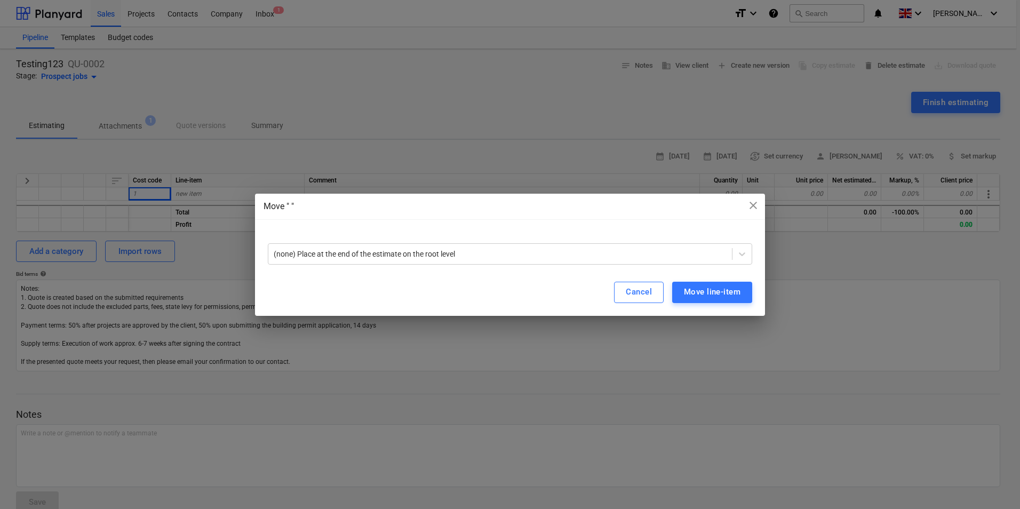
click at [440, 267] on div "(none) Place at the end of the estimate on the root level" at bounding box center [510, 249] width 510 height 38
click at [440, 254] on div at bounding box center [500, 254] width 453 height 11
click at [753, 206] on span "close" at bounding box center [753, 205] width 13 height 13
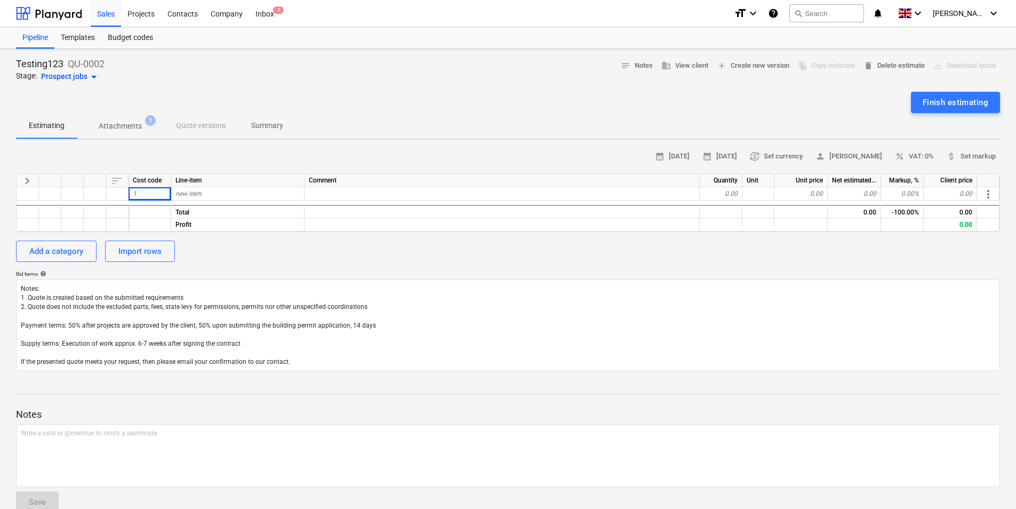
click at [420, 259] on div "Add a category Import rows" at bounding box center [508, 251] width 984 height 21
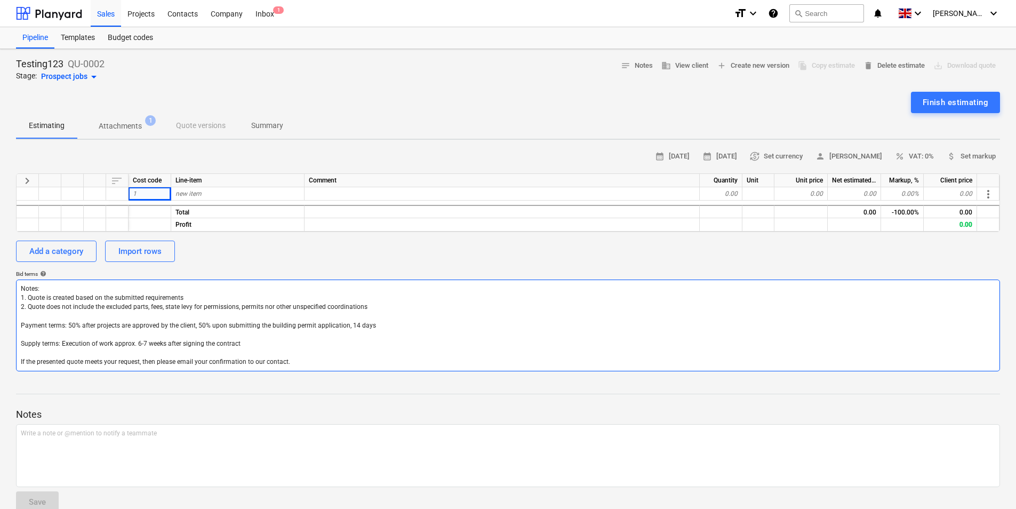
click at [187, 335] on textarea "Notes: 1. Quote is created based on the submitted requirements 2. Quote does no…" at bounding box center [508, 326] width 984 height 92
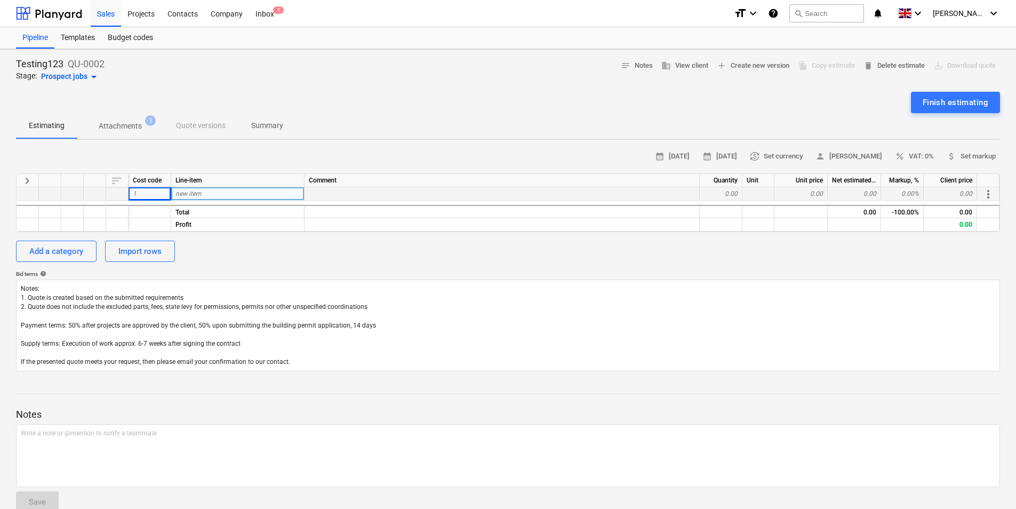
click at [149, 198] on div "1" at bounding box center [150, 193] width 43 height 13
click at [140, 178] on div "Cost code" at bounding box center [150, 180] width 43 height 13
click at [31, 183] on span "keyboard_arrow_right" at bounding box center [27, 180] width 13 height 13
click at [26, 181] on span "keyboard_arrow_right" at bounding box center [27, 180] width 13 height 13
drag, startPoint x: 26, startPoint y: 181, endPoint x: 632, endPoint y: 191, distance: 606.1
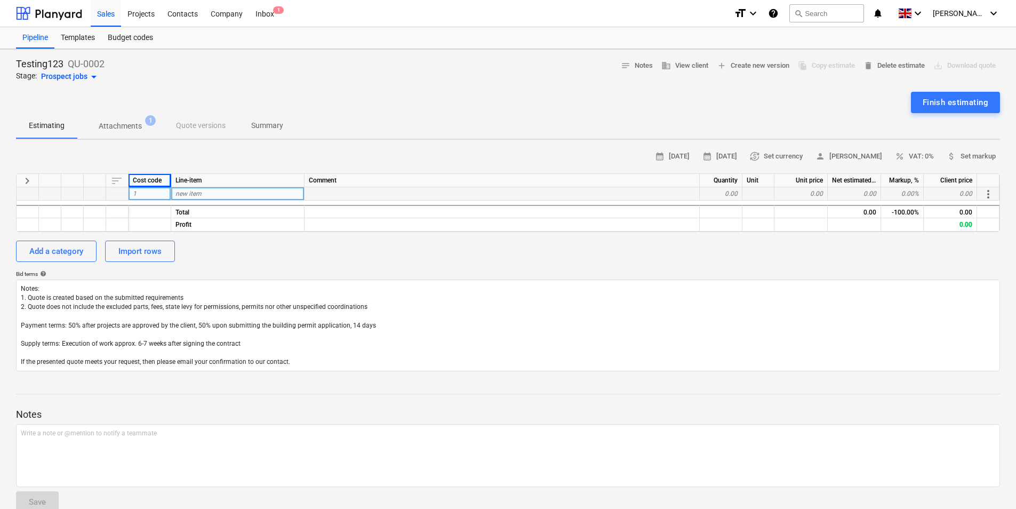
click at [634, 191] on div at bounding box center [502, 193] width 395 height 13
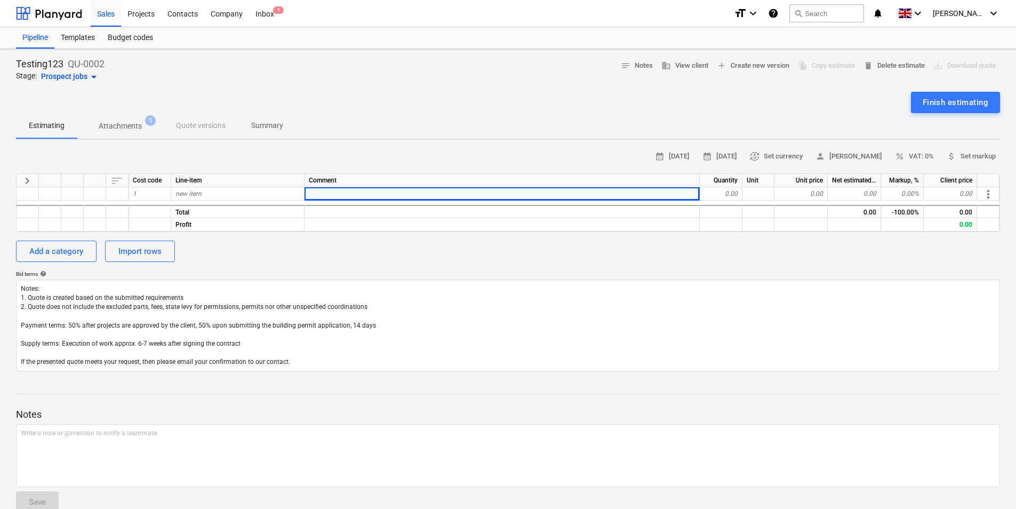
click at [590, 165] on div "calendar_month [DATE] calendar_month [DATE] currency_exchange Set currency pers…" at bounding box center [508, 259] width 984 height 223
click at [661, 161] on span "calendar_month [DATE]" at bounding box center [672, 156] width 35 height 12
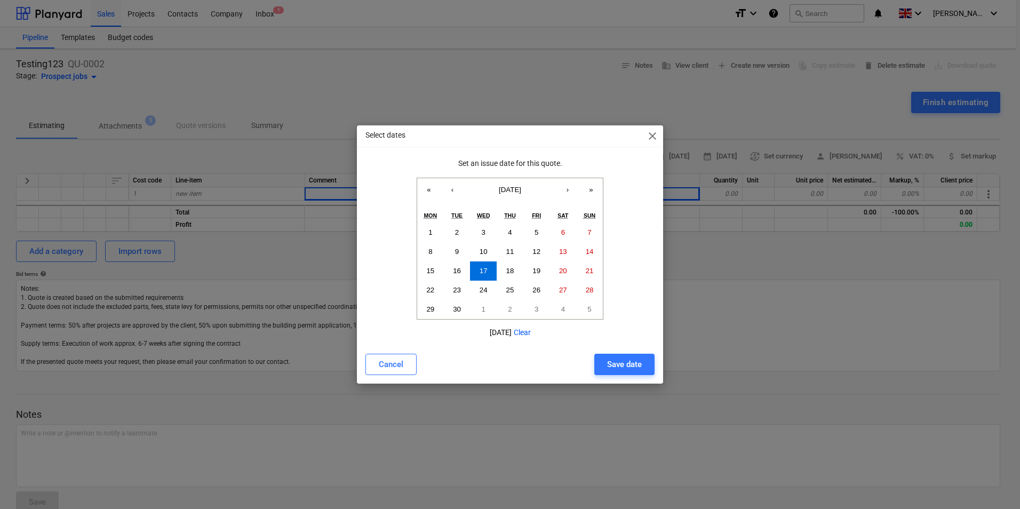
click at [653, 139] on span "close" at bounding box center [652, 136] width 13 height 13
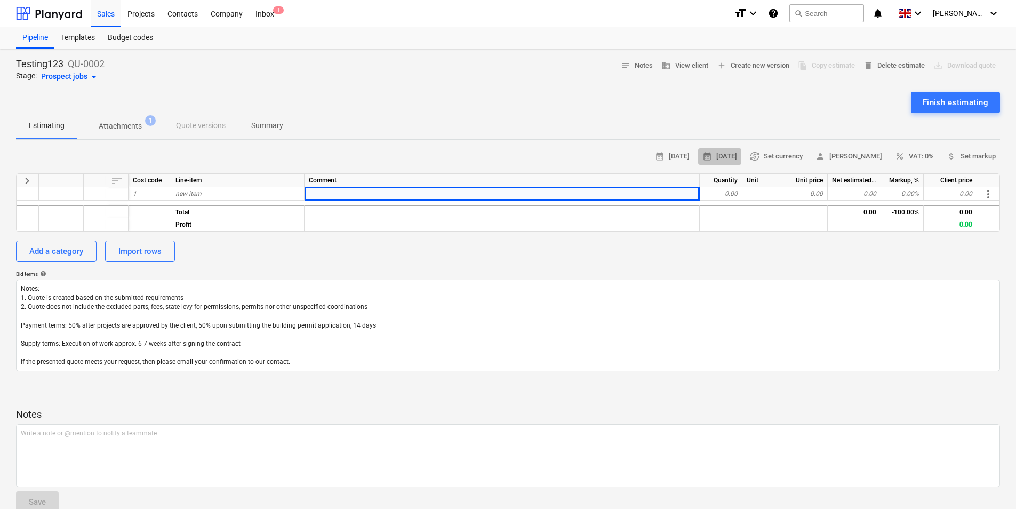
click at [715, 154] on span "calendar_month [DATE]" at bounding box center [720, 156] width 35 height 12
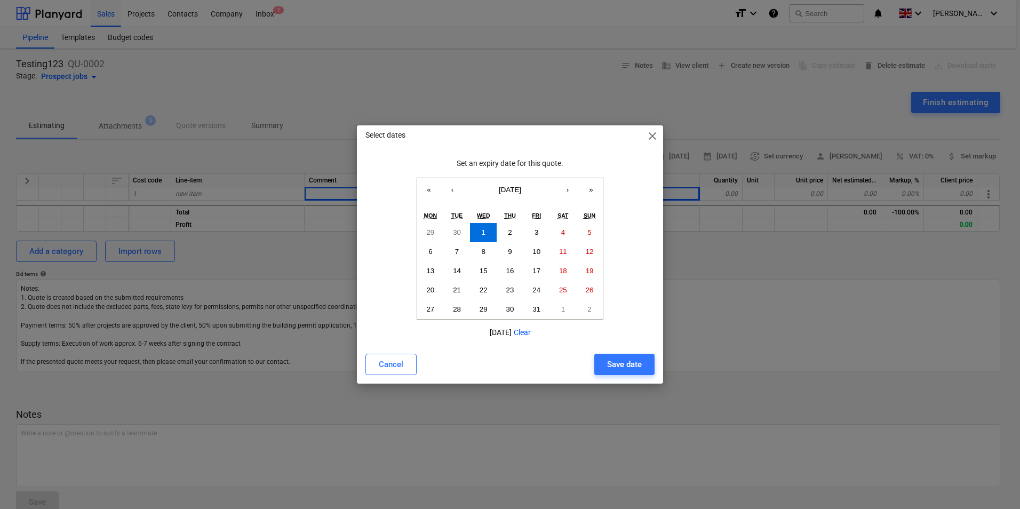
click at [653, 132] on span "close" at bounding box center [652, 136] width 13 height 13
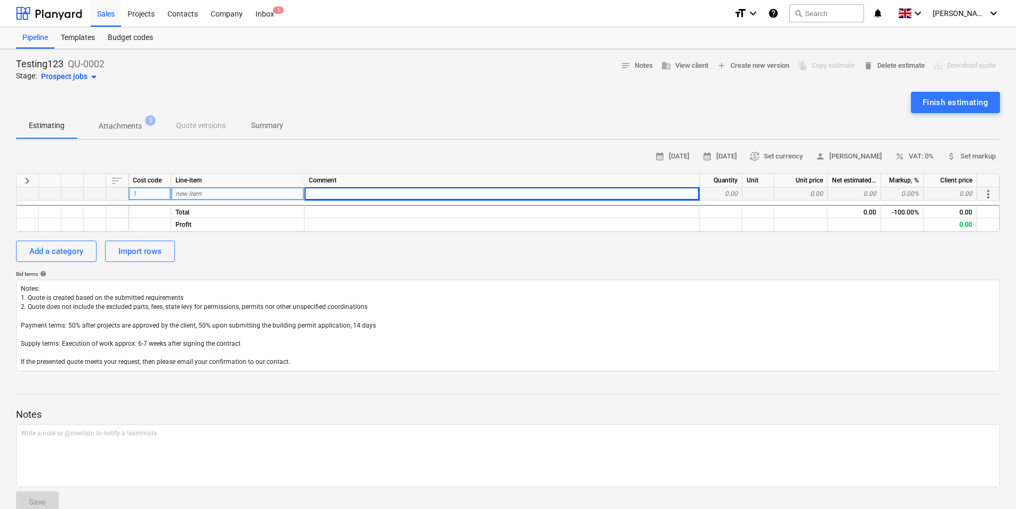
click at [735, 193] on div "0.00" at bounding box center [721, 193] width 43 height 13
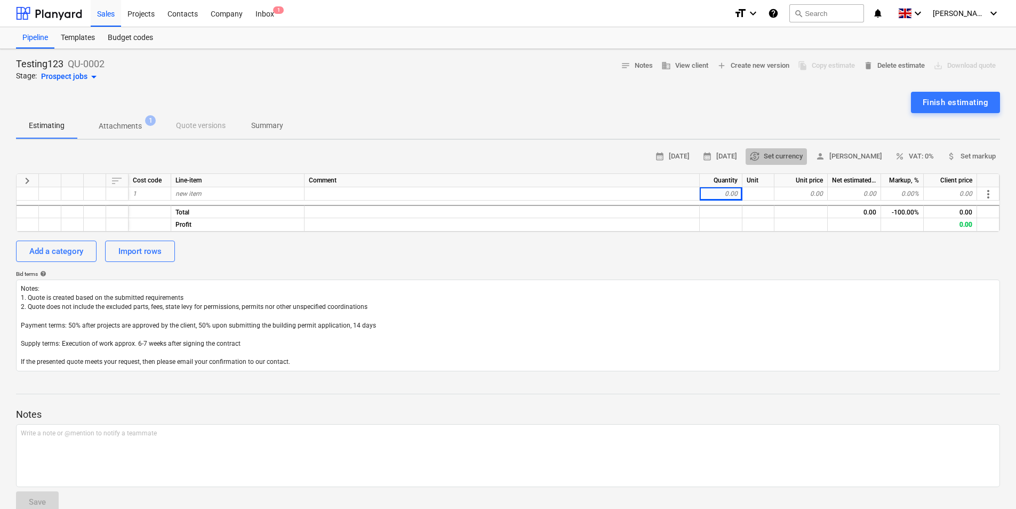
click at [786, 157] on span "currency_exchange Set currency" at bounding box center [776, 156] width 53 height 12
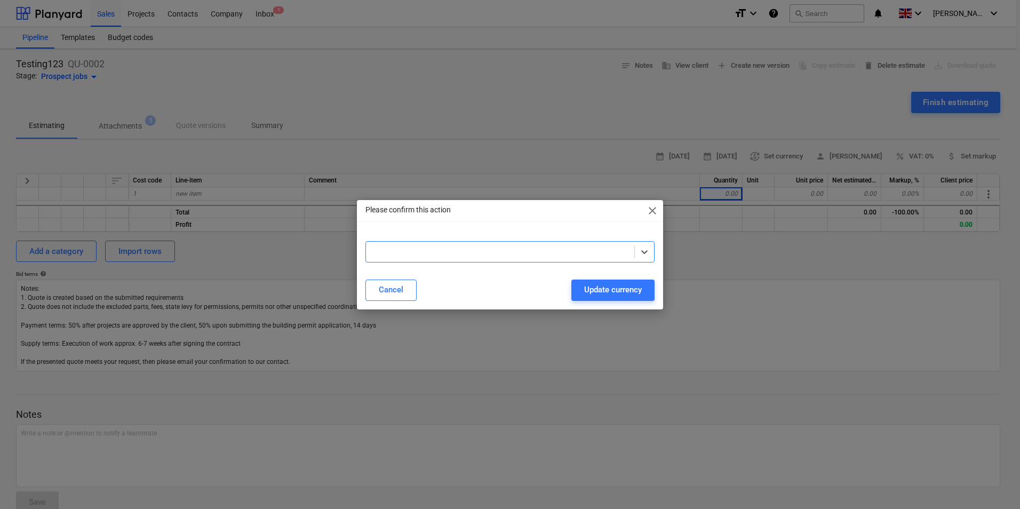
click at [650, 208] on span "close" at bounding box center [652, 210] width 13 height 13
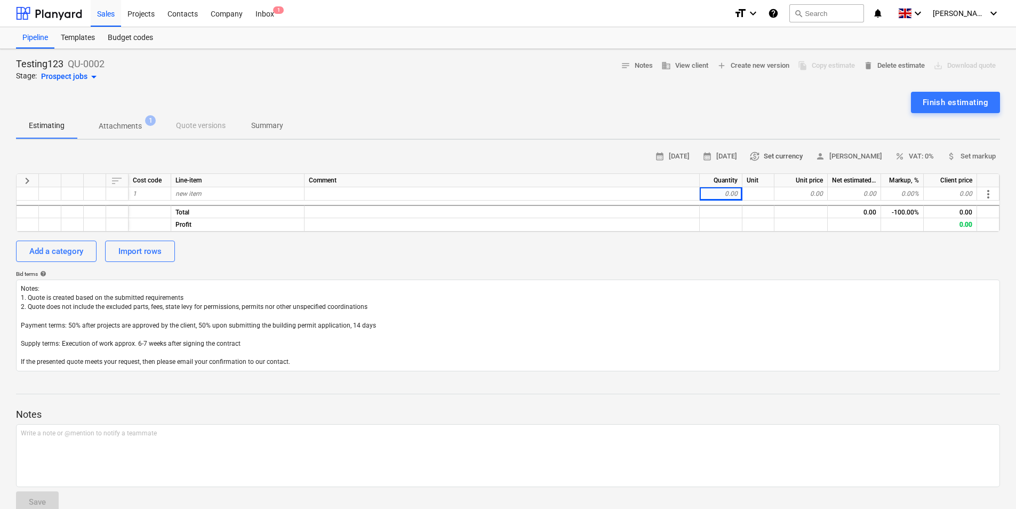
click at [775, 159] on span "currency_exchange Set currency" at bounding box center [776, 156] width 53 height 12
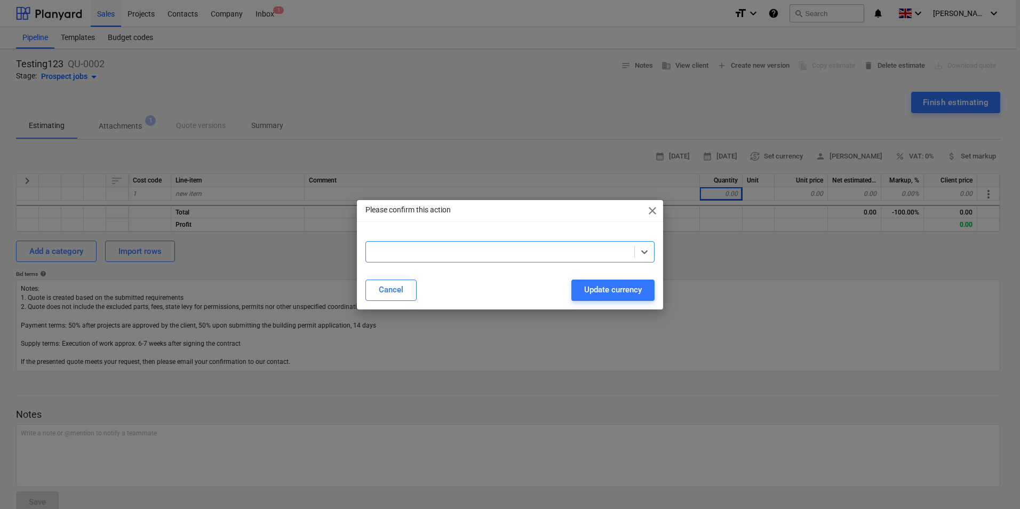
drag, startPoint x: 800, startPoint y: 410, endPoint x: 797, endPoint y: 397, distance: 12.7
click at [797, 407] on div "Please confirm this action close Select is focused ,type to refine list, press …" at bounding box center [510, 254] width 1020 height 509
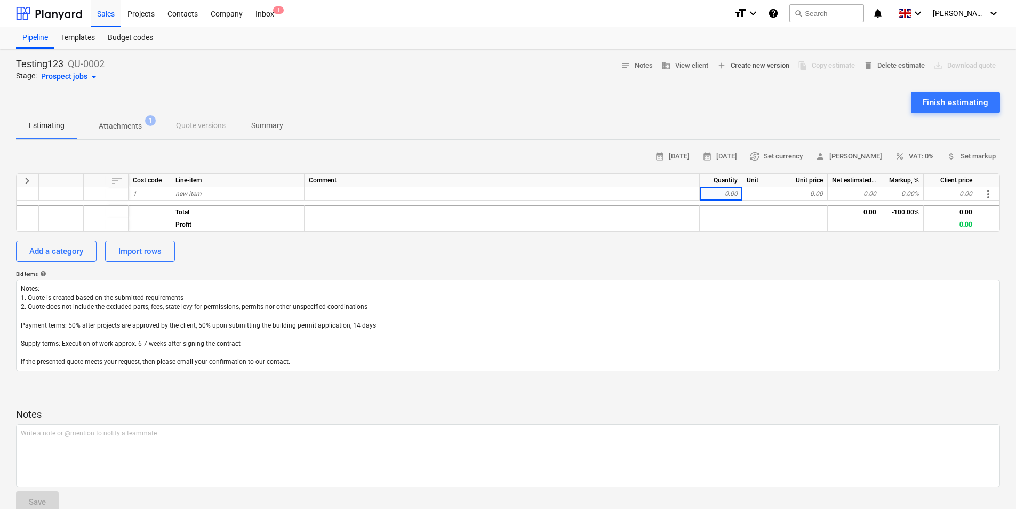
click at [750, 71] on span "add Create new version" at bounding box center [753, 66] width 73 height 12
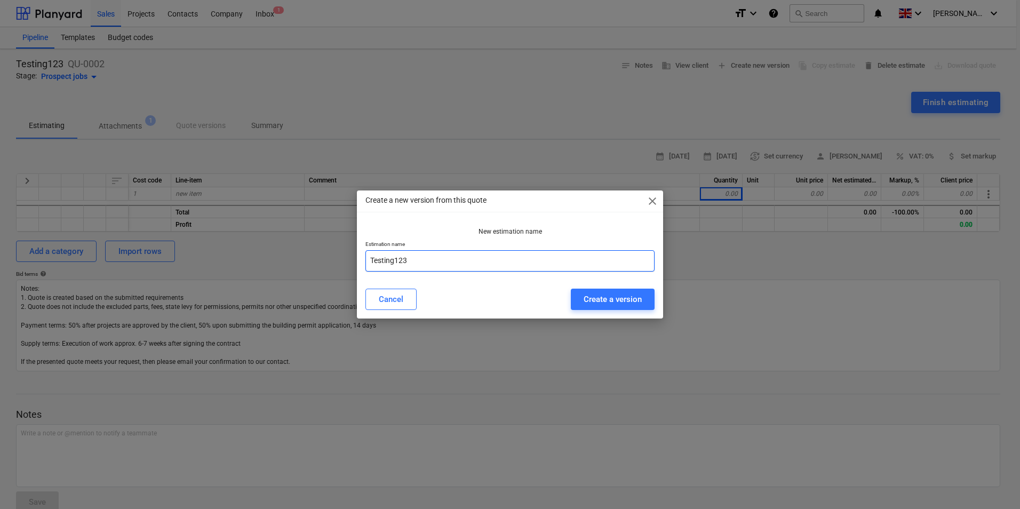
click at [437, 264] on input "Testing123" at bounding box center [509, 260] width 289 height 21
click at [604, 292] on div "Create a version" at bounding box center [613, 299] width 58 height 14
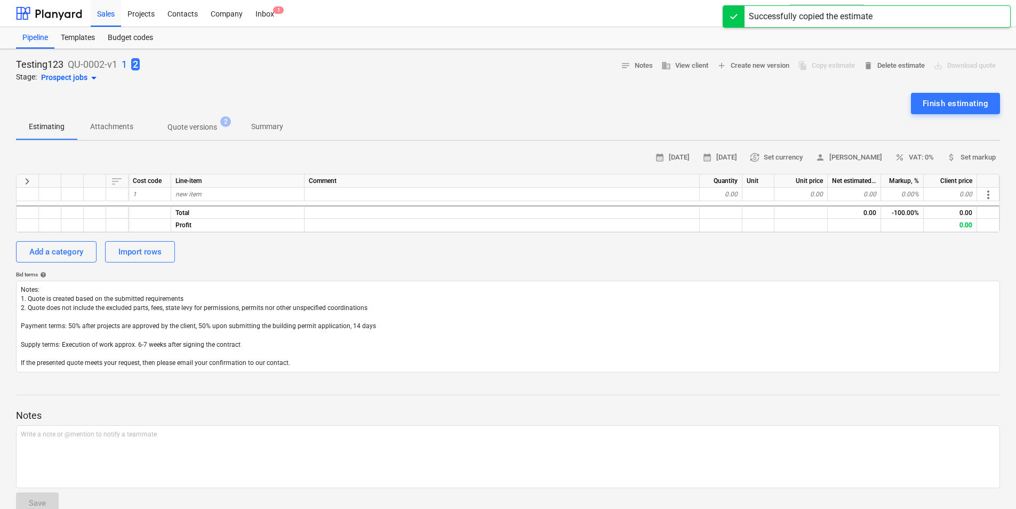
click at [207, 180] on div "Line-item" at bounding box center [237, 180] width 133 height 13
click at [208, 180] on div "Line-item" at bounding box center [237, 180] width 133 height 13
drag, startPoint x: 724, startPoint y: 119, endPoint x: 732, endPoint y: 116, distance: 9.1
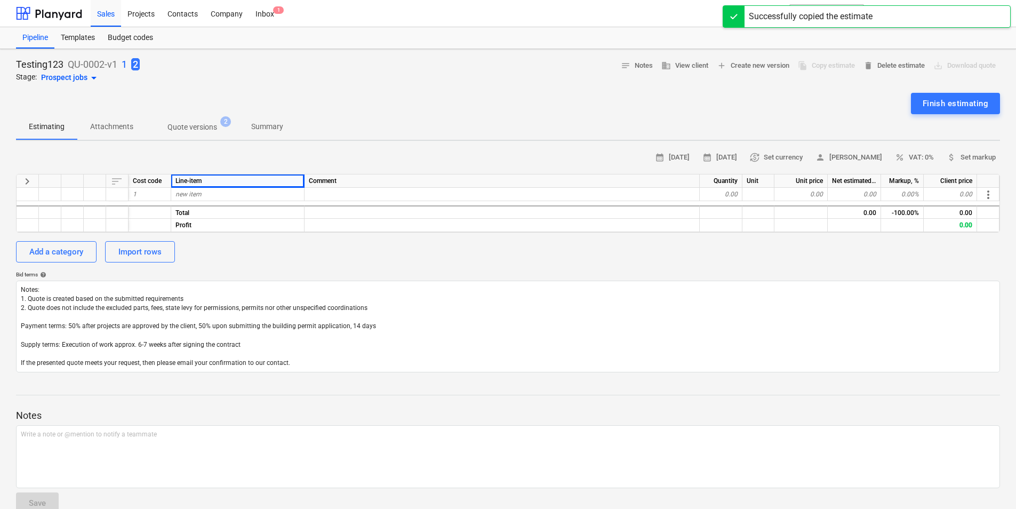
click at [724, 119] on div "Estimating Attachments Quote versions 2 Summary" at bounding box center [508, 127] width 984 height 26
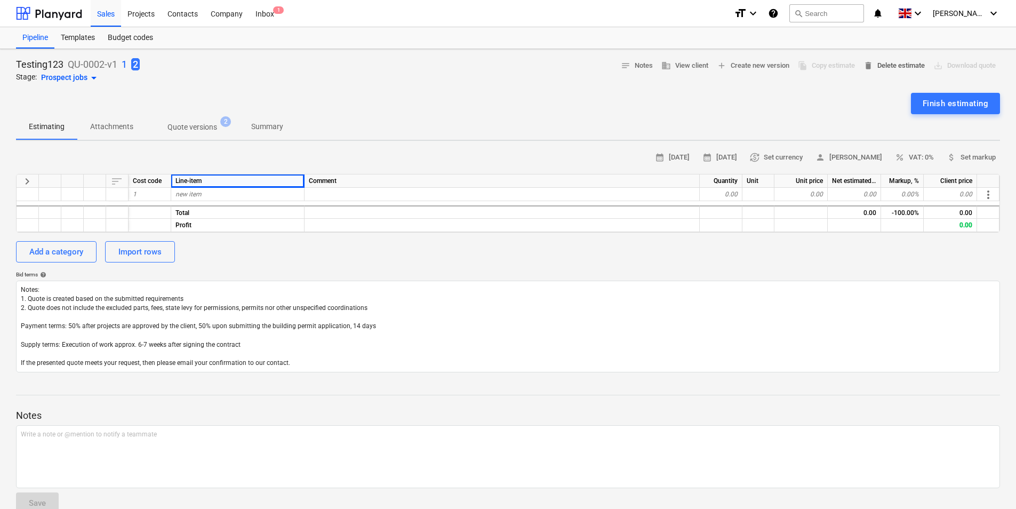
click at [893, 64] on span "delete Delete estimate" at bounding box center [894, 66] width 61 height 12
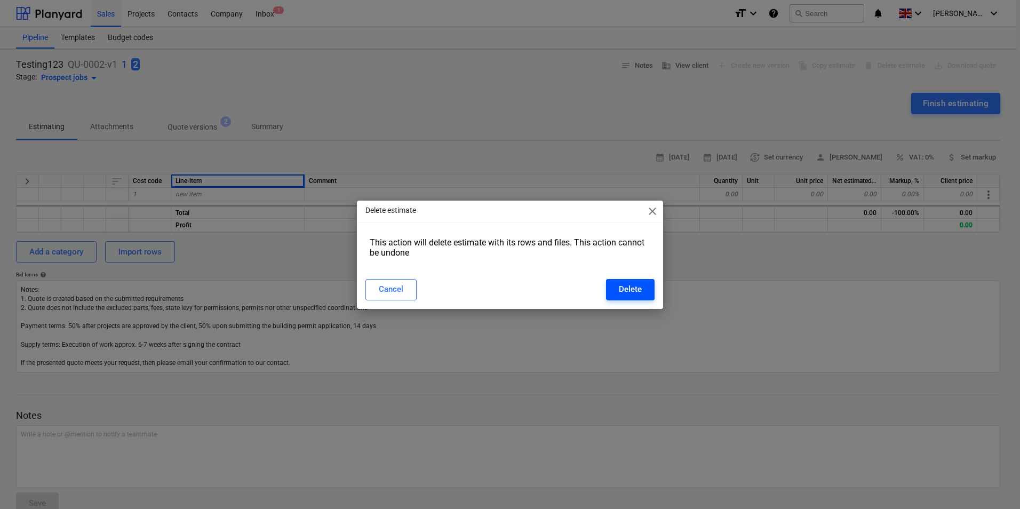
click at [636, 280] on button "Delete" at bounding box center [630, 289] width 49 height 21
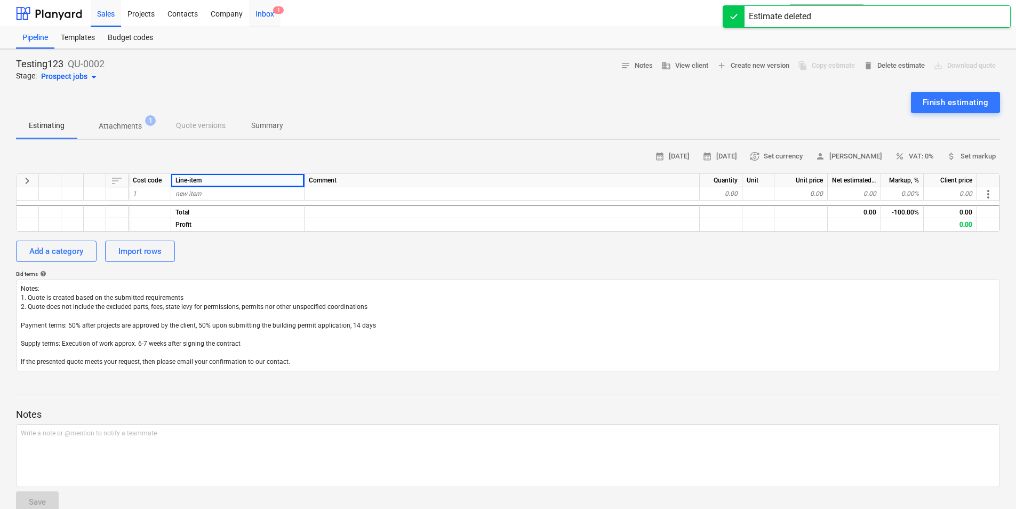
click at [259, 17] on div "Inbox 1" at bounding box center [264, 12] width 31 height 27
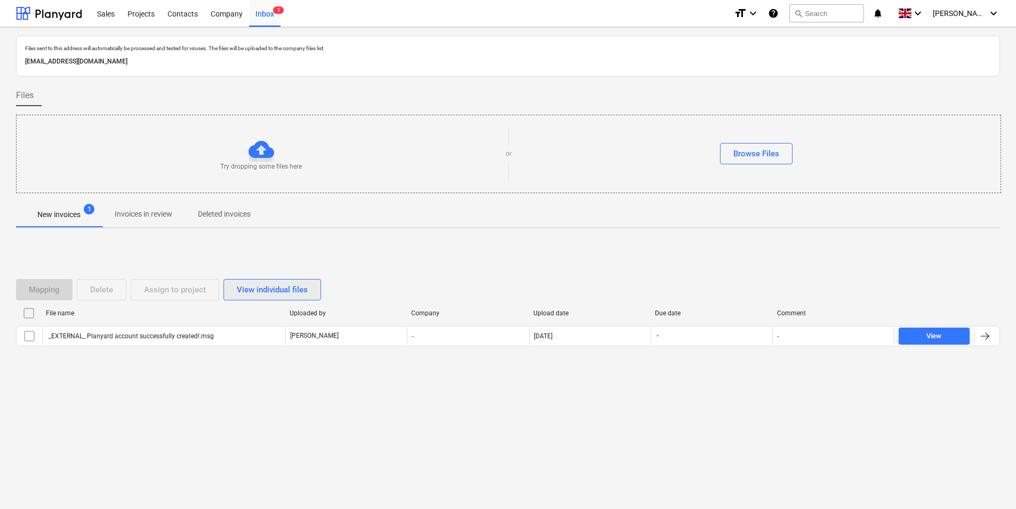
click at [263, 289] on div "View individual files" at bounding box center [272, 290] width 71 height 14
click at [280, 291] on div "View grouped files" at bounding box center [270, 290] width 67 height 14
click at [278, 291] on div "View individual files" at bounding box center [272, 290] width 71 height 14
click at [43, 288] on div "Mapping Delete Assign to project View grouped files" at bounding box center [168, 289] width 305 height 21
click at [102, 295] on div "Mapping Delete Assign to project View grouped files" at bounding box center [168, 289] width 305 height 21
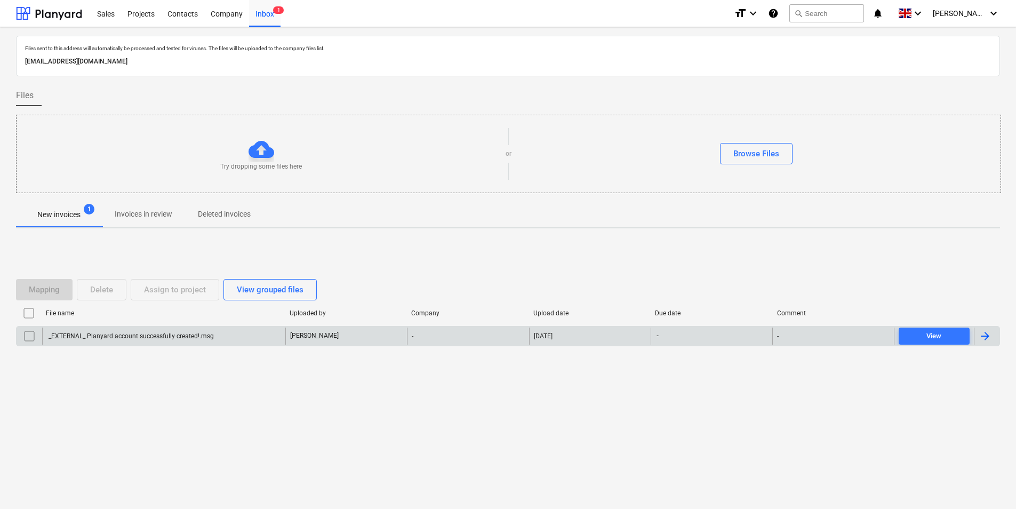
click at [127, 336] on div "_EXTERNAL_ Planyard account successfully created!.msg" at bounding box center [130, 335] width 167 height 7
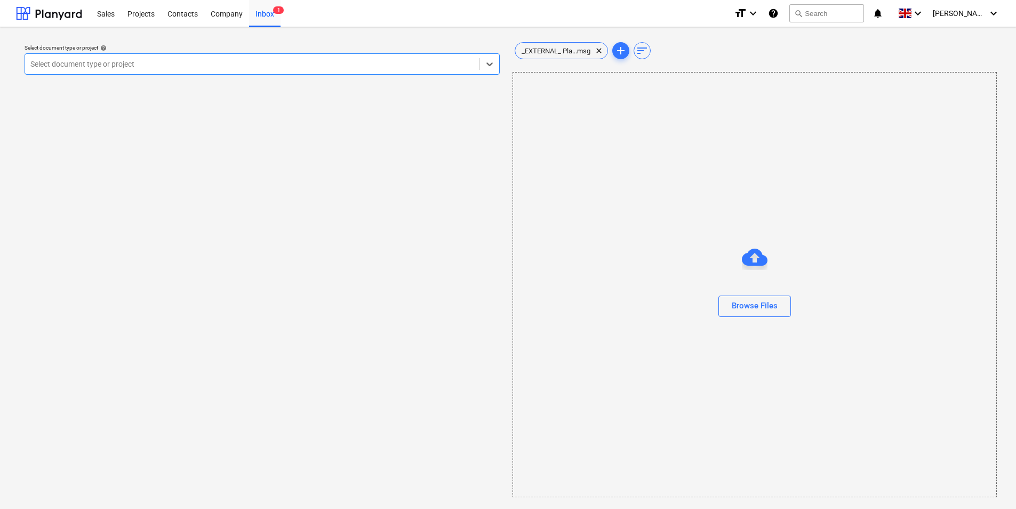
drag, startPoint x: 311, startPoint y: 258, endPoint x: 407, endPoint y: 158, distance: 138.5
click at [312, 256] on div "Select document type or project help Select is focused ,type to refine list, pr…" at bounding box center [262, 269] width 492 height 466
click at [557, 51] on span "_EXTERNAL_ Pla...msg" at bounding box center [556, 51] width 82 height 8
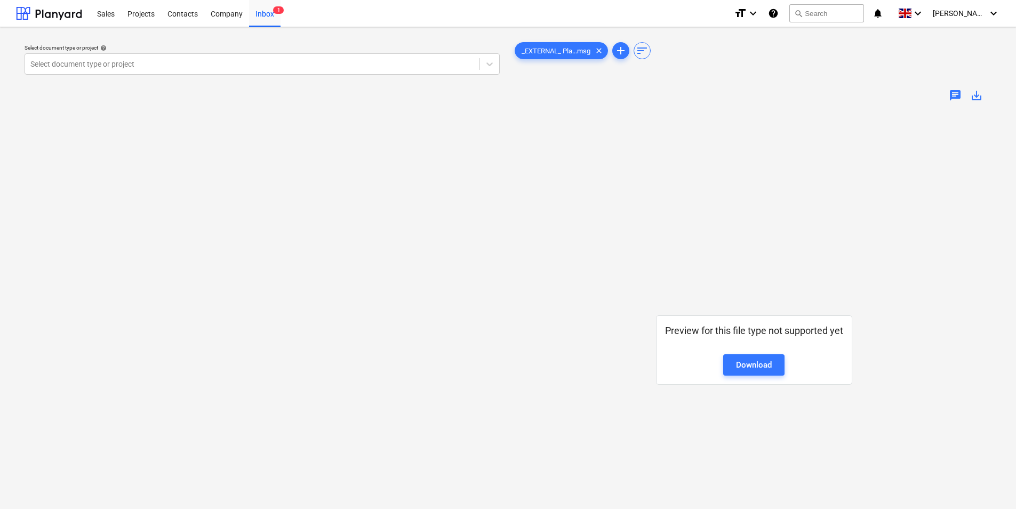
click at [954, 98] on span "chat" at bounding box center [955, 95] width 13 height 13
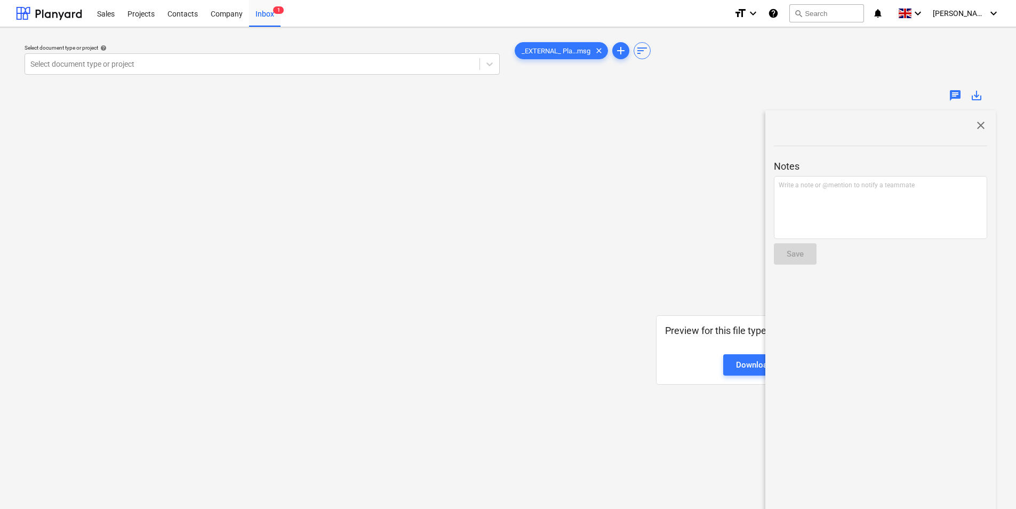
click at [978, 126] on span "close" at bounding box center [981, 125] width 13 height 13
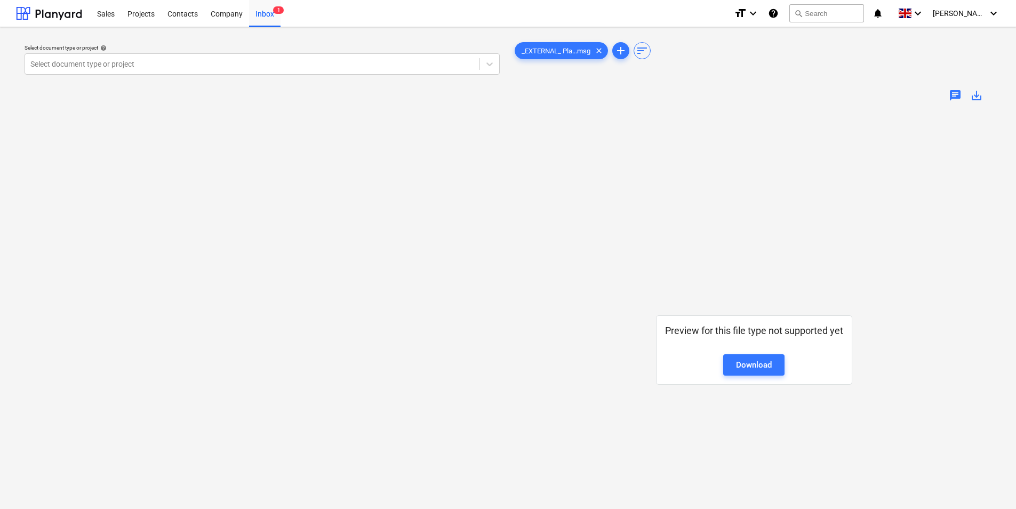
drag, startPoint x: 581, startPoint y: 216, endPoint x: 478, endPoint y: 181, distance: 108.6
click at [564, 206] on div "Preview for this file type not supported yet Download" at bounding box center [755, 349] width 484 height 479
click at [215, 13] on div "Company" at bounding box center [226, 12] width 45 height 27
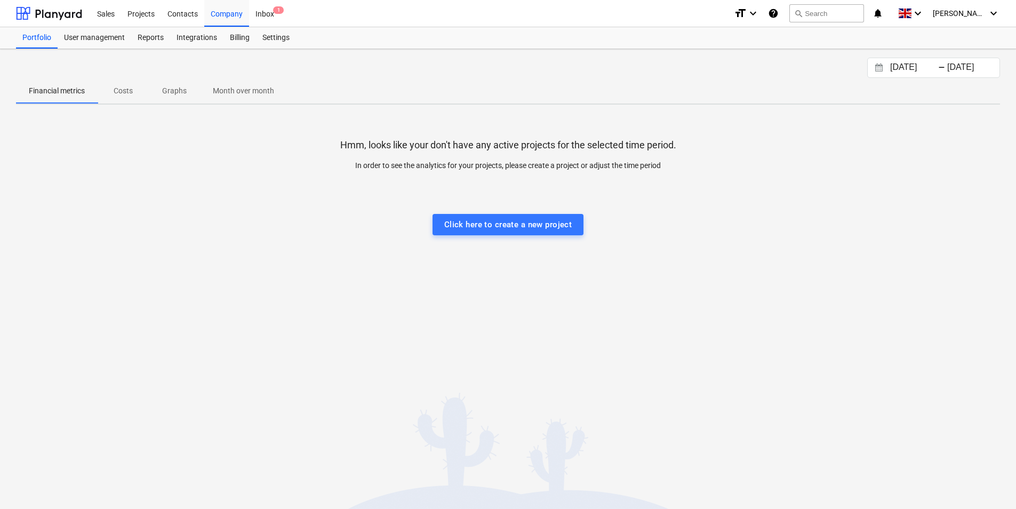
click at [185, 98] on span "Graphs" at bounding box center [174, 91] width 51 height 18
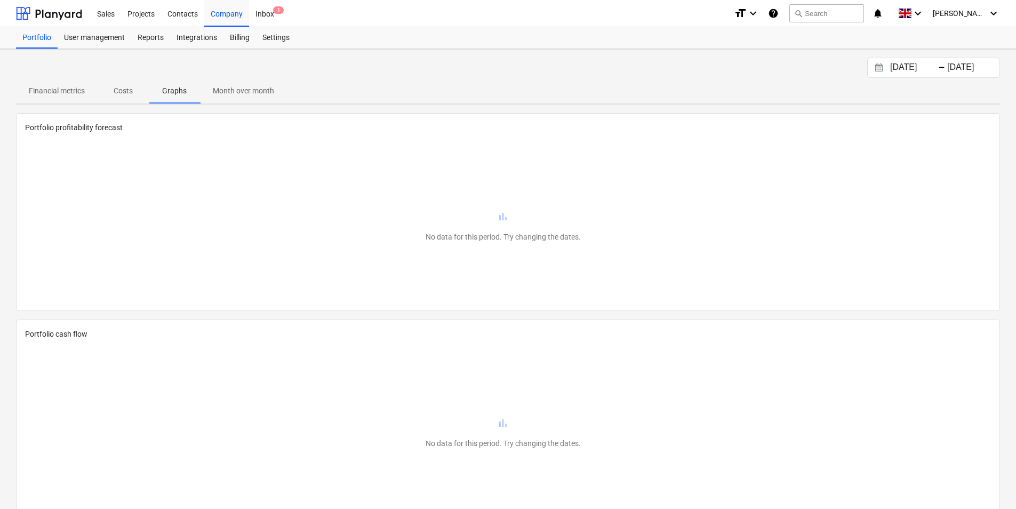
click at [65, 88] on p "Financial metrics" at bounding box center [57, 90] width 56 height 11
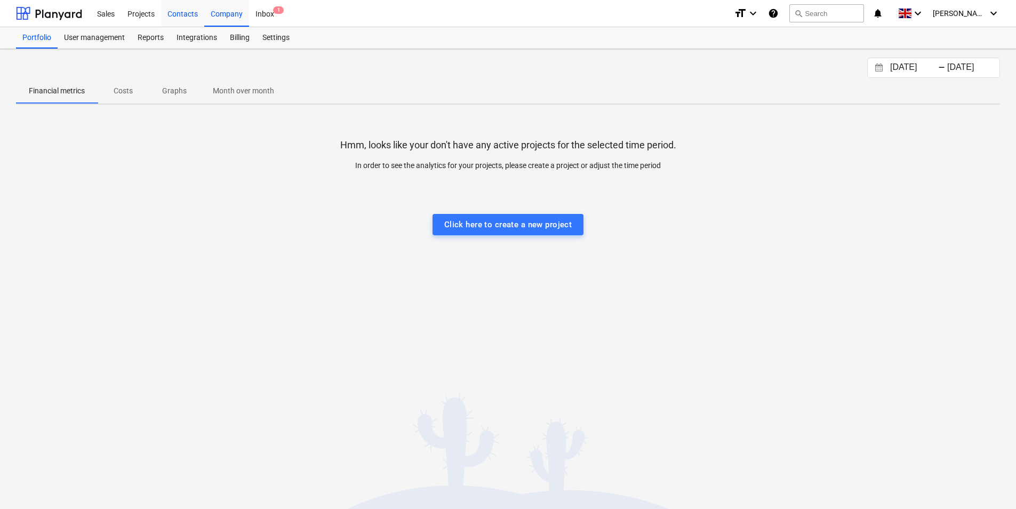
click at [177, 15] on div "Contacts" at bounding box center [182, 12] width 43 height 27
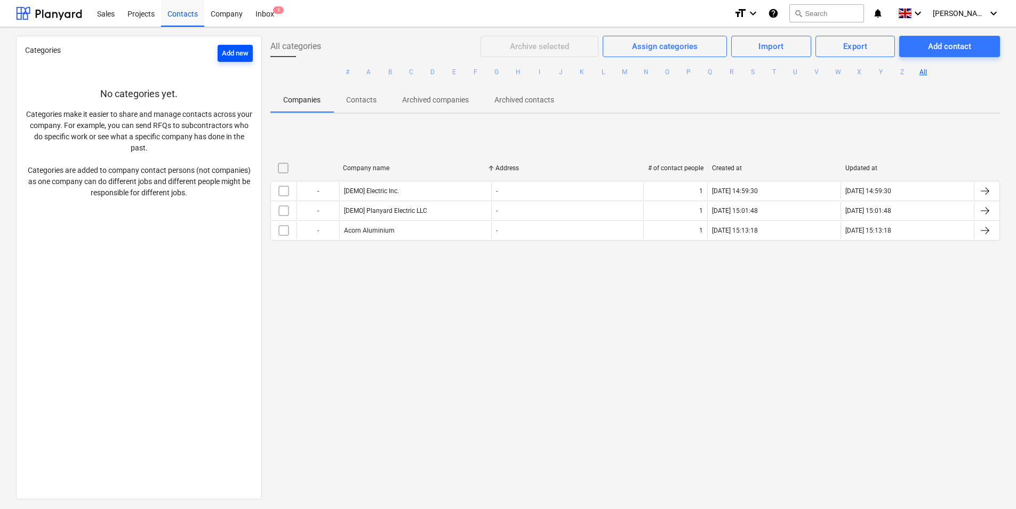
click at [241, 53] on div "Add new" at bounding box center [235, 53] width 27 height 12
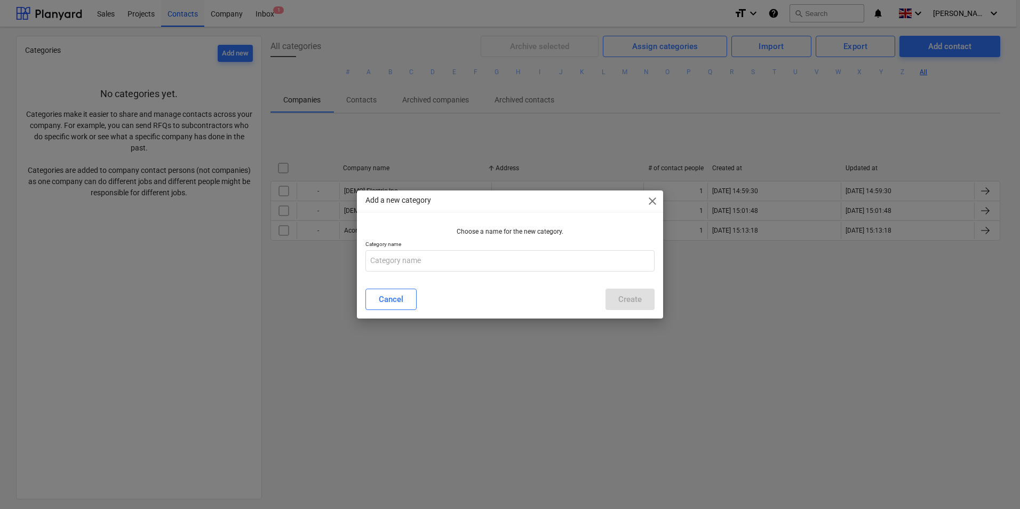
click at [657, 203] on span "close" at bounding box center [652, 201] width 13 height 13
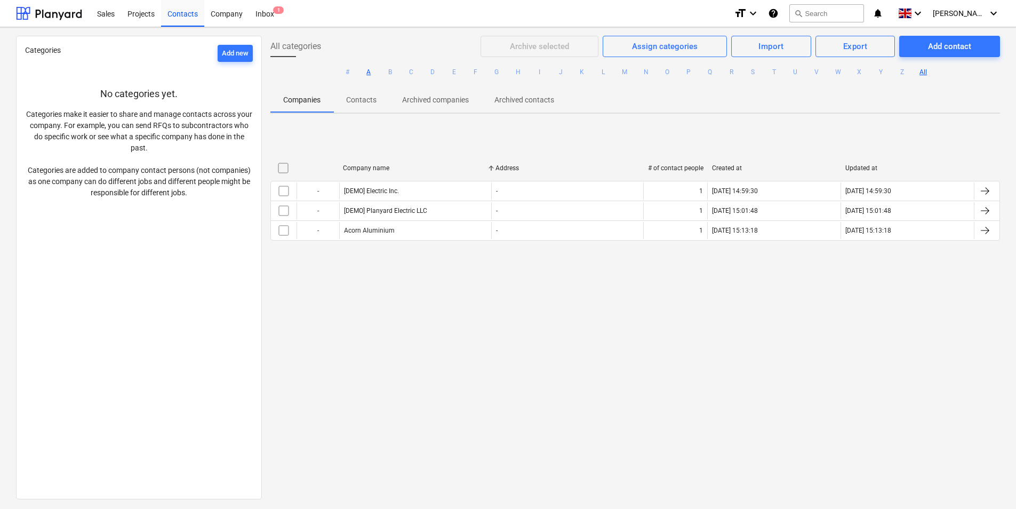
click at [363, 73] on button "A" at bounding box center [368, 72] width 13 height 13
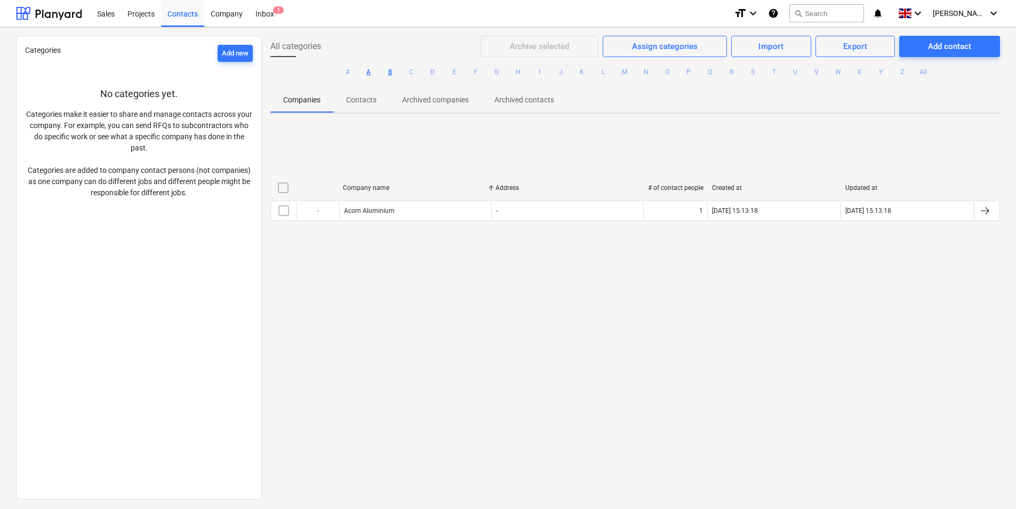
click at [390, 73] on button "B" at bounding box center [390, 72] width 13 height 13
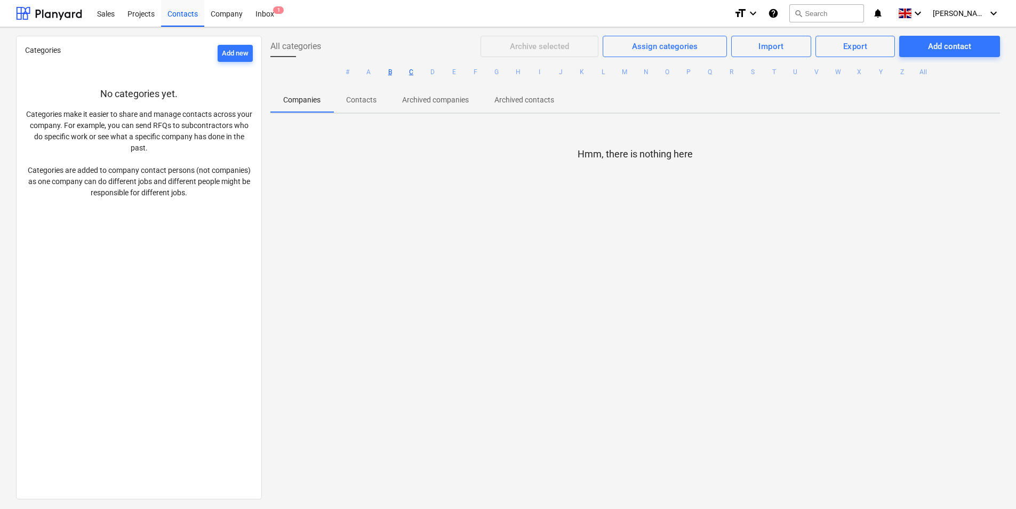
click at [406, 76] on button "C" at bounding box center [411, 72] width 13 height 13
click at [379, 76] on ul "# A B C D E F G H I J K L M N O P Q R S T U V W X Y Z All" at bounding box center [635, 72] width 730 height 30
click at [362, 75] on button "A" at bounding box center [368, 72] width 13 height 13
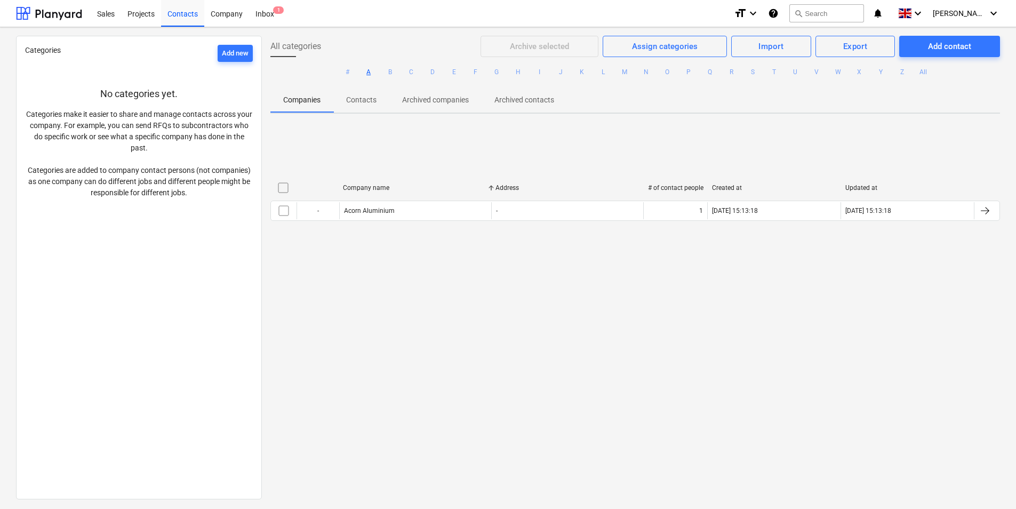
click at [288, 52] on span "All categories" at bounding box center [295, 46] width 51 height 13
click at [140, 7] on div "Projects" at bounding box center [141, 12] width 40 height 27
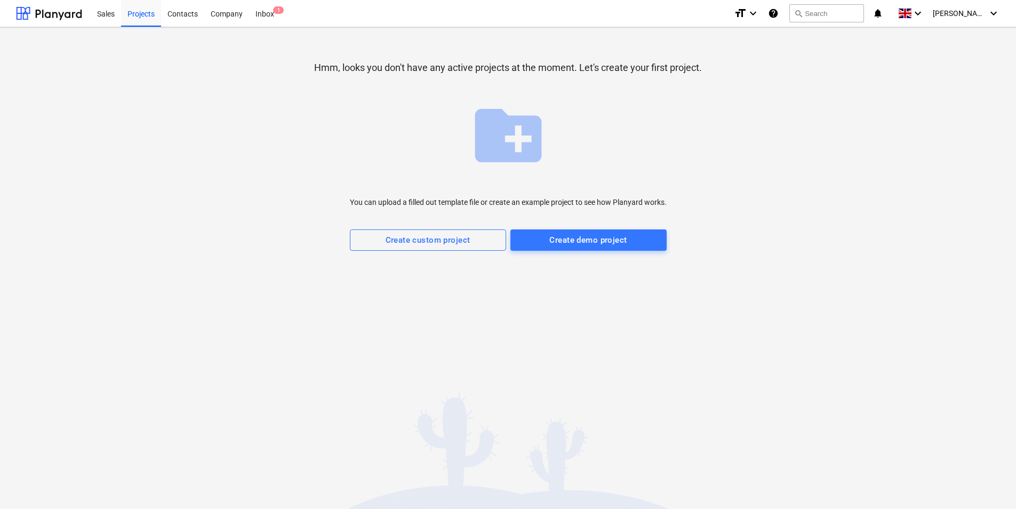
click at [87, 16] on div "Sales Projects Contacts Company Inbox 1 format_size keyboard_arrow_down help se…" at bounding box center [508, 13] width 1016 height 27
click at [105, 14] on div "Sales" at bounding box center [106, 12] width 30 height 27
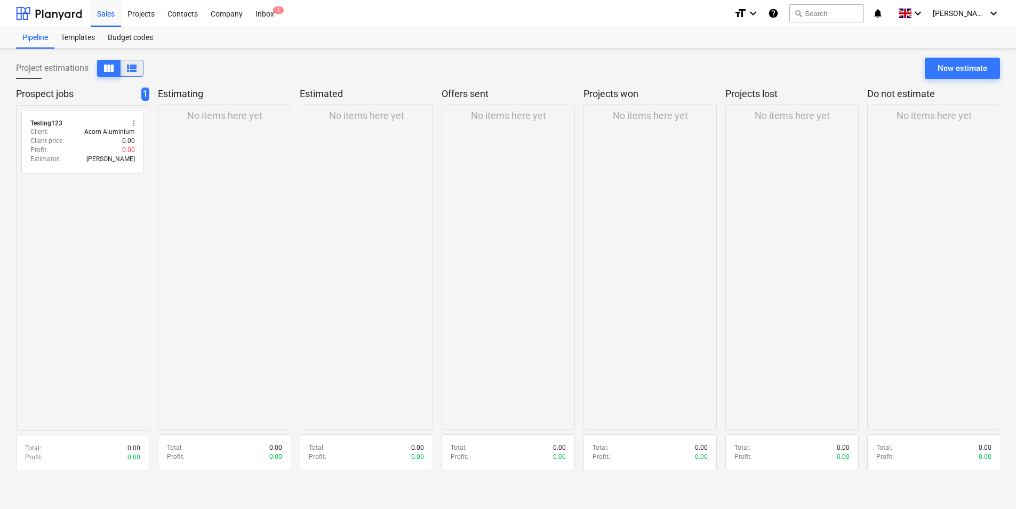
click at [130, 69] on span "view_list" at bounding box center [131, 68] width 13 height 13
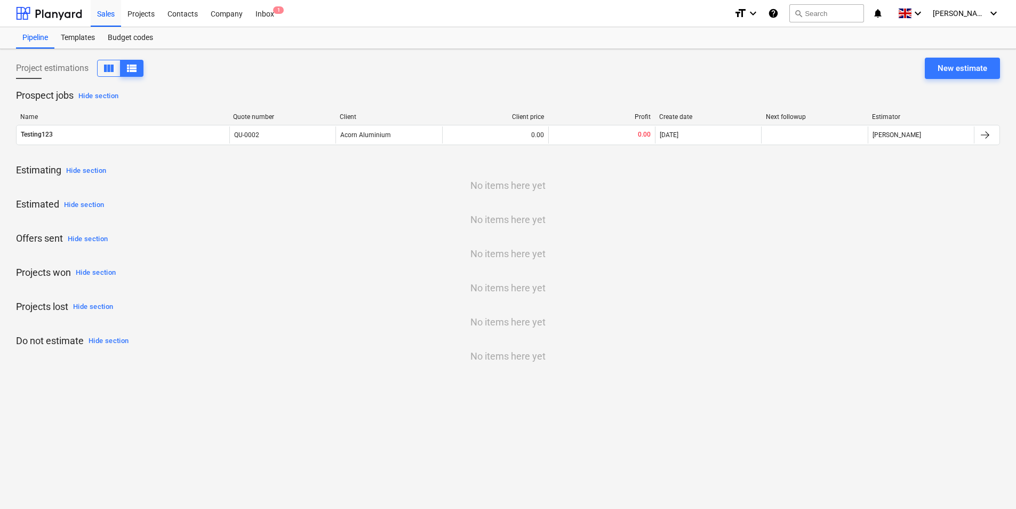
click at [528, 185] on p "No items here yet" at bounding box center [508, 185] width 984 height 13
click at [247, 114] on div "Quote number" at bounding box center [282, 116] width 98 height 7
click at [250, 117] on div "Quote number" at bounding box center [282, 116] width 98 height 7
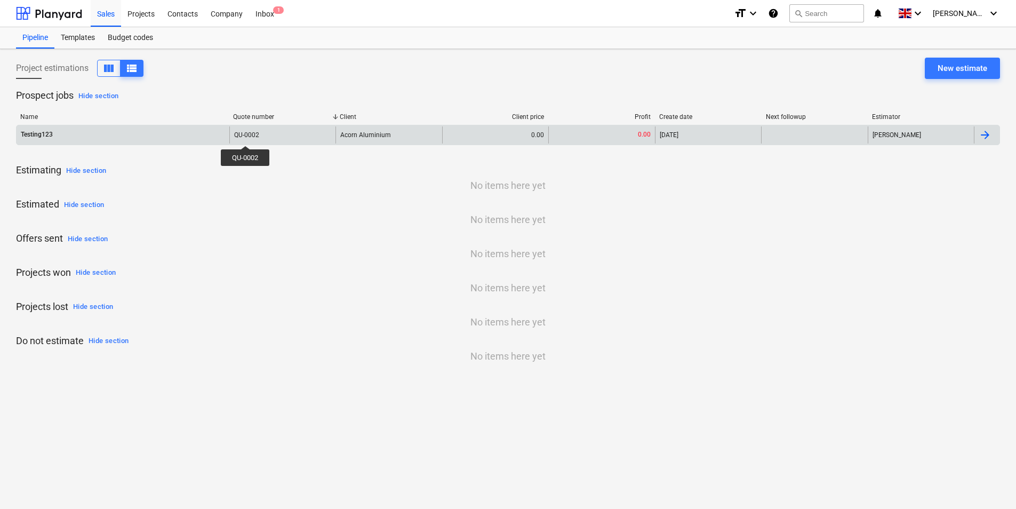
click at [245, 136] on div "QU-0002" at bounding box center [246, 134] width 25 height 7
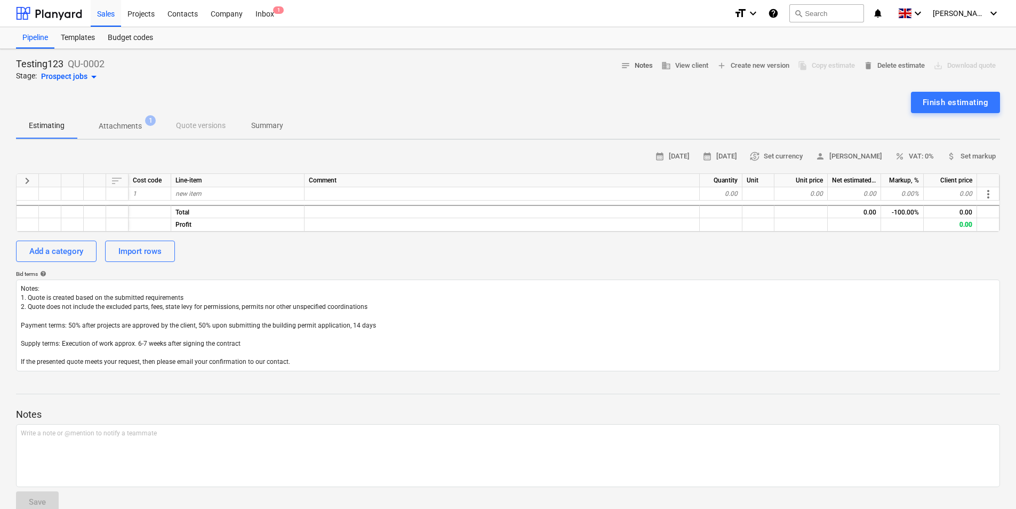
click at [636, 69] on span "notes Notes" at bounding box center [637, 66] width 32 height 12
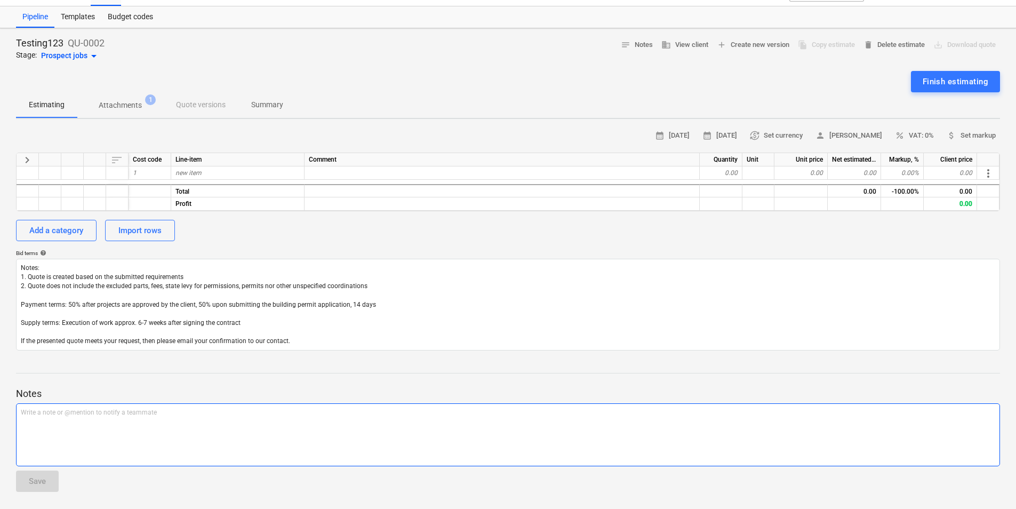
click at [175, 430] on div "Write a note or @mention to notify a teammate [PERSON_NAME]" at bounding box center [508, 434] width 984 height 63
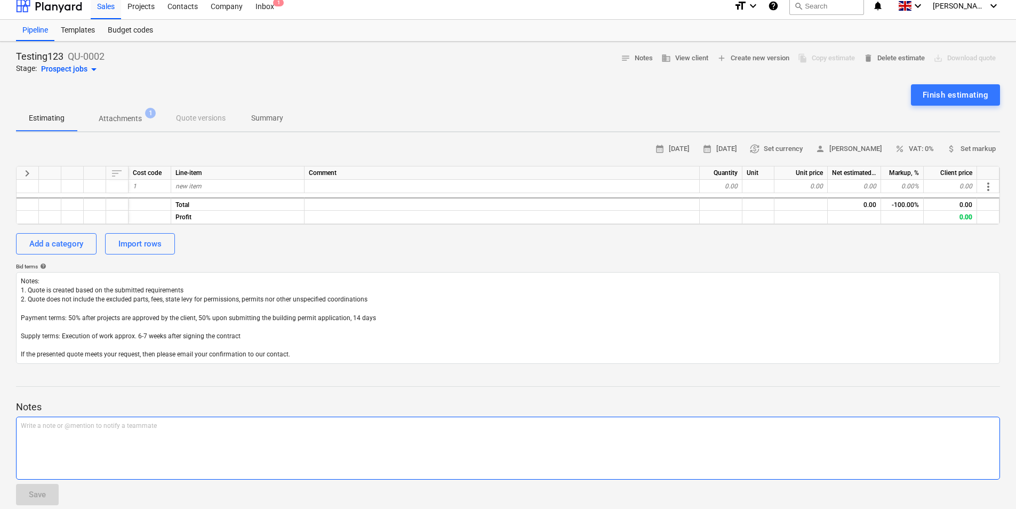
scroll to position [0, 0]
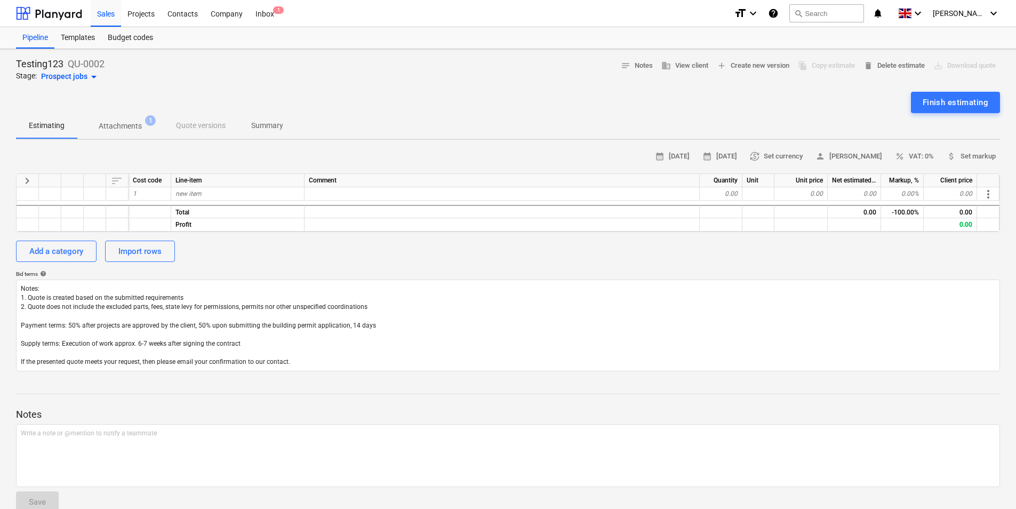
click at [149, 124] on span "1" at bounding box center [150, 120] width 11 height 11
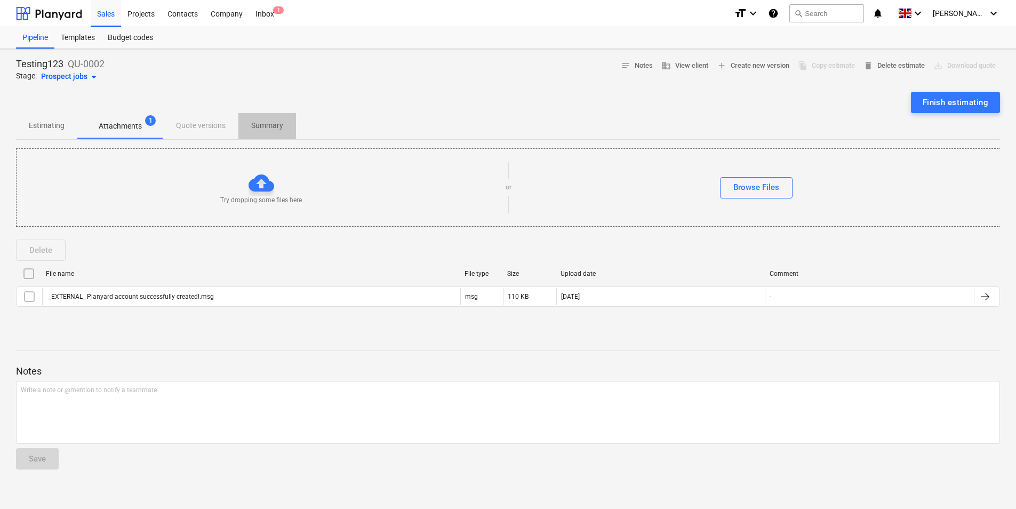
click at [272, 118] on span "Summary" at bounding box center [267, 126] width 58 height 18
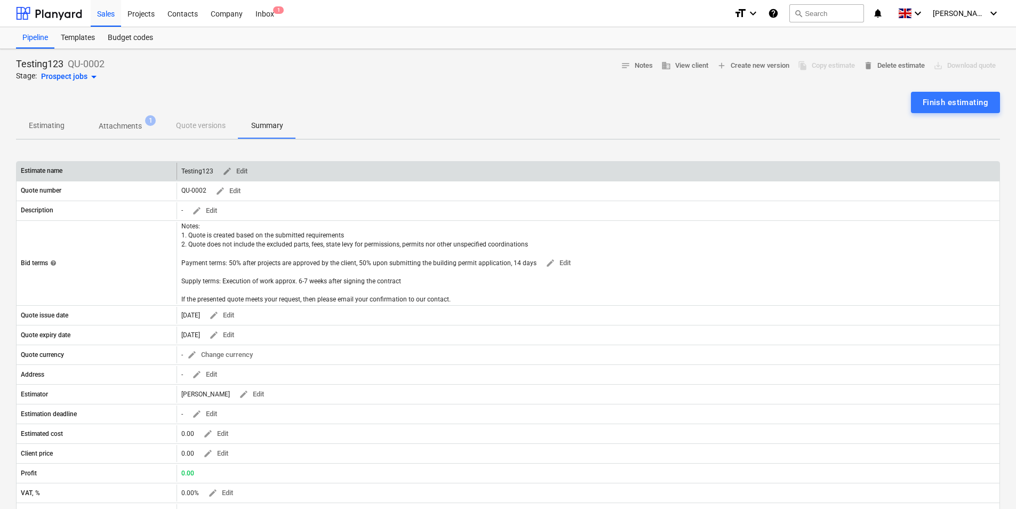
click at [106, 172] on div "Estimate name" at bounding box center [97, 171] width 160 height 17
drag, startPoint x: 106, startPoint y: 172, endPoint x: 71, endPoint y: 177, distance: 35.1
click at [71, 177] on div "Estimate name" at bounding box center [97, 171] width 160 height 17
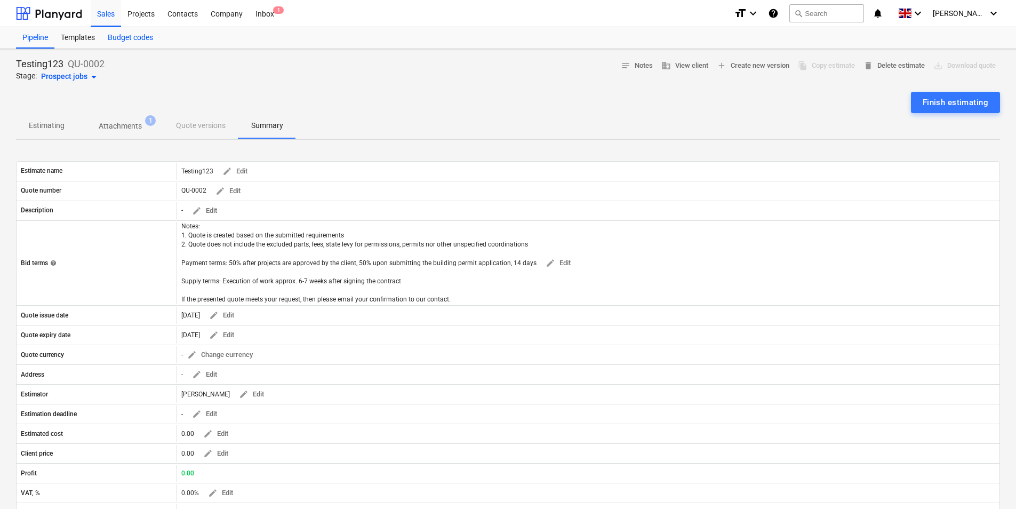
click at [120, 40] on div "Budget codes" at bounding box center [130, 37] width 58 height 21
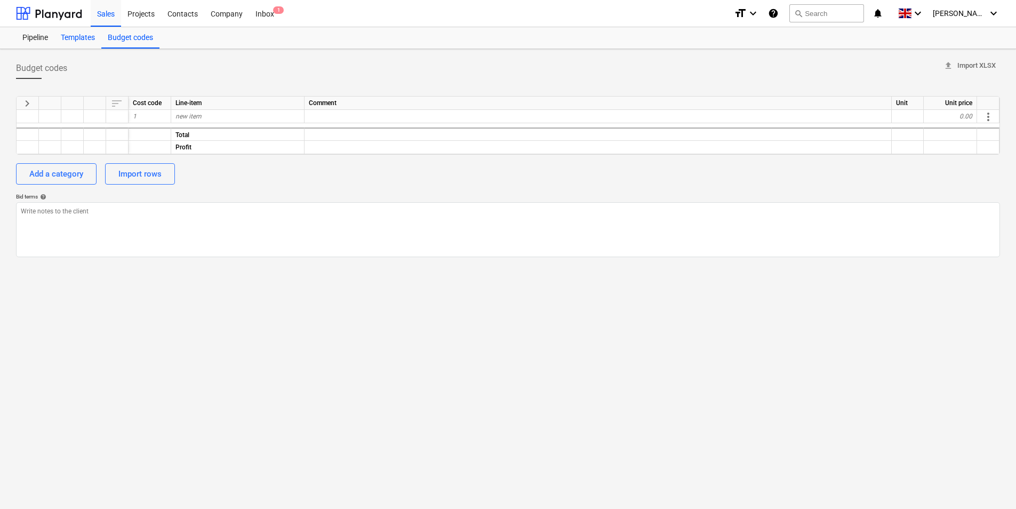
click at [78, 44] on div "Templates" at bounding box center [77, 37] width 47 height 21
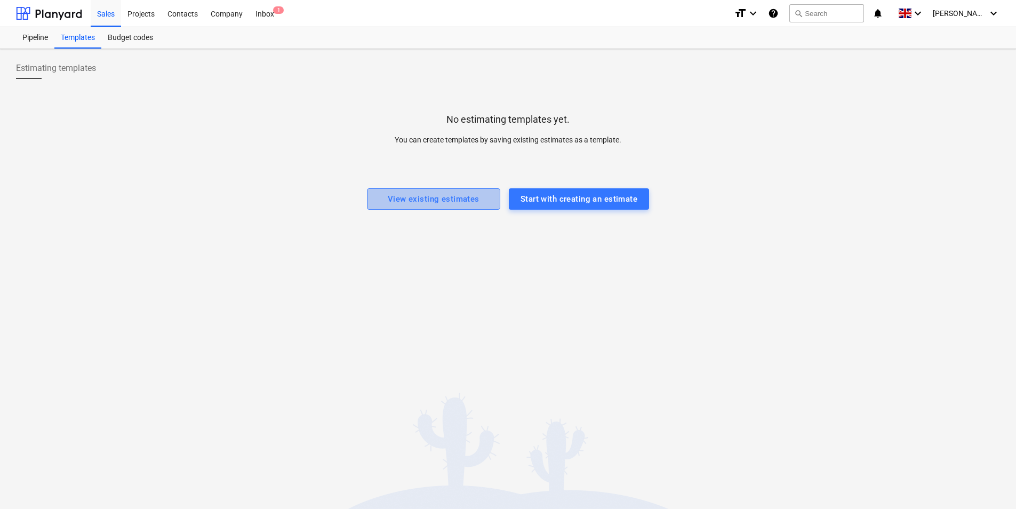
click at [436, 204] on div "View existing estimates" at bounding box center [434, 199] width 92 height 14
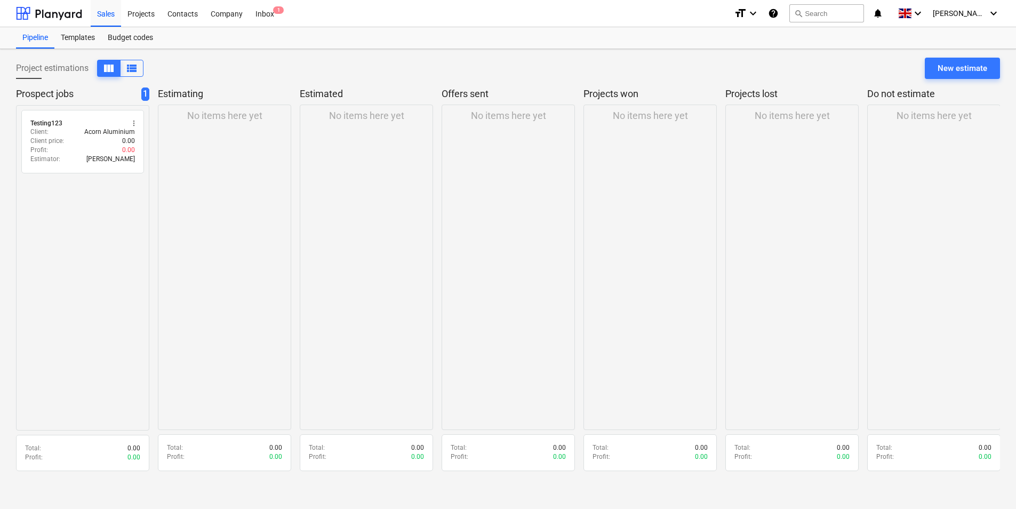
click at [105, 188] on div "radio_button_unchecked Testing123 more_vert Client : Acorn Aluminium Client pri…" at bounding box center [82, 267] width 133 height 325
click at [187, 171] on div "No items here yet" at bounding box center [224, 267] width 133 height 325
drag, startPoint x: 262, startPoint y: 160, endPoint x: 261, endPoint y: 165, distance: 5.6
click at [262, 162] on div "No items here yet" at bounding box center [224, 267] width 133 height 325
drag, startPoint x: 382, startPoint y: 212, endPoint x: 389, endPoint y: 212, distance: 7.0
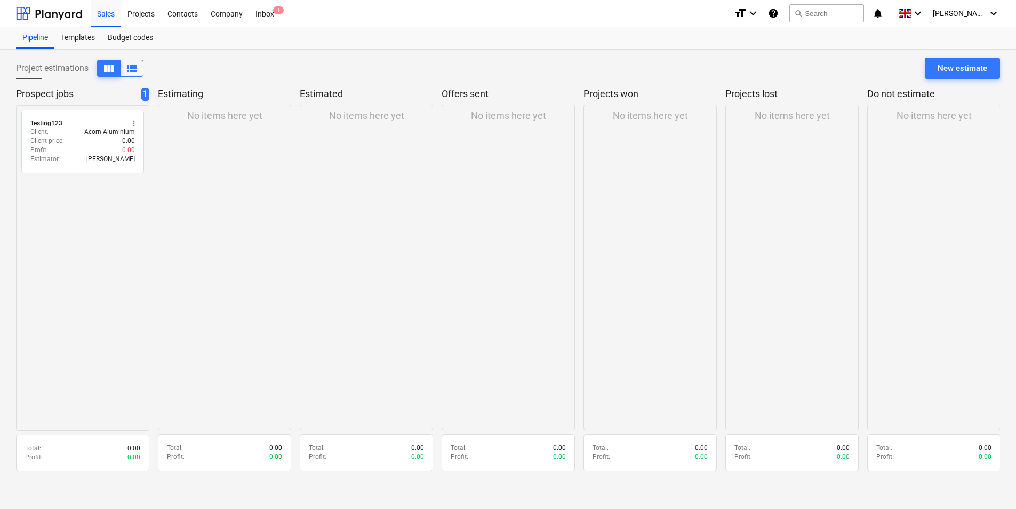
click at [384, 212] on div "No items here yet" at bounding box center [366, 267] width 133 height 325
click at [515, 196] on div "No items here yet" at bounding box center [508, 267] width 133 height 325
click at [624, 187] on div "No items here yet" at bounding box center [650, 267] width 133 height 325
click at [786, 204] on div "No items here yet" at bounding box center [791, 267] width 133 height 325
click at [954, 216] on div "No items here yet" at bounding box center [933, 267] width 133 height 325
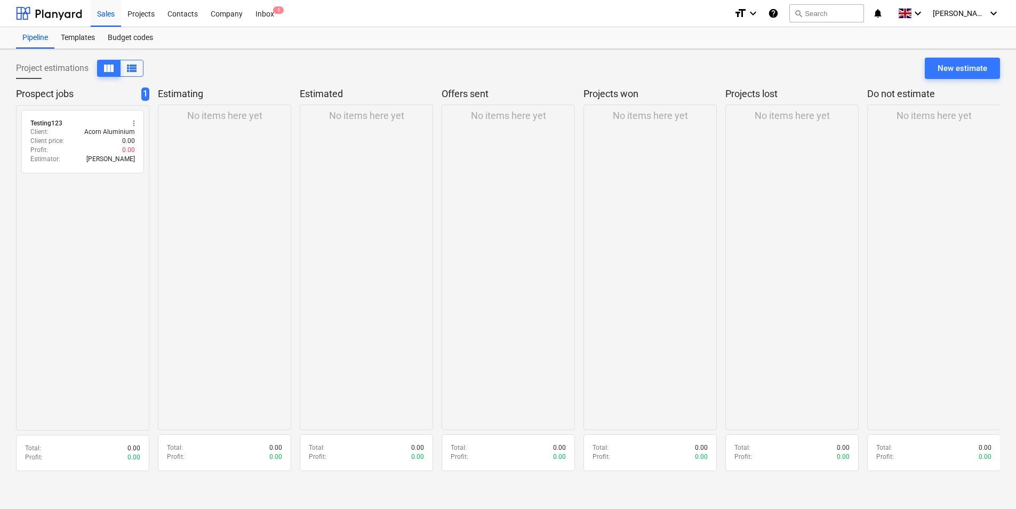
click at [740, 308] on div "No items here yet" at bounding box center [791, 267] width 133 height 325
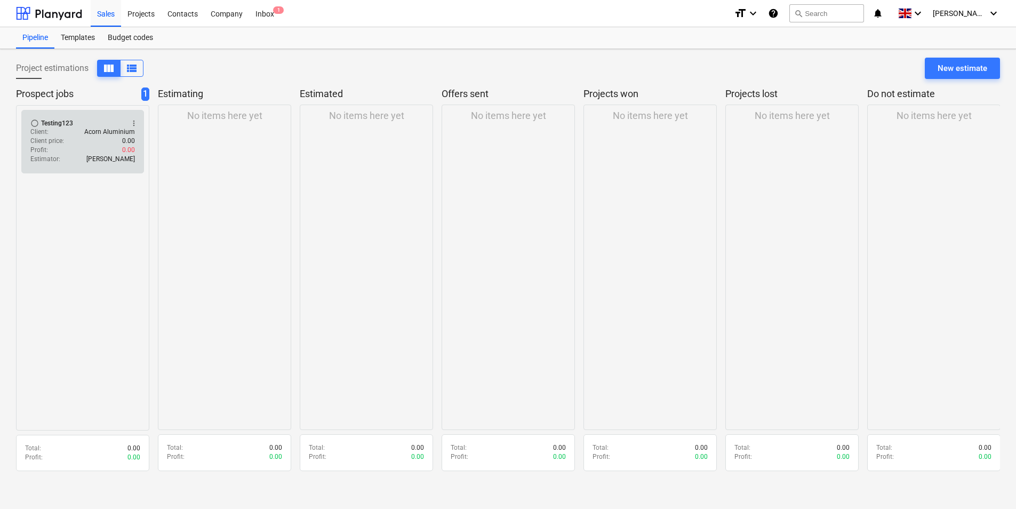
click at [102, 140] on div "Client price : 0.00" at bounding box center [82, 141] width 105 height 9
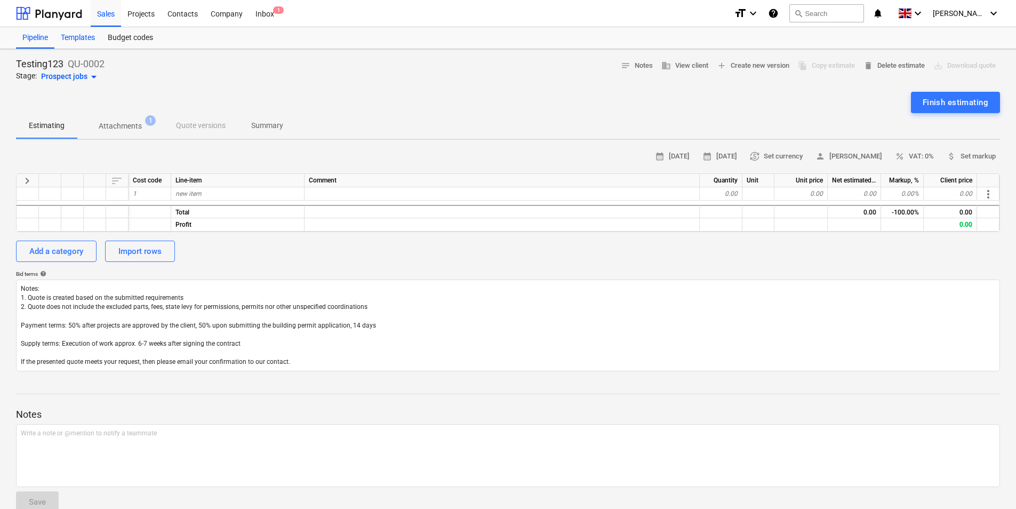
click at [77, 43] on div "Templates" at bounding box center [77, 37] width 47 height 21
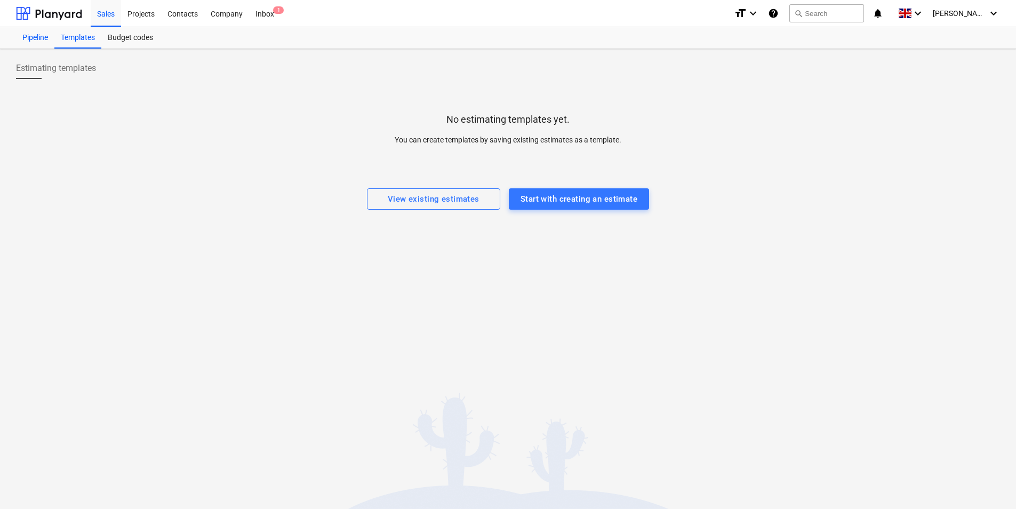
click at [44, 33] on div "Pipeline" at bounding box center [35, 37] width 38 height 21
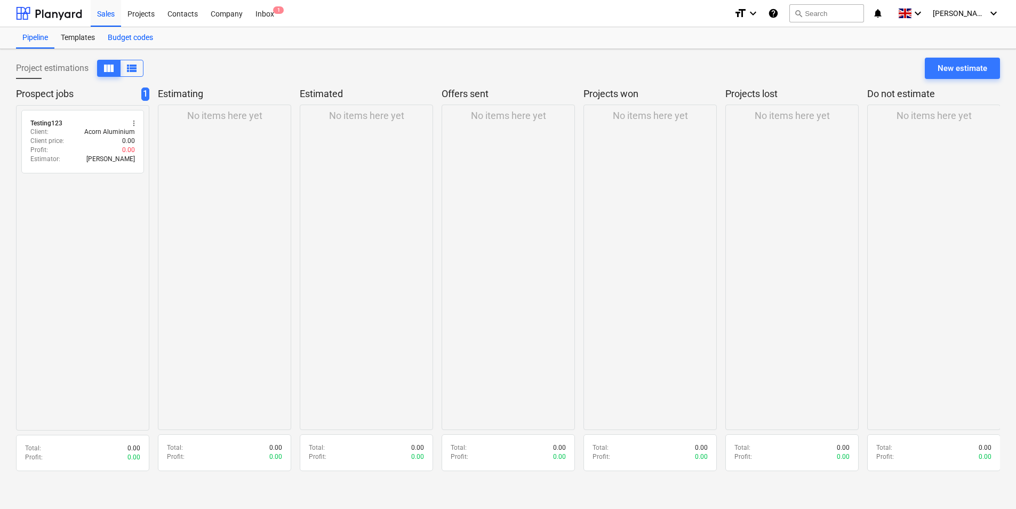
click at [142, 39] on div "Budget codes" at bounding box center [130, 37] width 58 height 21
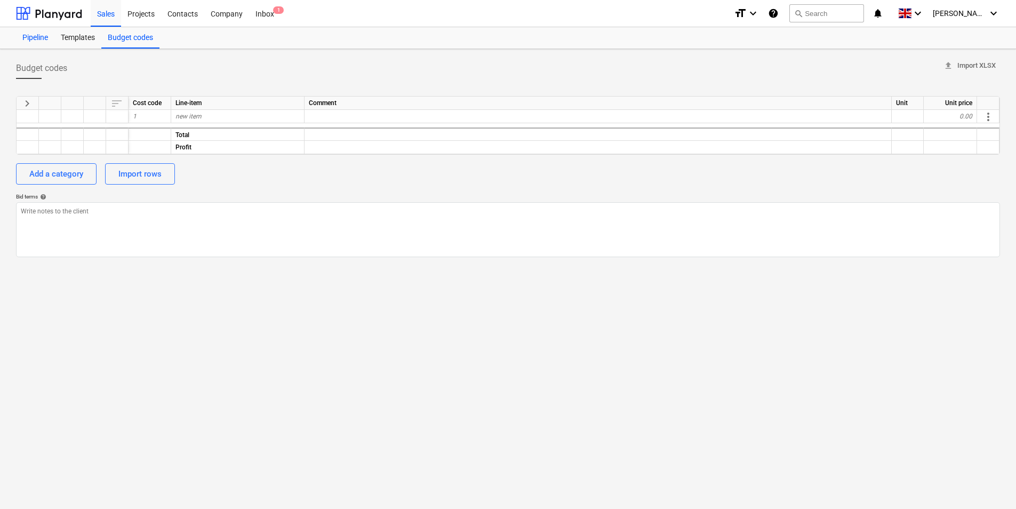
click at [29, 36] on div "Pipeline" at bounding box center [35, 37] width 38 height 21
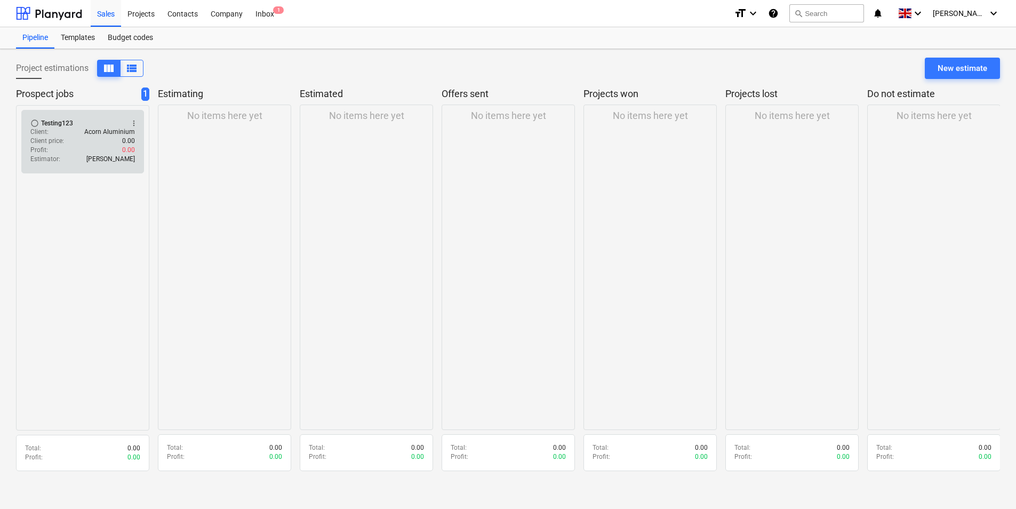
click at [65, 118] on div "radio_button_unchecked Testing123 more_vert Client : Acorn Aluminium Client pri…" at bounding box center [82, 141] width 123 height 63
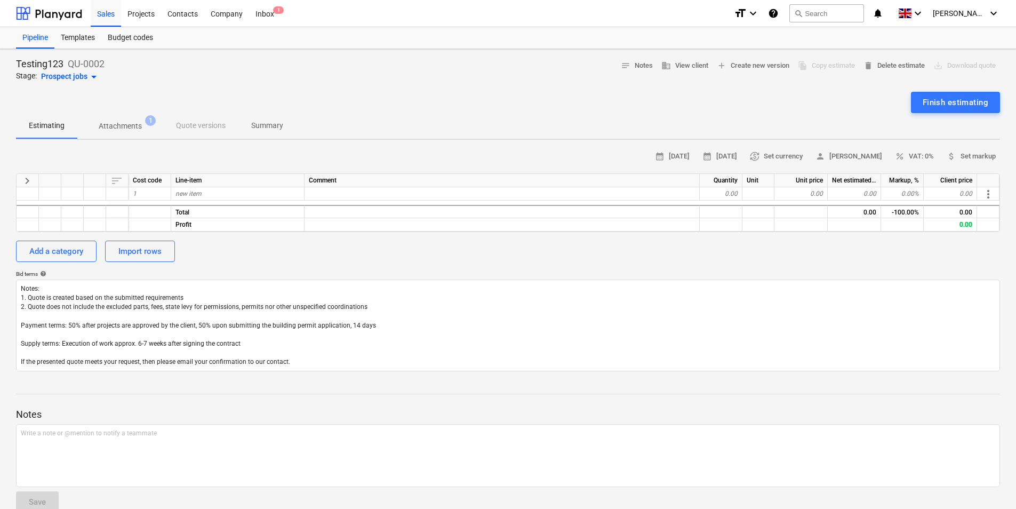
click at [139, 125] on p "Attachments" at bounding box center [120, 126] width 43 height 11
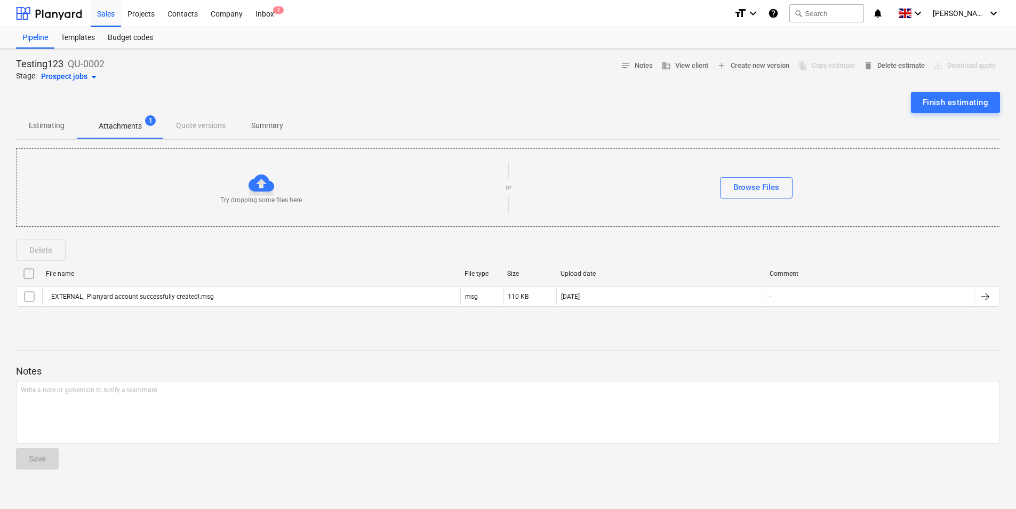
click at [62, 123] on p "Estimating" at bounding box center [47, 125] width 36 height 11
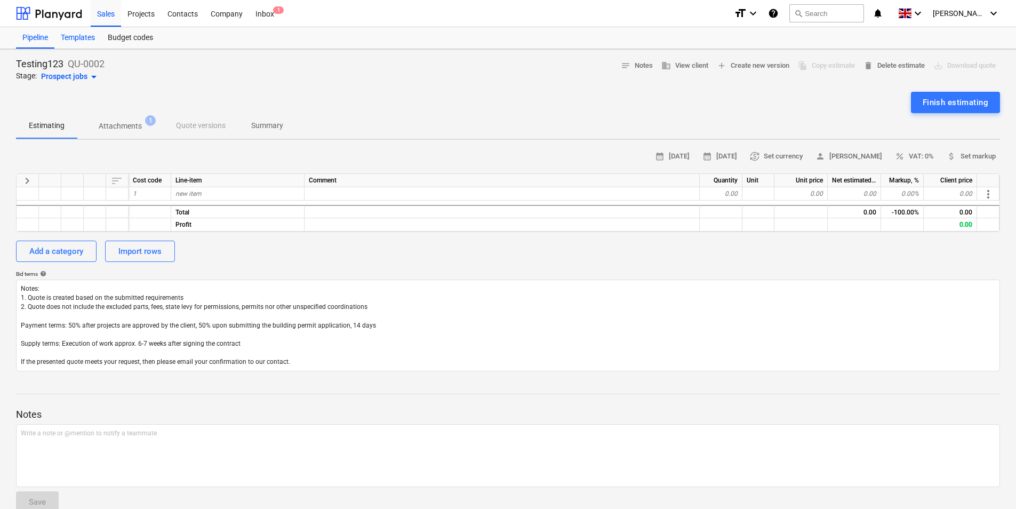
click at [86, 46] on div "Templates" at bounding box center [77, 37] width 47 height 21
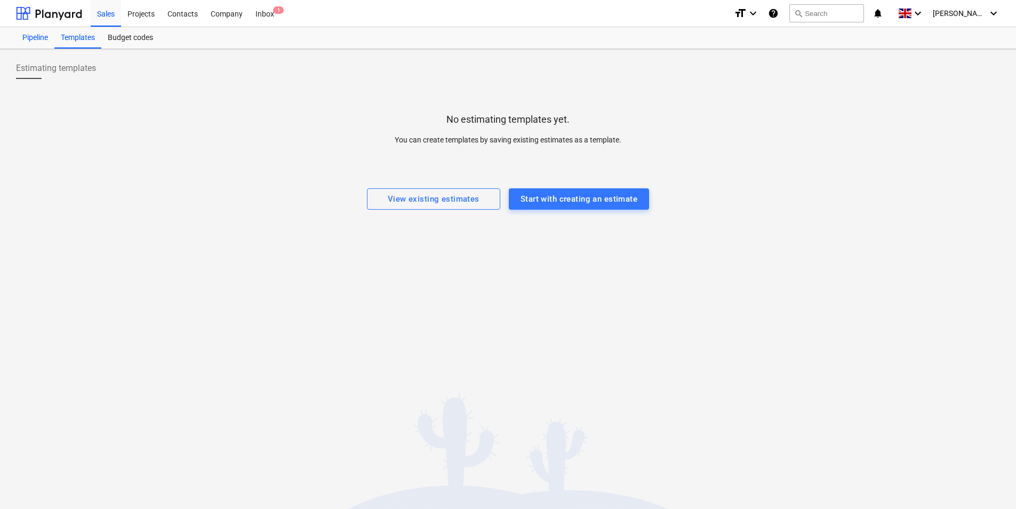
click at [36, 46] on div "Pipeline" at bounding box center [35, 37] width 38 height 21
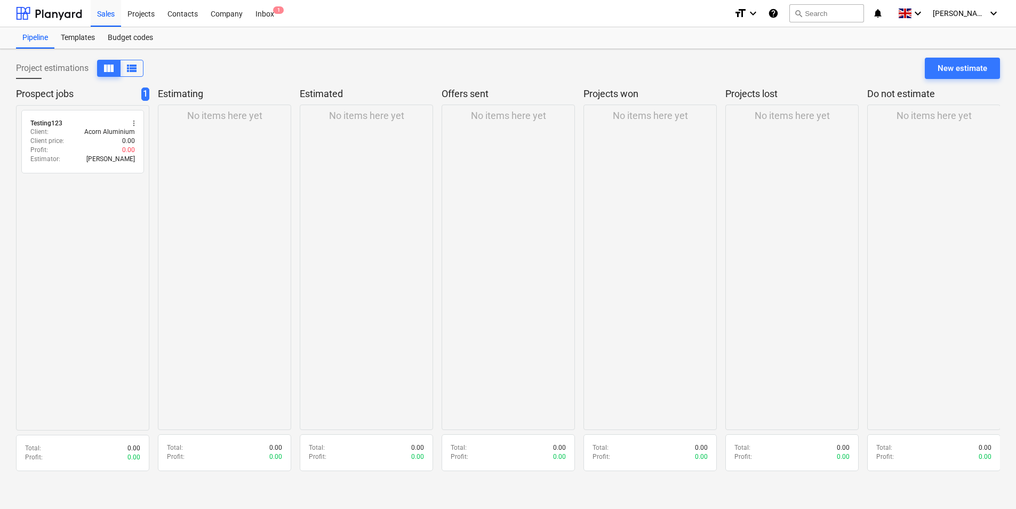
click at [173, 95] on p "Estimating" at bounding box center [222, 93] width 129 height 13
click at [132, 94] on p "Prospect jobs" at bounding box center [76, 93] width 121 height 13
click at [148, 95] on span "1" at bounding box center [145, 93] width 8 height 13
click at [127, 69] on span "view_list" at bounding box center [131, 68] width 13 height 13
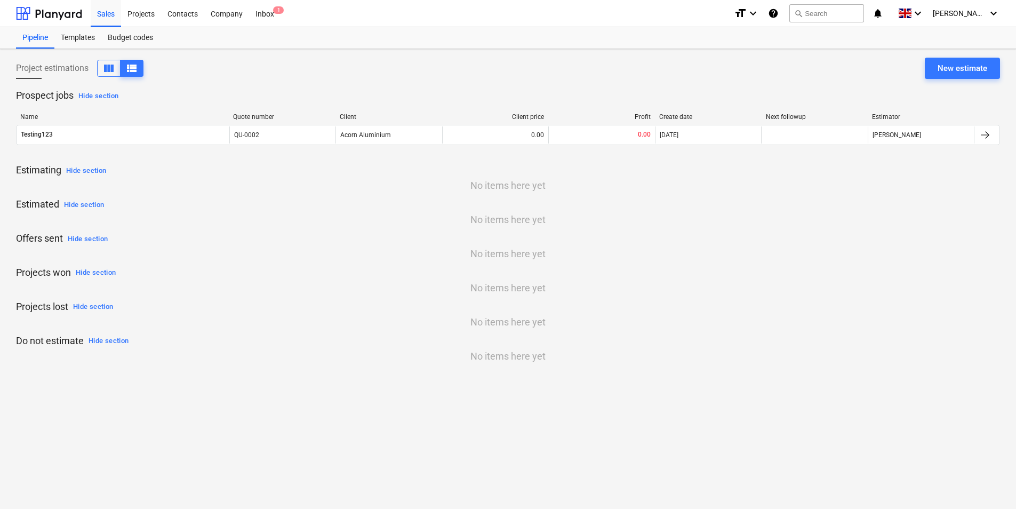
click at [260, 268] on p "Projects won Hide section" at bounding box center [508, 273] width 984 height 17
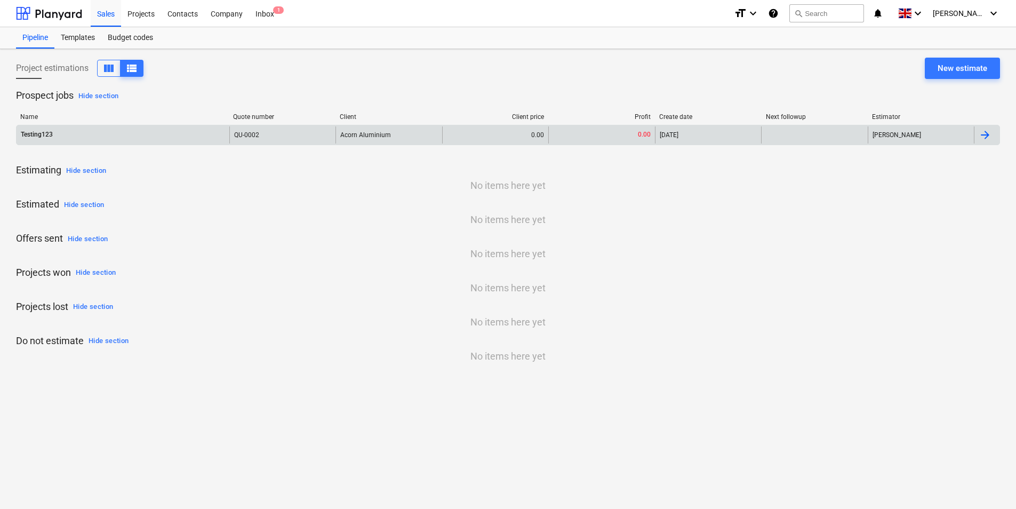
click at [100, 139] on div "Testing123" at bounding box center [123, 134] width 213 height 17
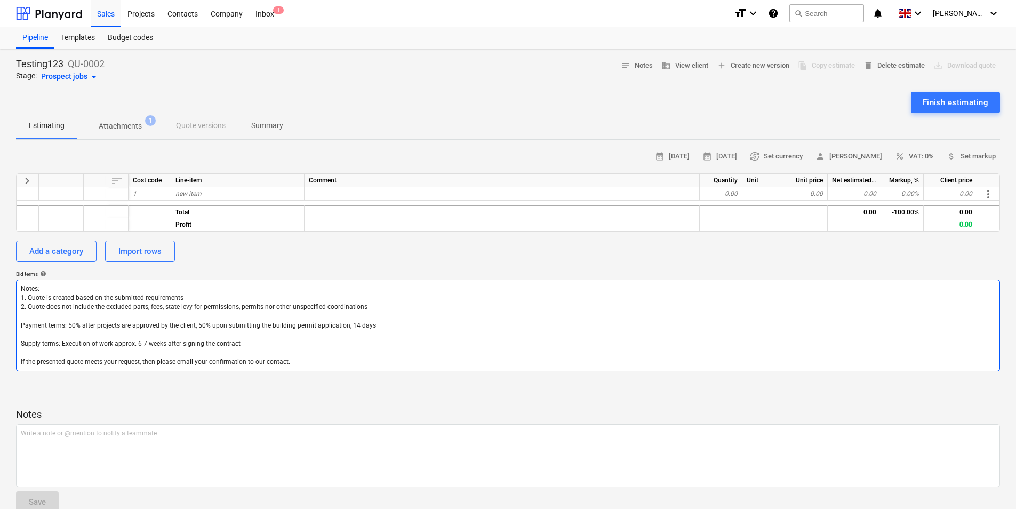
drag, startPoint x: 632, startPoint y: 319, endPoint x: 685, endPoint y: 329, distance: 54.2
click at [633, 320] on textarea "Notes: 1. Quote is created based on the submitted requirements 2. Quote does no…" at bounding box center [508, 326] width 984 height 92
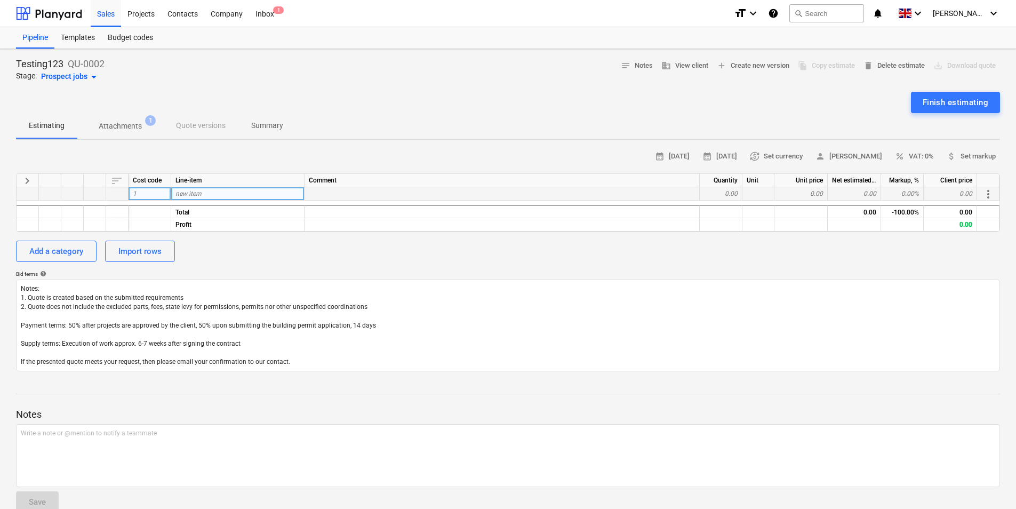
click at [856, 195] on div "0.00" at bounding box center [854, 193] width 53 height 13
click at [811, 195] on div "0.00" at bounding box center [801, 193] width 53 height 13
click at [732, 196] on div "0.00" at bounding box center [721, 193] width 43 height 13
click at [243, 191] on div "new item" at bounding box center [237, 193] width 133 height 13
type input "O"
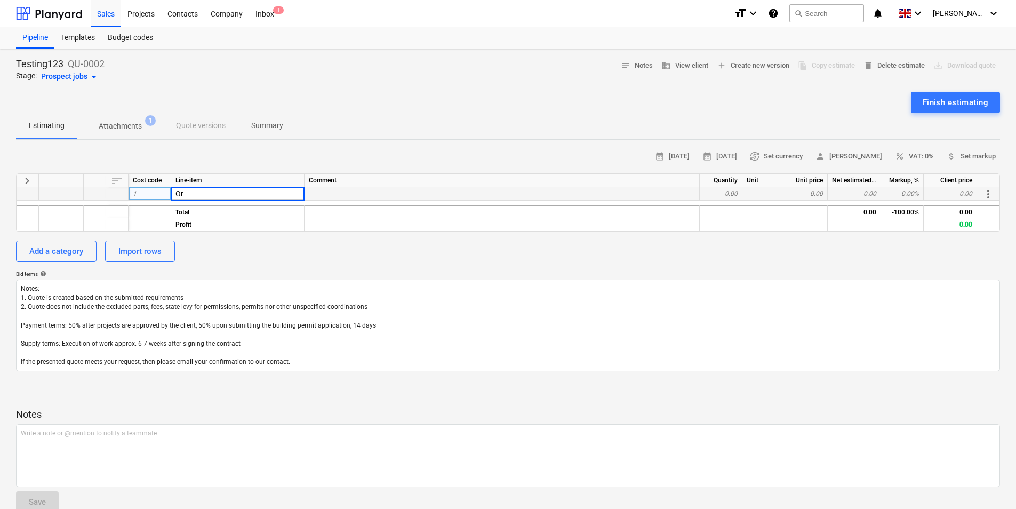
type input "O"
type input "REV1"
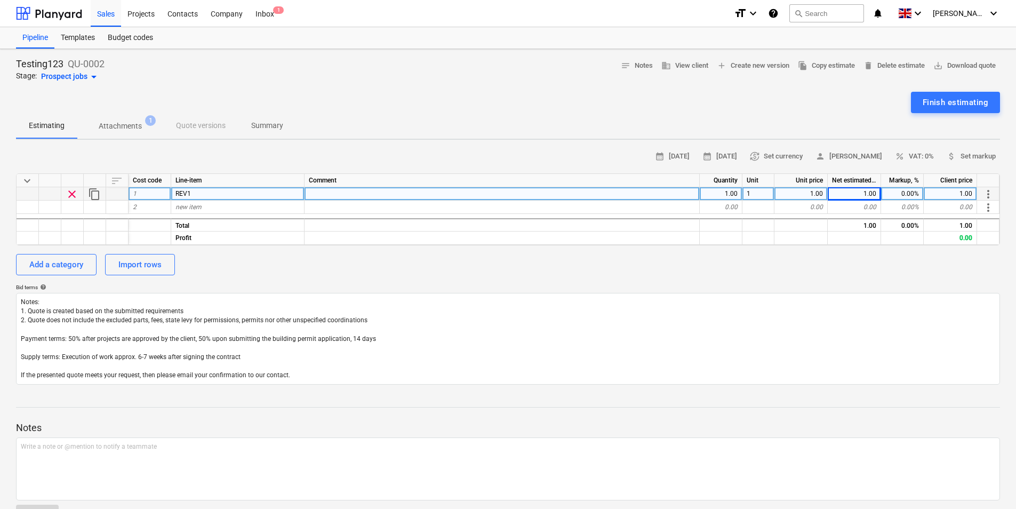
click at [864, 200] on div "1.00" at bounding box center [854, 193] width 53 height 13
drag, startPoint x: 864, startPoint y: 200, endPoint x: 803, endPoint y: 195, distance: 61.0
click at [803, 195] on div "1.00" at bounding box center [801, 193] width 53 height 13
type input "1800000"
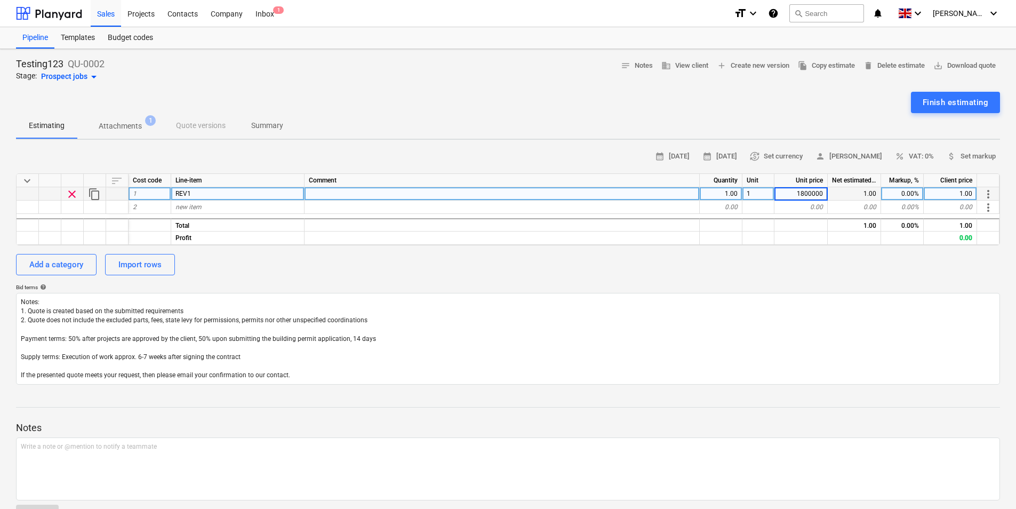
click at [915, 194] on div "0.00%" at bounding box center [902, 193] width 43 height 13
type input "25"
click at [866, 278] on div "calendar_month [DATE] calendar_month [DATE] currency_exchange Set currency pers…" at bounding box center [508, 266] width 984 height 236
click at [988, 193] on span "more_vert" at bounding box center [988, 194] width 13 height 13
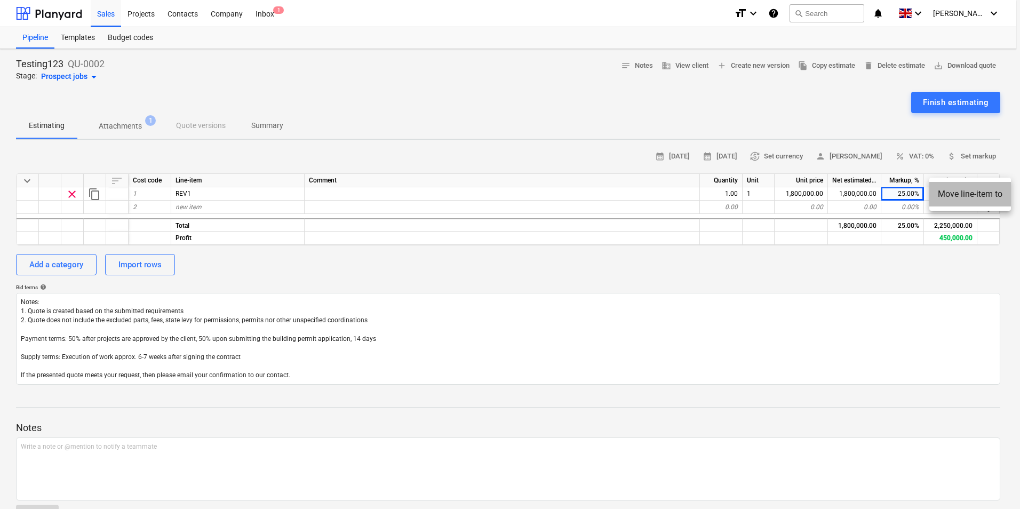
click at [980, 197] on li "Move line-item to" at bounding box center [970, 194] width 82 height 25
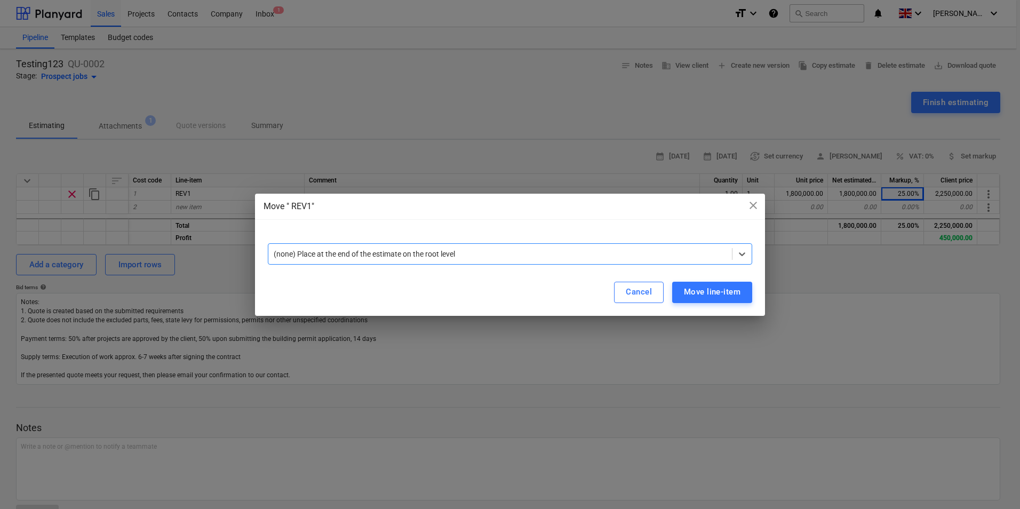
click at [703, 253] on div at bounding box center [500, 254] width 453 height 11
click at [757, 207] on span "close" at bounding box center [753, 205] width 13 height 13
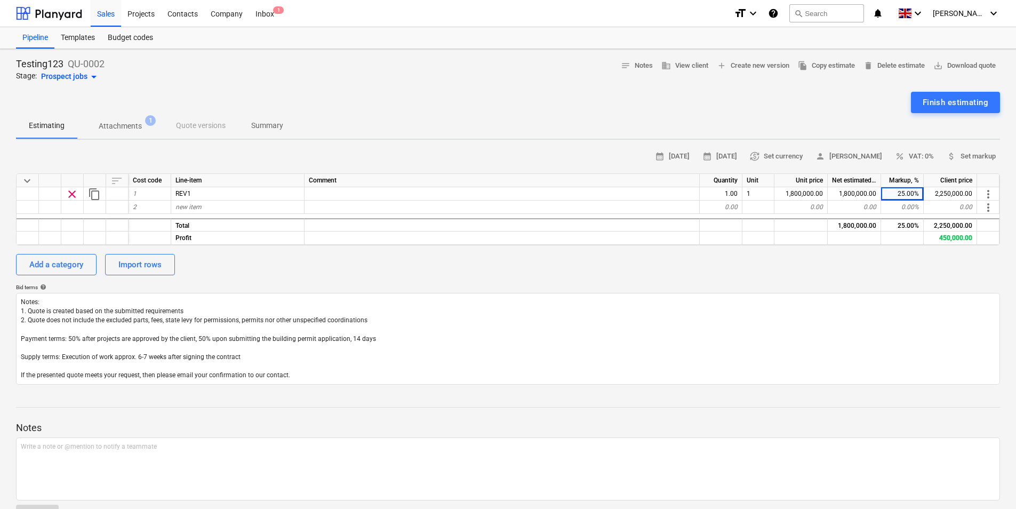
click at [832, 245] on div "calendar_month [DATE] calendar_month [DATE] currency_exchange Set currency pers…" at bounding box center [508, 266] width 984 height 236
click at [914, 259] on div "Add a category Import rows" at bounding box center [508, 264] width 984 height 21
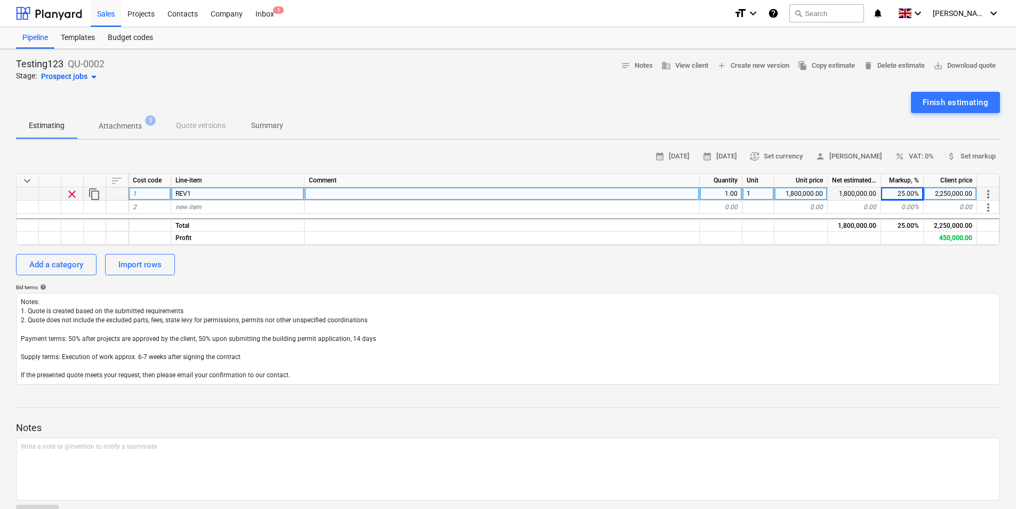
click at [756, 197] on div "1" at bounding box center [759, 193] width 32 height 13
click at [802, 285] on div "Bid terms help" at bounding box center [508, 287] width 984 height 7
click at [795, 284] on div "Bid terms help" at bounding box center [508, 287] width 984 height 7
click at [733, 195] on div "1.00" at bounding box center [721, 193] width 43 height 13
drag, startPoint x: 756, startPoint y: 257, endPoint x: 760, endPoint y: 244, distance: 13.8
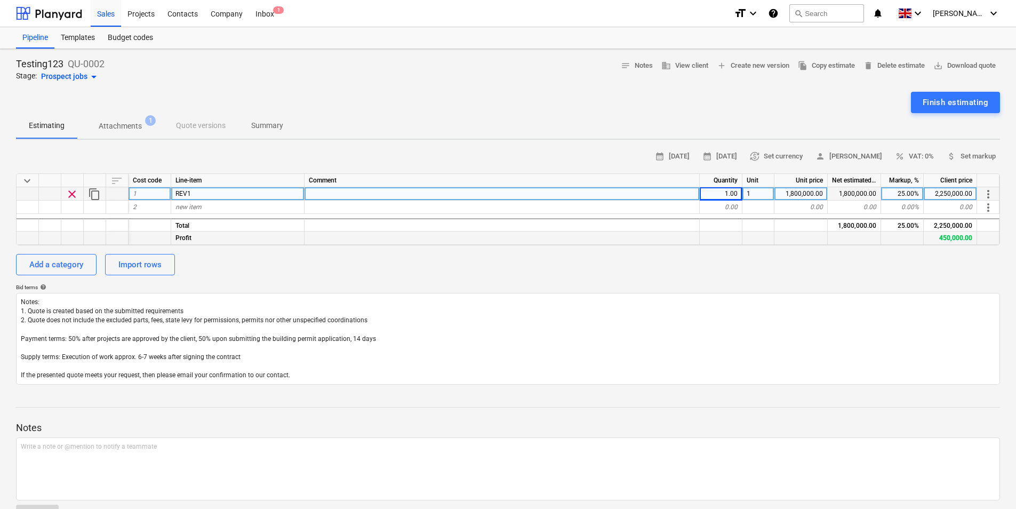
click at [757, 258] on div "Add a category Import rows" at bounding box center [508, 264] width 984 height 21
click at [733, 196] on div "1.00" at bounding box center [721, 193] width 43 height 13
click at [749, 194] on div "1" at bounding box center [759, 193] width 32 height 13
type input "2"
click at [807, 191] on div "1,800,000.00" at bounding box center [801, 193] width 53 height 13
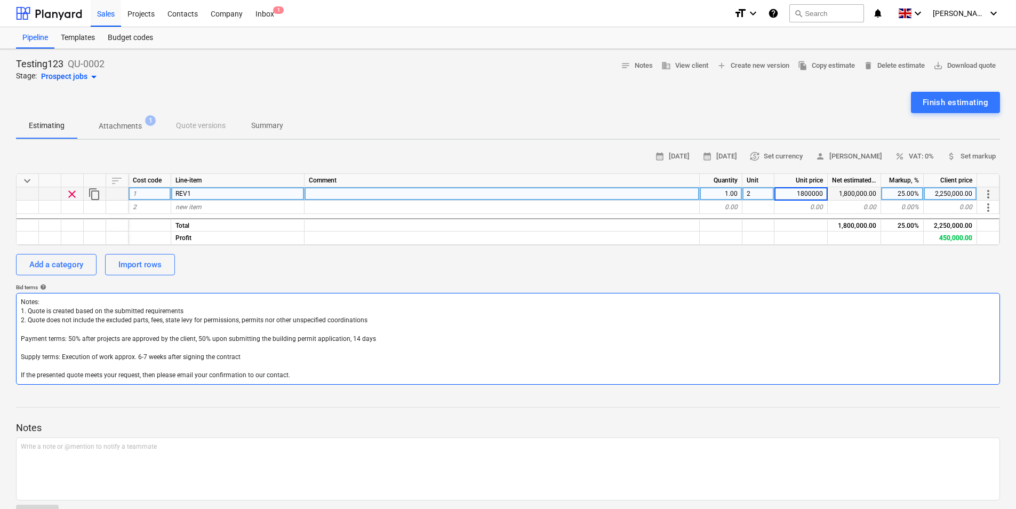
click at [780, 294] on textarea "Notes: 1. Quote is created based on the submitted requirements 2. Quote does no…" at bounding box center [508, 339] width 984 height 92
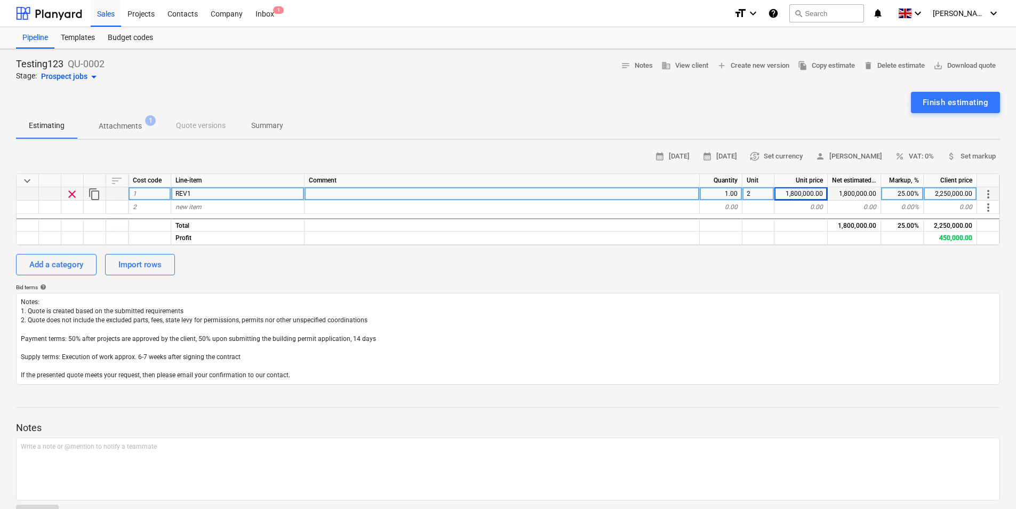
click at [756, 195] on div "2" at bounding box center [759, 193] width 32 height 13
click at [756, 195] on input "2" at bounding box center [758, 193] width 31 height 13
type input "1"
click at [780, 266] on div "Add a category Import rows" at bounding box center [508, 264] width 984 height 21
click at [859, 178] on div "Net estimated cost" at bounding box center [854, 180] width 53 height 13
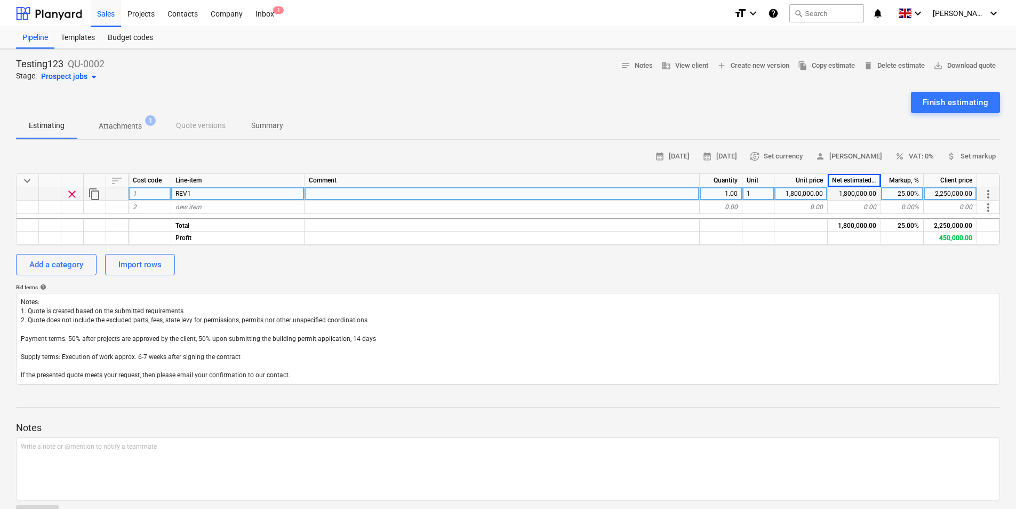
click at [848, 257] on div "Add a category Import rows" at bounding box center [508, 264] width 984 height 21
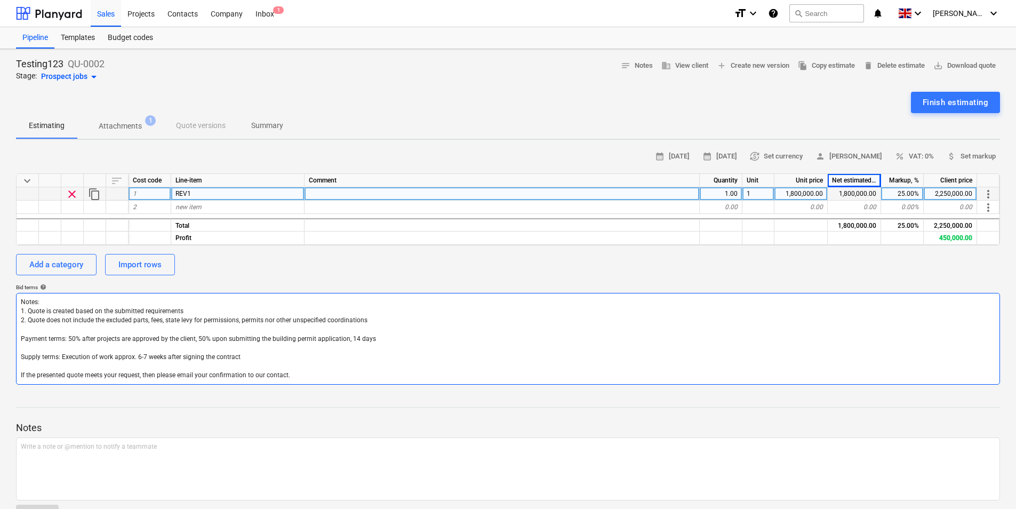
click at [308, 313] on textarea "Notes: 1. Quote is created based on the submitted requirements 2. Quote does no…" at bounding box center [508, 339] width 984 height 92
click at [366, 332] on textarea "Notes: 1. Quote is created based on the submitted requirements 2. Quote does no…" at bounding box center [508, 339] width 984 height 92
drag, startPoint x: 419, startPoint y: 310, endPoint x: 186, endPoint y: 318, distance: 233.2
click at [186, 318] on textarea "Notes: 1. Quote is created based on the submitted requirements 2. Quote does no…" at bounding box center [508, 339] width 984 height 92
click at [313, 351] on textarea "Notes: 1. Quote is created based on the submitted requirements 2. Quote does no…" at bounding box center [508, 339] width 984 height 92
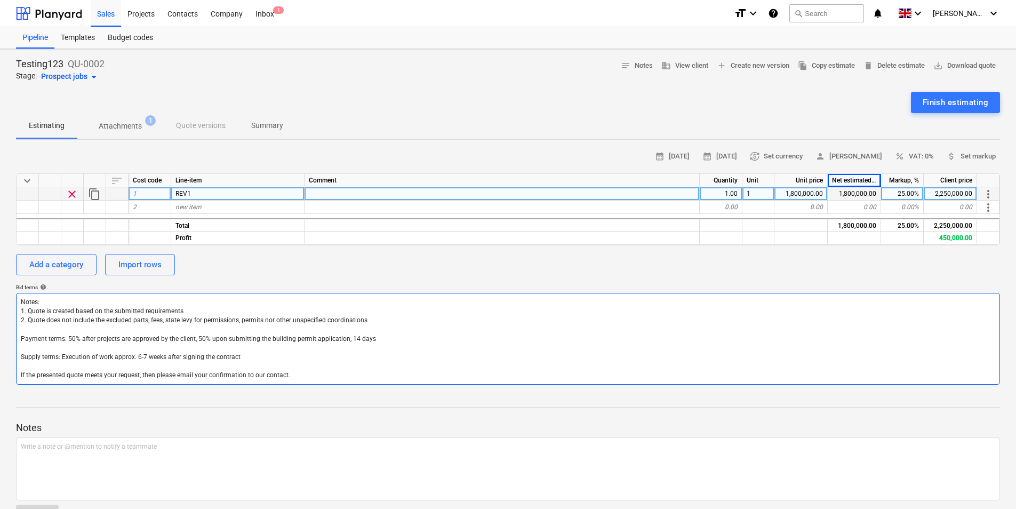
drag, startPoint x: 368, startPoint y: 324, endPoint x: -5, endPoint y: 310, distance: 372.6
click at [0, 310] on html "This website stores cookies on your computer. These cookies are used to collect…" at bounding box center [508, 259] width 1016 height 519
click at [224, 343] on textarea "Notes: 1. Quote is created based on the submitted requirements 2. Quote does no…" at bounding box center [508, 339] width 984 height 92
drag, startPoint x: 296, startPoint y: 377, endPoint x: 5, endPoint y: 293, distance: 302.5
click at [5, 293] on div "Testing123 QU-0002 Stage: Prospect jobs arrow_drop_down notes Notes business Vi…" at bounding box center [508, 296] width 1016 height 494
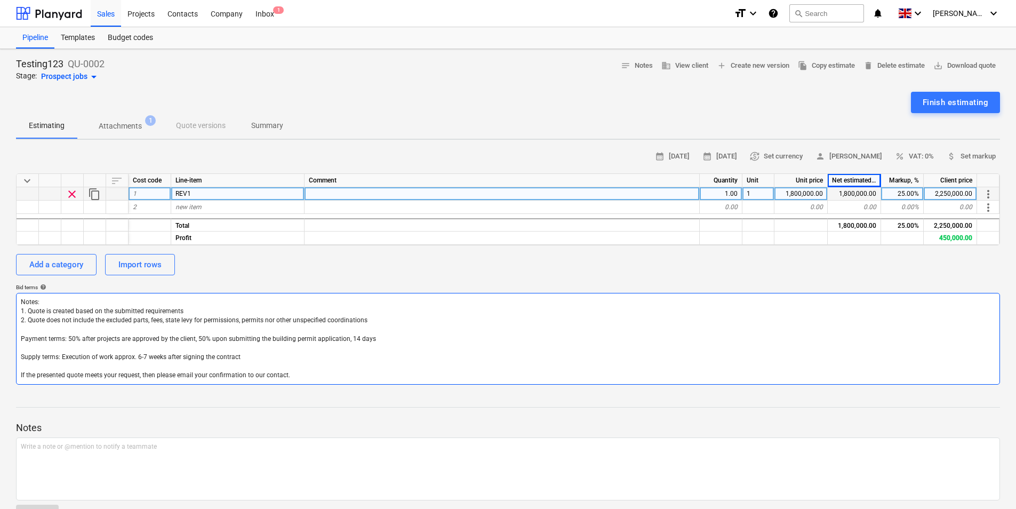
click at [342, 370] on textarea "Notes: 1. Quote is created based on the submitted requirements 2. Quote does no…" at bounding box center [508, 339] width 984 height 92
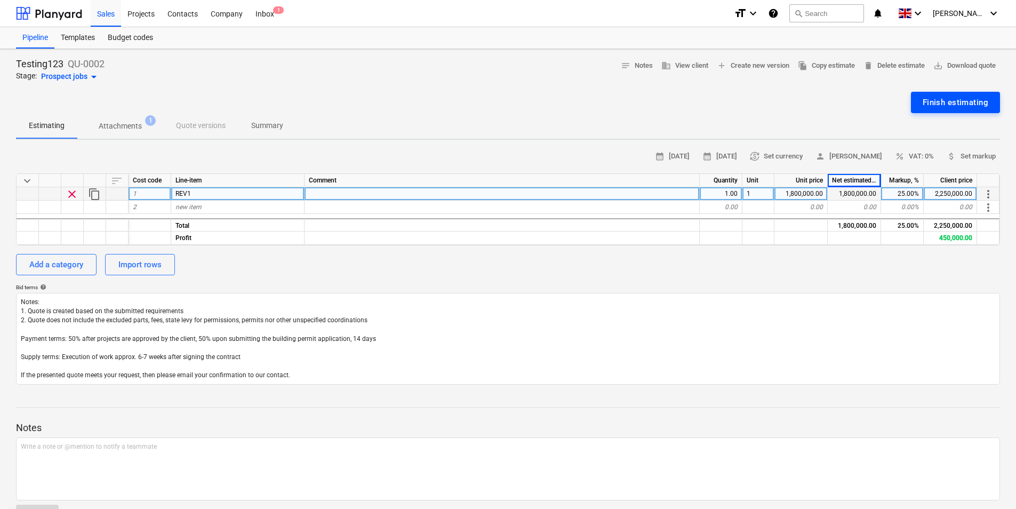
click at [965, 101] on div "Finish estimating" at bounding box center [956, 102] width 66 height 14
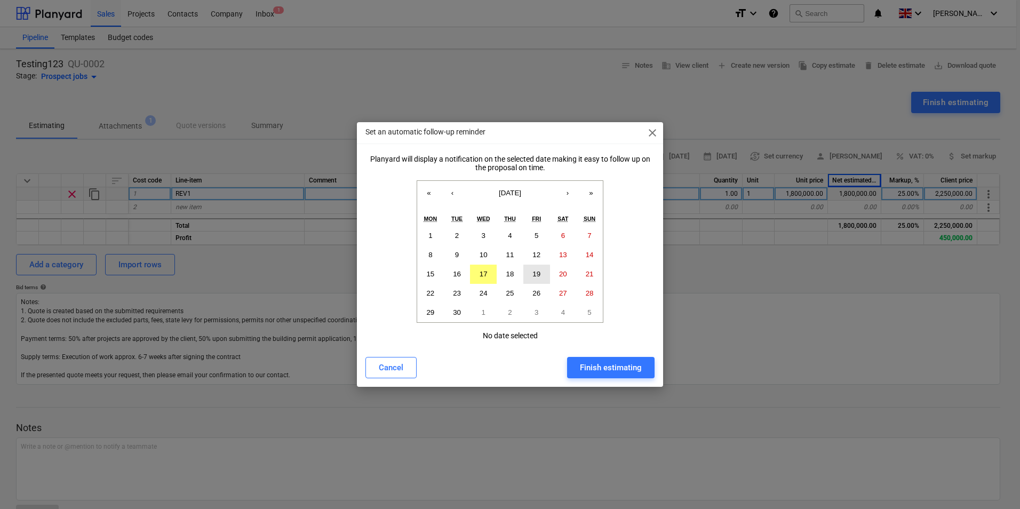
click at [543, 277] on button "19" at bounding box center [536, 274] width 27 height 19
click at [616, 370] on div "Finish estimating" at bounding box center [611, 368] width 62 height 14
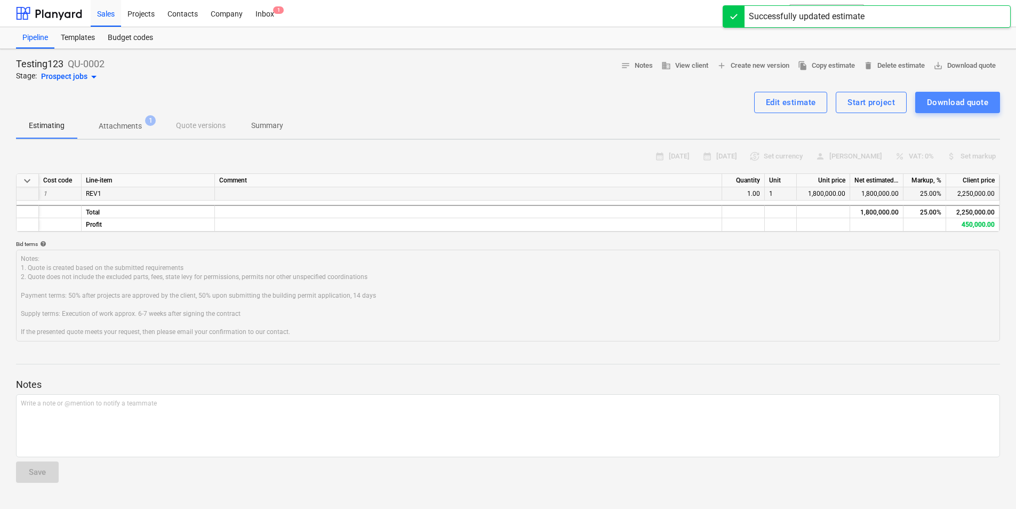
click at [946, 103] on div "Download quote" at bounding box center [957, 102] width 61 height 14
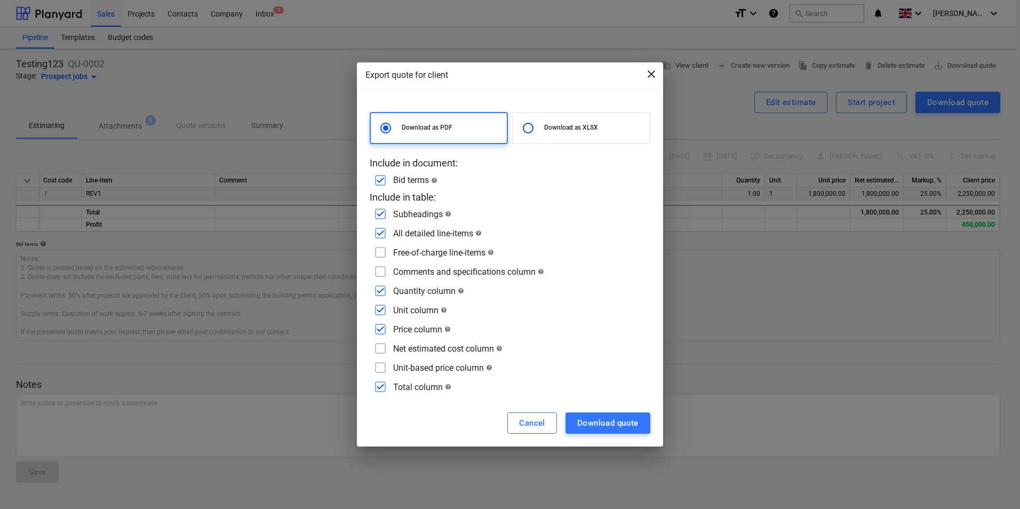
click at [647, 72] on span "close" at bounding box center [651, 74] width 13 height 13
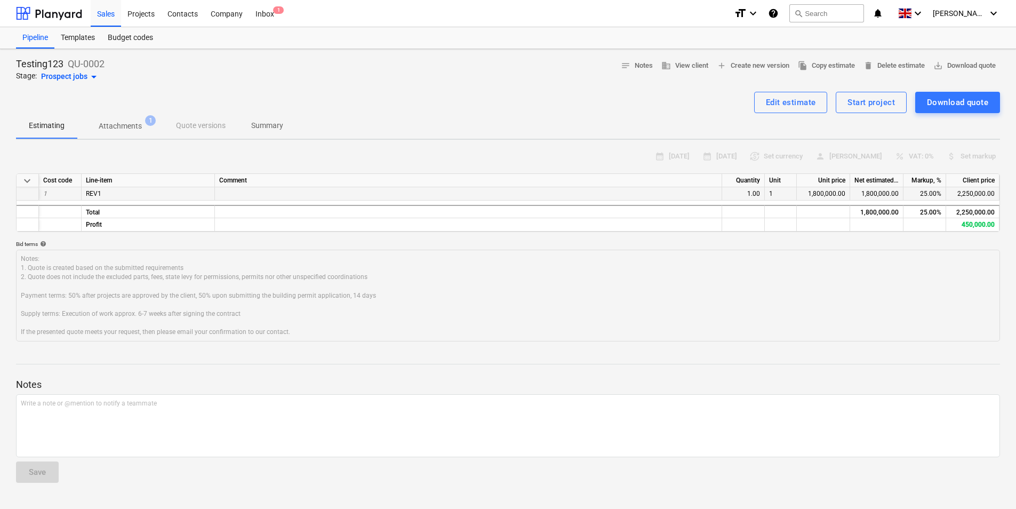
click at [134, 127] on p "Attachments" at bounding box center [120, 126] width 43 height 11
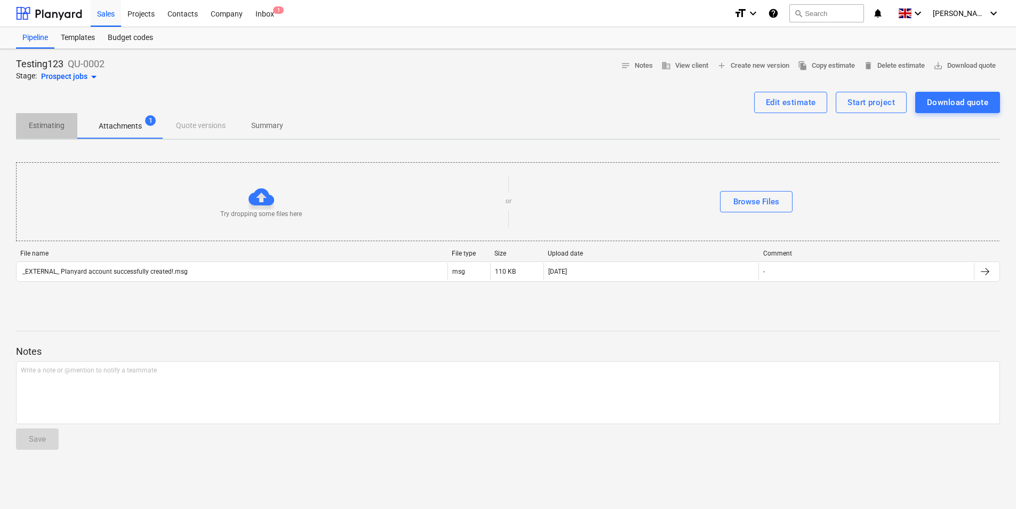
click at [38, 126] on p "Estimating" at bounding box center [47, 125] width 36 height 11
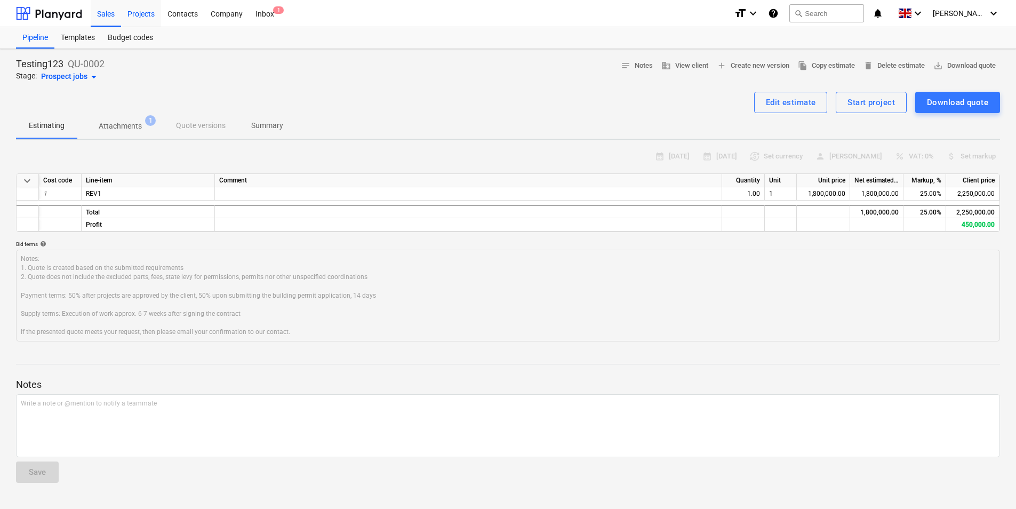
click at [148, 9] on div "Projects" at bounding box center [141, 12] width 40 height 27
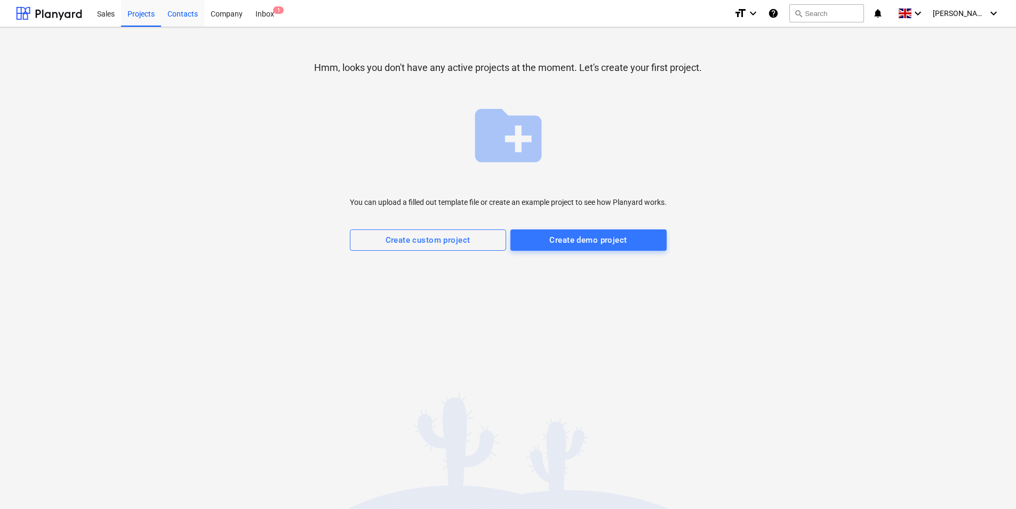
click at [201, 18] on div "Contacts" at bounding box center [182, 12] width 43 height 27
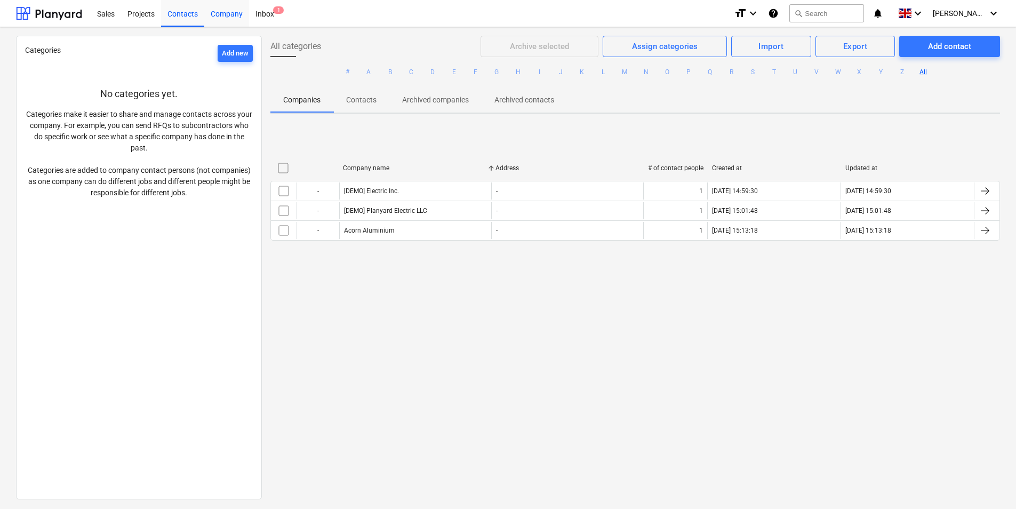
click at [237, 17] on div "Company" at bounding box center [226, 12] width 45 height 27
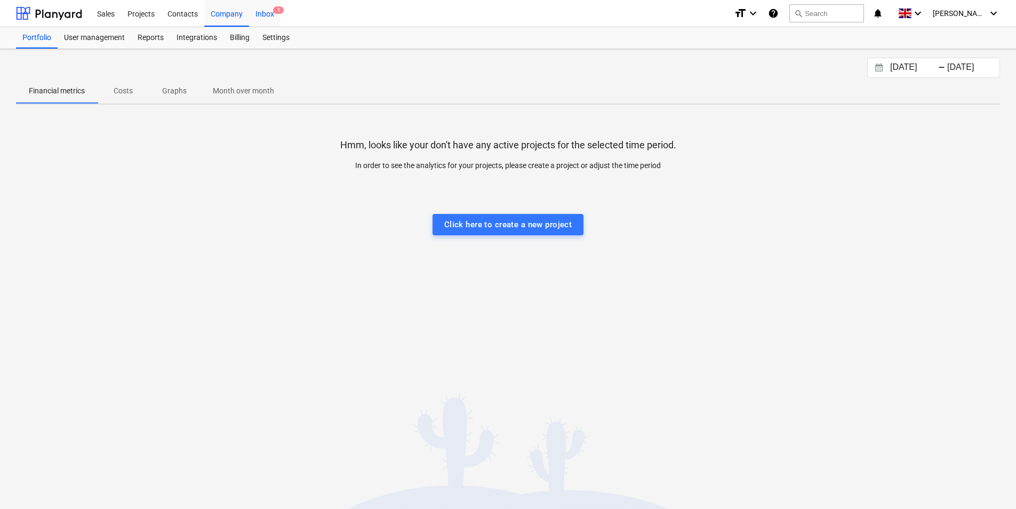
click at [271, 14] on div "Inbox 1" at bounding box center [264, 12] width 31 height 27
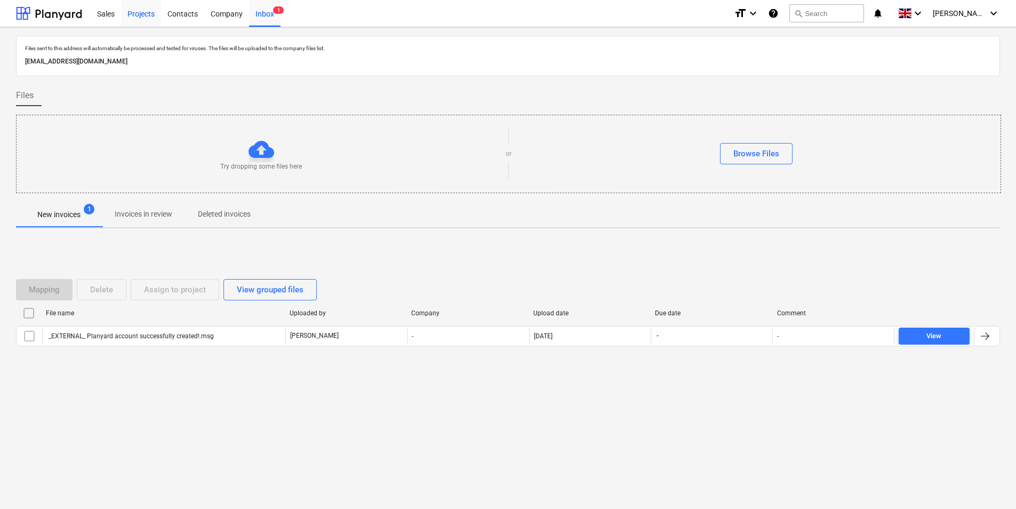
click at [133, 19] on div "Projects" at bounding box center [141, 12] width 40 height 27
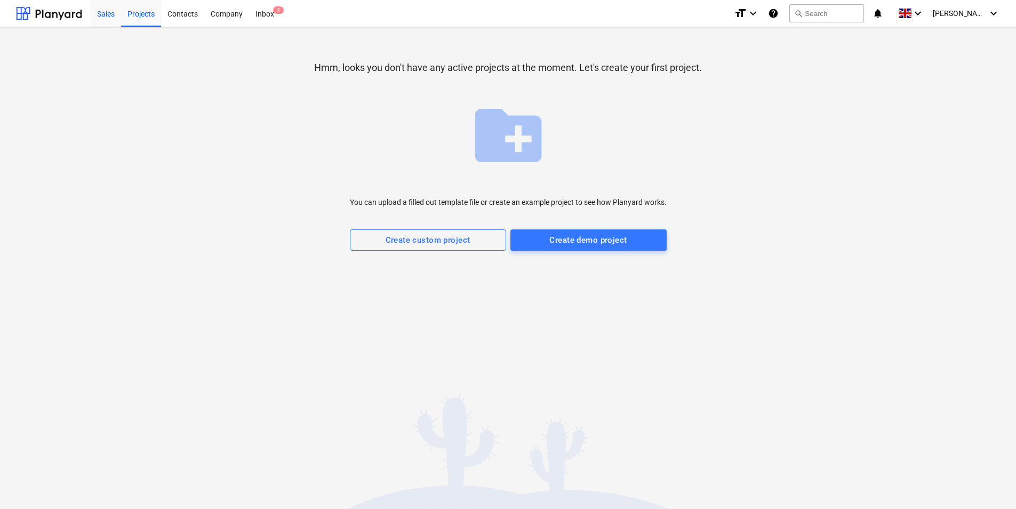
click at [111, 19] on div "Sales" at bounding box center [106, 12] width 30 height 27
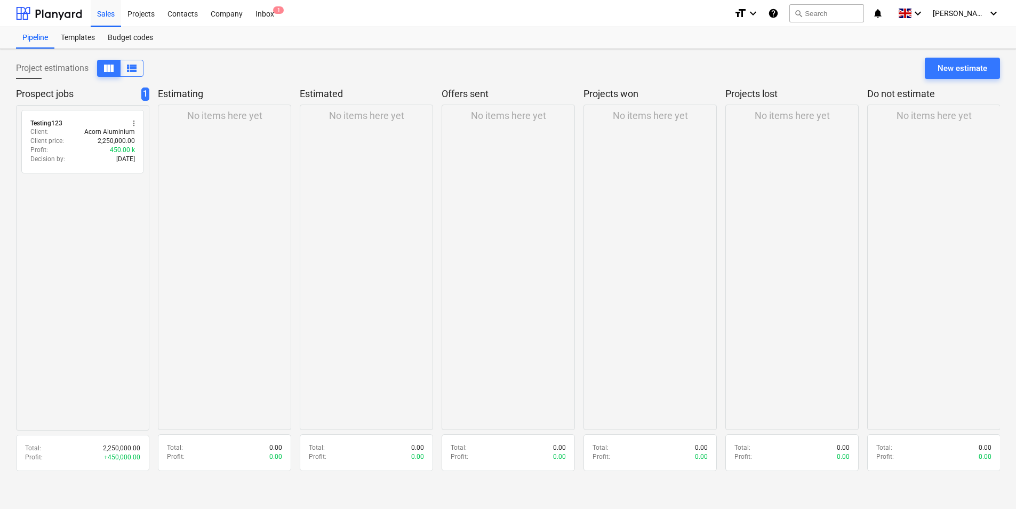
click at [151, 95] on div "Prospect jobs 1 radio_button_unchecked Testing123 more_vert Client : Acorn Alum…" at bounding box center [508, 282] width 984 height 390
click at [141, 95] on span "1" at bounding box center [145, 93] width 8 height 13
click at [143, 95] on span "1" at bounding box center [145, 93] width 8 height 13
drag, startPoint x: 143, startPoint y: 95, endPoint x: 155, endPoint y: 96, distance: 12.3
click at [155, 96] on div "Prospect jobs 1 radio_button_unchecked Testing123 more_vert Client : Acorn Alum…" at bounding box center [508, 282] width 984 height 390
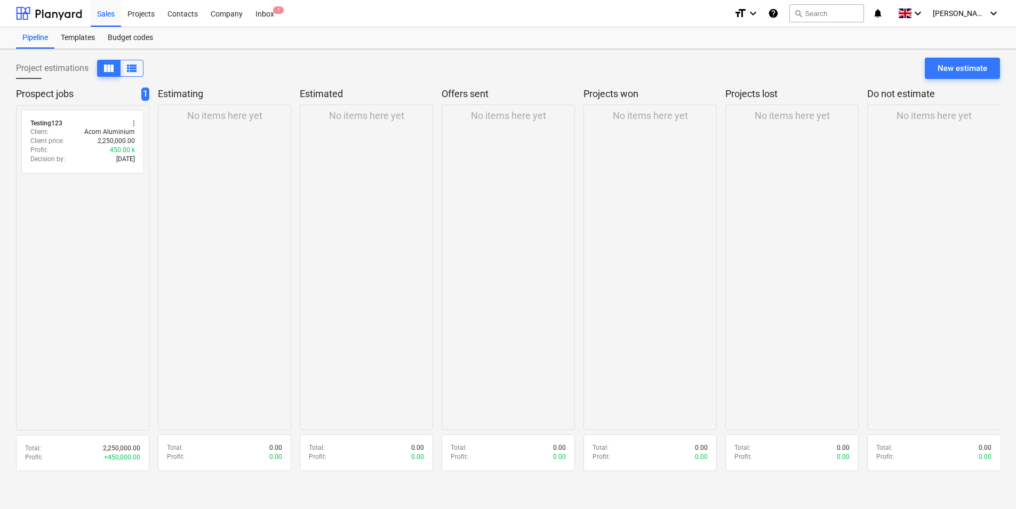
drag, startPoint x: 155, startPoint y: 96, endPoint x: 97, endPoint y: 89, distance: 59.1
click at [97, 89] on p "Prospect jobs" at bounding box center [76, 93] width 121 height 13
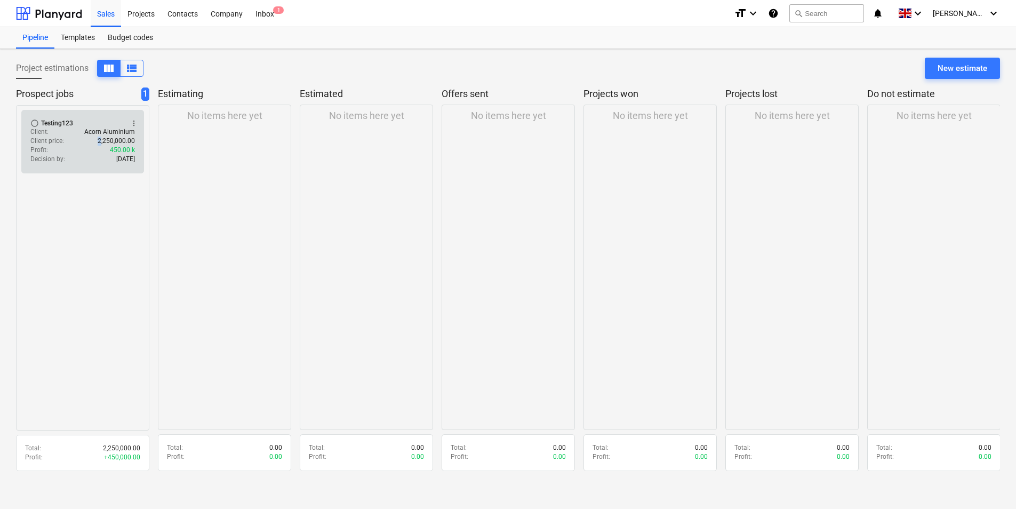
drag, startPoint x: 100, startPoint y: 145, endPoint x: 93, endPoint y: 139, distance: 9.2
click at [93, 139] on div "Client price : 2,250,000.00" at bounding box center [82, 141] width 105 height 9
click at [135, 121] on span "more_vert" at bounding box center [134, 123] width 9 height 9
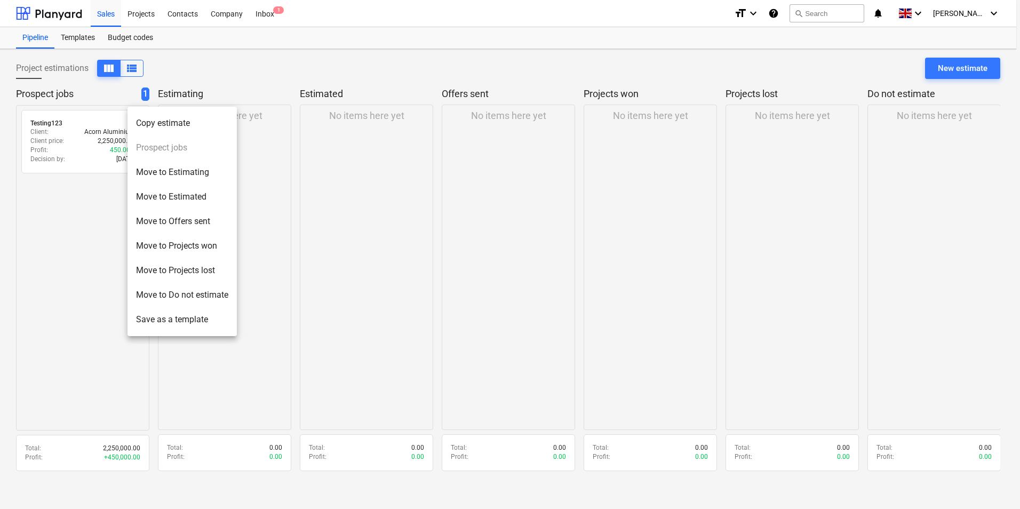
click at [218, 254] on li "Move to Projects won" at bounding box center [181, 246] width 109 height 25
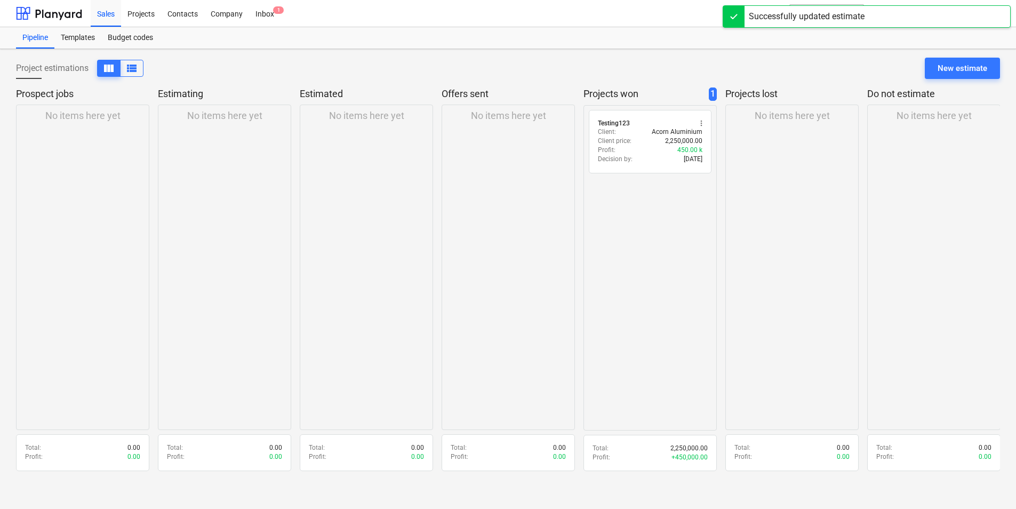
click at [628, 285] on div "radio_button_unchecked Testing123 more_vert Client : Acorn Aluminium Client pri…" at bounding box center [650, 267] width 133 height 325
click at [142, 20] on div "Projects" at bounding box center [141, 12] width 40 height 27
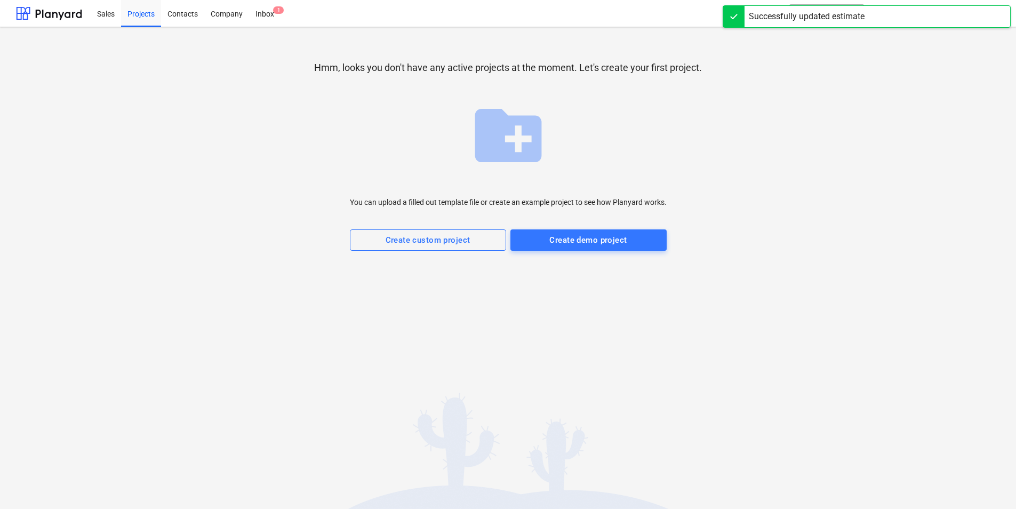
click at [243, 154] on div "Hmm, looks you don't have any active projects at the moment. Let's create your …" at bounding box center [508, 154] width 984 height 236
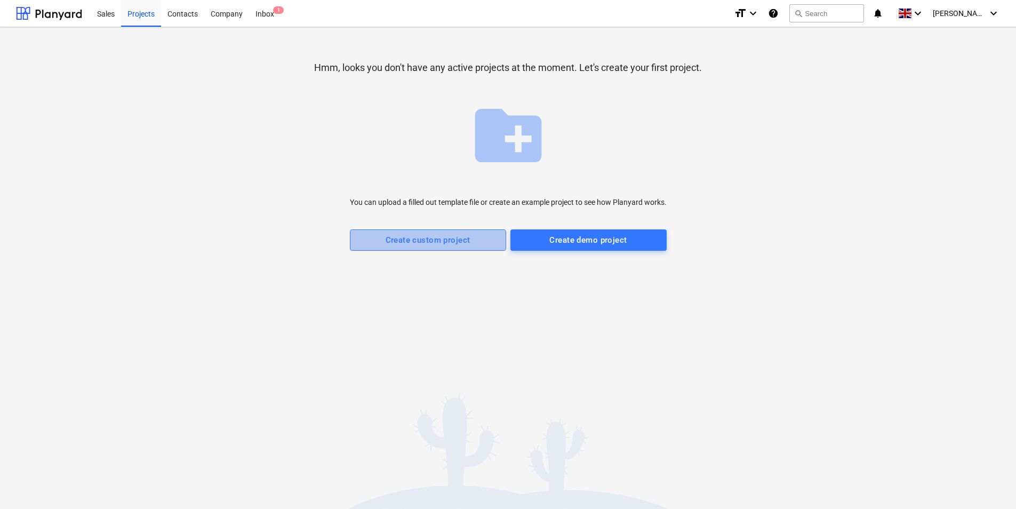
click at [446, 241] on div "Create custom project" at bounding box center [428, 240] width 85 height 14
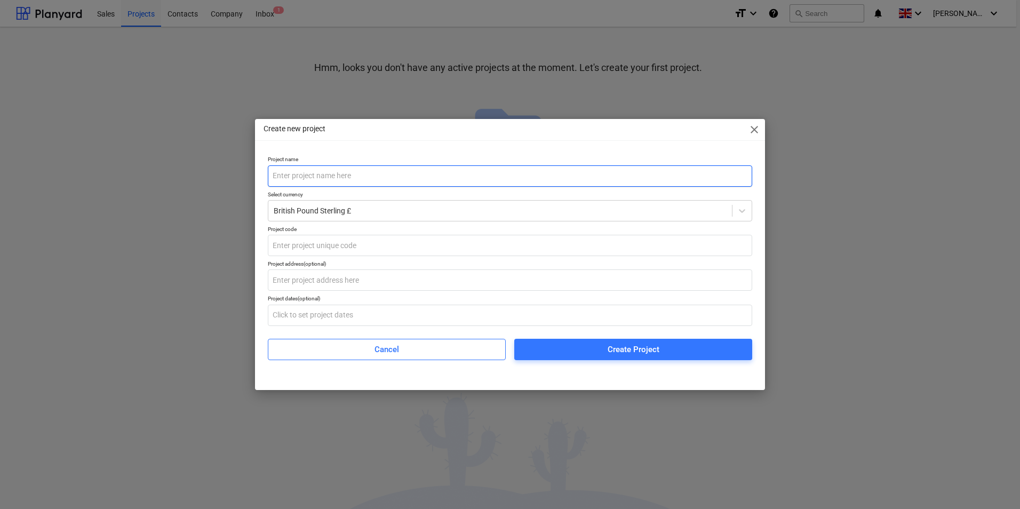
click at [352, 171] on input "text" at bounding box center [510, 175] width 484 height 21
click at [346, 178] on input "text" at bounding box center [510, 175] width 484 height 21
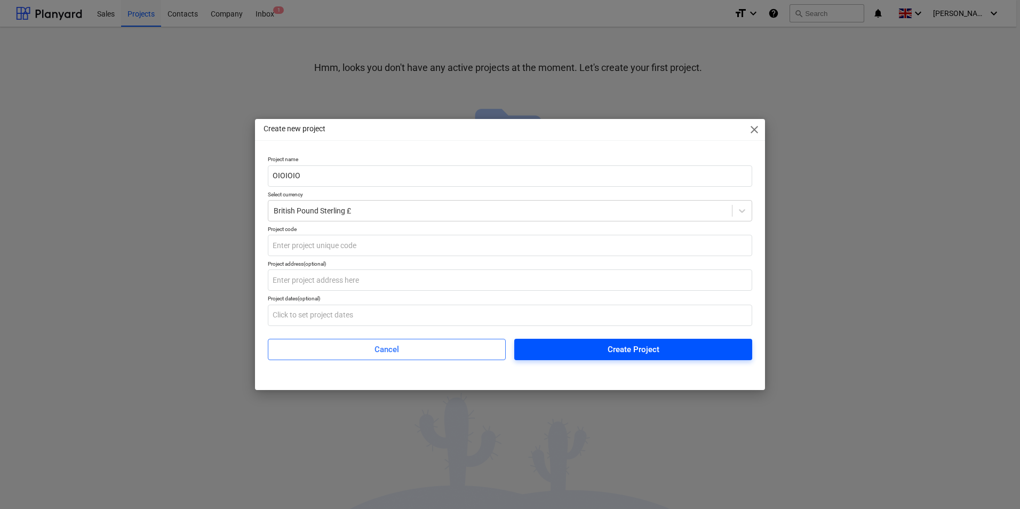
type input "OIOIOIO"
click at [653, 353] on div "Create Project" at bounding box center [634, 349] width 52 height 14
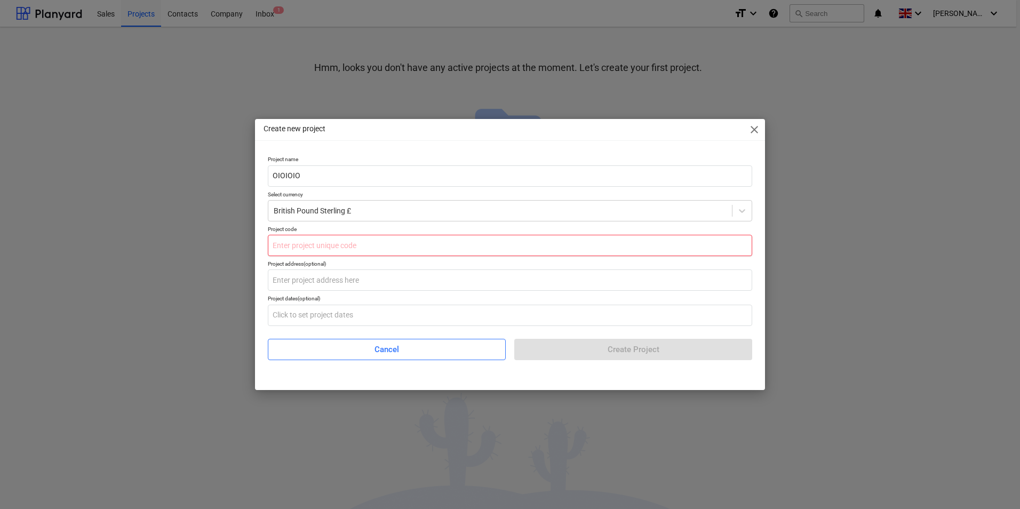
click at [394, 250] on input "text" at bounding box center [510, 245] width 484 height 21
click at [514, 369] on div "Project name OIOIOIO Select currency British Pound Sterling £ Project code NGHJ…" at bounding box center [510, 261] width 510 height 221
click at [420, 231] on p "Project code" at bounding box center [510, 230] width 484 height 9
click at [421, 238] on input "NGHJ 6GH" at bounding box center [510, 245] width 484 height 21
click at [416, 240] on input "NGHJ 6GH" at bounding box center [510, 245] width 484 height 21
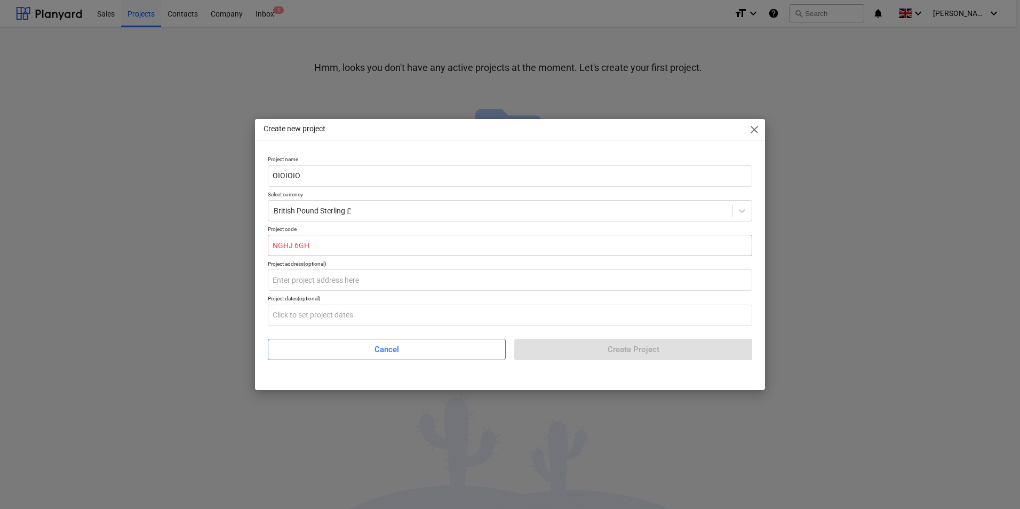
click at [556, 348] on div "Cancel Create Project" at bounding box center [510, 345] width 484 height 30
drag, startPoint x: 380, startPoint y: 249, endPoint x: 211, endPoint y: 251, distance: 169.1
click at [211, 251] on div "Create new project close Project name OIOIOIO Select currency British Pound Ste…" at bounding box center [510, 254] width 1020 height 509
click at [293, 246] on input "NGHJ 6GH" at bounding box center [510, 245] width 484 height 21
click at [278, 246] on input "NGHJ 6GH" at bounding box center [510, 245] width 484 height 21
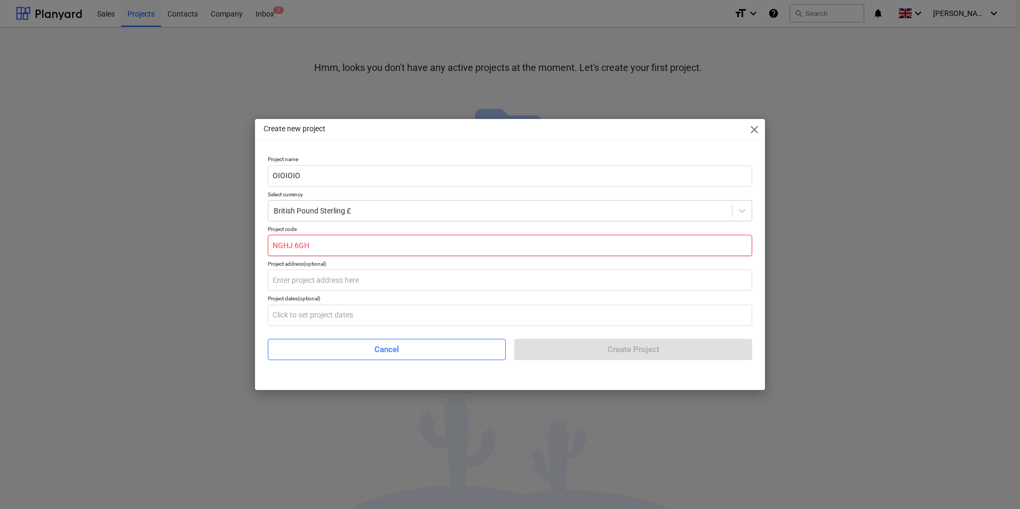
click at [291, 243] on input "NGHJ 6GH" at bounding box center [510, 245] width 484 height 21
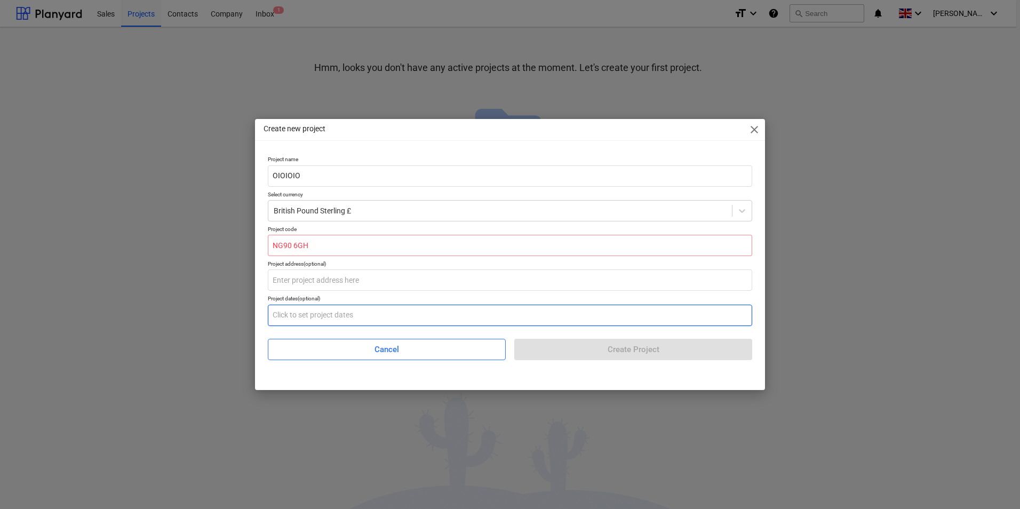
click at [446, 310] on input "text" at bounding box center [510, 315] width 484 height 21
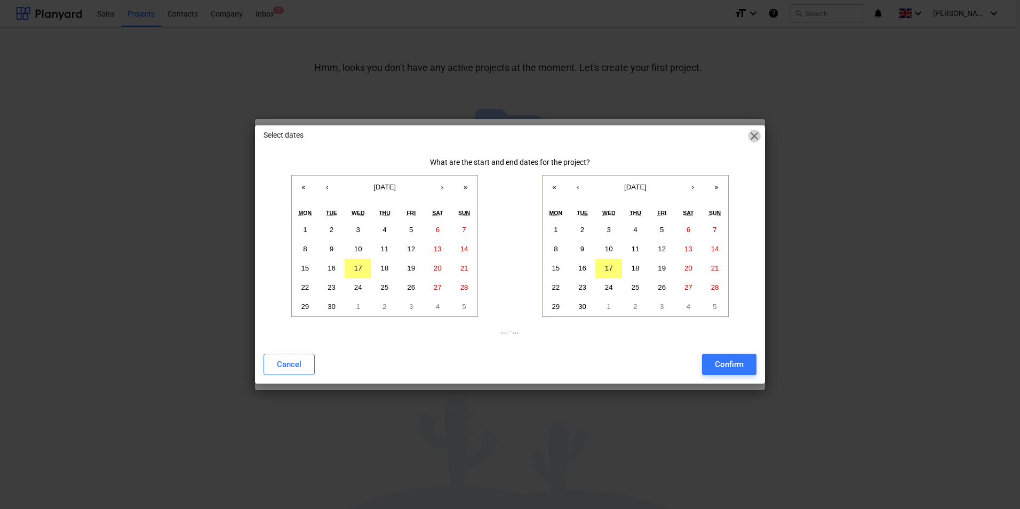
click at [753, 135] on span "close" at bounding box center [754, 136] width 13 height 13
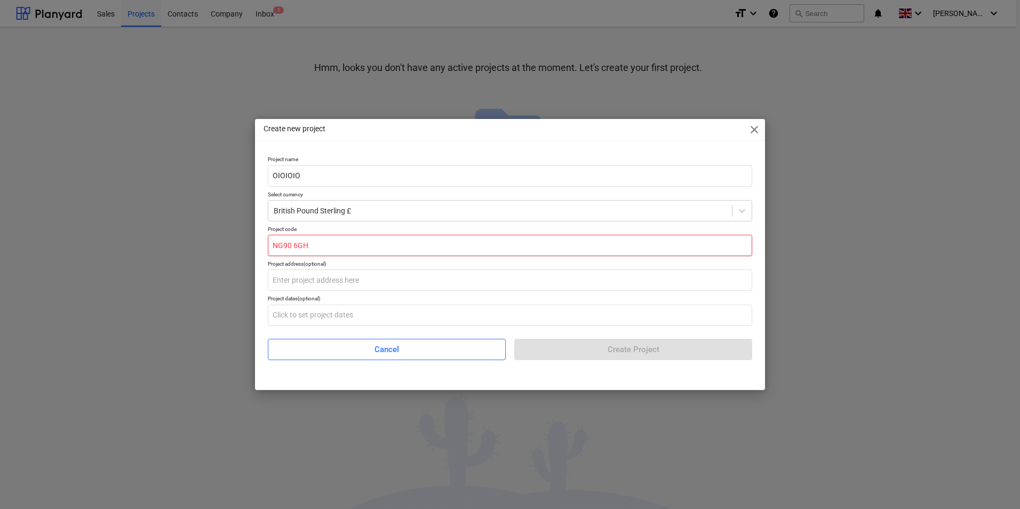
click at [353, 240] on input "NG90 6GH" at bounding box center [510, 245] width 484 height 21
drag, startPoint x: 352, startPoint y: 249, endPoint x: 193, endPoint y: 270, distance: 160.5
click at [193, 270] on div "Create new project close Project name OIOIOIO Select currency British Pound Ste…" at bounding box center [510, 254] width 1020 height 509
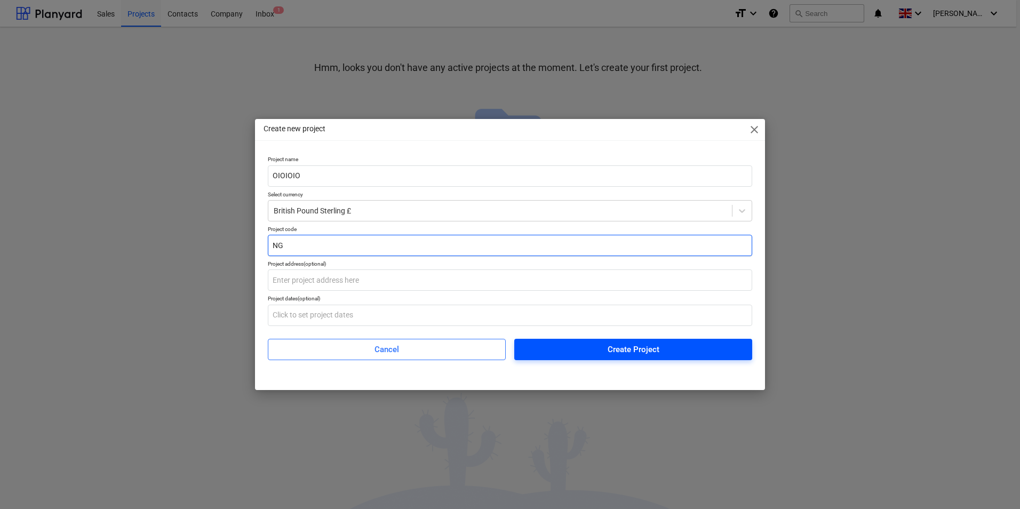
type input "NG"
click at [626, 348] on div "Create Project" at bounding box center [634, 349] width 52 height 14
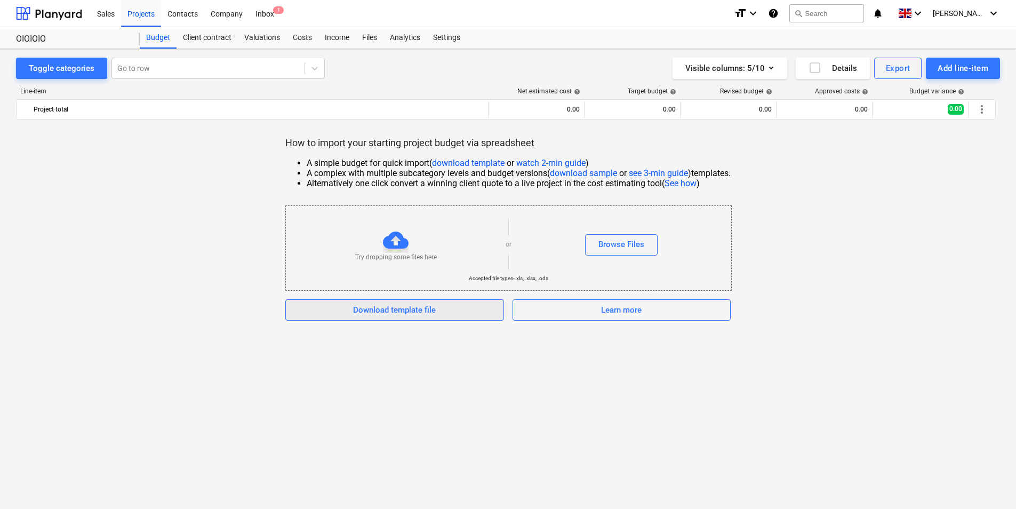
click at [426, 317] on div "Download template file" at bounding box center [394, 310] width 83 height 14
click at [913, 282] on div "How to import your starting project budget via spreadsheet A simple budget for …" at bounding box center [508, 229] width 984 height 184
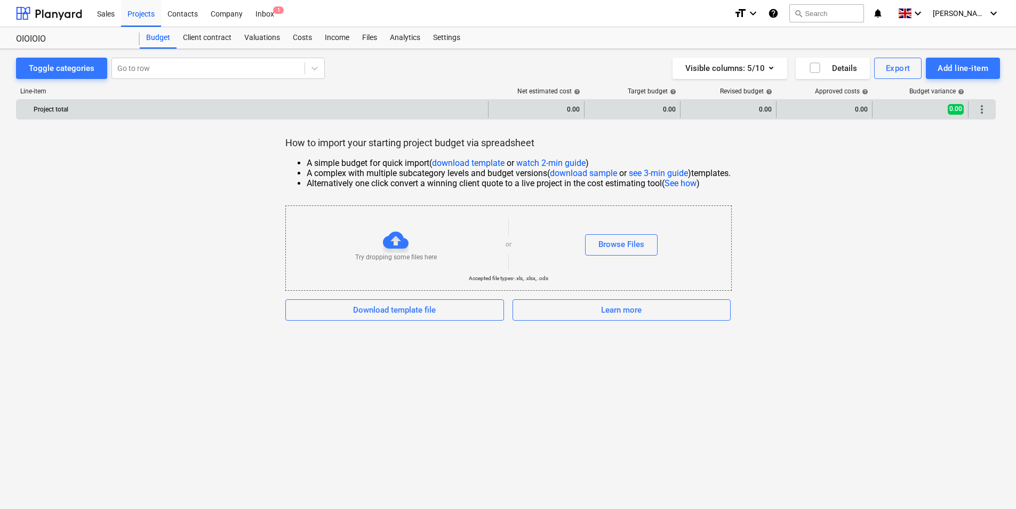
click at [648, 103] on div "0.00" at bounding box center [632, 109] width 87 height 17
click at [533, 110] on div "0.00" at bounding box center [536, 109] width 87 height 17
click at [635, 109] on div "0.00" at bounding box center [632, 109] width 87 height 17
click at [747, 114] on div "0.00" at bounding box center [728, 109] width 87 height 17
click at [823, 111] on div "0.00" at bounding box center [824, 109] width 87 height 17
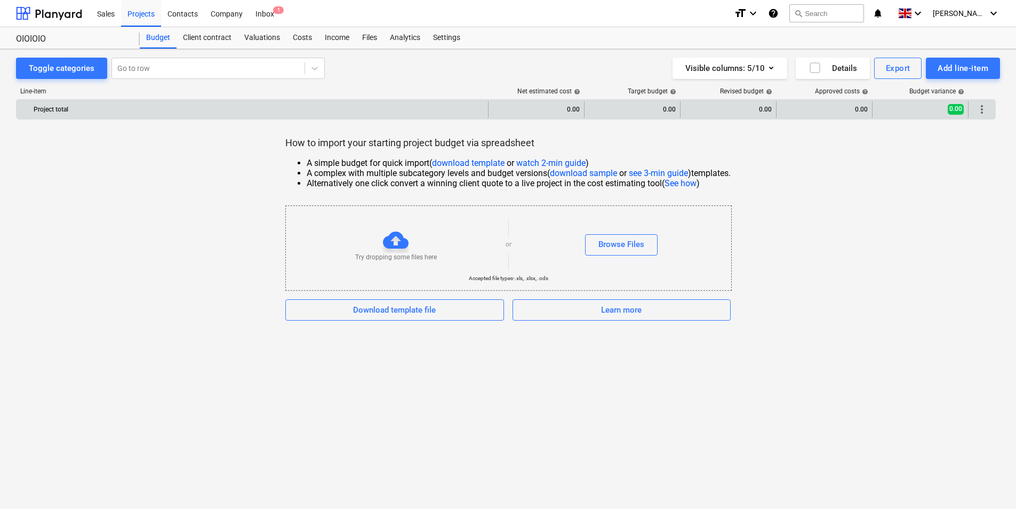
click at [909, 109] on div "0.00" at bounding box center [920, 109] width 87 height 17
click at [981, 108] on span "more_vert" at bounding box center [982, 109] width 13 height 13
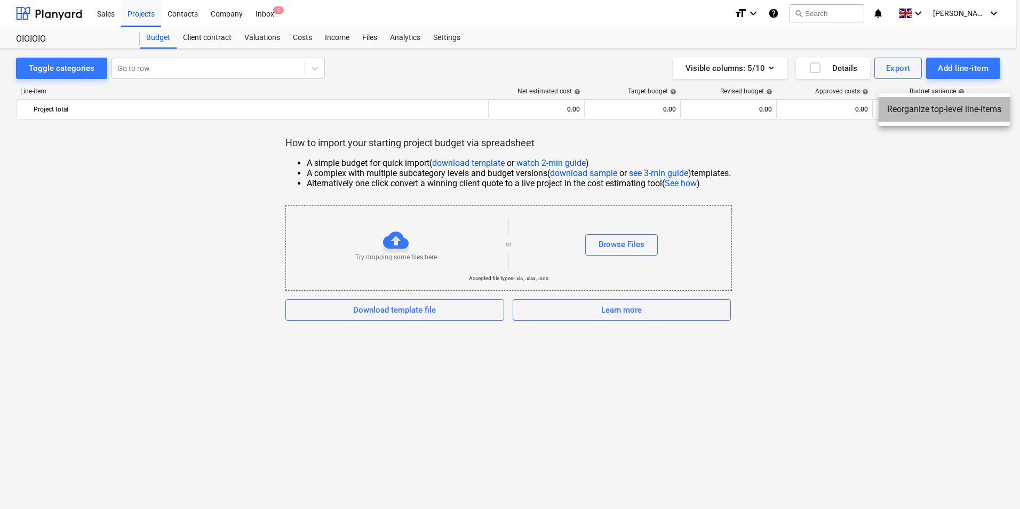
click at [942, 109] on li "Reorganize top-level line-items" at bounding box center [944, 109] width 131 height 25
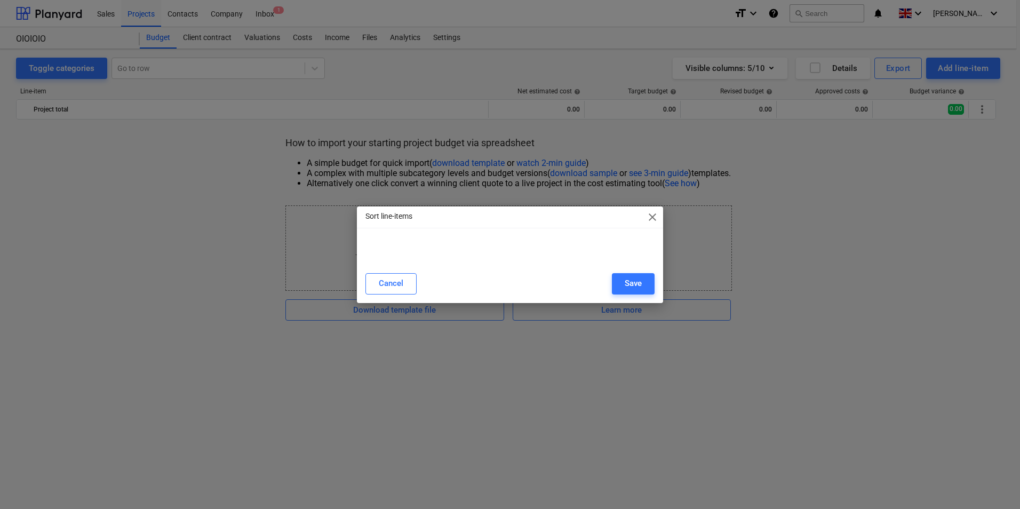
click at [551, 264] on div at bounding box center [510, 252] width 306 height 26
click at [420, 239] on div at bounding box center [509, 243] width 289 height 9
drag, startPoint x: 420, startPoint y: 238, endPoint x: 448, endPoint y: 240, distance: 27.3
click at [427, 240] on div at bounding box center [509, 243] width 289 height 9
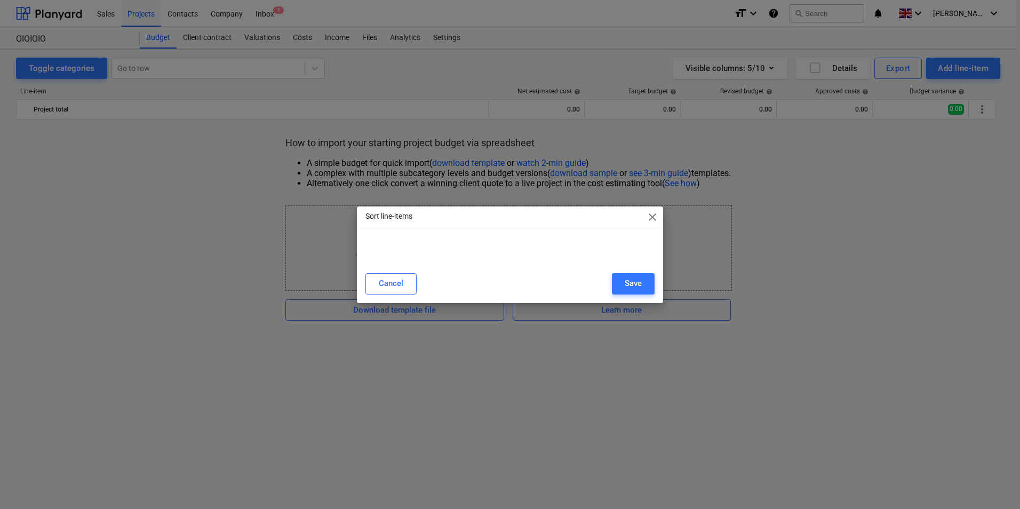
click at [646, 208] on div "Sort line-items close" at bounding box center [510, 216] width 306 height 21
click at [651, 222] on span "close" at bounding box center [652, 217] width 13 height 13
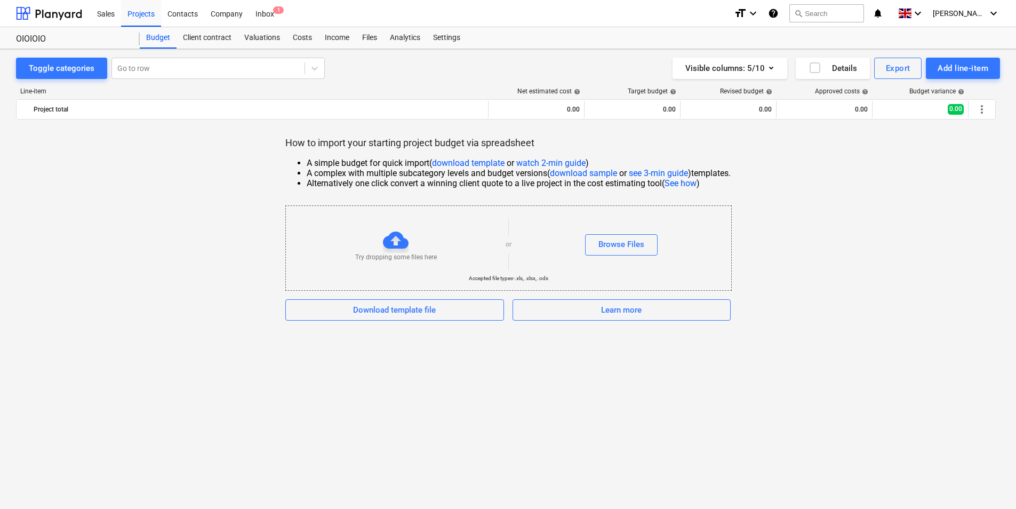
click at [828, 186] on div "How to import your starting project budget via spreadsheet A simple budget for …" at bounding box center [508, 229] width 984 height 184
click at [208, 42] on div "Client contract" at bounding box center [207, 37] width 61 height 21
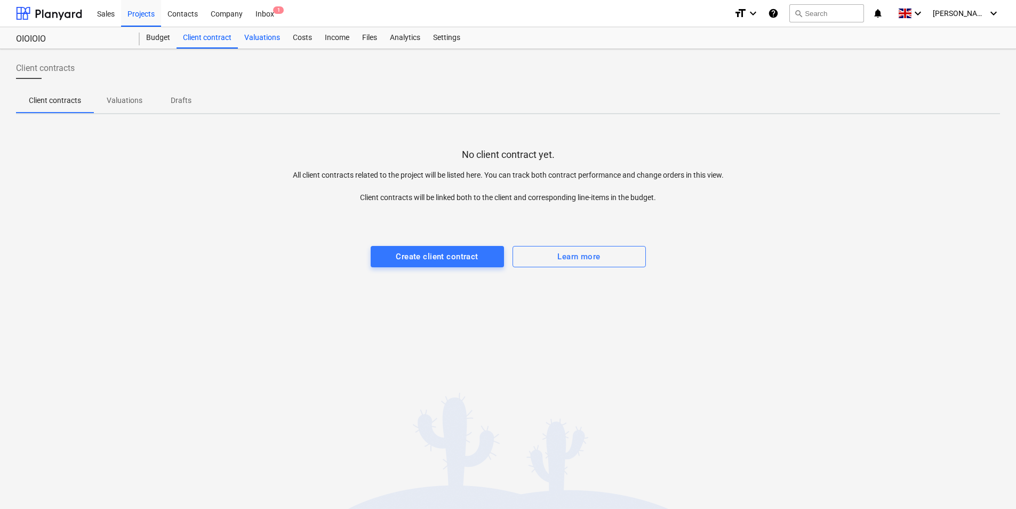
click at [276, 38] on div "Valuations" at bounding box center [262, 37] width 49 height 21
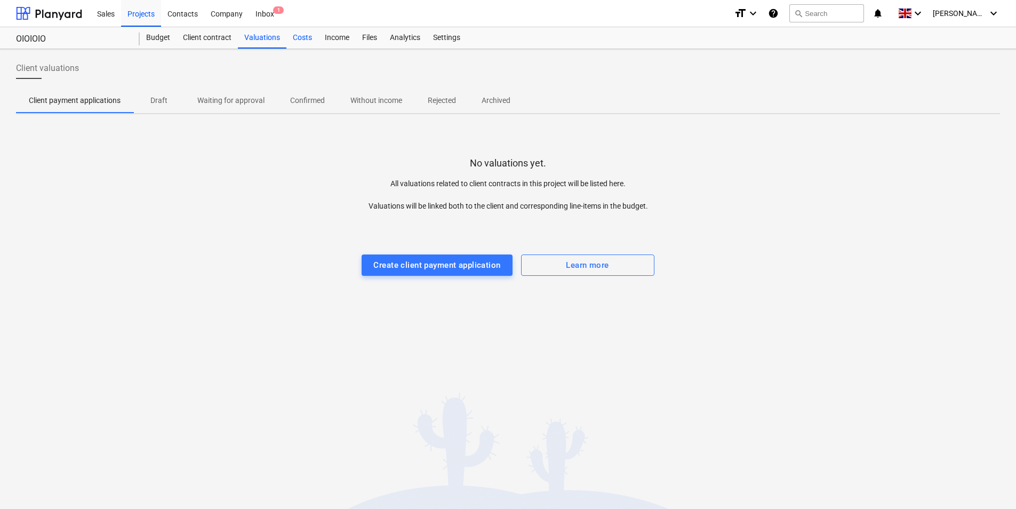
click at [312, 36] on div "Costs" at bounding box center [302, 37] width 32 height 21
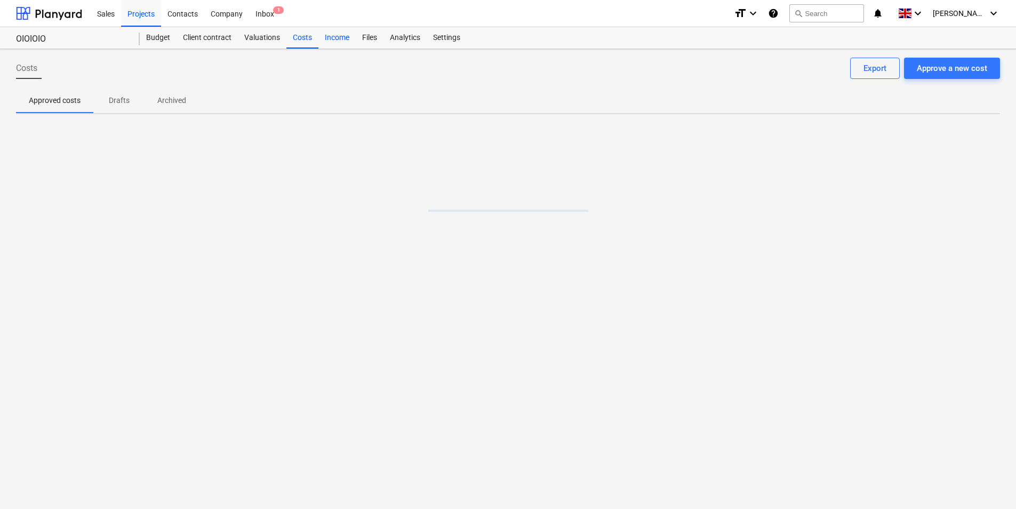
drag, startPoint x: 340, startPoint y: 41, endPoint x: 346, endPoint y: 46, distance: 8.7
click at [341, 41] on div "Income" at bounding box center [336, 37] width 37 height 21
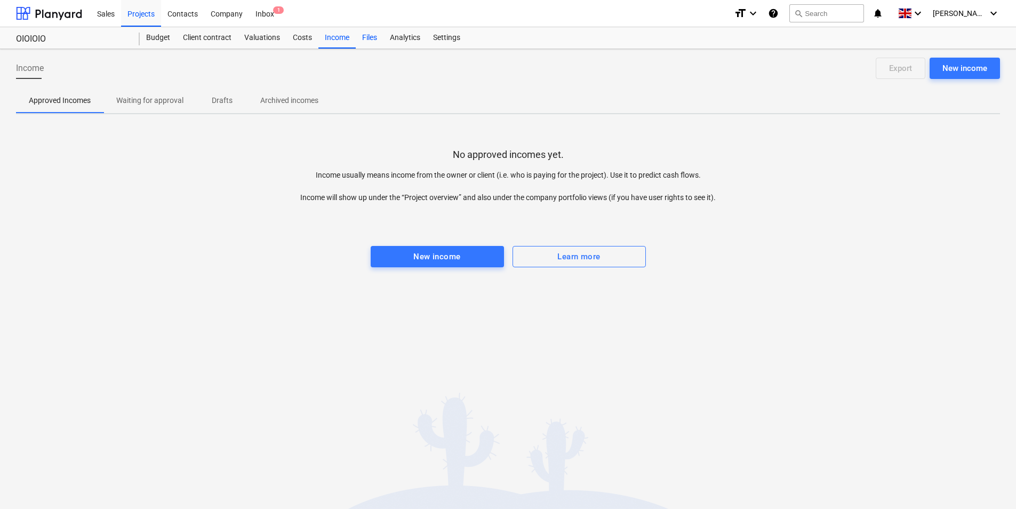
click at [374, 41] on div "Files" at bounding box center [370, 37] width 28 height 21
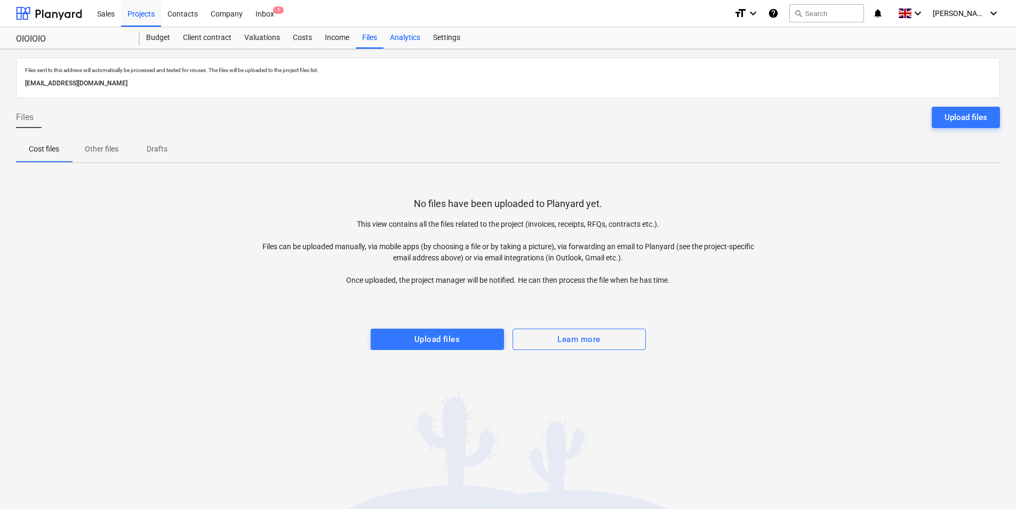
click at [390, 40] on div "Analytics" at bounding box center [405, 37] width 43 height 21
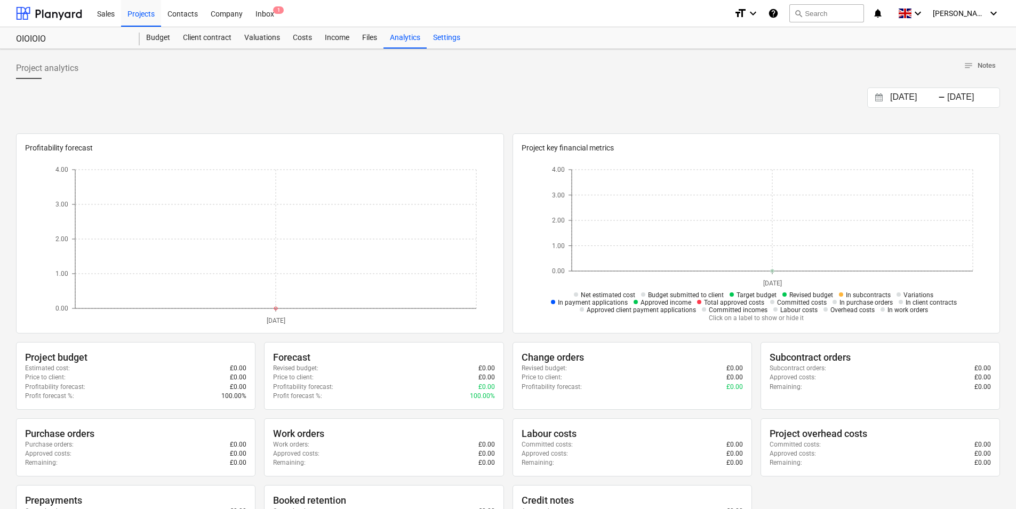
click at [446, 39] on div "Settings" at bounding box center [447, 37] width 40 height 21
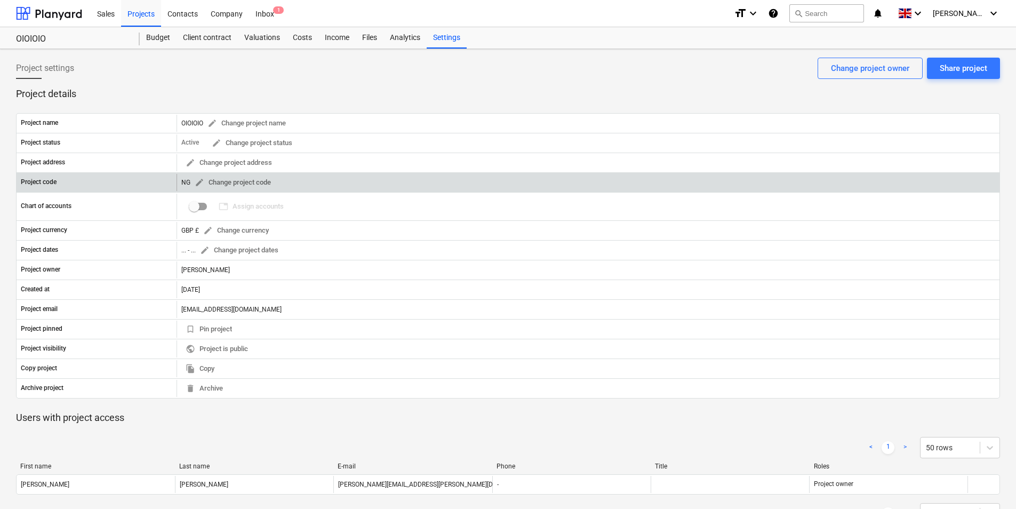
click at [59, 184] on div "Project code" at bounding box center [97, 182] width 160 height 17
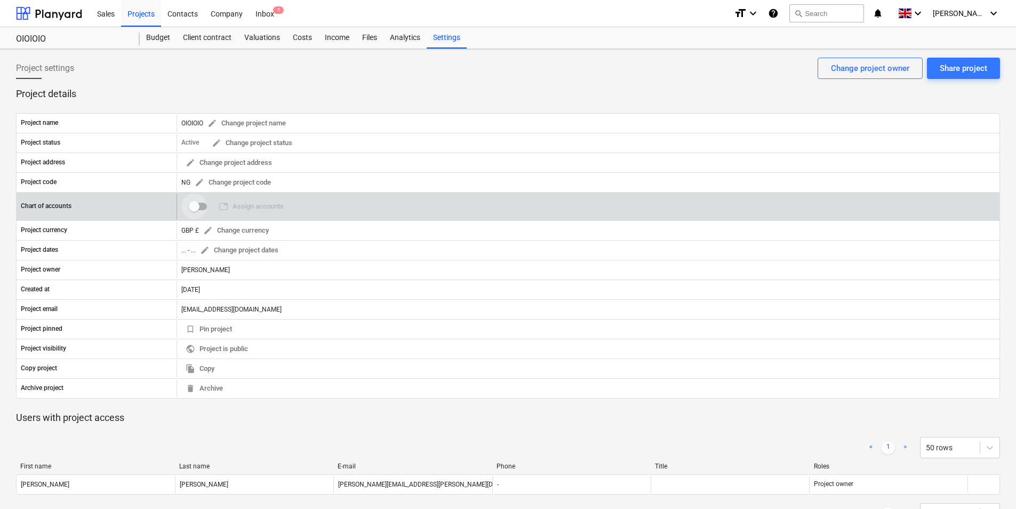
click at [200, 206] on input "checkbox" at bounding box center [194, 207] width 26 height 26
checkbox input "false"
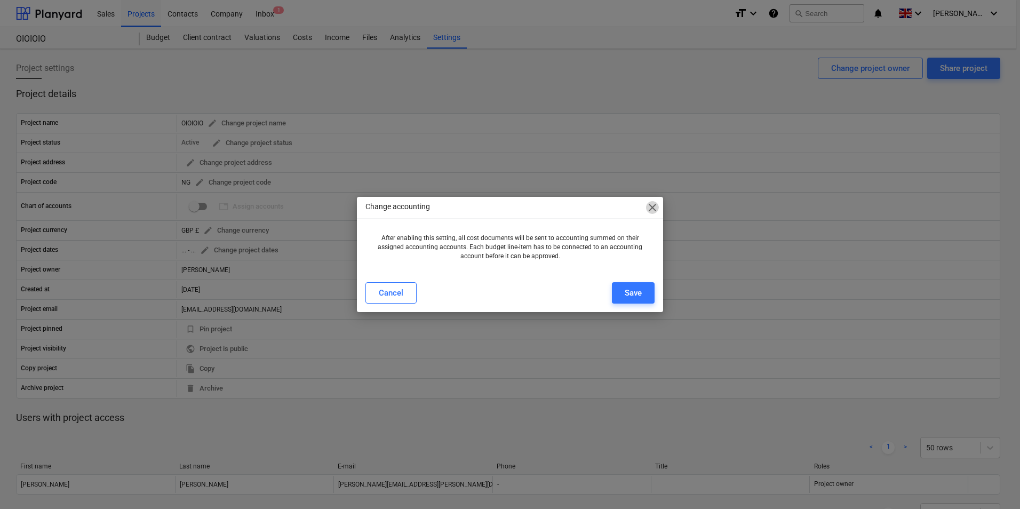
click at [657, 209] on span "close" at bounding box center [652, 207] width 13 height 13
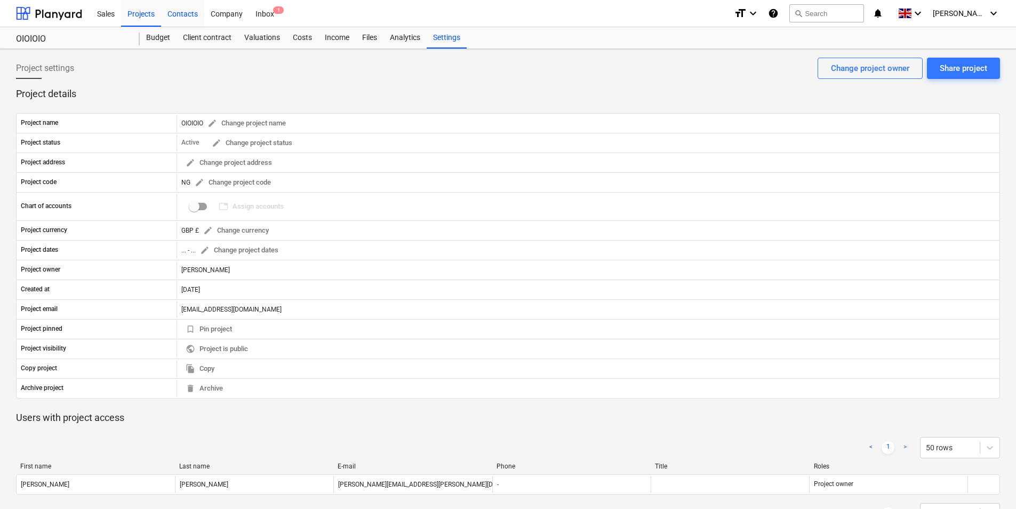
click at [196, 12] on div "Contacts" at bounding box center [182, 12] width 43 height 27
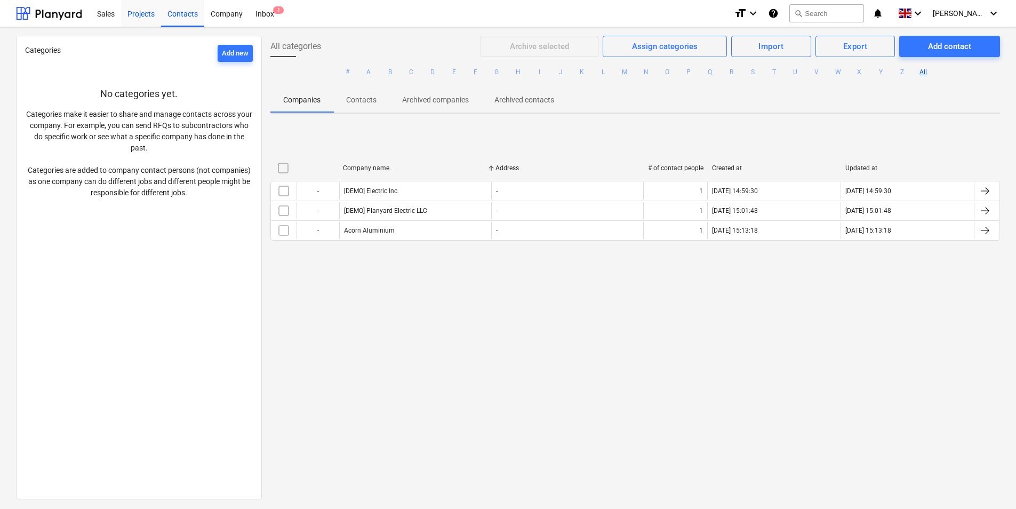
click at [147, 7] on div "Projects" at bounding box center [141, 12] width 40 height 27
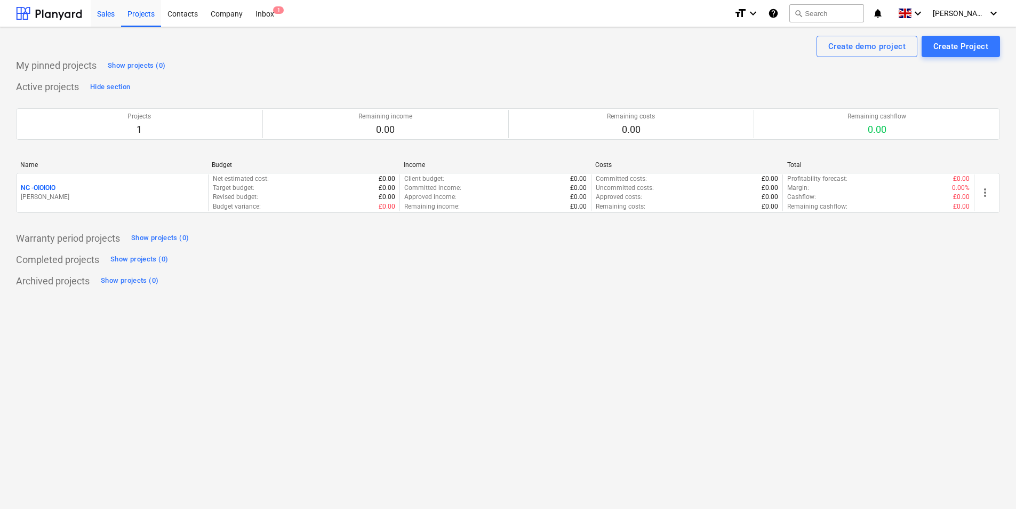
click at [106, 17] on div "Sales" at bounding box center [106, 12] width 30 height 27
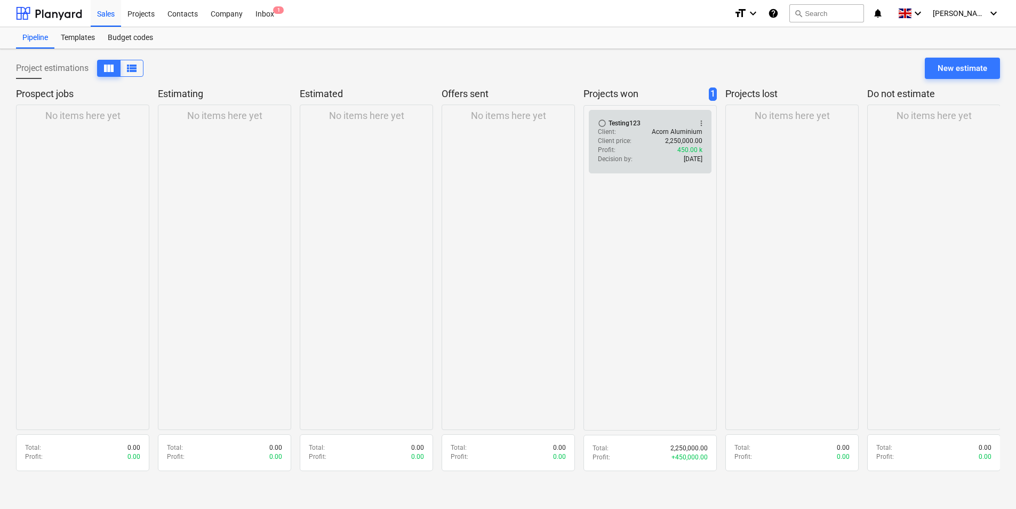
drag, startPoint x: 641, startPoint y: 132, endPoint x: 654, endPoint y: 129, distance: 13.8
click at [654, 129] on div "Client : Acorn Aluminium" at bounding box center [650, 131] width 105 height 9
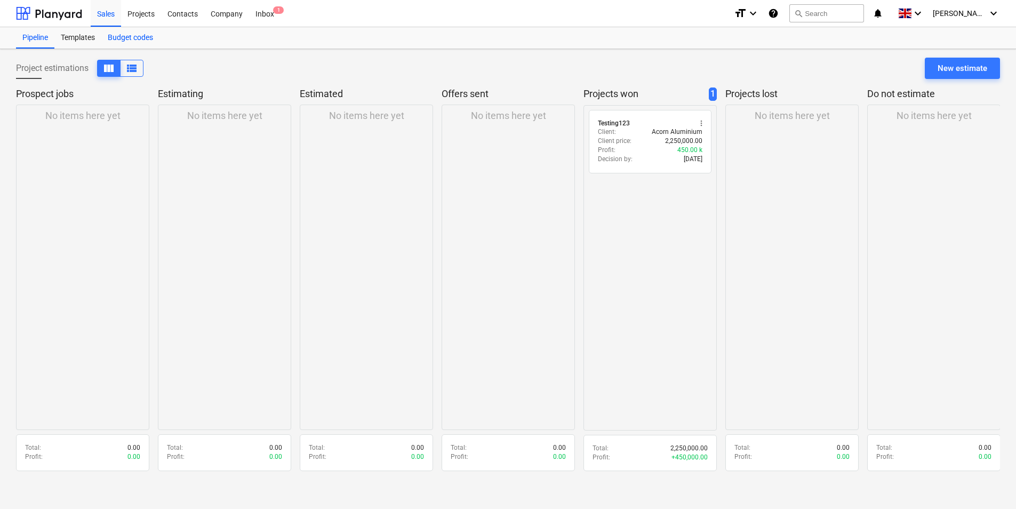
click at [130, 39] on div "Budget codes" at bounding box center [130, 37] width 58 height 21
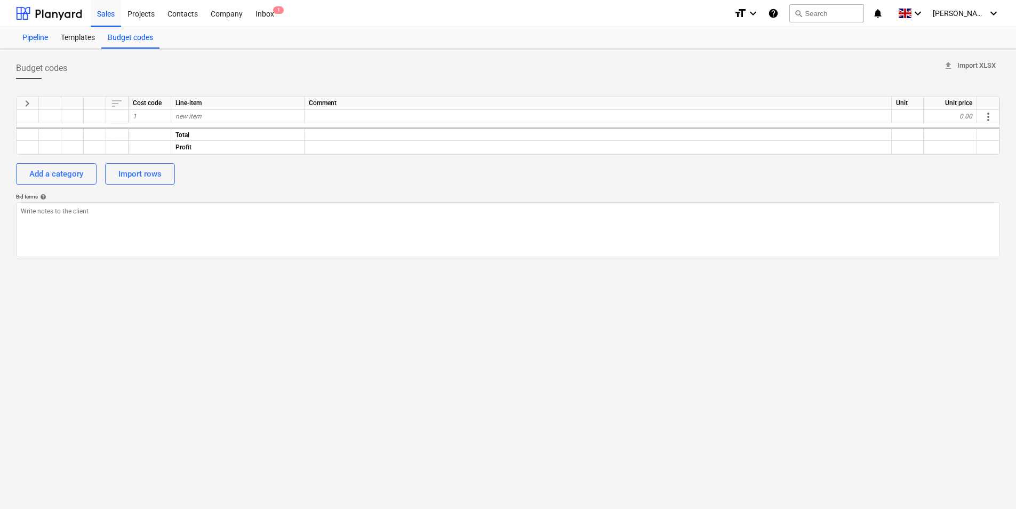
click at [39, 41] on div "Pipeline" at bounding box center [35, 37] width 38 height 21
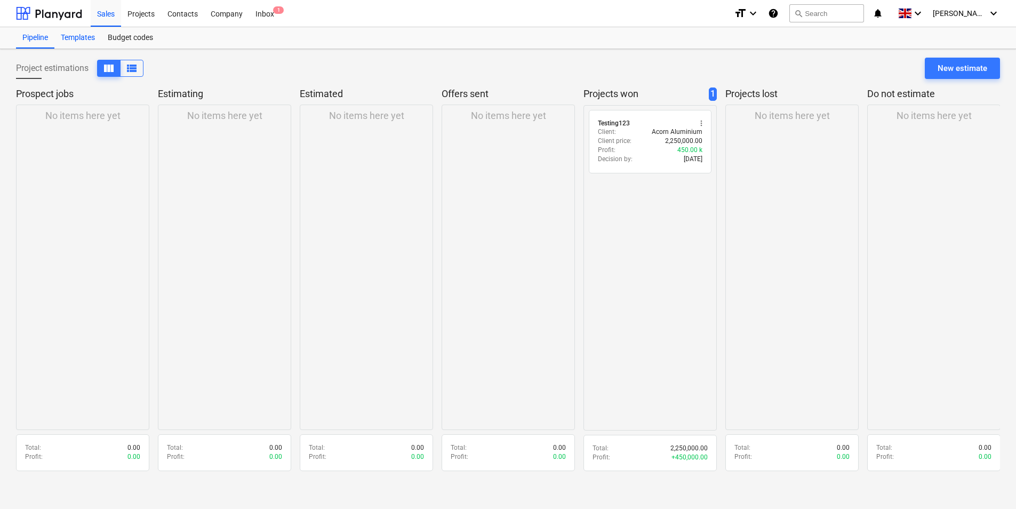
click at [77, 38] on div "Templates" at bounding box center [77, 37] width 47 height 21
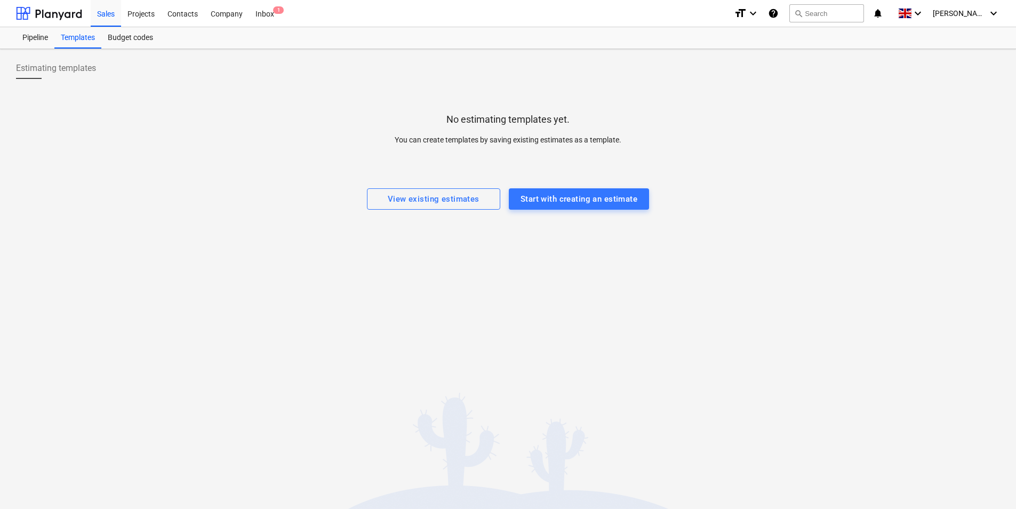
click at [586, 157] on div at bounding box center [508, 156] width 984 height 21
click at [72, 63] on span "Estimating templates" at bounding box center [56, 68] width 80 height 13
click at [75, 67] on span "Estimating templates" at bounding box center [56, 68] width 80 height 13
click at [416, 202] on div "View existing estimates" at bounding box center [434, 199] width 92 height 14
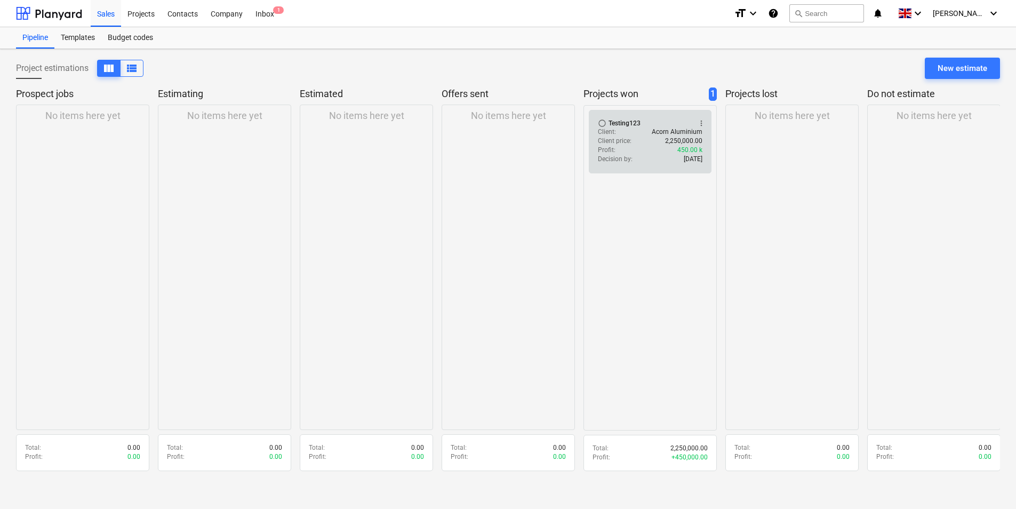
click at [648, 154] on div "Profit : 450.00 k" at bounding box center [650, 150] width 105 height 9
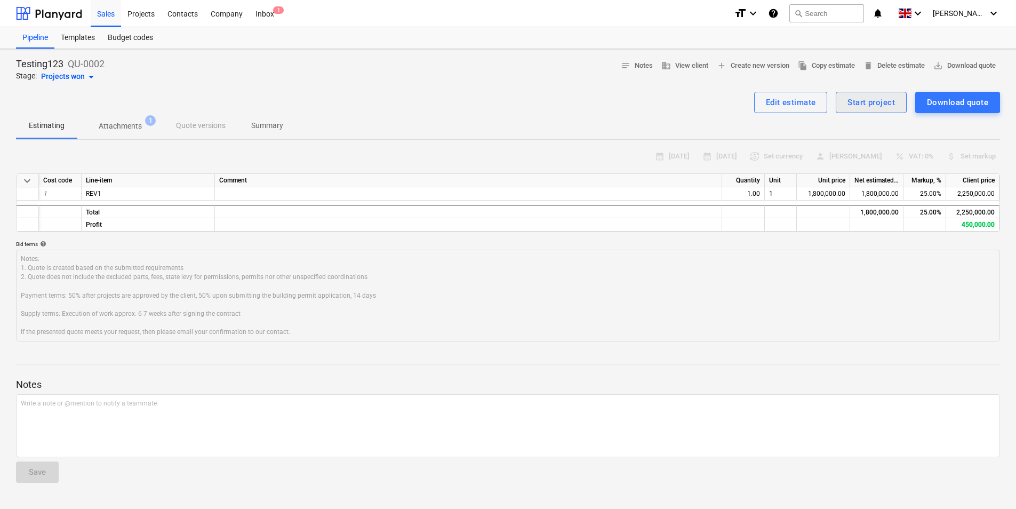
click at [867, 106] on div "Start project" at bounding box center [871, 102] width 47 height 14
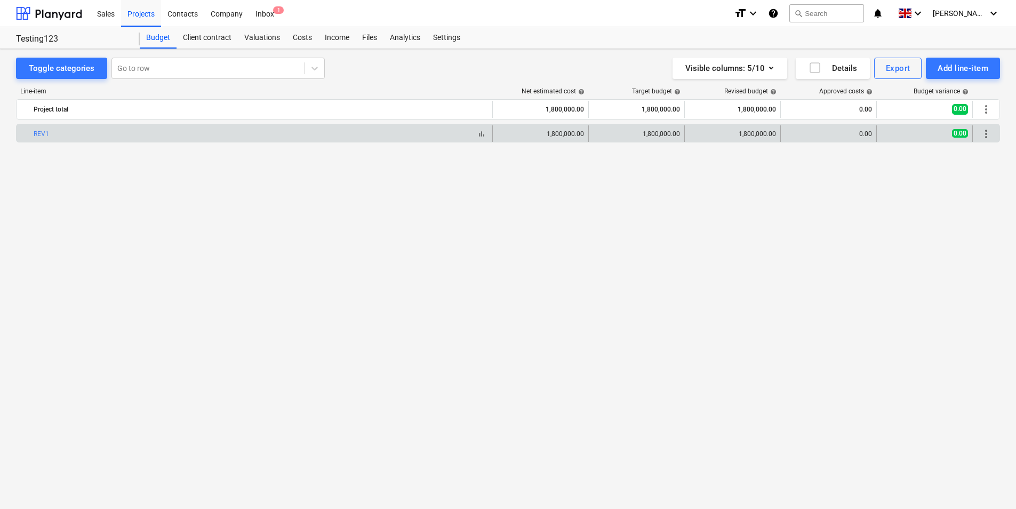
click at [53, 130] on div "bar_chart REV1" at bounding box center [261, 133] width 454 height 7
click at [541, 138] on div "edit 1,800,000.00" at bounding box center [540, 133] width 87 height 17
click at [987, 127] on span "more_vert" at bounding box center [986, 133] width 13 height 13
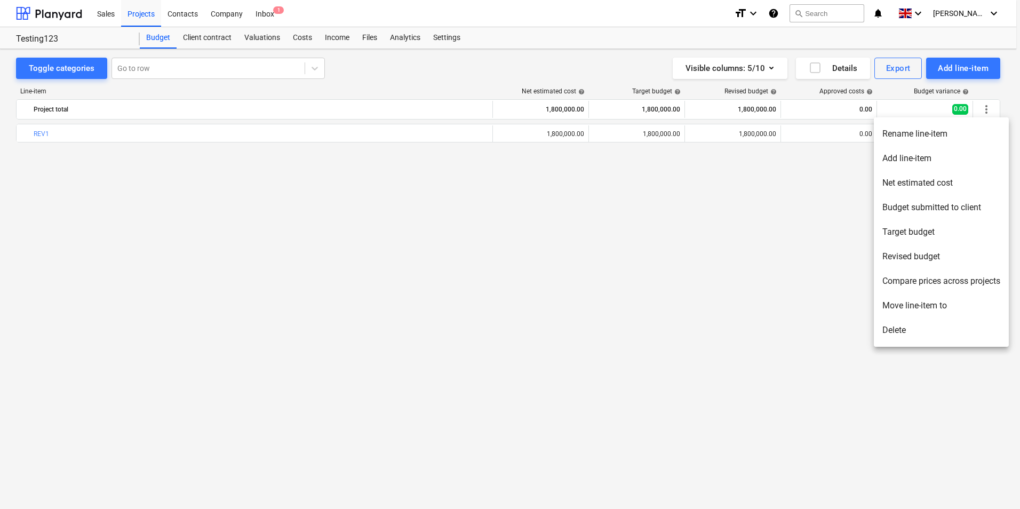
click at [936, 157] on li "Add line-item" at bounding box center [941, 158] width 135 height 25
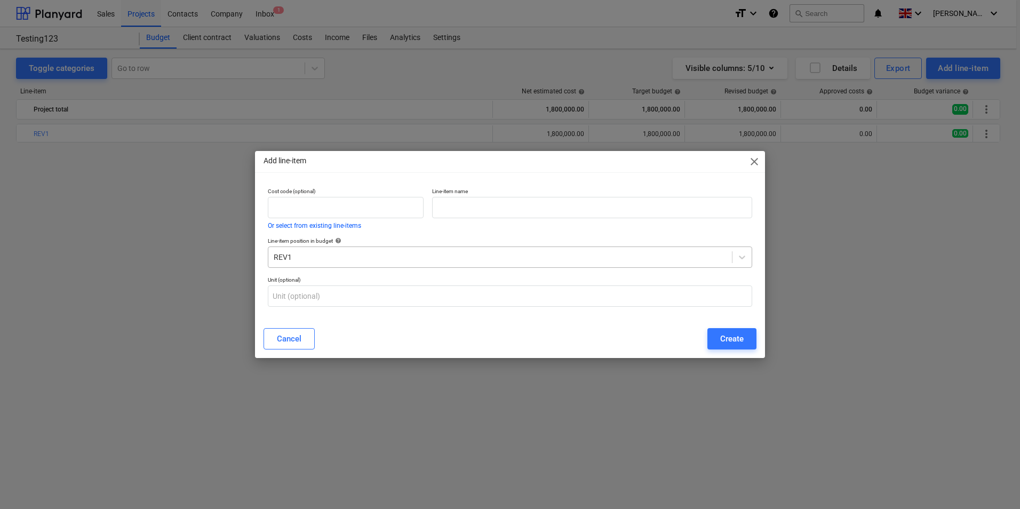
click at [310, 256] on div at bounding box center [500, 257] width 453 height 11
click at [334, 202] on input "text" at bounding box center [346, 207] width 156 height 21
click at [500, 208] on input "text" at bounding box center [592, 207] width 320 height 21
drag, startPoint x: 460, startPoint y: 313, endPoint x: 493, endPoint y: 320, distance: 33.8
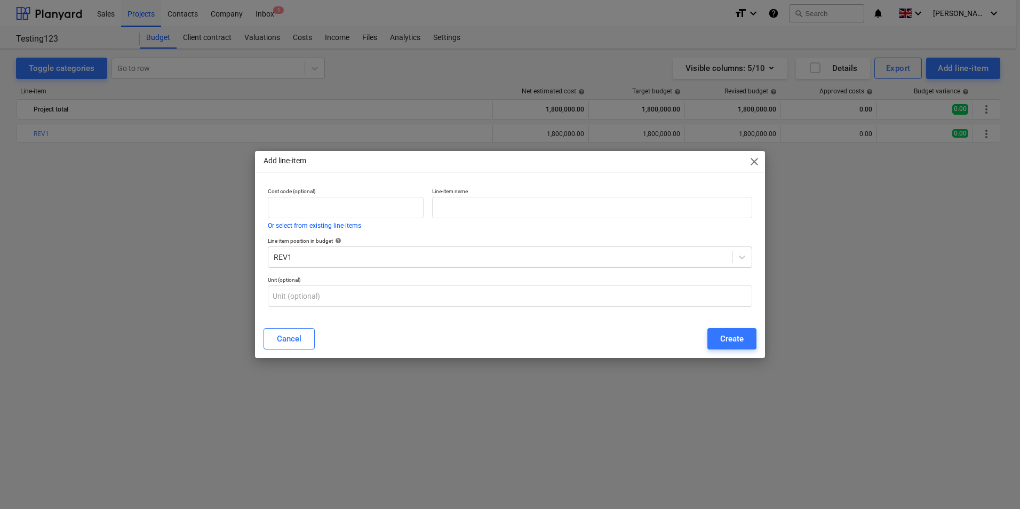
click at [460, 314] on div "Cost code (optional) Or select from existing line-items Line-item name Line-ite…" at bounding box center [510, 251] width 510 height 137
click at [754, 149] on div "Add line-item close Cost code (optional) Or select from existing line-items Lin…" at bounding box center [510, 254] width 1020 height 509
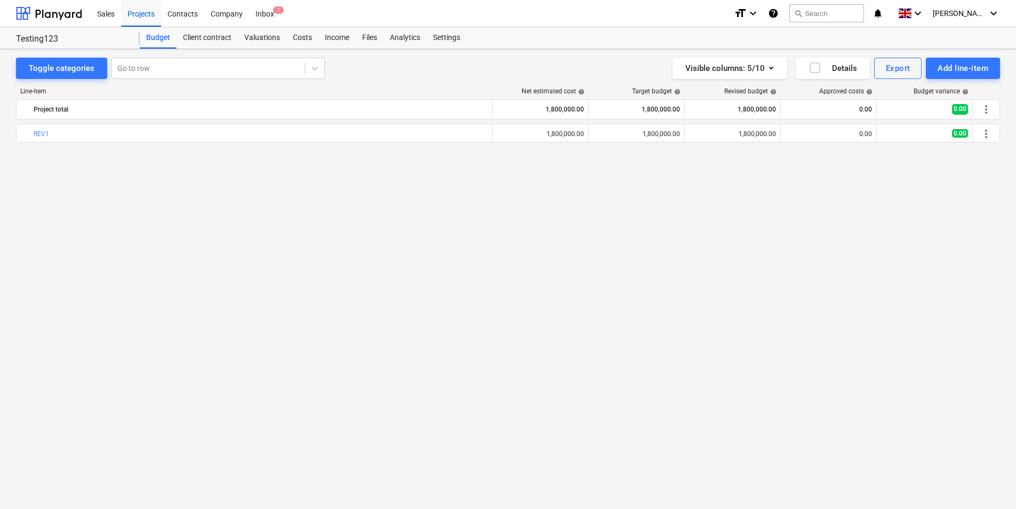
click at [741, 226] on div "bar_chart REV1 edit 1,800,000.00 edit 1,800,000.00 edit 1,800,000.00 0.00 0.00 …" at bounding box center [508, 294] width 984 height 341
click at [200, 33] on div "Client contract" at bounding box center [207, 37] width 61 height 21
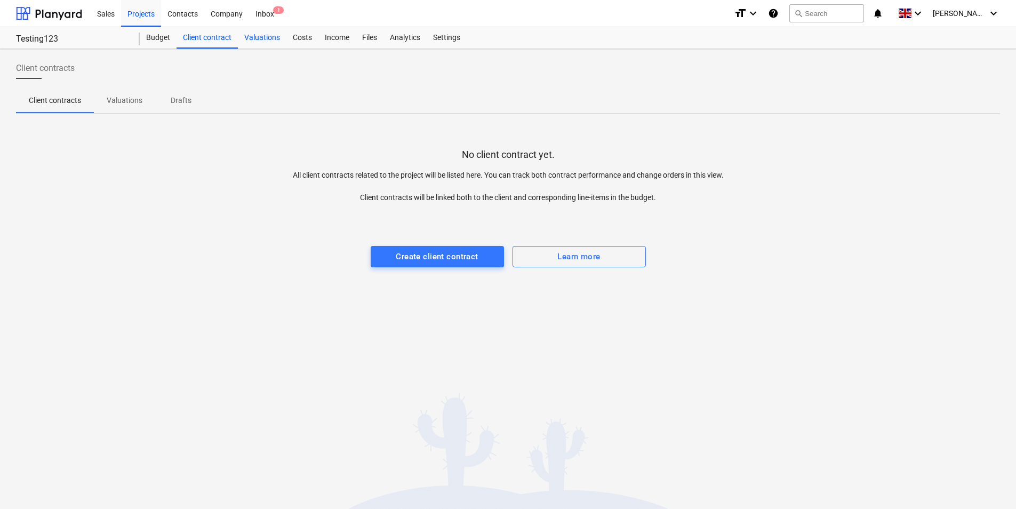
click at [279, 39] on div "Valuations" at bounding box center [262, 37] width 49 height 21
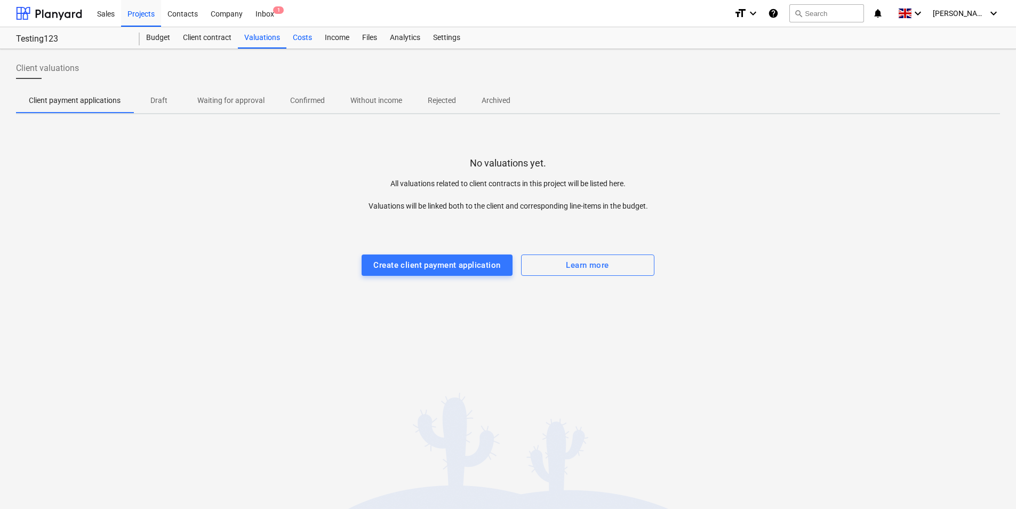
click at [305, 35] on div "Costs" at bounding box center [302, 37] width 32 height 21
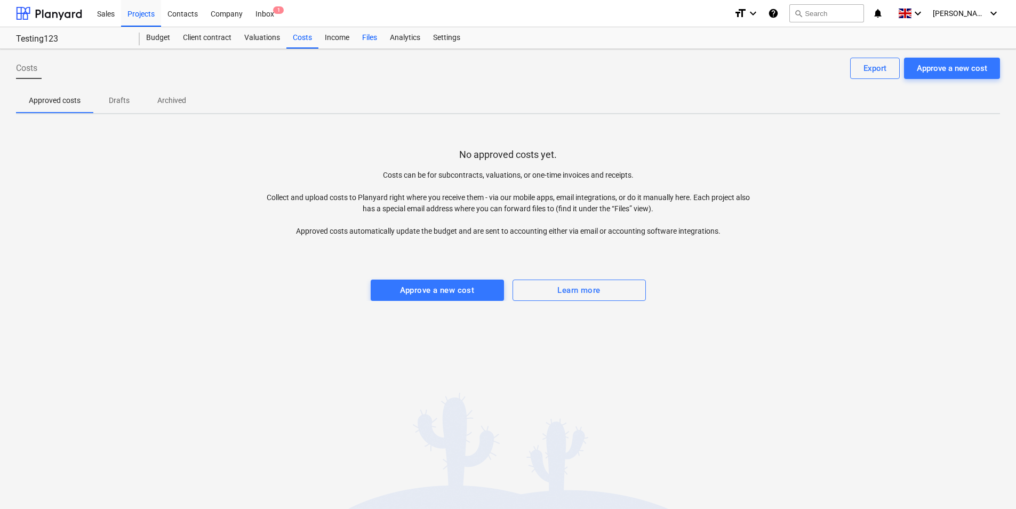
click at [359, 37] on div "Files" at bounding box center [370, 37] width 28 height 21
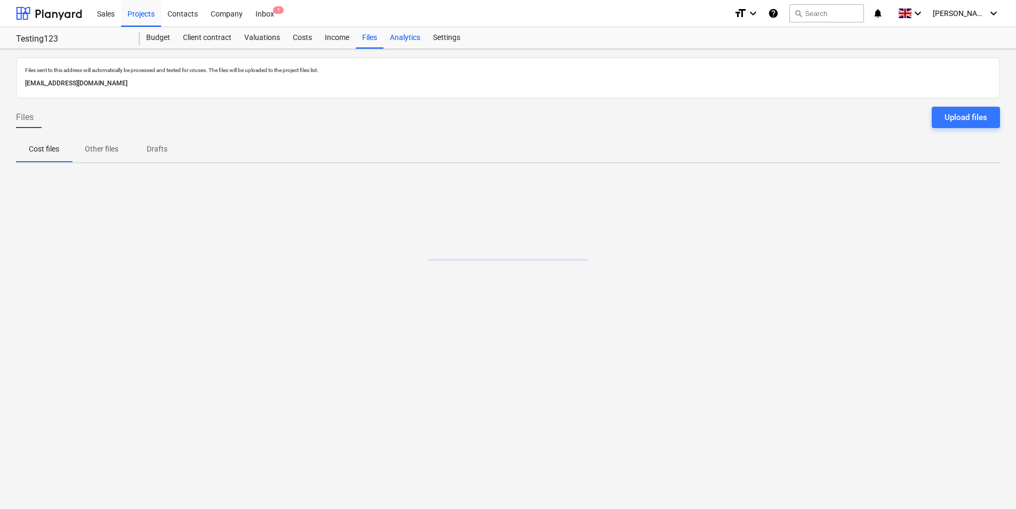
click at [413, 41] on div "Analytics" at bounding box center [405, 37] width 43 height 21
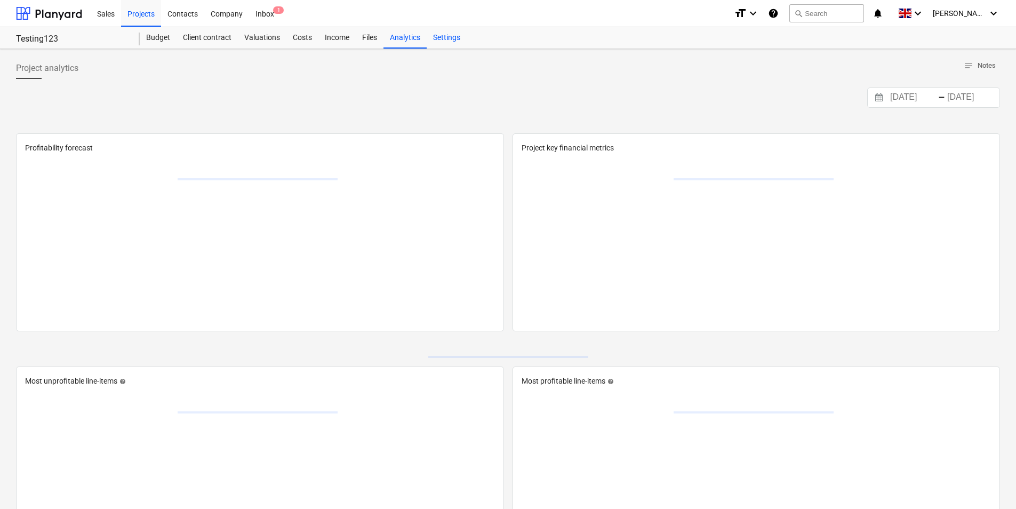
click at [441, 37] on div "Settings" at bounding box center [447, 37] width 40 height 21
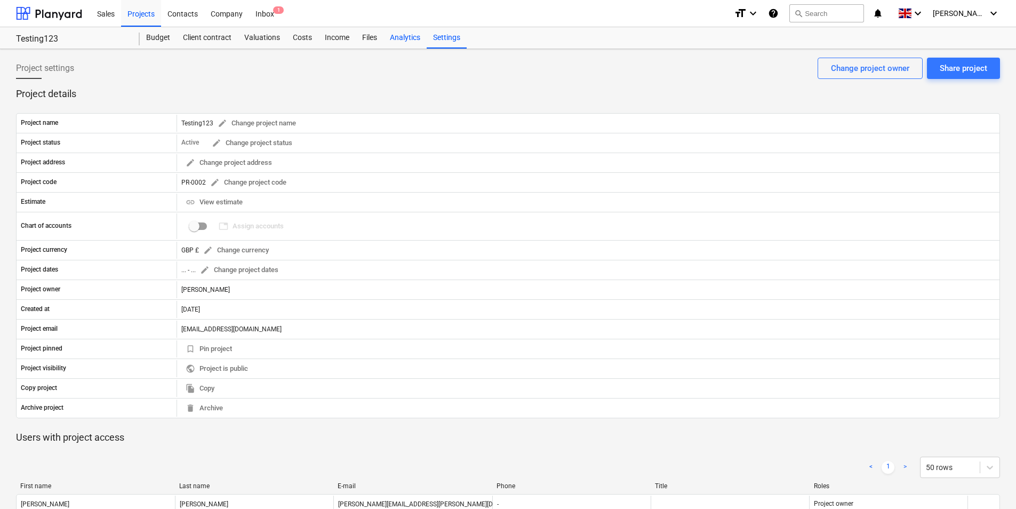
click at [401, 39] on div "Analytics" at bounding box center [405, 37] width 43 height 21
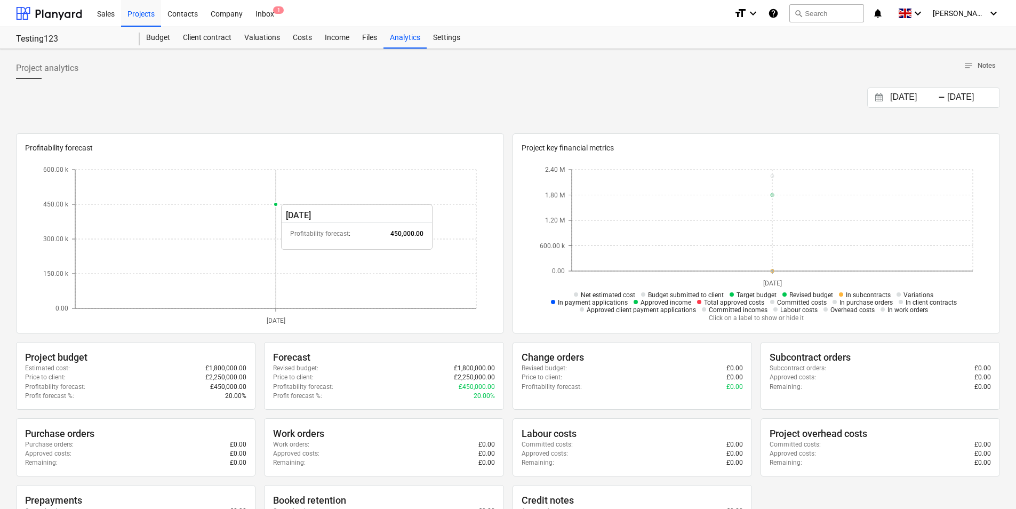
drag, startPoint x: 275, startPoint y: 204, endPoint x: 308, endPoint y: 199, distance: 33.9
click at [308, 199] on icon "[DATE] 0.00 150.00 k 300.00 k 450.00 k 600.00 k" at bounding box center [259, 244] width 465 height 160
click at [501, 228] on div "Profitability forecast [DATE] 0.00 150.00 k 300.00 k 450.00 k 600.00 k [DATE]" at bounding box center [260, 233] width 488 height 200
click at [106, 26] on div "Sales" at bounding box center [106, 12] width 30 height 27
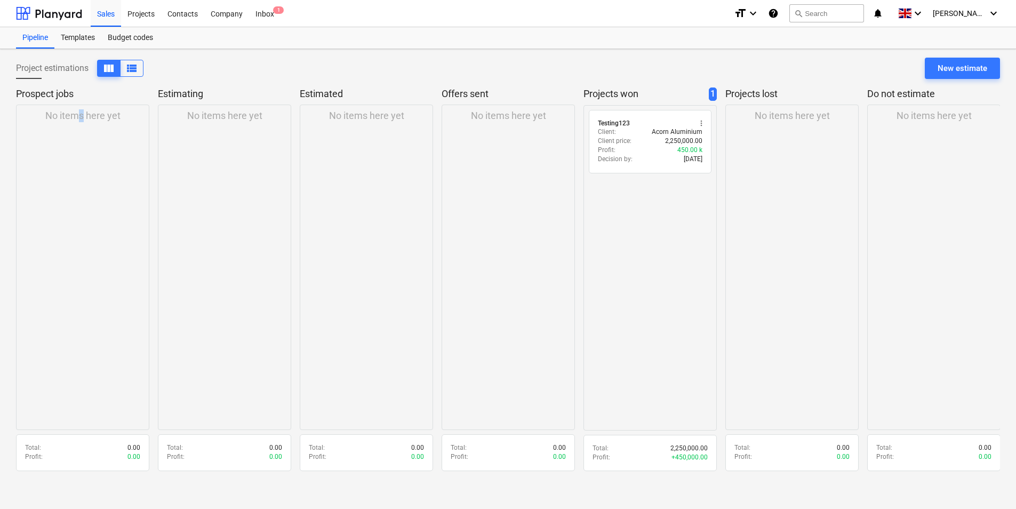
click at [79, 167] on div "No items here yet" at bounding box center [82, 267] width 133 height 325
drag, startPoint x: 79, startPoint y: 167, endPoint x: 23, endPoint y: 158, distance: 56.3
click at [25, 157] on div "No items here yet" at bounding box center [82, 267] width 133 height 325
click at [103, 450] on div "Total : 0.00" at bounding box center [82, 447] width 115 height 9
click at [137, 320] on div "No items here yet" at bounding box center [82, 267] width 133 height 325
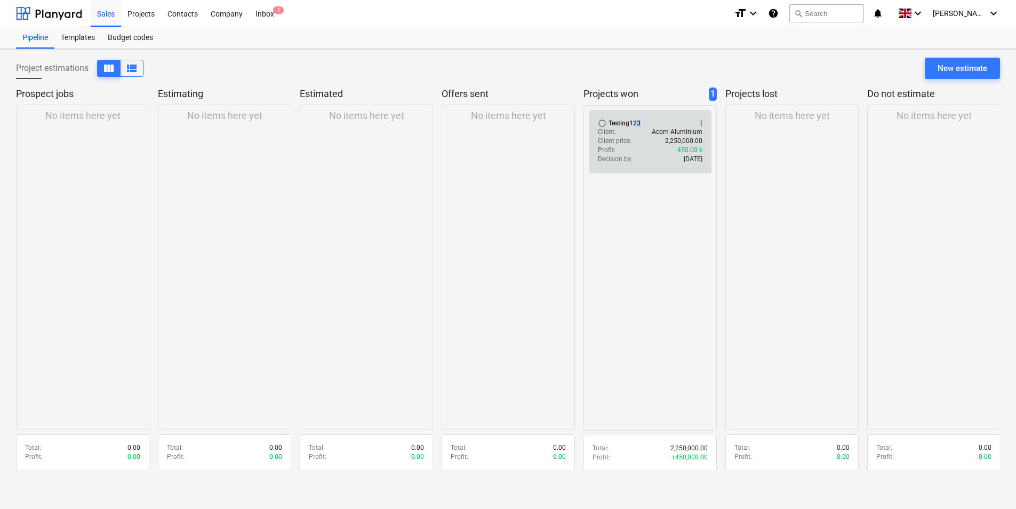
drag, startPoint x: 675, startPoint y: 118, endPoint x: 636, endPoint y: 126, distance: 39.8
click at [636, 126] on div "radio_button_unchecked Testing123 more_vert" at bounding box center [650, 123] width 105 height 9
click at [699, 119] on span "more_vert" at bounding box center [701, 123] width 9 height 9
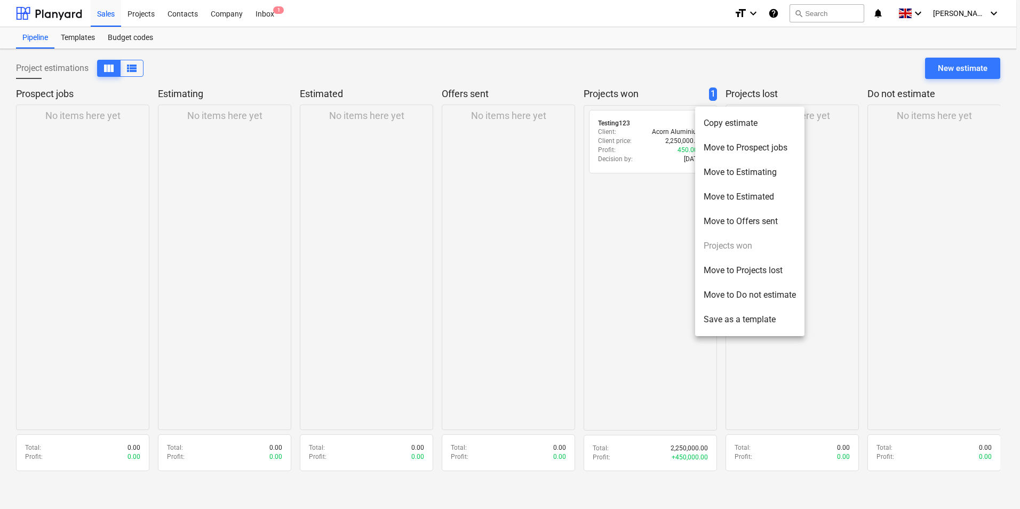
click at [742, 154] on li "Move to Prospect jobs" at bounding box center [749, 147] width 109 height 25
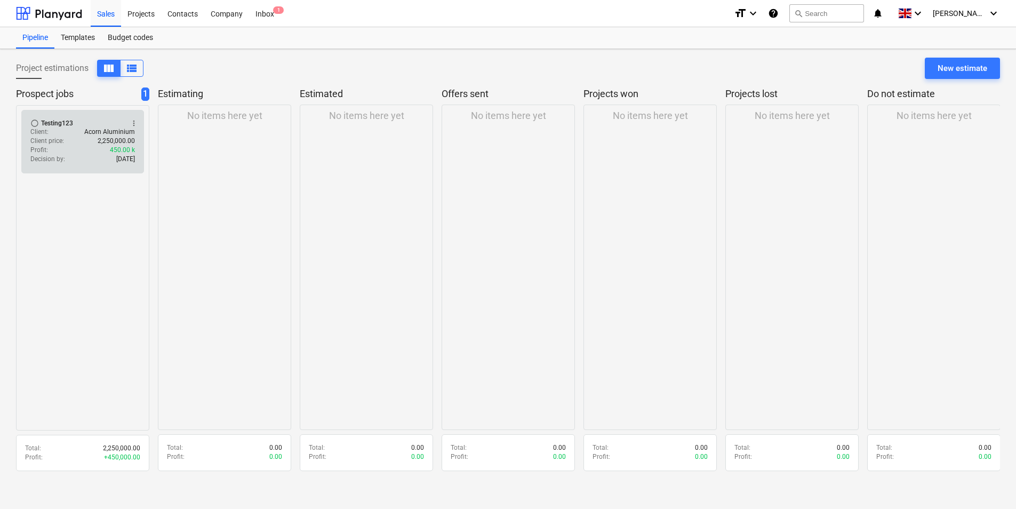
click at [98, 164] on div "Decision by : [DATE]" at bounding box center [82, 159] width 105 height 9
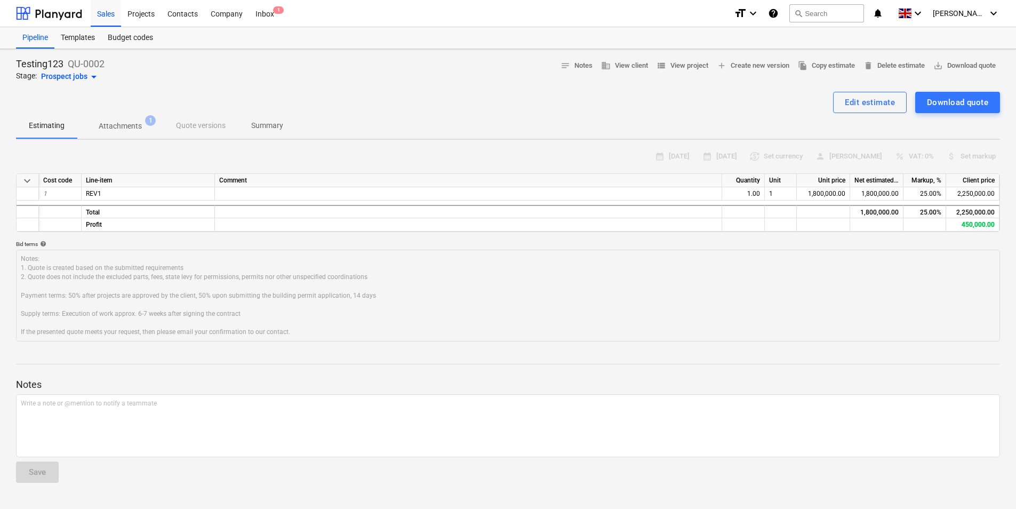
click at [653, 364] on div at bounding box center [508, 364] width 984 height 1
click at [137, 130] on p "Attachments" at bounding box center [120, 126] width 43 height 11
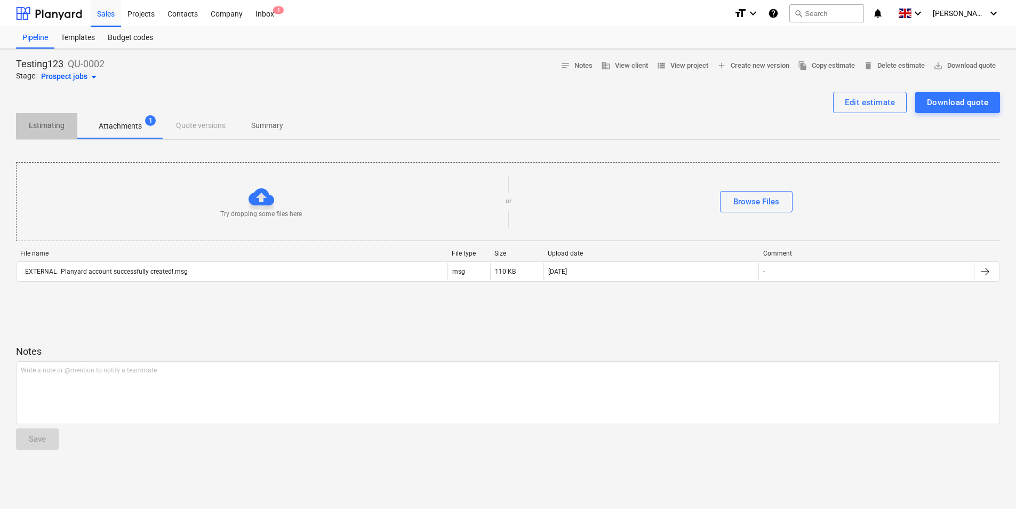
click at [49, 127] on p "Estimating" at bounding box center [47, 125] width 36 height 11
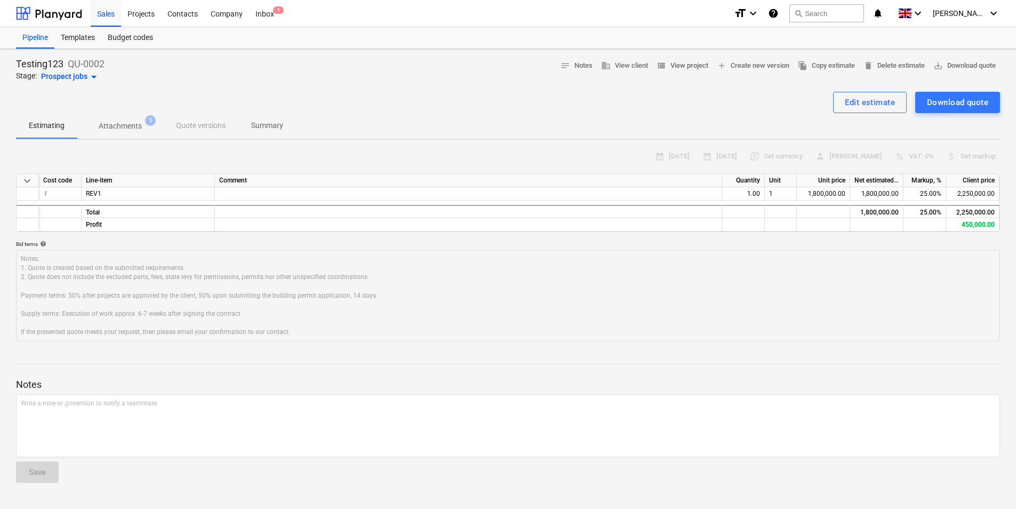
click at [367, 90] on div at bounding box center [508, 87] width 984 height 9
drag, startPoint x: 259, startPoint y: 14, endPoint x: 261, endPoint y: 26, distance: 11.8
click at [259, 14] on div "Inbox 1" at bounding box center [264, 12] width 31 height 27
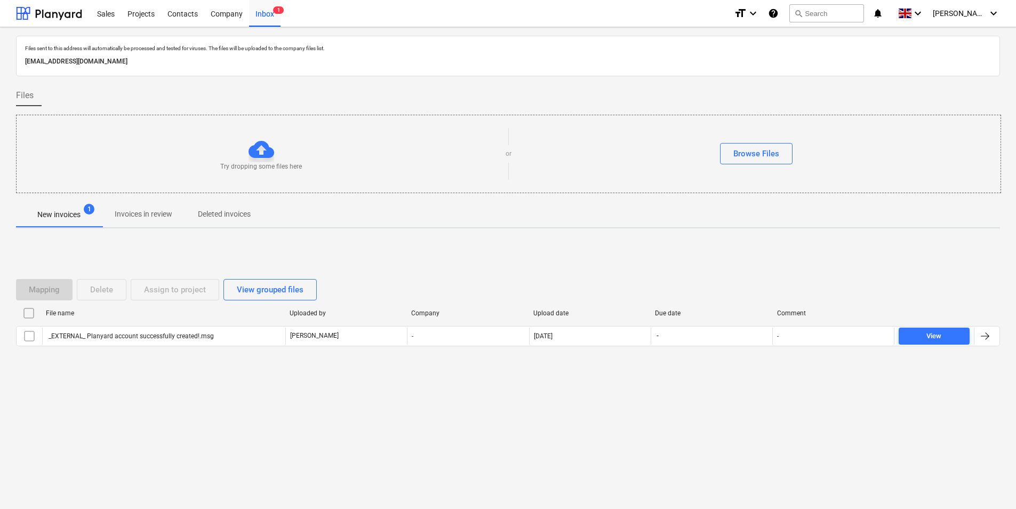
click at [174, 220] on span "Invoices in review" at bounding box center [143, 214] width 83 height 18
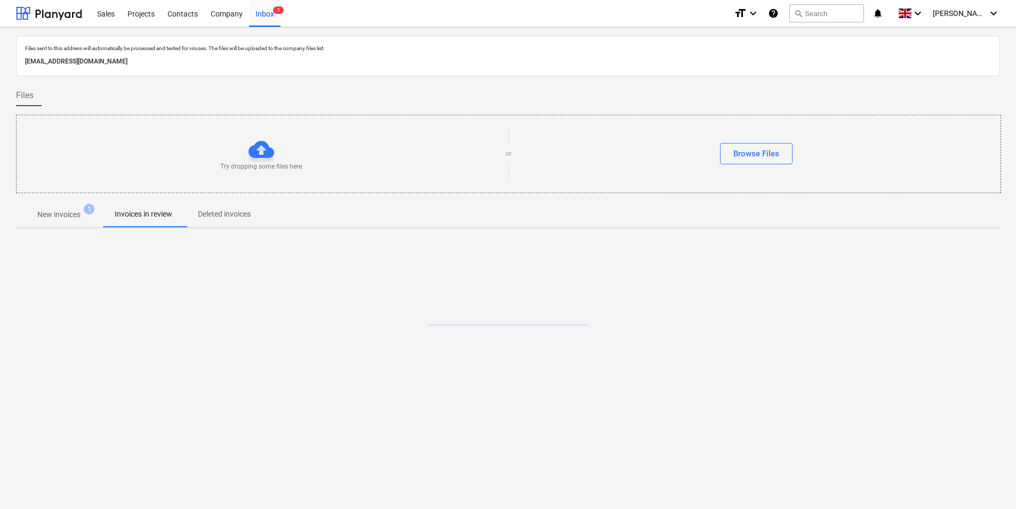
drag, startPoint x: 219, startPoint y: 217, endPoint x: 110, endPoint y: 227, distance: 108.8
click at [219, 216] on p "Deleted invoices" at bounding box center [224, 214] width 53 height 11
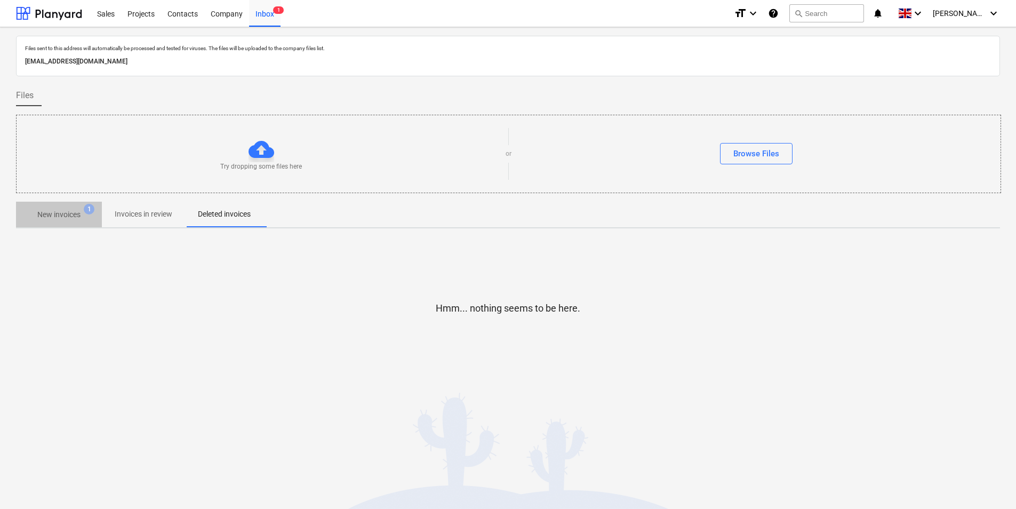
click at [97, 223] on span "New invoices 1" at bounding box center [59, 214] width 86 height 19
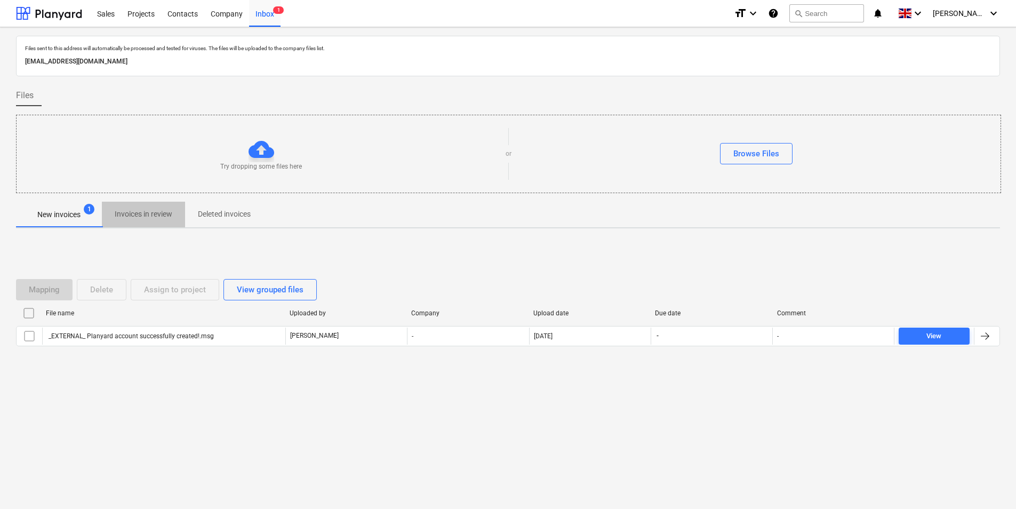
click at [164, 223] on span "Invoices in review" at bounding box center [143, 214] width 83 height 18
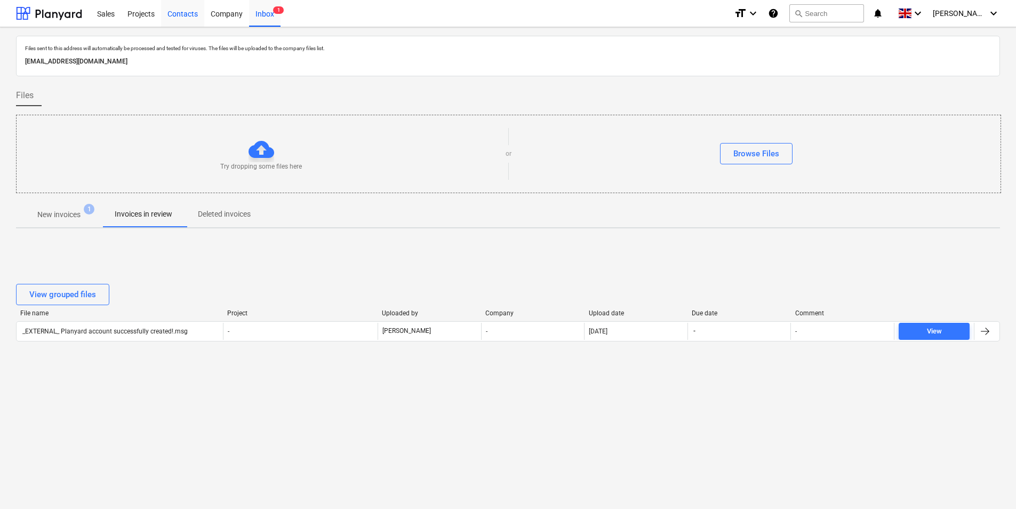
click at [182, 10] on div "Contacts" at bounding box center [182, 12] width 43 height 27
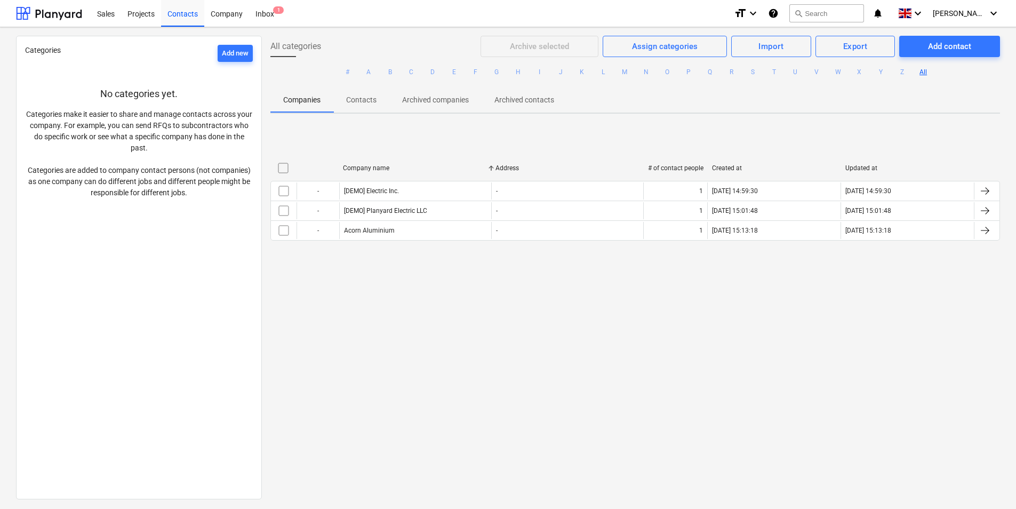
click at [687, 406] on div "All categories Archive selected Assign categories Import Export Add contact # A…" at bounding box center [635, 267] width 747 height 462
click at [782, 17] on div "format_size keyboard_arrow_down help search Search notifications 0 keyboard_arr…" at bounding box center [867, 13] width 266 height 27
click at [760, 15] on icon "keyboard_arrow_down" at bounding box center [753, 13] width 13 height 13
click at [978, 13] on span "[PERSON_NAME]" at bounding box center [959, 13] width 53 height 9
click at [68, 13] on div at bounding box center [508, 254] width 1016 height 509
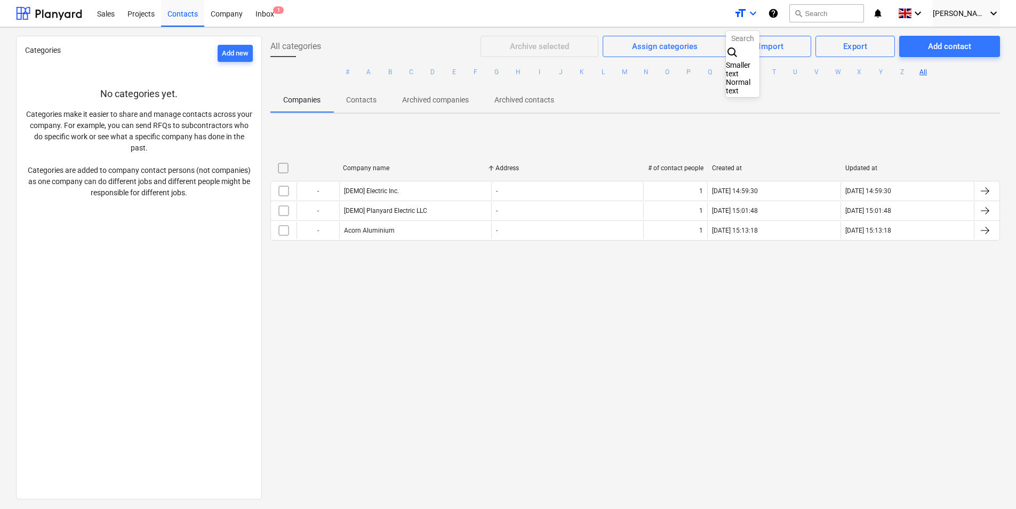
click at [68, 13] on div at bounding box center [508, 254] width 1016 height 509
click at [68, 13] on div at bounding box center [49, 13] width 66 height 27
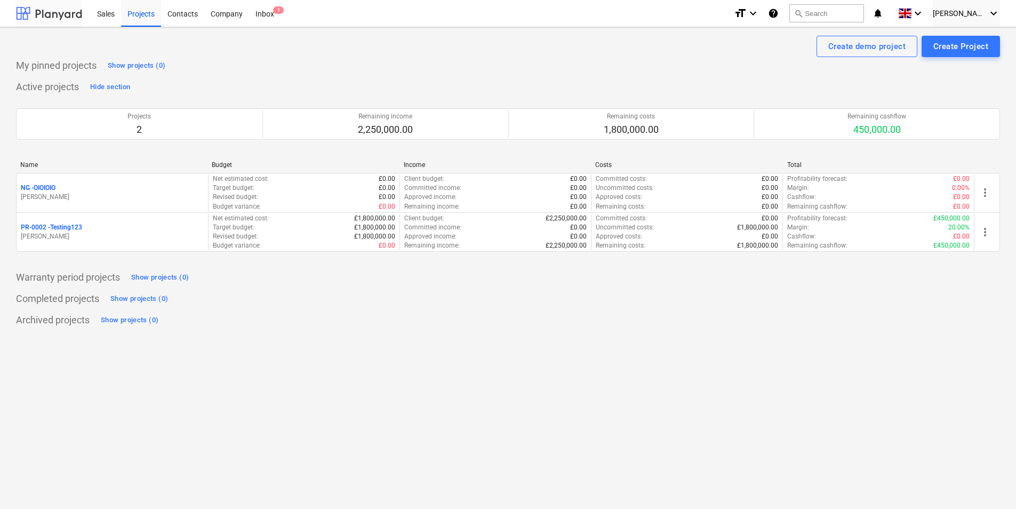
click at [61, 14] on div at bounding box center [49, 13] width 66 height 27
click at [63, 17] on div at bounding box center [49, 13] width 66 height 27
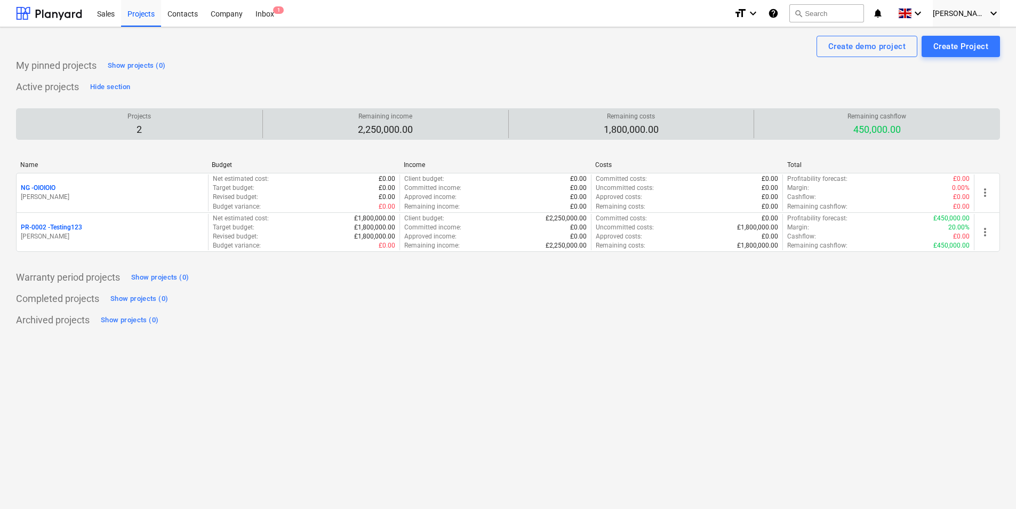
click at [144, 128] on p "2" at bounding box center [138, 129] width 23 height 13
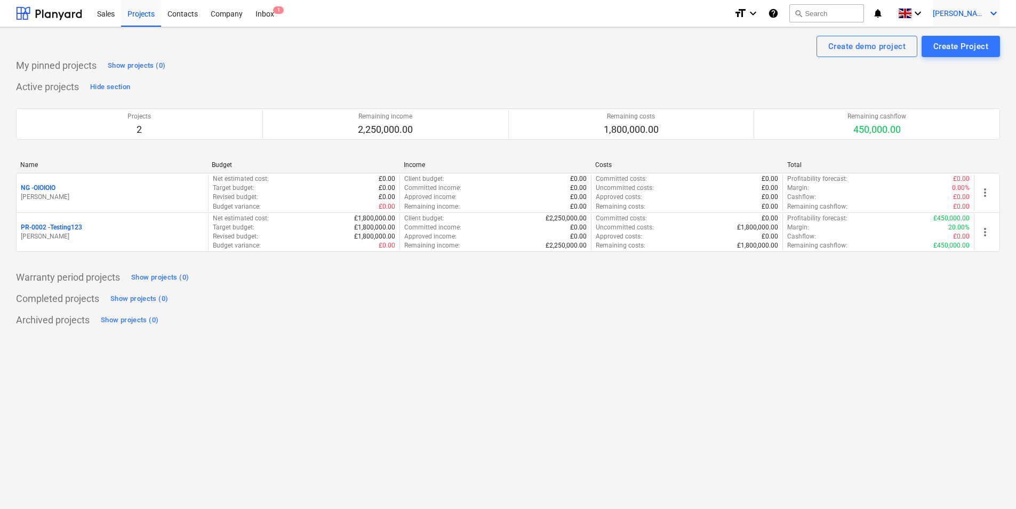
click at [959, 14] on span "[PERSON_NAME]" at bounding box center [959, 13] width 53 height 9
click at [773, 51] on div at bounding box center [508, 254] width 1016 height 509
click at [760, 9] on icon "keyboard_arrow_down" at bounding box center [753, 13] width 13 height 13
click at [792, 17] on div at bounding box center [508, 254] width 1016 height 509
click at [924, 19] on icon "keyboard_arrow_down" at bounding box center [918, 13] width 13 height 13
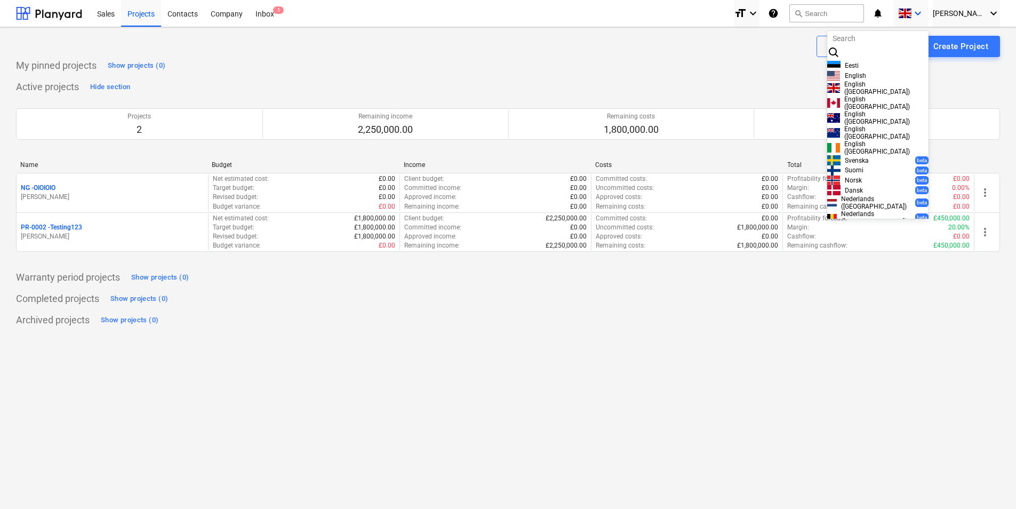
click at [972, 95] on div at bounding box center [508, 254] width 1016 height 509
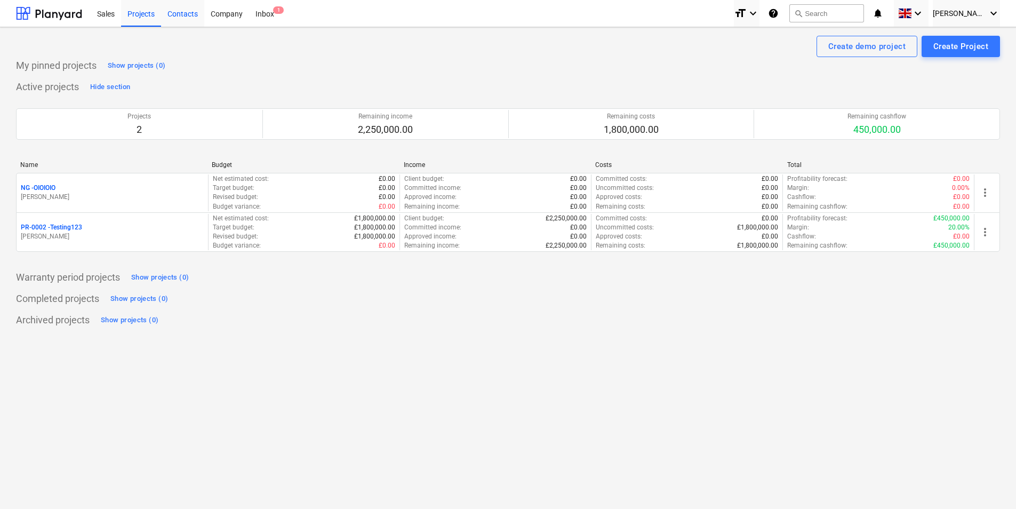
drag, startPoint x: 185, startPoint y: 15, endPoint x: 203, endPoint y: 12, distance: 18.9
click at [185, 15] on div "Contacts" at bounding box center [182, 12] width 43 height 27
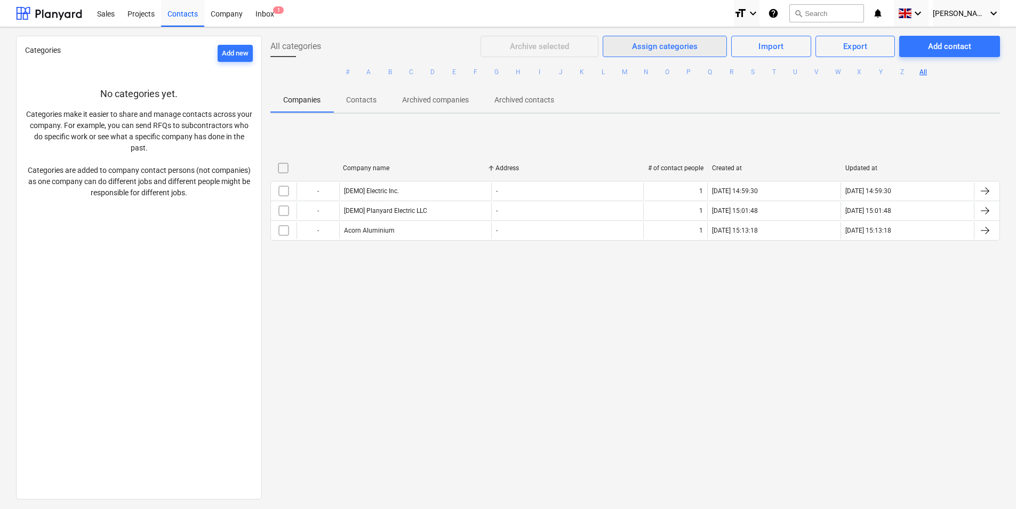
click at [657, 44] on div "Assign categories" at bounding box center [665, 46] width 66 height 14
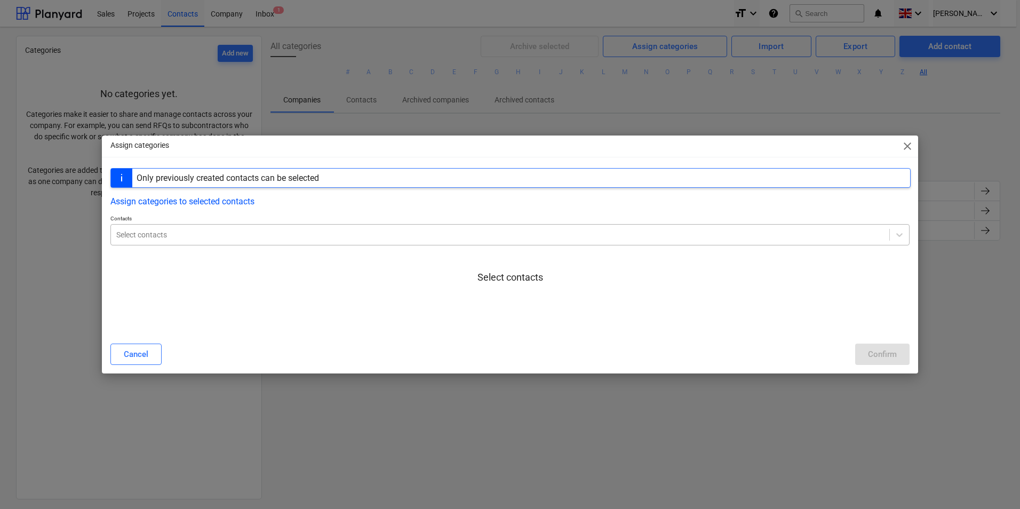
click at [235, 240] on div at bounding box center [500, 234] width 768 height 11
drag, startPoint x: 276, startPoint y: 203, endPoint x: 337, endPoint y: 204, distance: 60.8
click at [280, 203] on div "Assign categories to selected contacts" at bounding box center [509, 201] width 799 height 10
click at [903, 149] on span "close" at bounding box center [907, 146] width 13 height 13
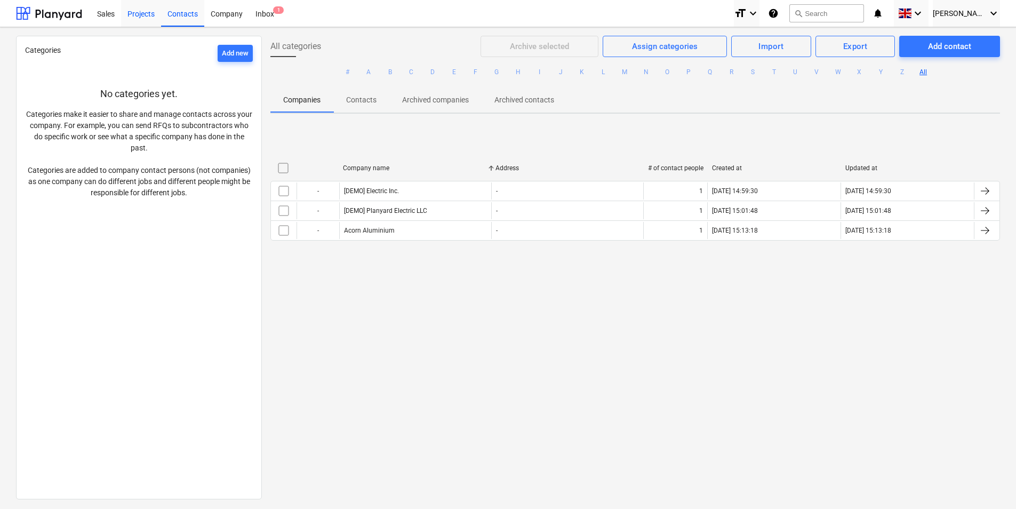
click at [143, 20] on div "Projects" at bounding box center [141, 12] width 40 height 27
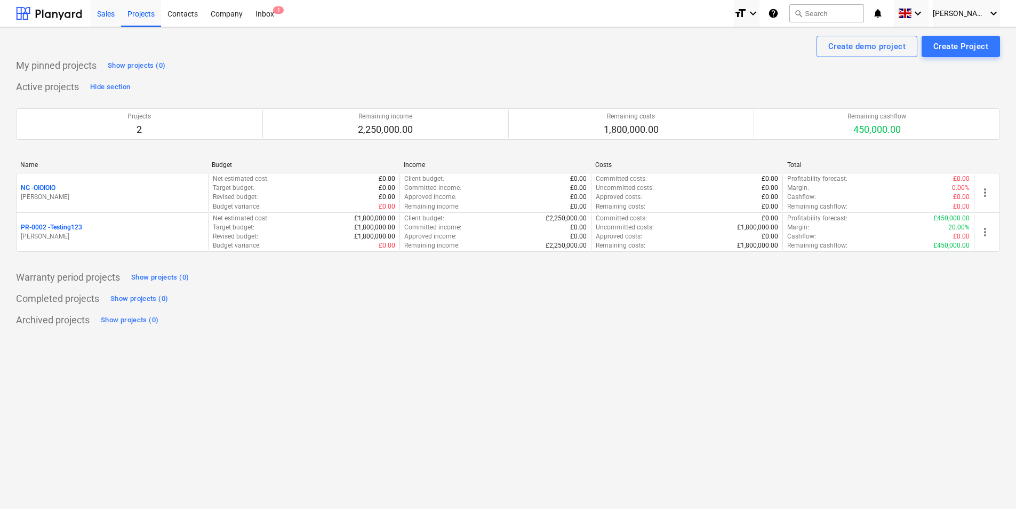
click at [112, 22] on div "Sales" at bounding box center [106, 12] width 30 height 27
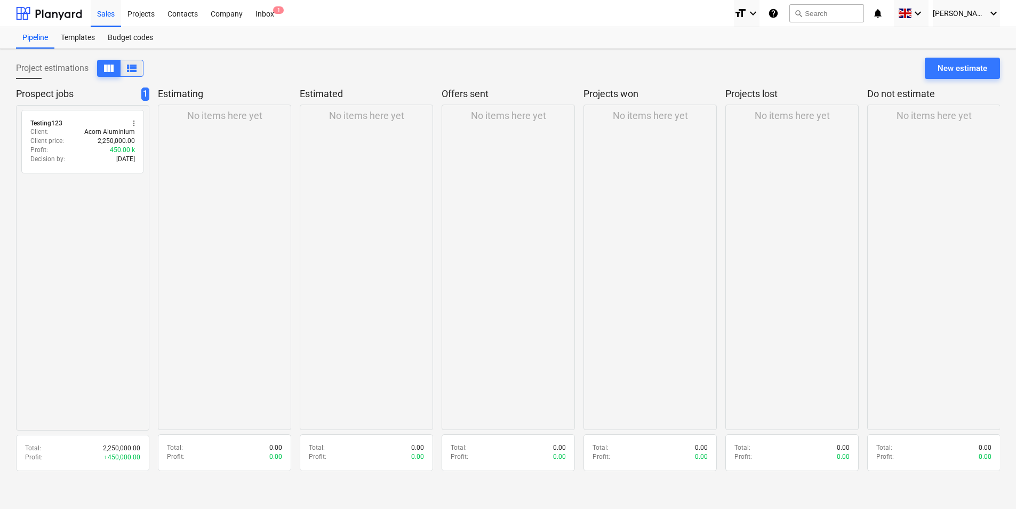
click at [136, 70] on span "view_list" at bounding box center [131, 68] width 13 height 13
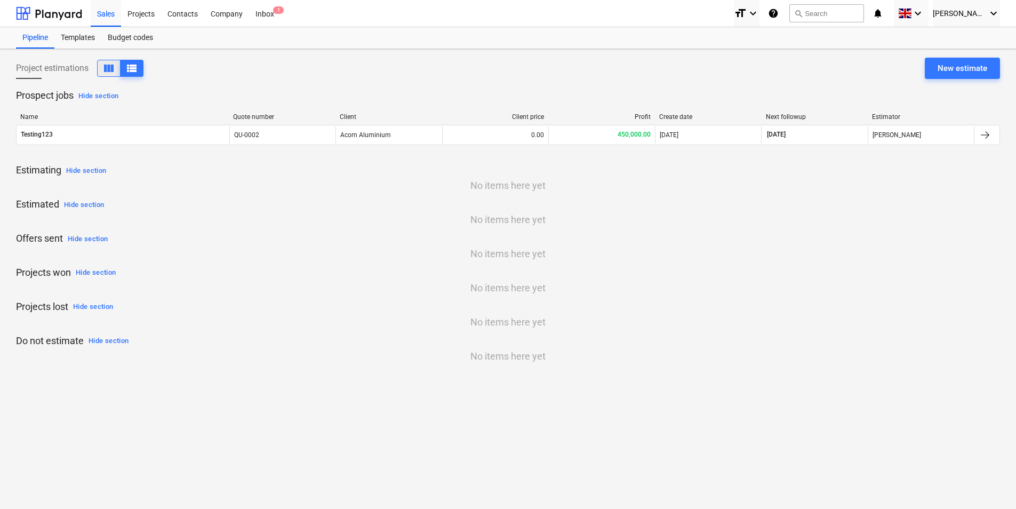
click at [100, 69] on button "view_column" at bounding box center [108, 68] width 23 height 17
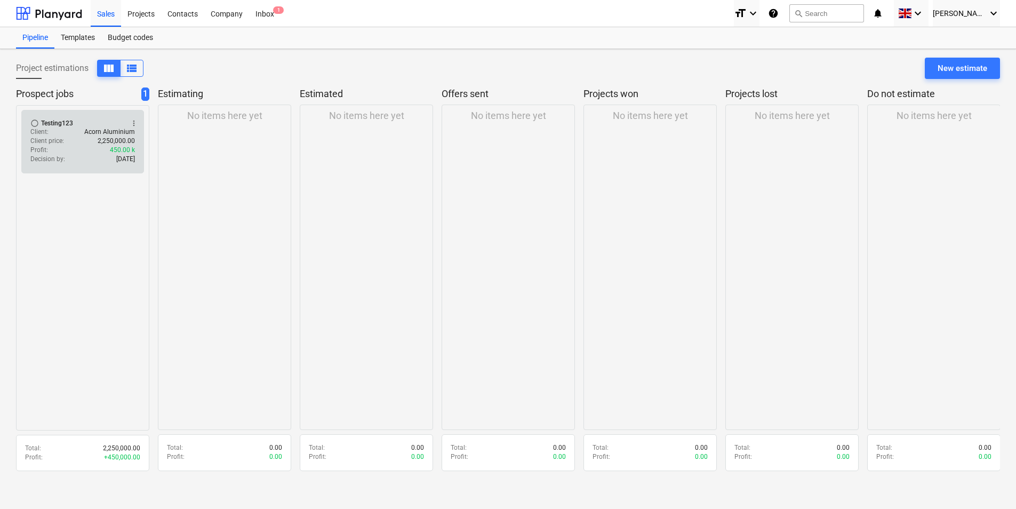
click at [55, 138] on p "Client price :" at bounding box center [47, 141] width 34 height 9
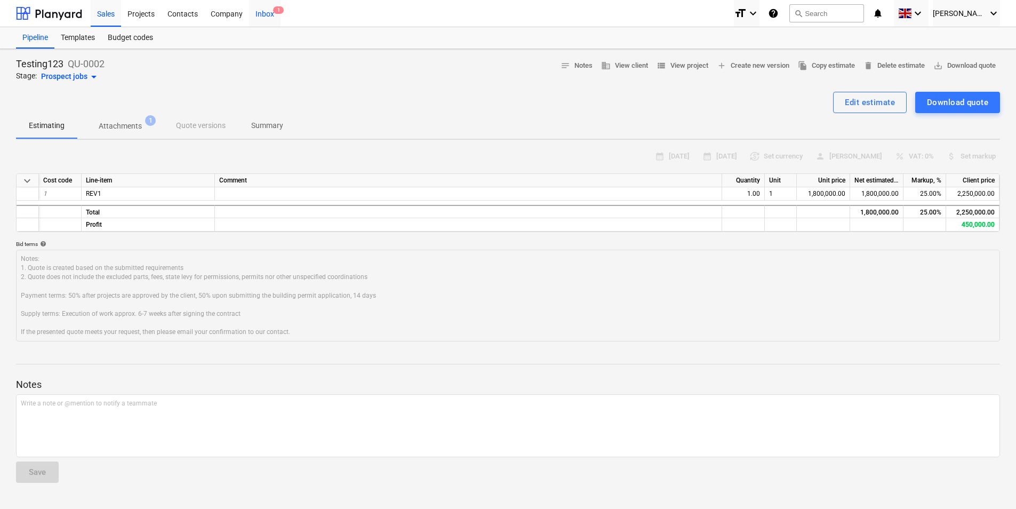
click at [264, 18] on div "Inbox 1" at bounding box center [264, 12] width 31 height 27
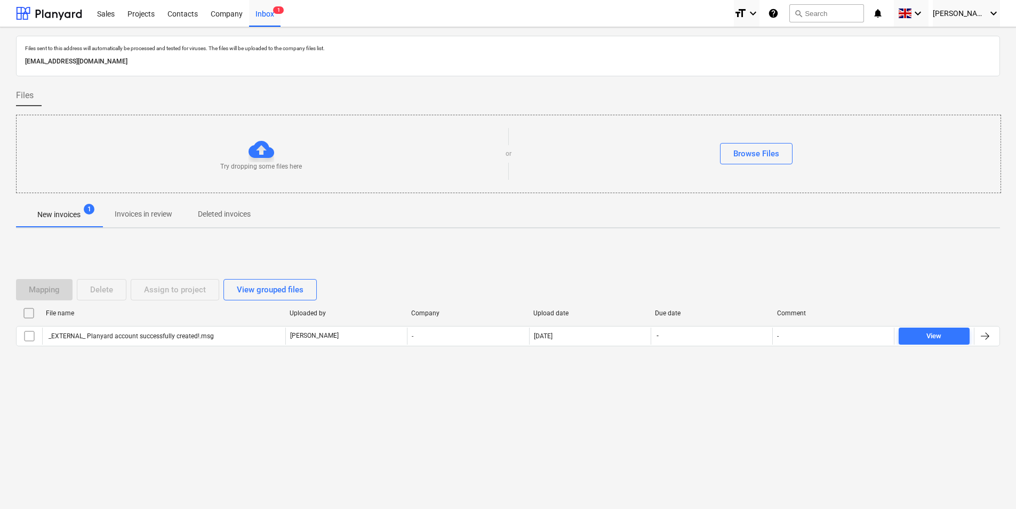
click at [163, 64] on p "[EMAIL_ADDRESS][DOMAIN_NAME]" at bounding box center [508, 61] width 966 height 11
click at [244, 70] on div "Files sent to this address will automatically be processed and tested for virus…" at bounding box center [508, 56] width 984 height 41
click at [678, 396] on div "Mapping Delete Assign to project View grouped files File name Uploaded by Compa…" at bounding box center [508, 317] width 984 height 160
click at [584, 233] on div "Files sent to this address will automatically be processed and tested for virus…" at bounding box center [508, 216] width 984 height 361
click at [123, 227] on div "New invoices 1 Invoices in review Deleted invoices" at bounding box center [508, 215] width 984 height 27
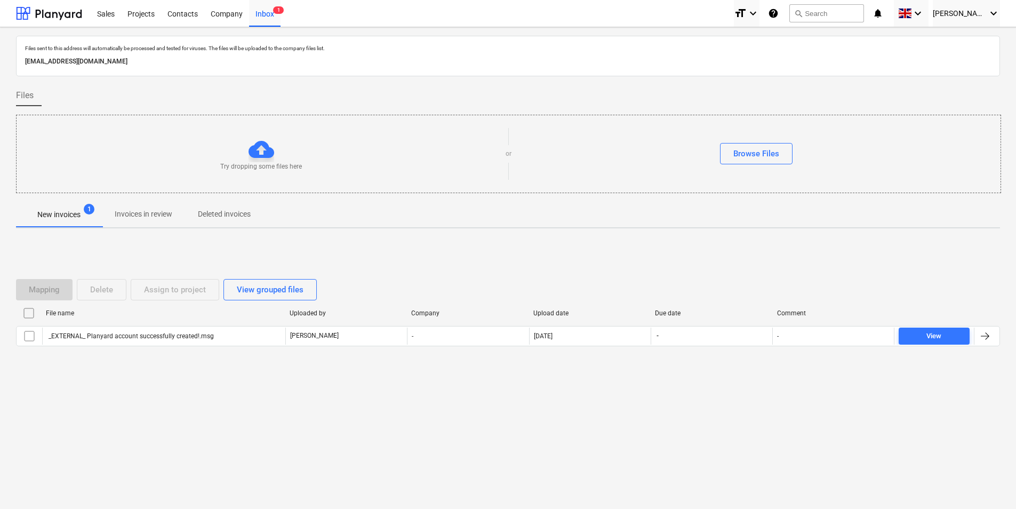
click at [125, 218] on p "Invoices in review" at bounding box center [144, 214] width 58 height 11
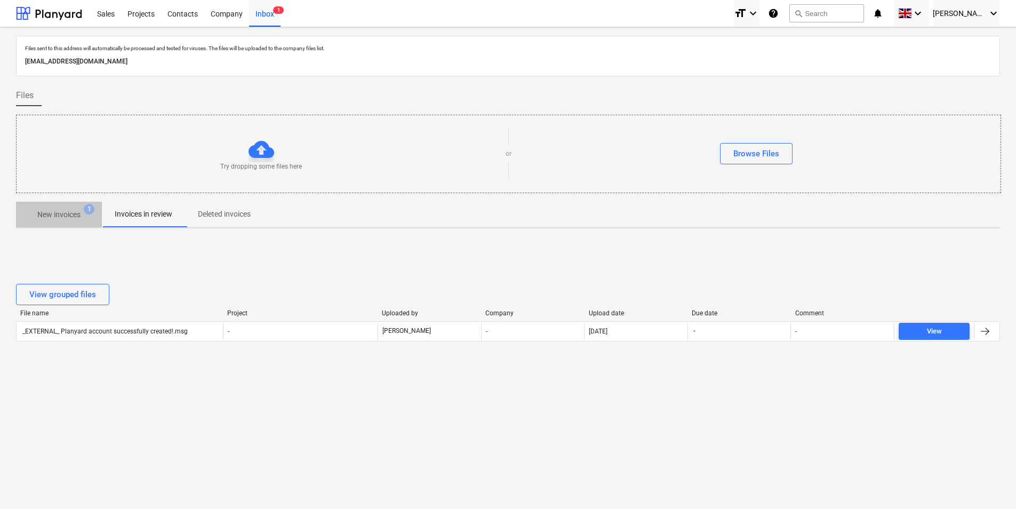
click at [50, 217] on p "New invoices" at bounding box center [58, 214] width 43 height 11
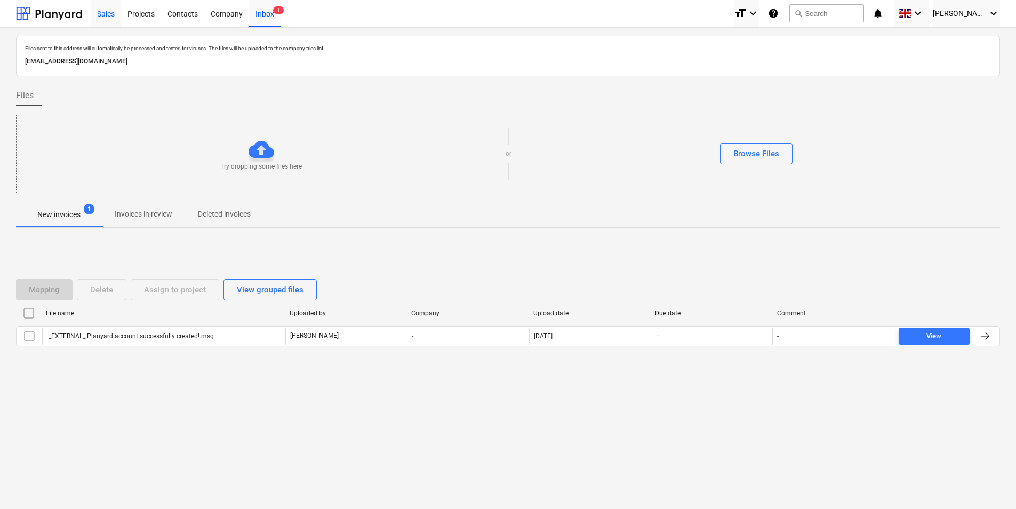
click at [97, 22] on div "Sales" at bounding box center [106, 12] width 30 height 27
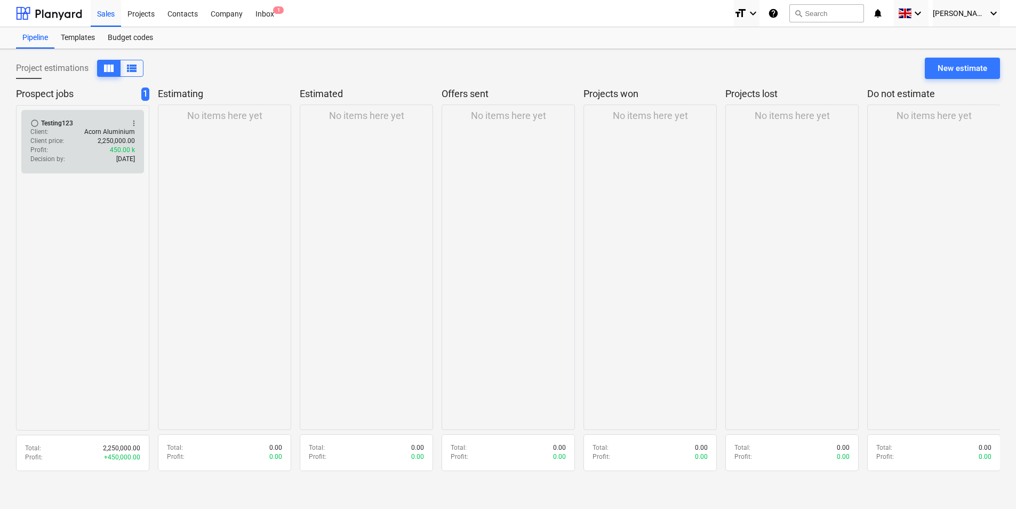
click at [80, 149] on div "Profit : 450.00 k" at bounding box center [82, 150] width 105 height 9
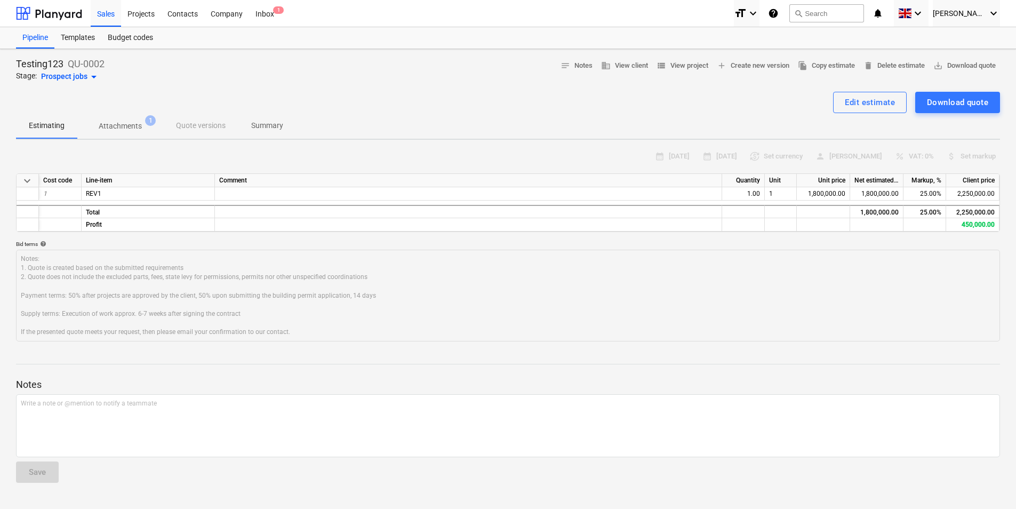
click at [113, 118] on span "Attachments 1" at bounding box center [120, 125] width 86 height 19
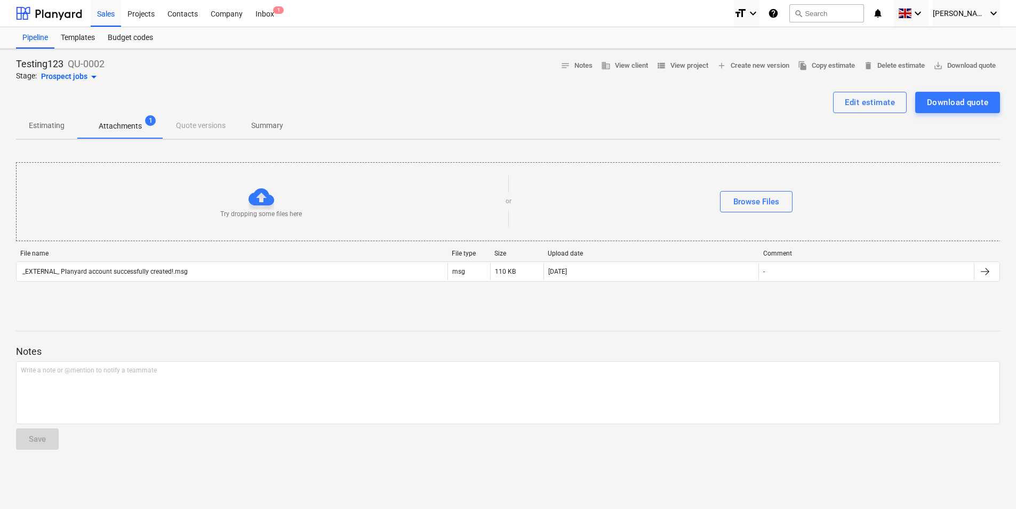
click at [26, 119] on span "Estimating" at bounding box center [46, 126] width 61 height 18
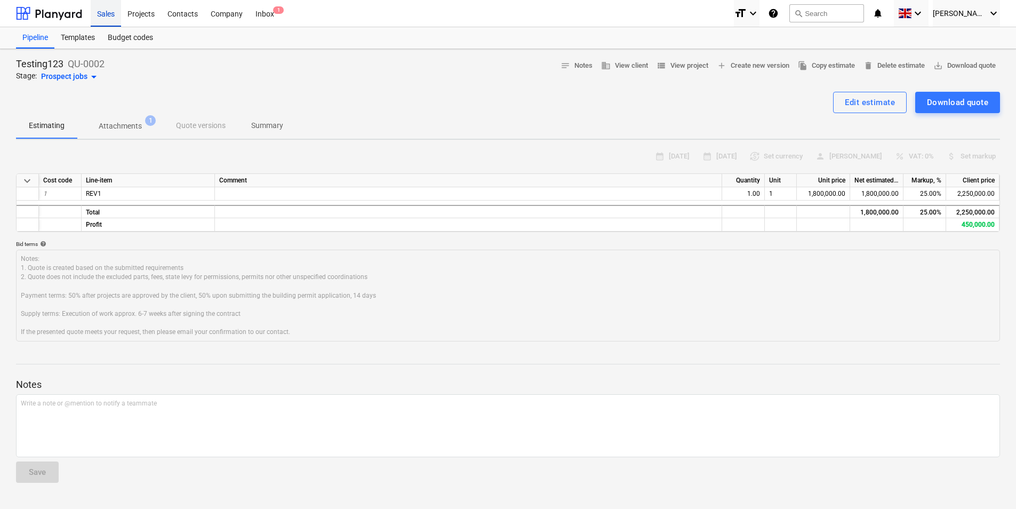
click at [99, 12] on div "Sales" at bounding box center [106, 12] width 30 height 27
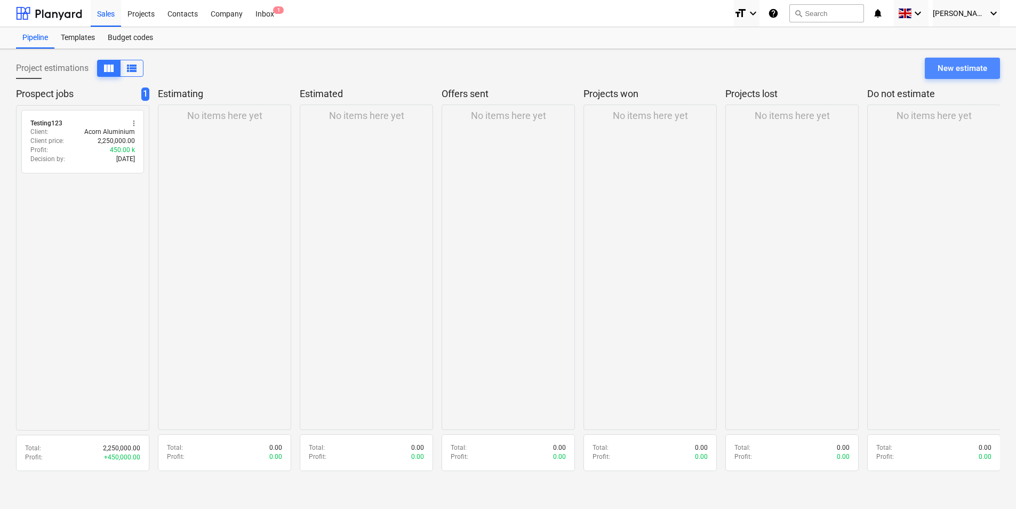
click at [956, 61] on div "New estimate" at bounding box center [963, 68] width 50 height 14
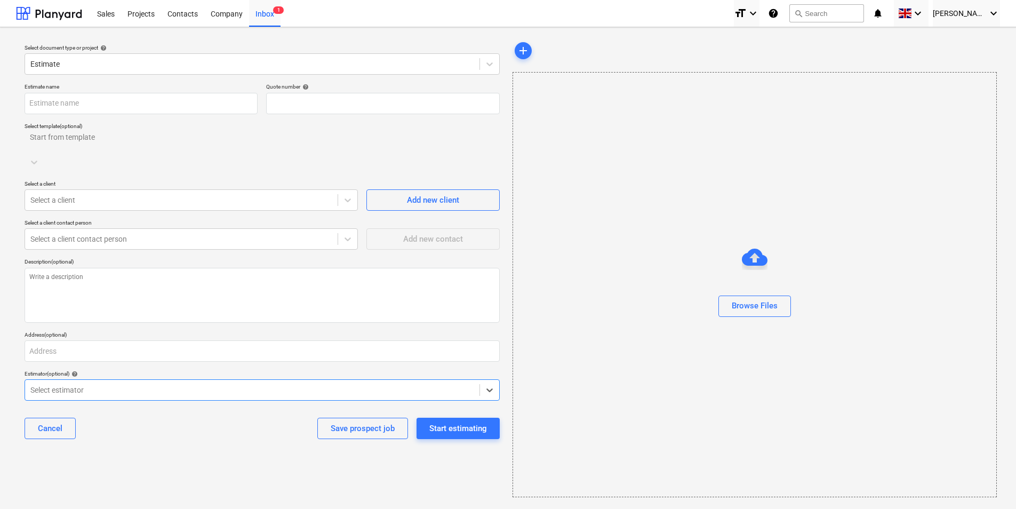
type input "QU-0004"
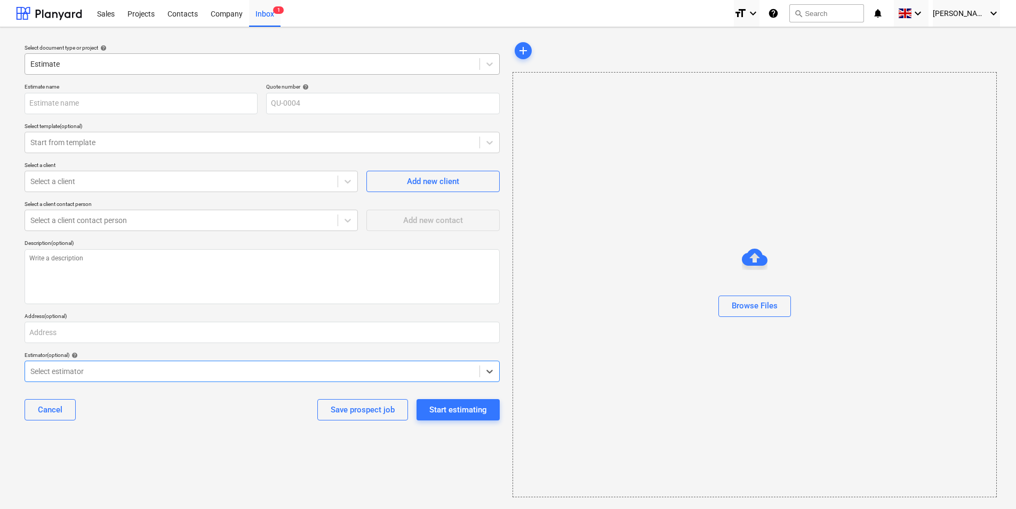
click at [145, 67] on div at bounding box center [252, 64] width 444 height 11
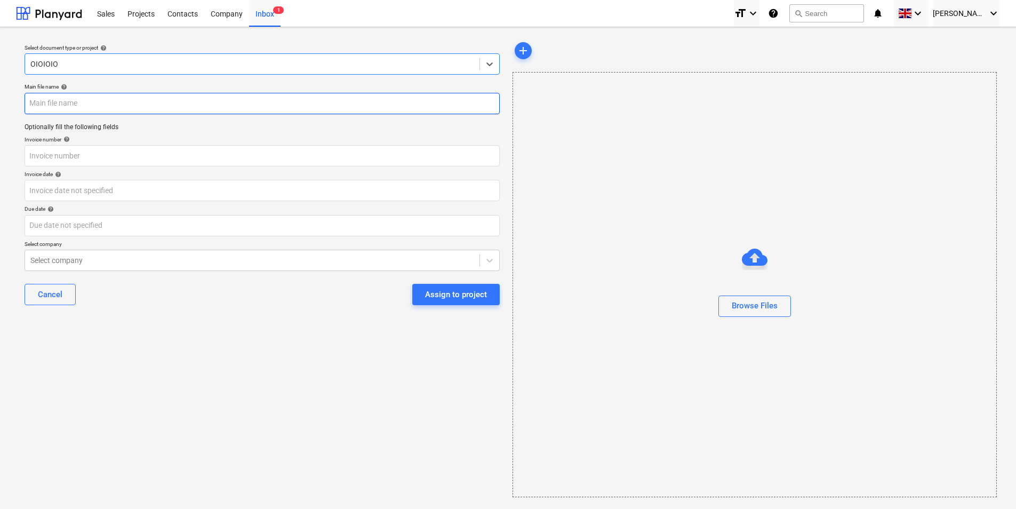
click at [64, 106] on input "text" at bounding box center [262, 103] width 475 height 21
click at [107, 109] on input "text" at bounding box center [262, 103] width 475 height 21
click at [107, 11] on div "Sales" at bounding box center [106, 12] width 30 height 27
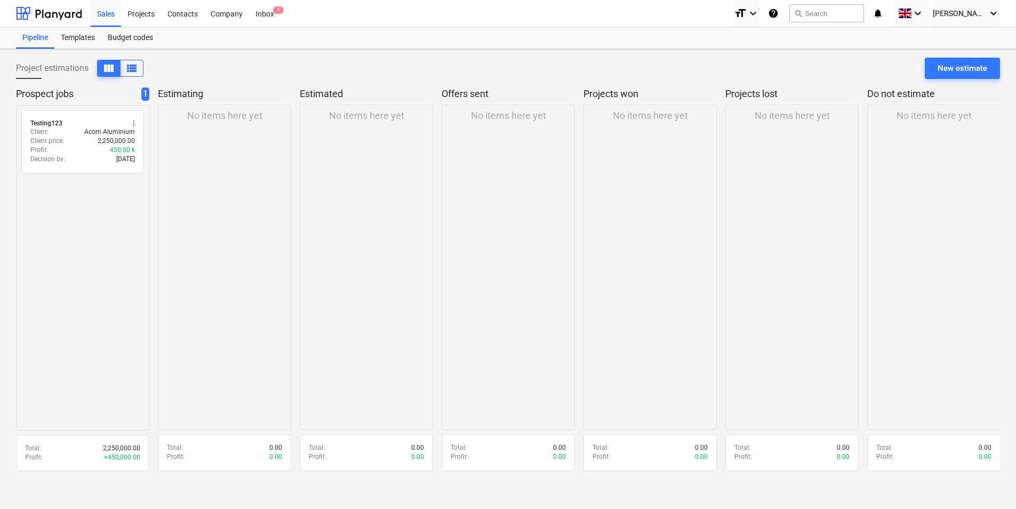
click at [1011, 73] on div "Project estimations view_column view_list New estimate Prospect jobs 1 radio_bu…" at bounding box center [508, 279] width 1016 height 460
click at [976, 67] on div "New estimate" at bounding box center [963, 68] width 50 height 14
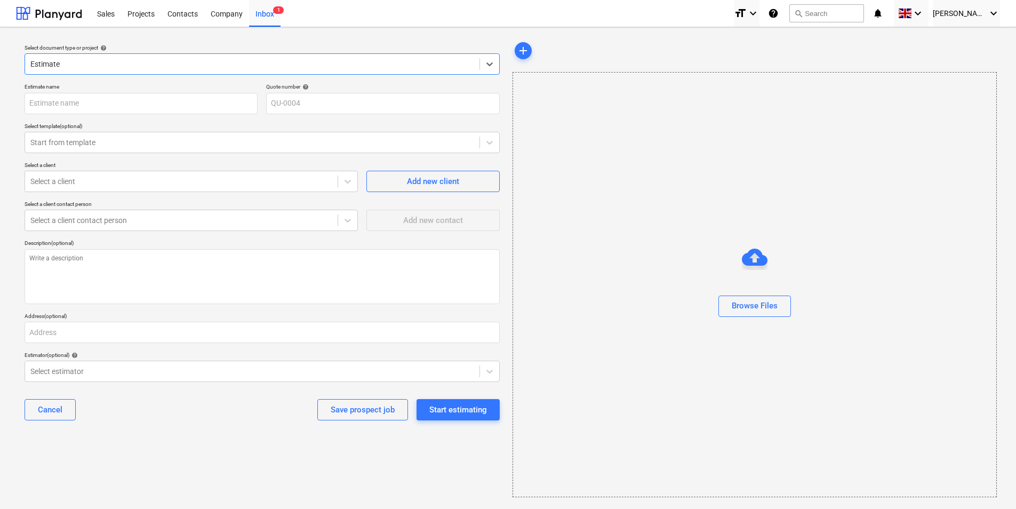
click at [236, 63] on div at bounding box center [252, 64] width 444 height 11
drag, startPoint x: 684, startPoint y: 99, endPoint x: 674, endPoint y: 96, distance: 11.0
click at [683, 98] on div "Browse Files" at bounding box center [755, 284] width 485 height 425
click at [97, 100] on input "text" at bounding box center [141, 103] width 233 height 21
type input "232323"
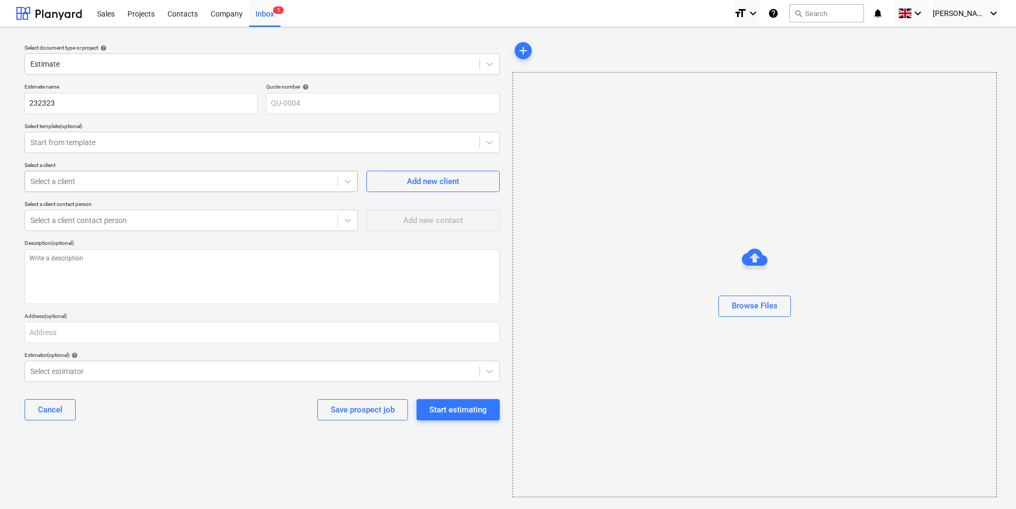
click at [134, 189] on div "Select a client" at bounding box center [181, 181] width 313 height 15
type input "2323"
click at [98, 276] on textarea at bounding box center [262, 276] width 475 height 55
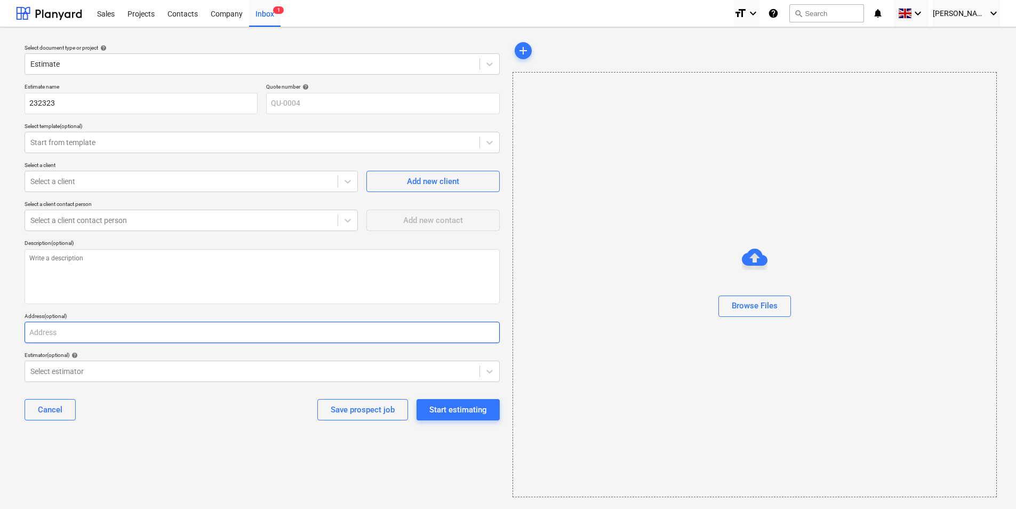
click at [81, 340] on input "text" at bounding box center [262, 332] width 475 height 21
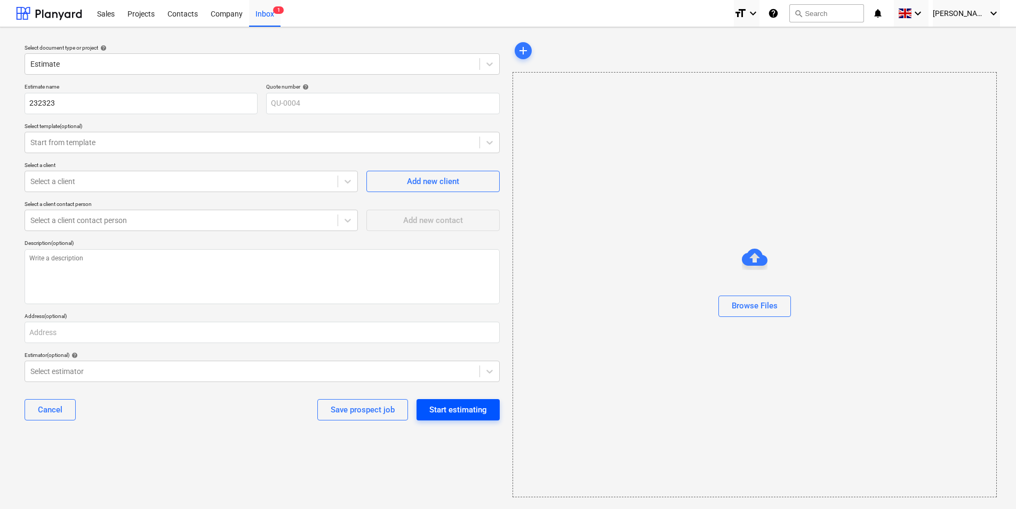
click at [437, 409] on div "Start estimating" at bounding box center [458, 410] width 58 height 14
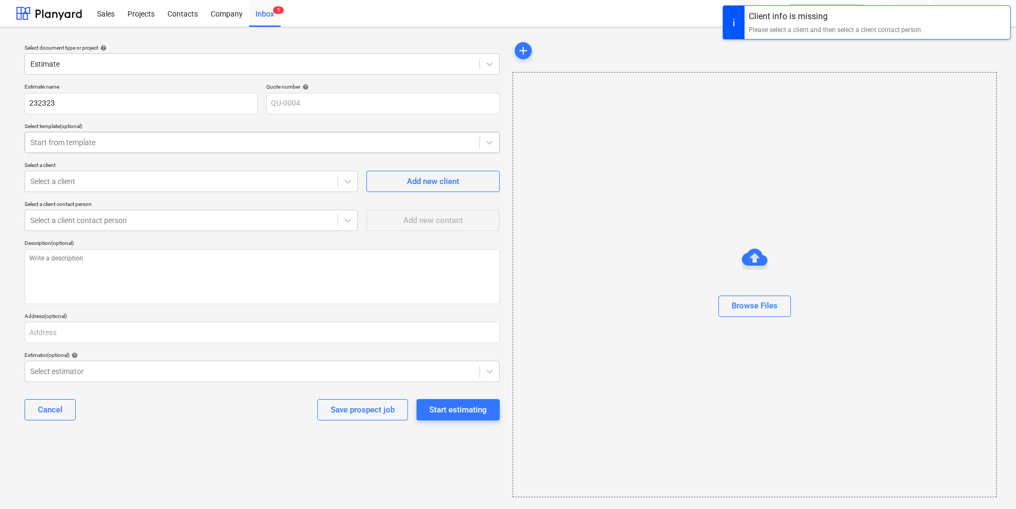
click at [182, 146] on div at bounding box center [252, 142] width 444 height 11
click at [173, 145] on div at bounding box center [252, 142] width 444 height 11
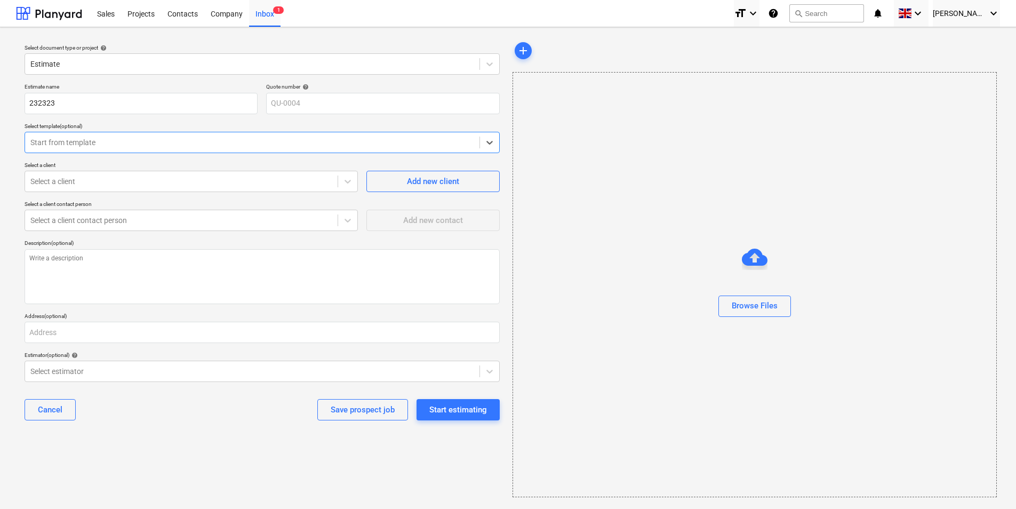
click at [131, 137] on div at bounding box center [252, 142] width 444 height 11
click at [190, 426] on div "Cancel Save prospect job Start estimating" at bounding box center [262, 409] width 475 height 38
